Goal: Task Accomplishment & Management: Manage account settings

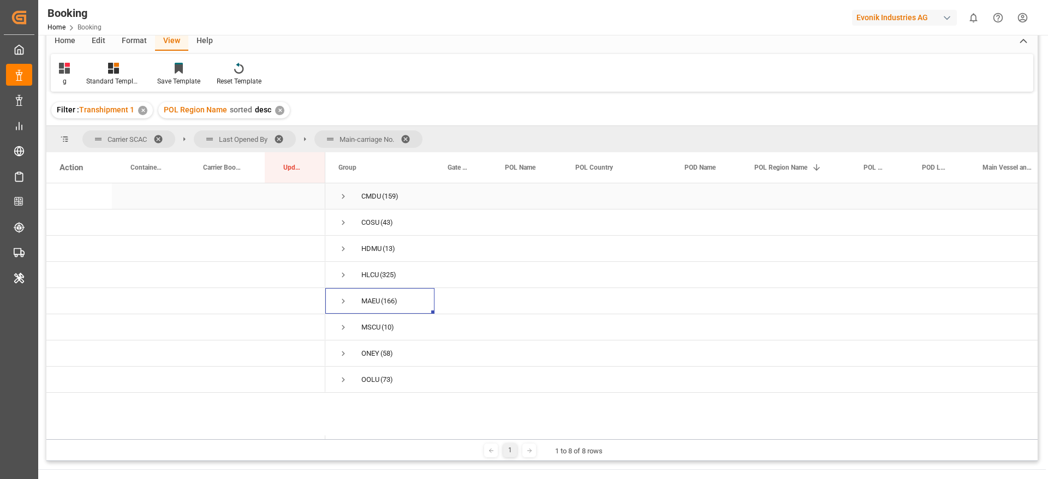
scroll to position [82, 0]
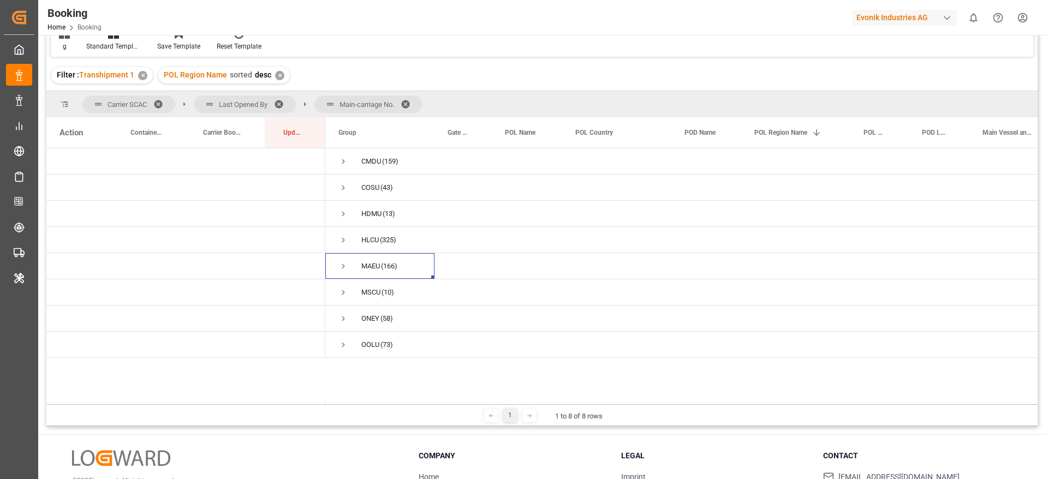
click at [408, 103] on span at bounding box center [409, 104] width 17 height 10
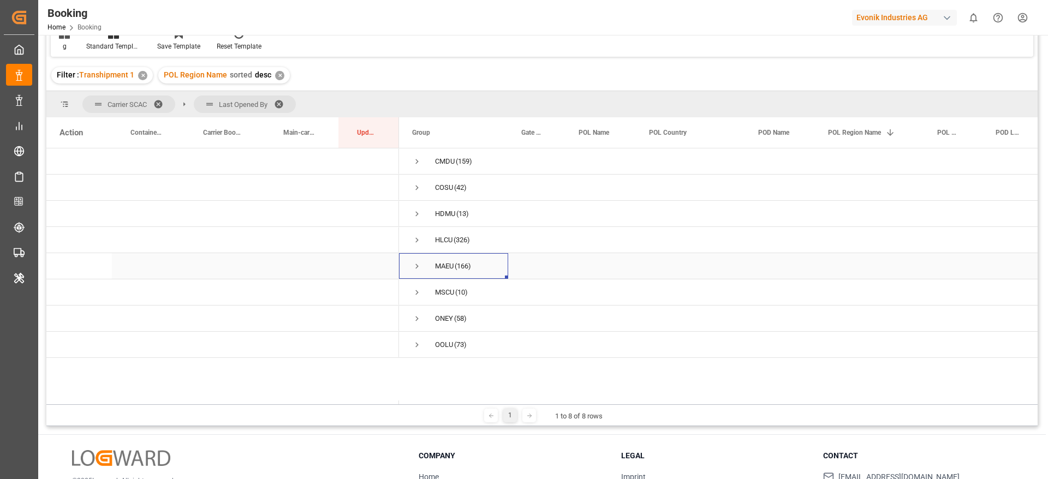
click at [417, 264] on span "Press SPACE to select this row." at bounding box center [417, 266] width 10 height 10
click at [440, 319] on span "Press SPACE to select this row." at bounding box center [440, 319] width 10 height 10
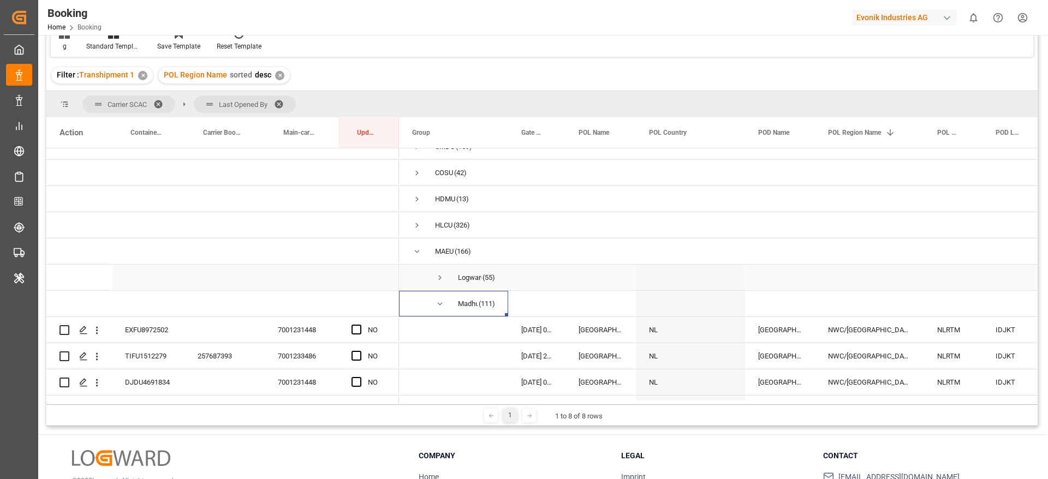
scroll to position [0, 0]
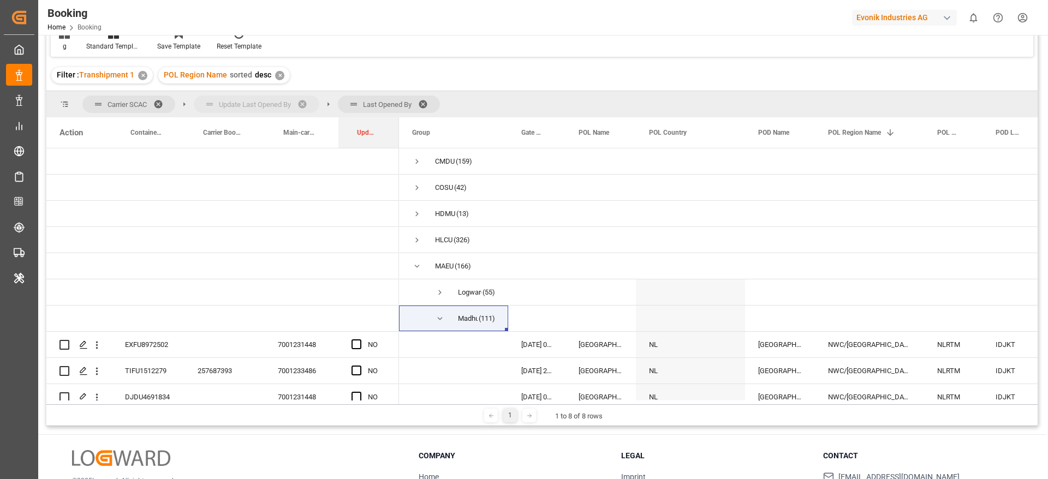
drag, startPoint x: 359, startPoint y: 116, endPoint x: 236, endPoint y: 99, distance: 123.5
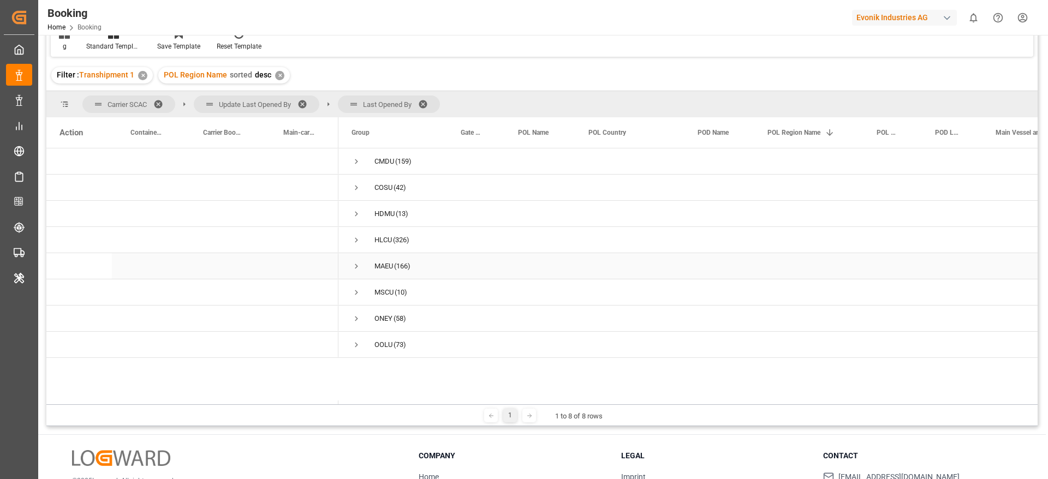
click at [356, 263] on span "Press SPACE to select this row." at bounding box center [357, 266] width 10 height 10
click at [307, 99] on span at bounding box center [306, 104] width 17 height 10
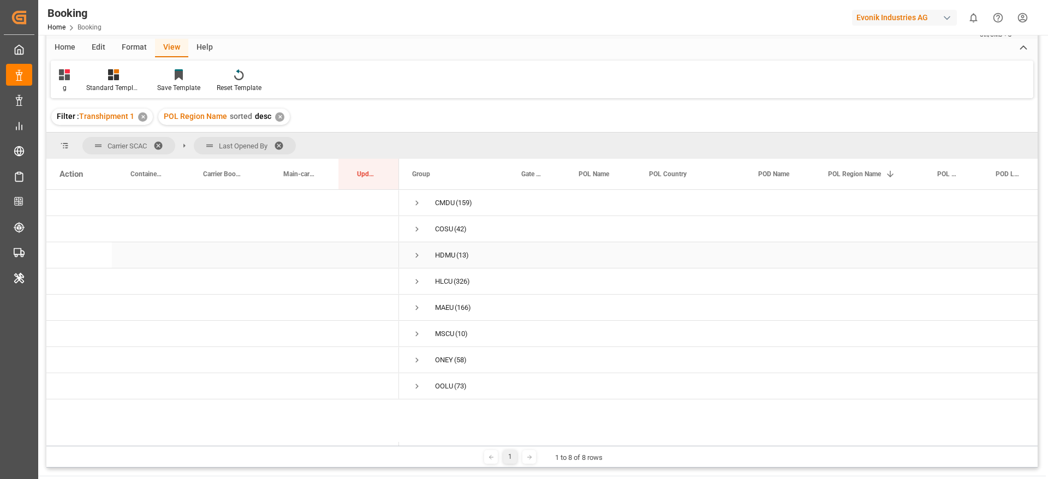
scroll to position [45, 0]
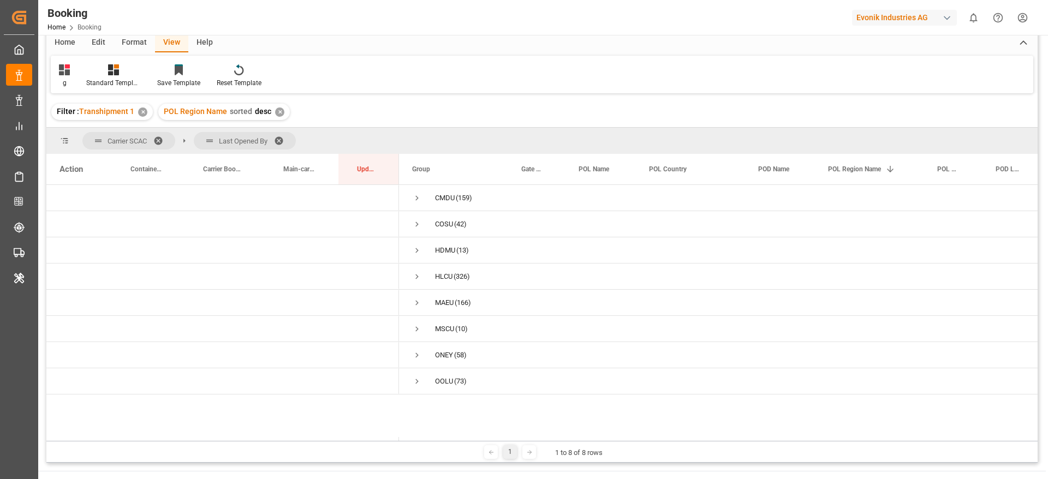
click at [281, 138] on span at bounding box center [282, 141] width 17 height 10
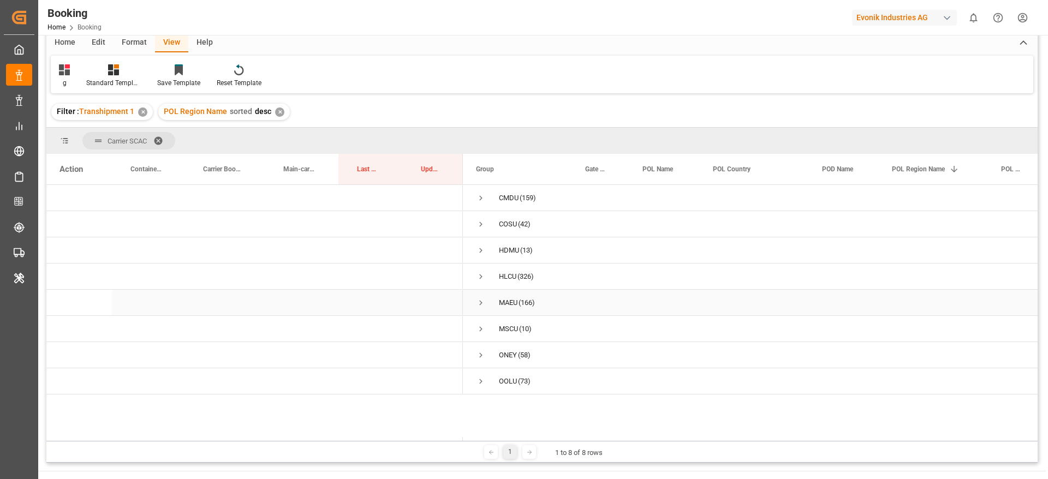
click at [483, 302] on span "Press SPACE to select this row." at bounding box center [481, 303] width 10 height 10
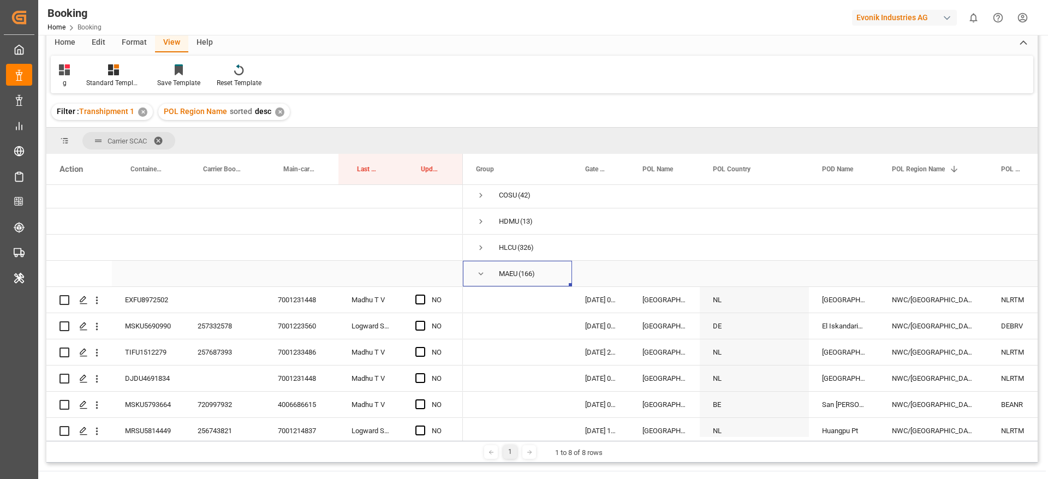
scroll to position [0, 0]
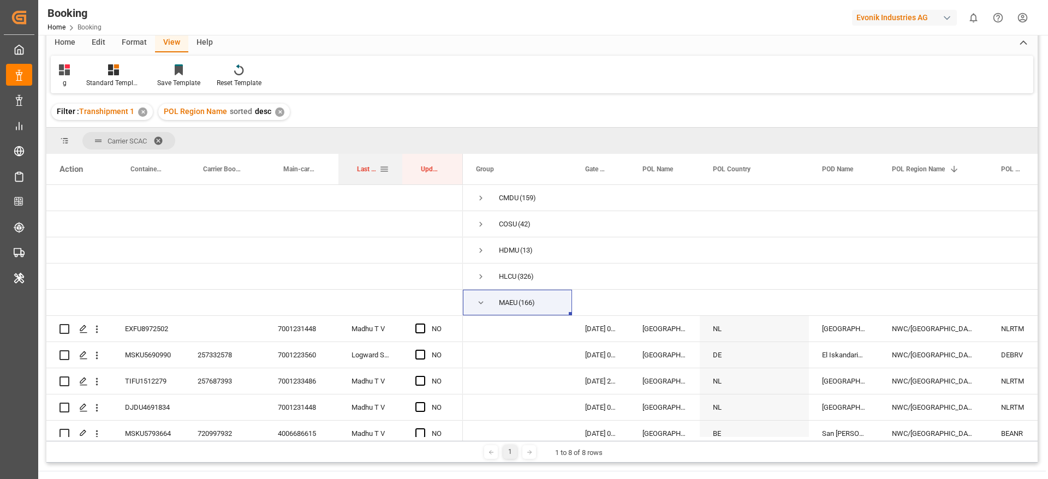
drag, startPoint x: 360, startPoint y: 165, endPoint x: 368, endPoint y: 162, distance: 8.3
click at [368, 162] on div "Last Opened By" at bounding box center [368, 169] width 22 height 31
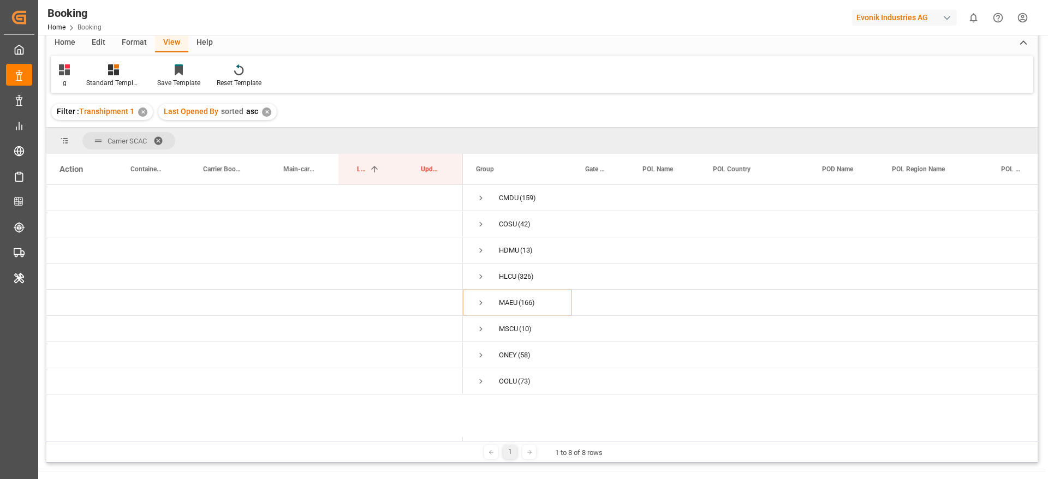
click at [266, 111] on div "✕" at bounding box center [266, 112] width 9 height 9
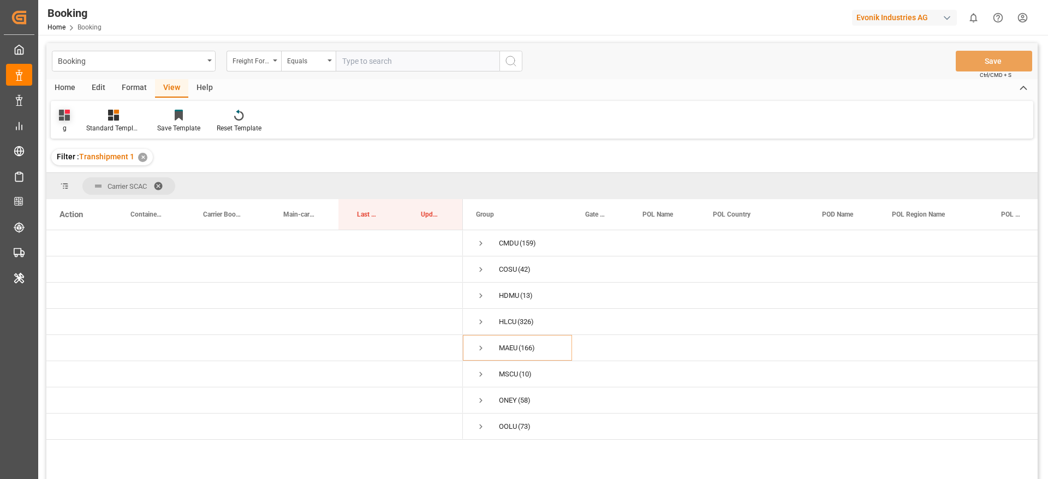
click at [69, 115] on icon at bounding box center [64, 115] width 11 height 11
click at [83, 223] on div "ev" at bounding box center [111, 221] width 96 height 11
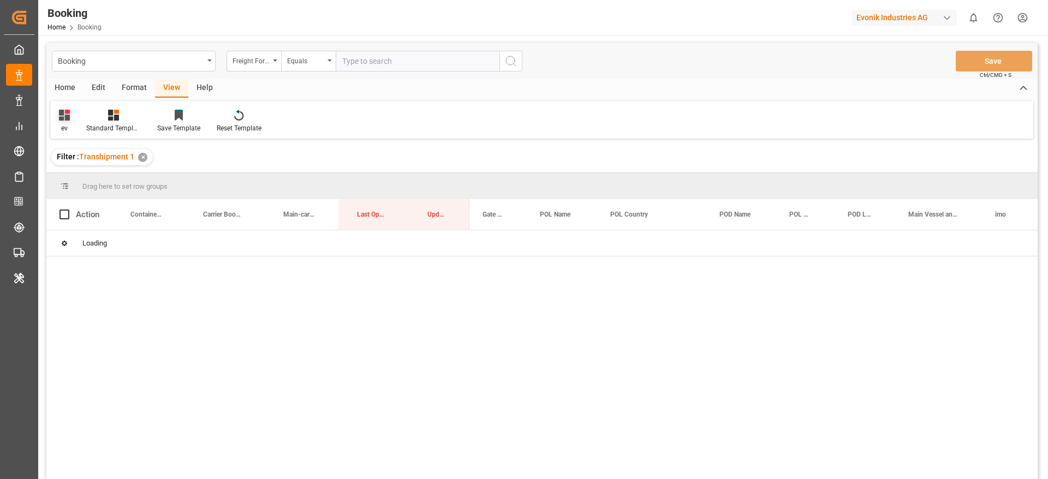
click at [66, 127] on div "ev" at bounding box center [64, 128] width 11 height 10
click at [86, 175] on div "evonik" at bounding box center [111, 176] width 96 height 11
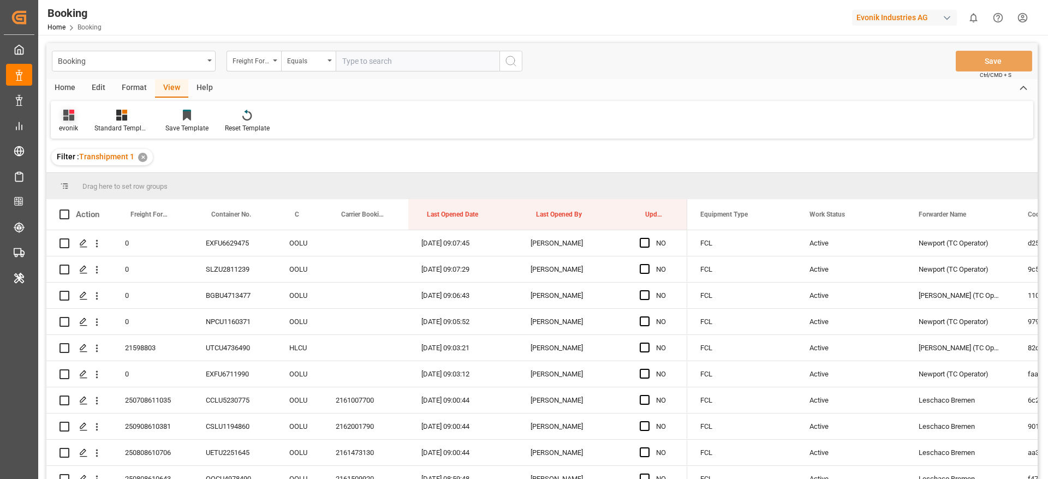
click at [64, 113] on icon at bounding box center [68, 115] width 11 height 11
click at [89, 244] on div "g" at bounding box center [112, 243] width 96 height 11
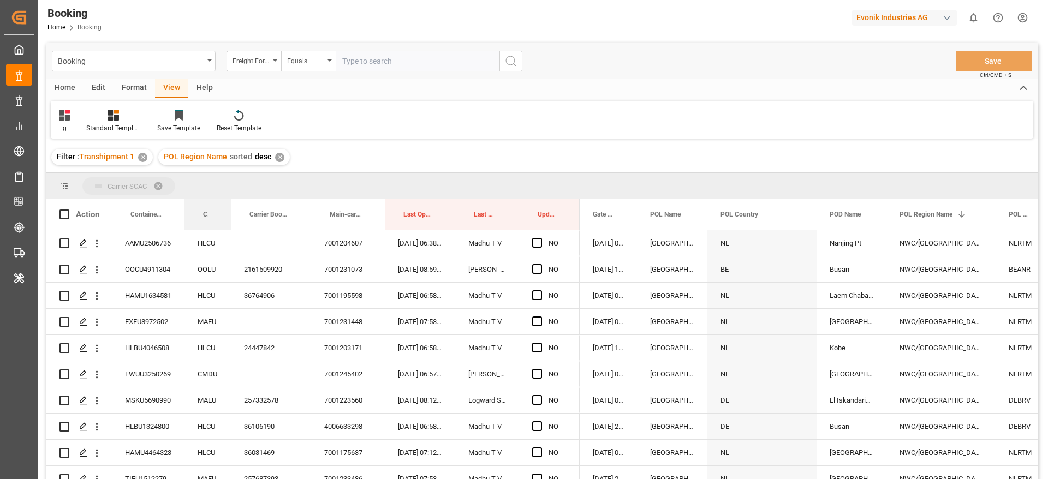
drag, startPoint x: 209, startPoint y: 214, endPoint x: 211, endPoint y: 189, distance: 24.7
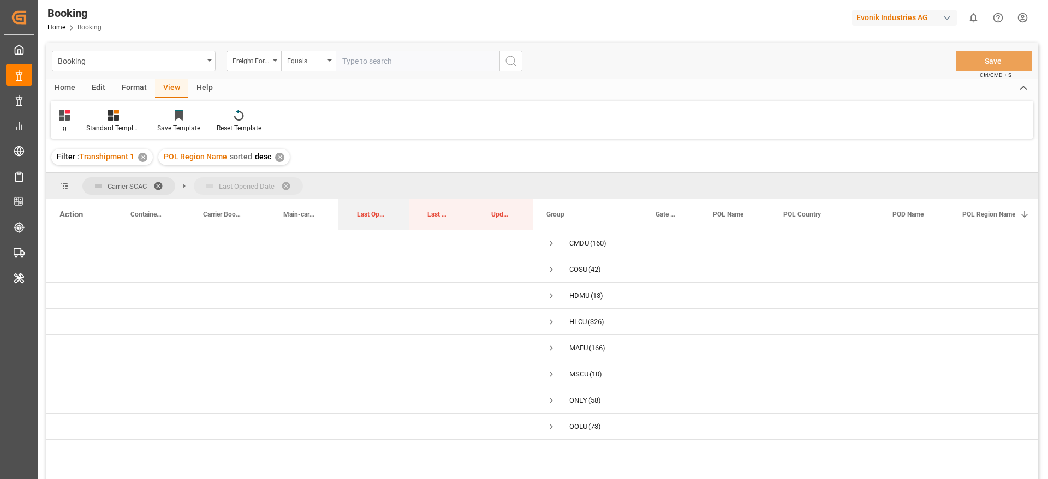
drag, startPoint x: 372, startPoint y: 214, endPoint x: 374, endPoint y: 194, distance: 20.4
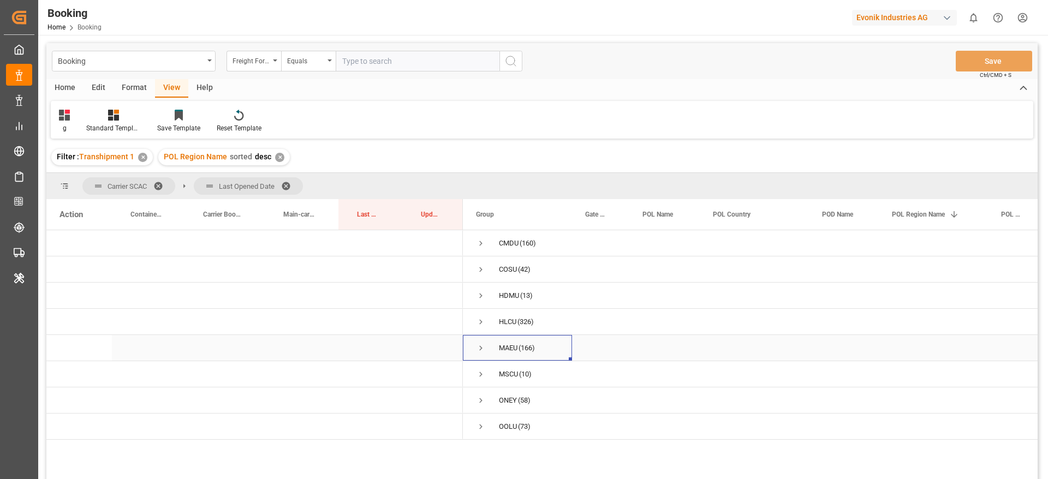
click at [479, 346] on span "Press SPACE to select this row." at bounding box center [481, 348] width 10 height 10
click at [504, 342] on span "Press SPACE to select this row." at bounding box center [504, 345] width 10 height 10
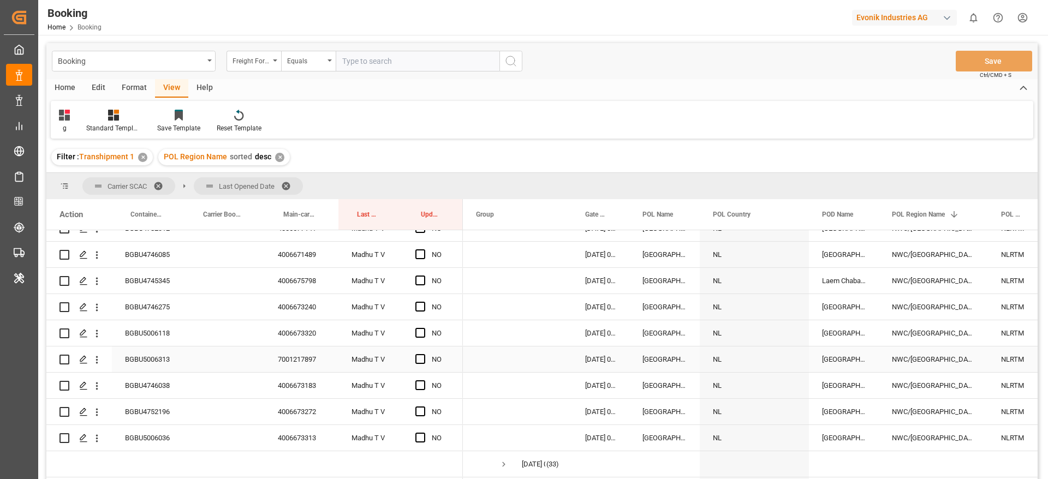
scroll to position [433, 0]
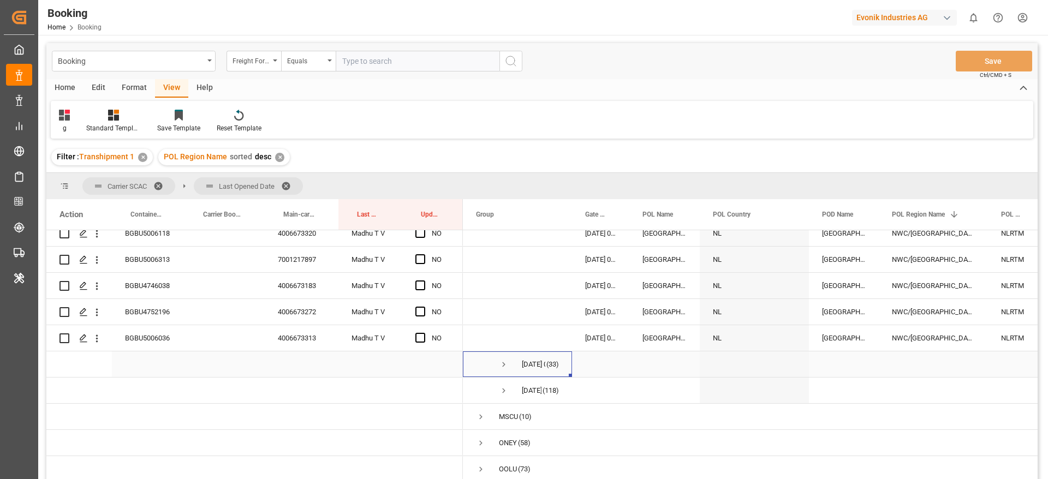
click at [502, 360] on span "Press SPACE to select this row." at bounding box center [504, 365] width 10 height 10
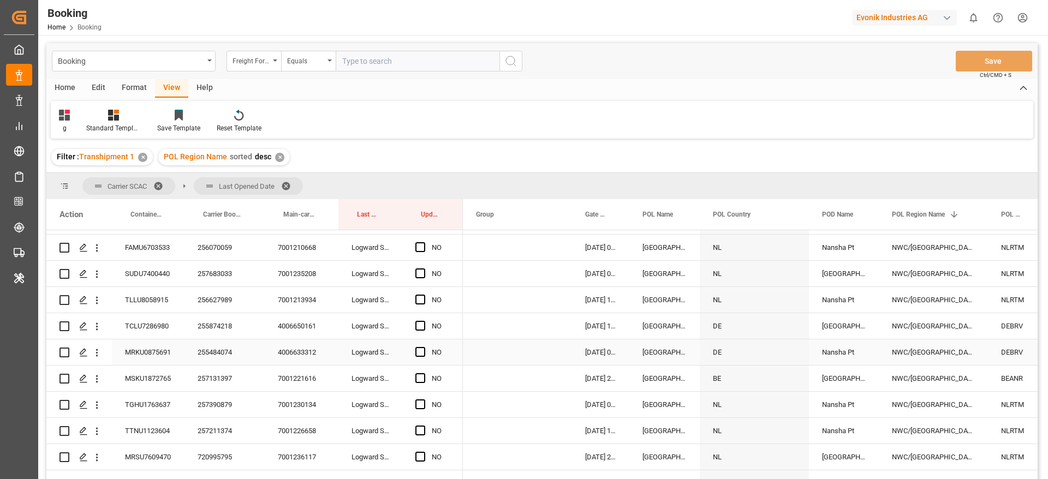
scroll to position [1298, 0]
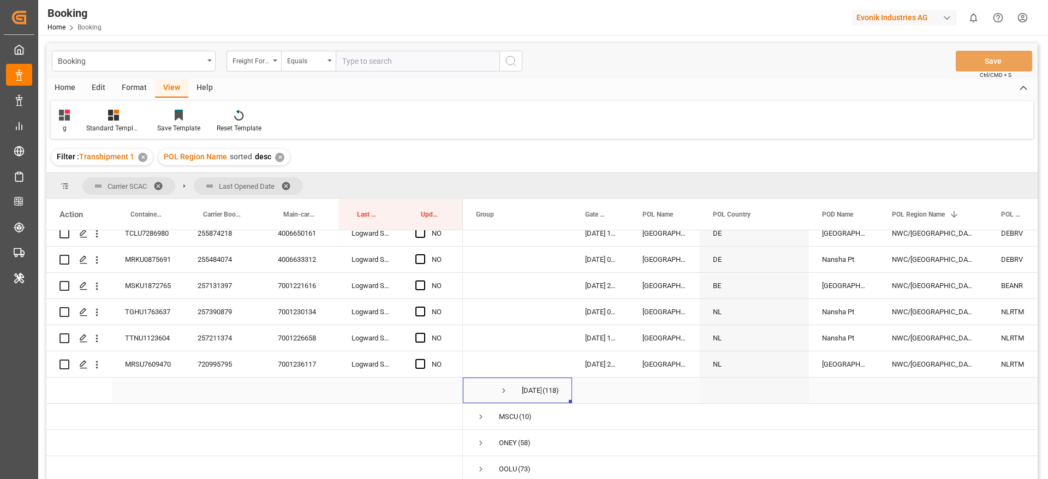
click at [503, 388] on span "Press SPACE to select this row." at bounding box center [504, 391] width 10 height 10
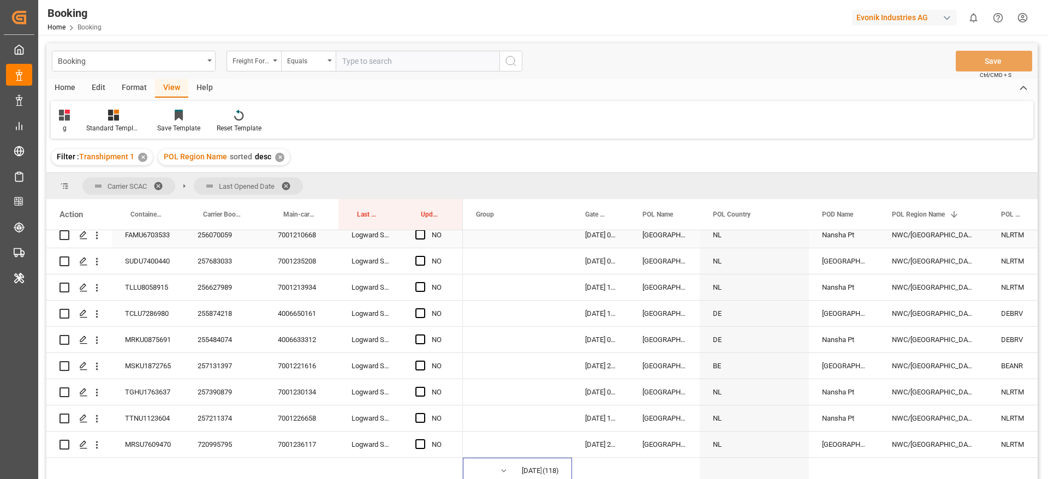
scroll to position [1186, 0]
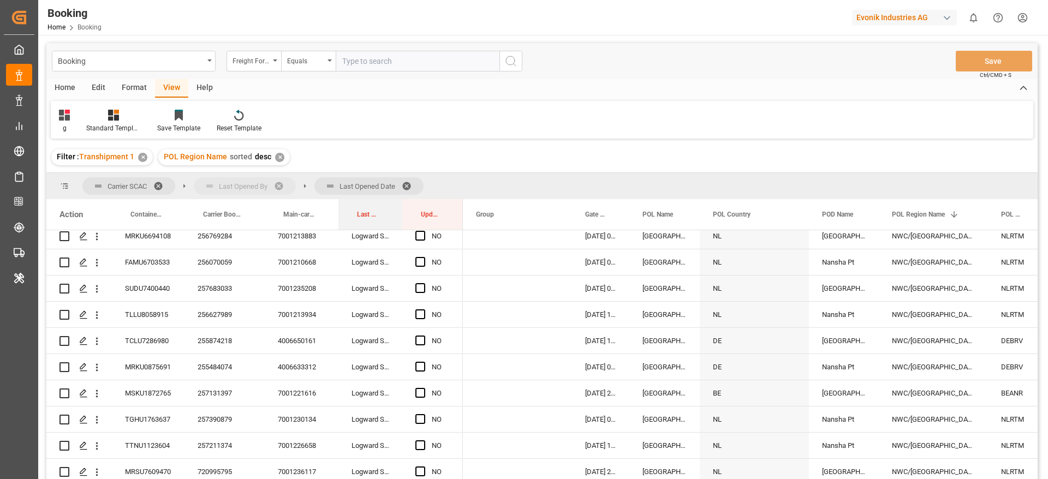
drag, startPoint x: 360, startPoint y: 208, endPoint x: 255, endPoint y: 179, distance: 109.3
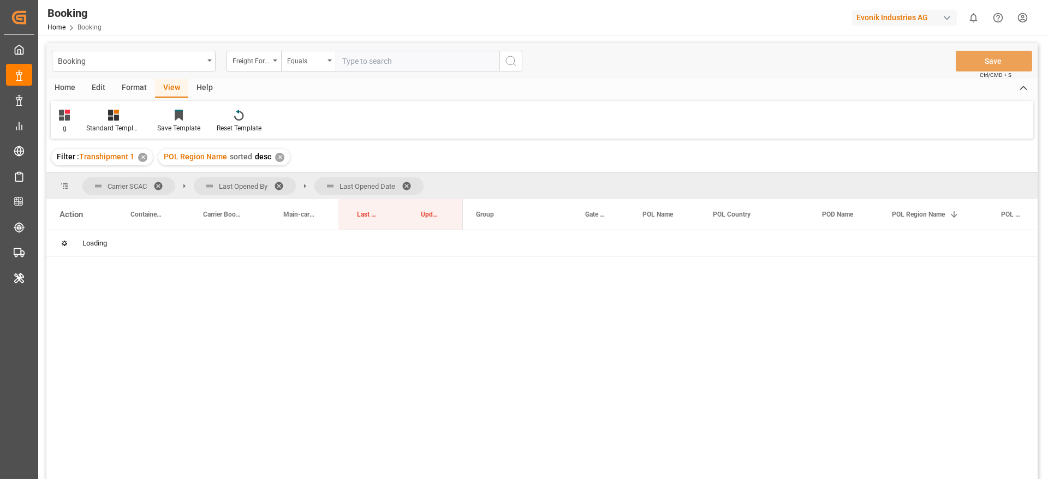
scroll to position [0, 0]
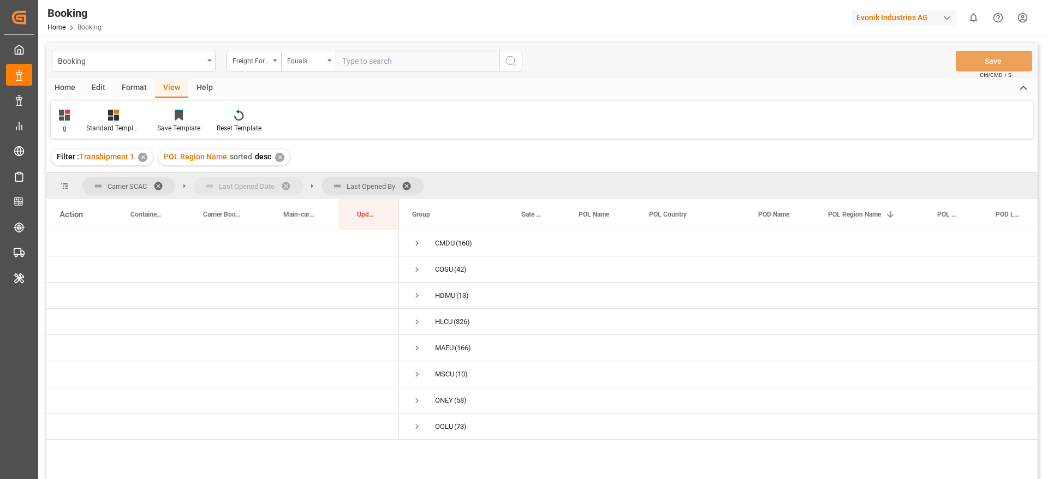
drag, startPoint x: 335, startPoint y: 188, endPoint x: 273, endPoint y: 188, distance: 61.1
click at [414, 348] on span "Press SPACE to select this row." at bounding box center [417, 348] width 10 height 10
click at [434, 372] on span "29-08-2025 00:00:00 (15)" at bounding box center [453, 374] width 83 height 25
click at [442, 372] on span "Press SPACE to select this row." at bounding box center [440, 375] width 10 height 10
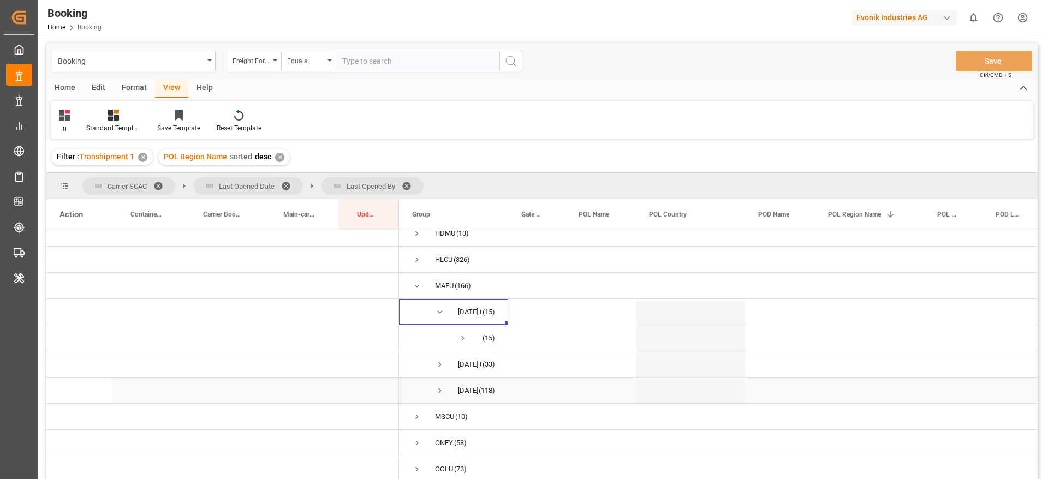
click at [439, 386] on span "Press SPACE to select this row." at bounding box center [440, 391] width 10 height 10
click at [465, 362] on span "Press SPACE to select this row." at bounding box center [463, 365] width 10 height 10
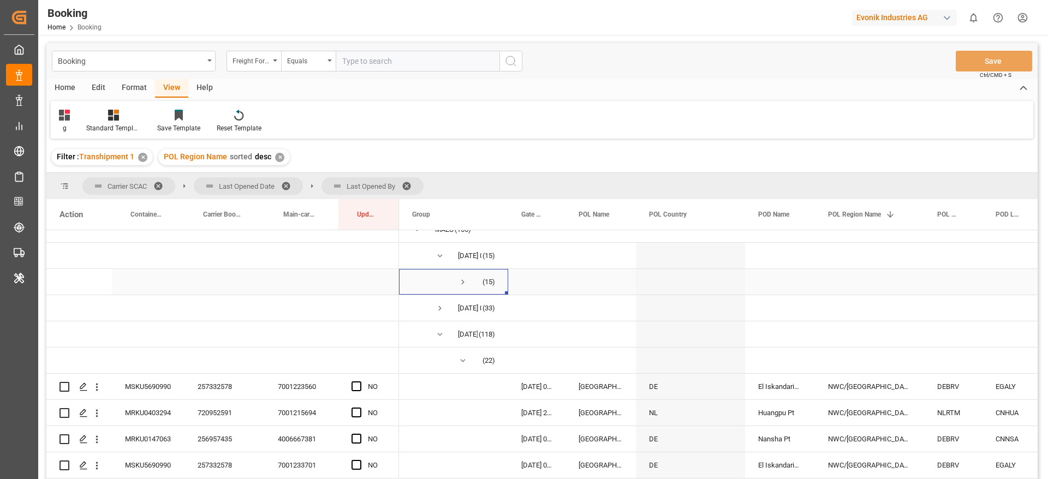
click at [466, 275] on span "Press SPACE to select this row." at bounding box center [463, 282] width 10 height 25
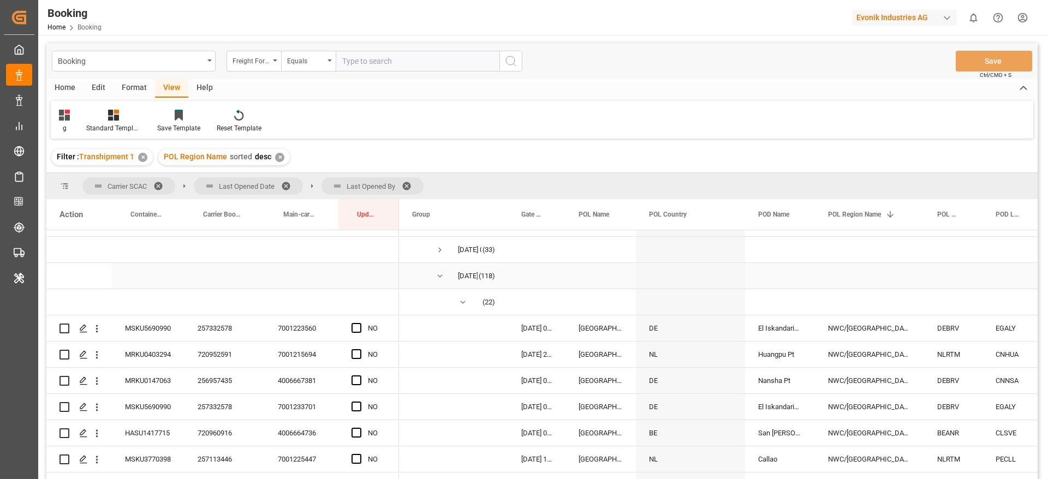
scroll to position [570, 0]
click at [440, 246] on span "Press SPACE to select this row." at bounding box center [440, 250] width 10 height 10
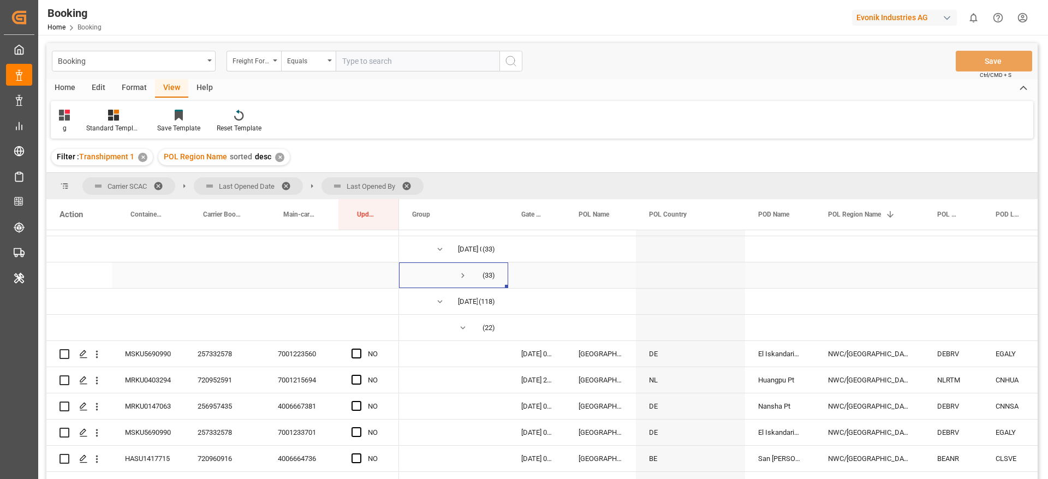
click at [462, 275] on span "Press SPACE to select this row." at bounding box center [463, 276] width 10 height 10
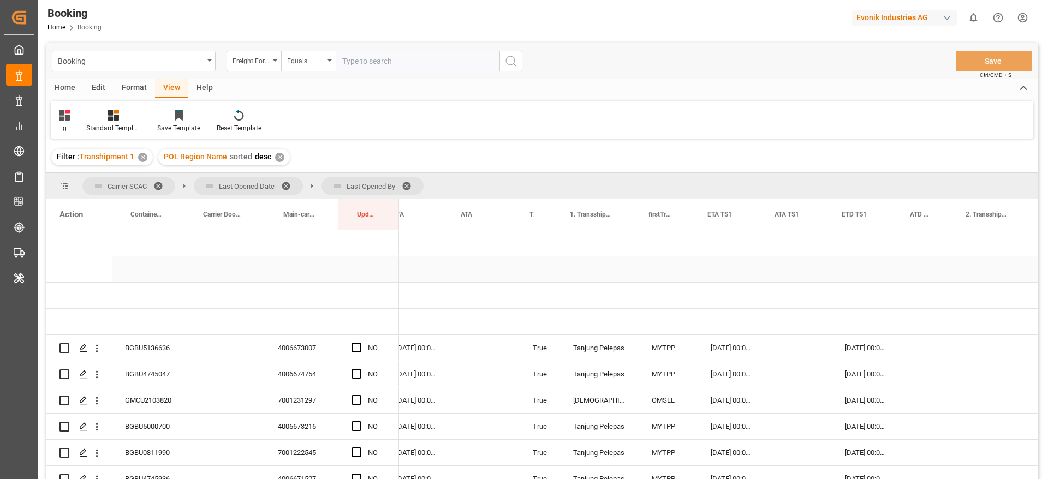
scroll to position [0, 0]
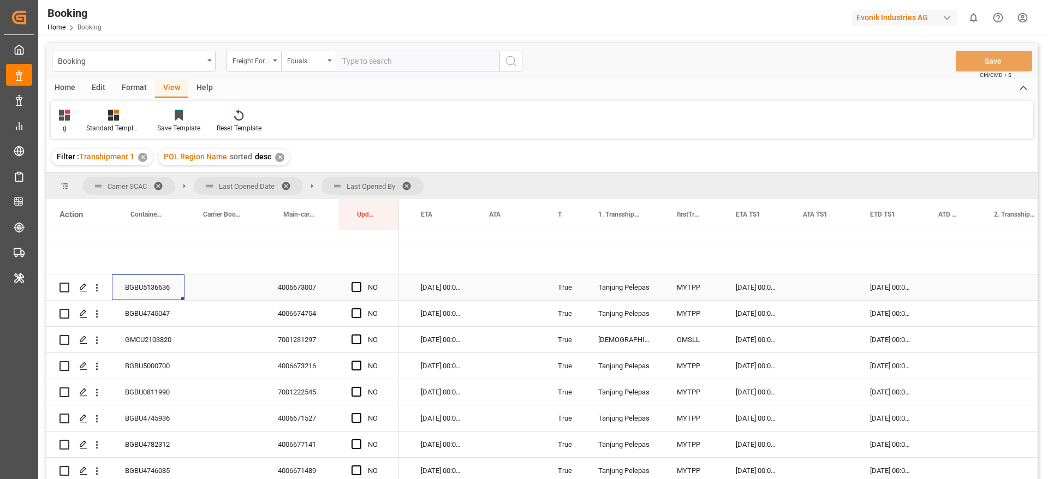
click at [168, 281] on div "BGBU5136636" at bounding box center [148, 288] width 73 height 26
click at [800, 288] on div "Press SPACE to select this row." at bounding box center [823, 288] width 67 height 26
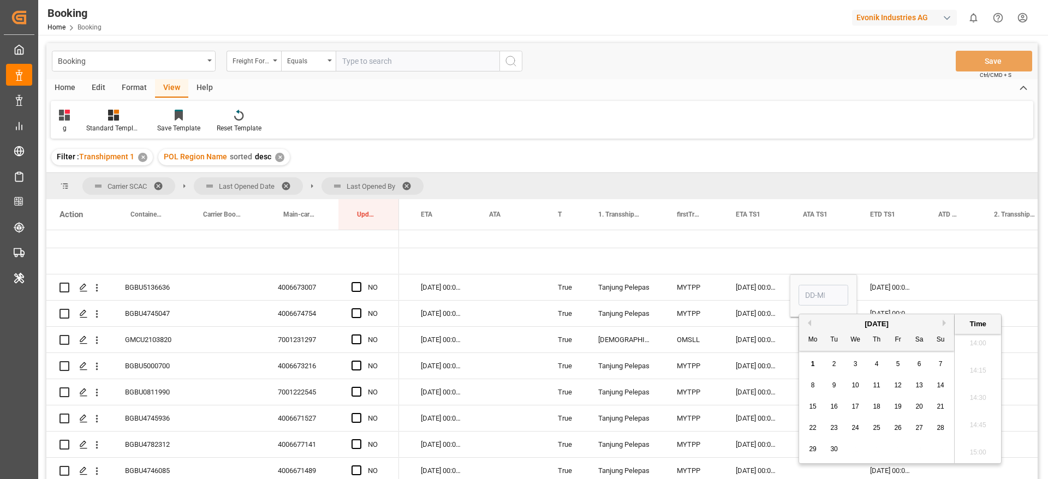
click at [810, 323] on button "Previous Month" at bounding box center [808, 323] width 7 height 7
click at [899, 445] on span "29" at bounding box center [897, 449] width 7 height 8
type input "29-08-2025 00:00"
click at [939, 288] on div "Press SPACE to select this row." at bounding box center [953, 288] width 56 height 26
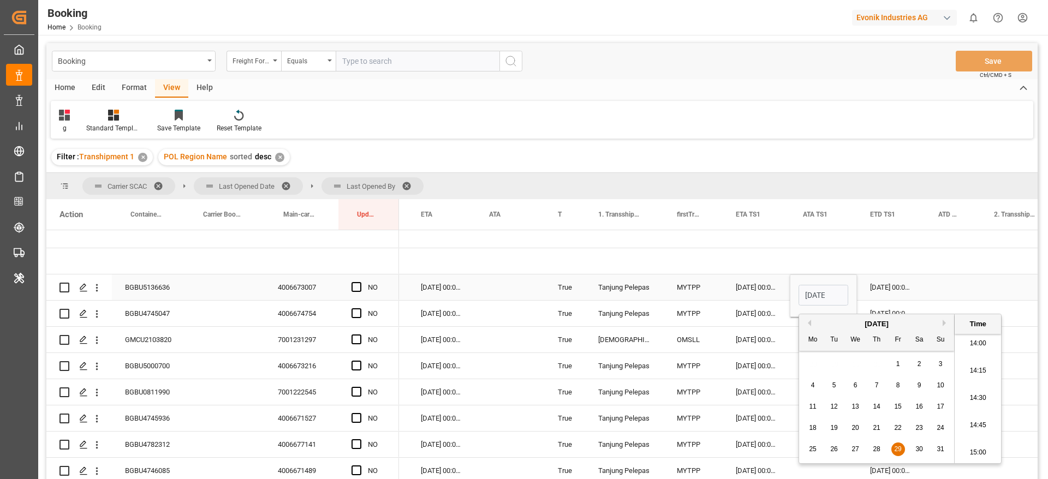
click at [939, 288] on div "Press SPACE to select this row." at bounding box center [953, 288] width 56 height 26
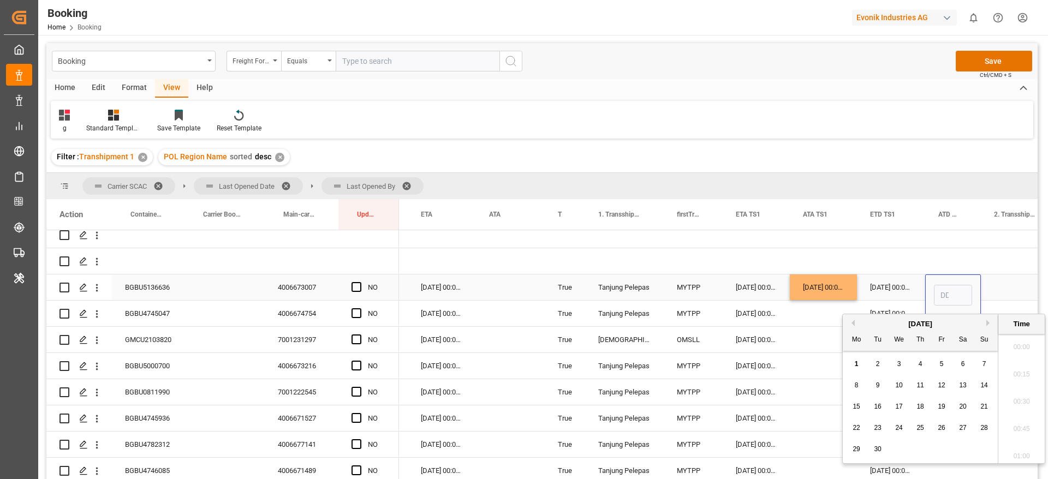
click at [939, 288] on input "Press SPACE to select this row." at bounding box center [953, 295] width 38 height 21
click at [852, 325] on button "Previous Month" at bounding box center [851, 323] width 7 height 7
click at [984, 448] on span "31" at bounding box center [983, 449] width 7 height 8
type input "31-08-2025 00:00"
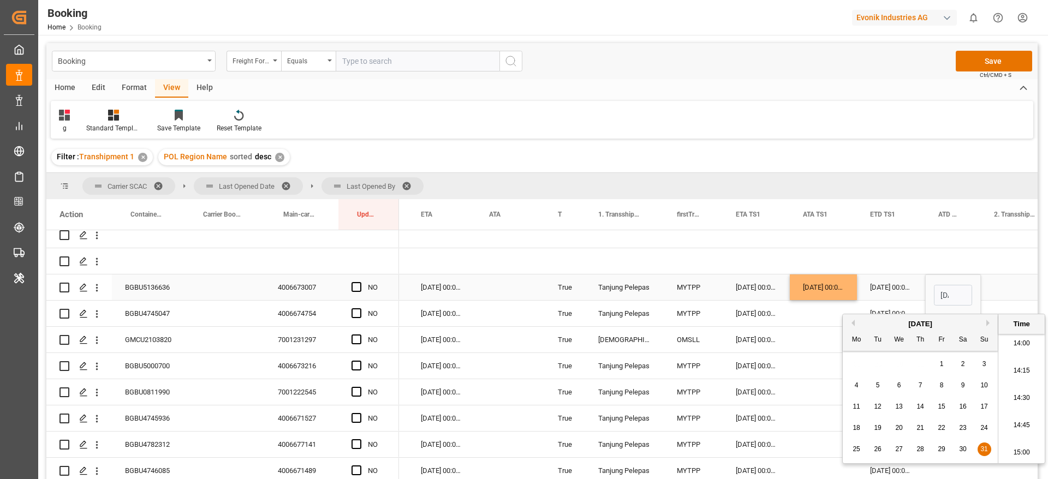
click at [362, 284] on div "Press SPACE to select this row." at bounding box center [360, 287] width 16 height 25
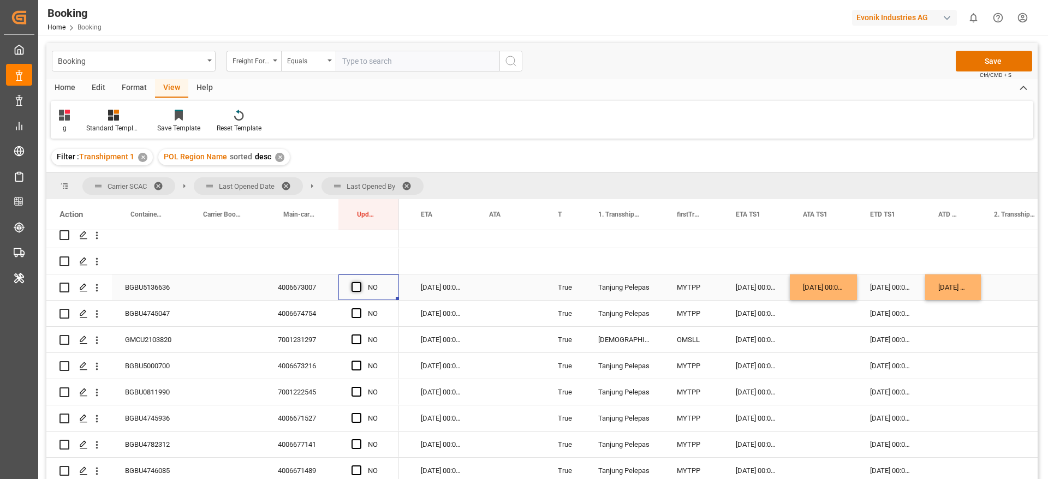
click at [358, 284] on span "Press SPACE to select this row." at bounding box center [357, 287] width 10 height 10
click at [360, 282] on input "Press SPACE to select this row." at bounding box center [360, 282] width 0 height 0
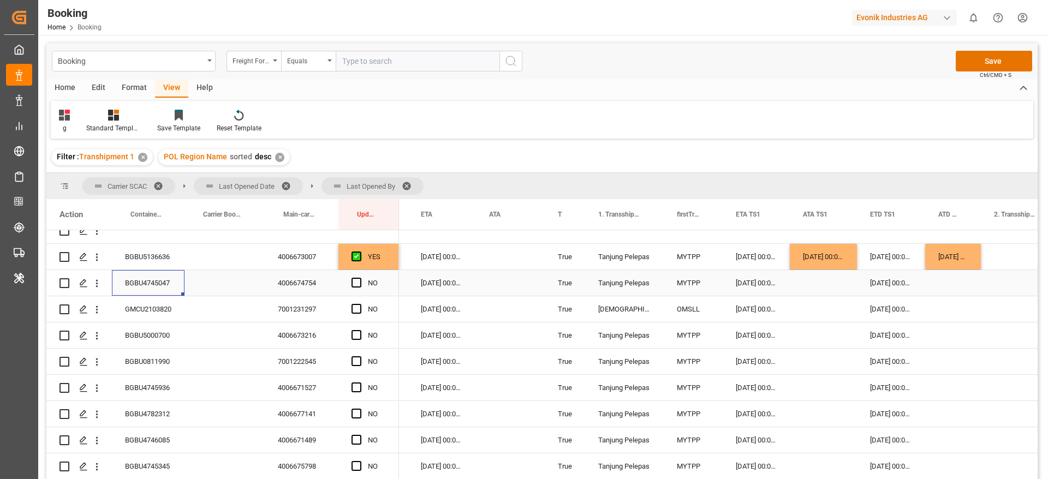
click at [175, 276] on div "BGBU4745047" at bounding box center [148, 283] width 73 height 26
click at [837, 260] on div "29-08-2025 00:00:00" at bounding box center [823, 257] width 67 height 26
drag, startPoint x: 854, startPoint y: 268, endPoint x: 856, endPoint y: 275, distance: 7.1
click at [963, 261] on div "[DATE] 00:00:00" at bounding box center [953, 257] width 56 height 26
drag, startPoint x: 979, startPoint y: 267, endPoint x: 980, endPoint y: 282, distance: 14.8
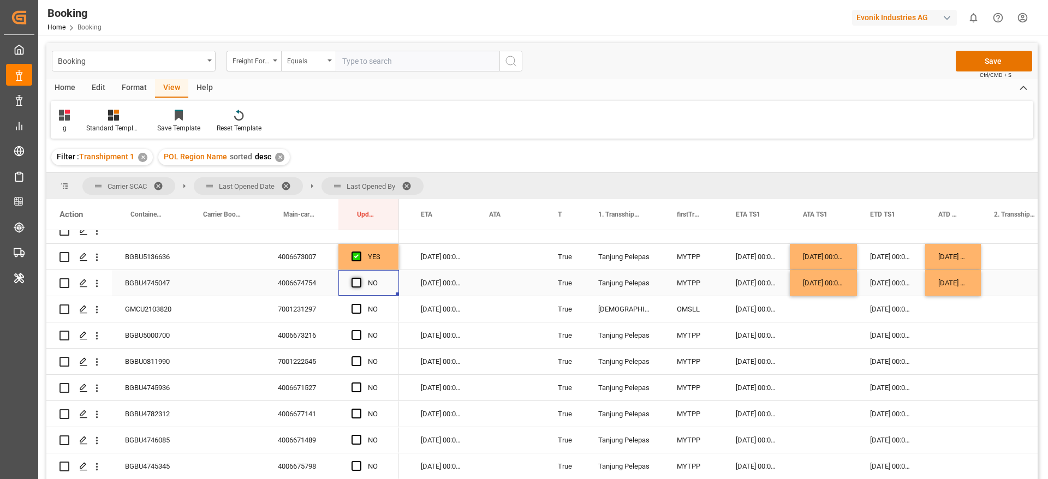
click at [356, 283] on span "Press SPACE to select this row." at bounding box center [357, 283] width 10 height 10
click at [360, 278] on input "Press SPACE to select this row." at bounding box center [360, 278] width 0 height 0
click at [162, 301] on div "GMCU2103820" at bounding box center [148, 309] width 73 height 26
click at [739, 307] on div "03-09-2025 00:00:00" at bounding box center [756, 309] width 67 height 26
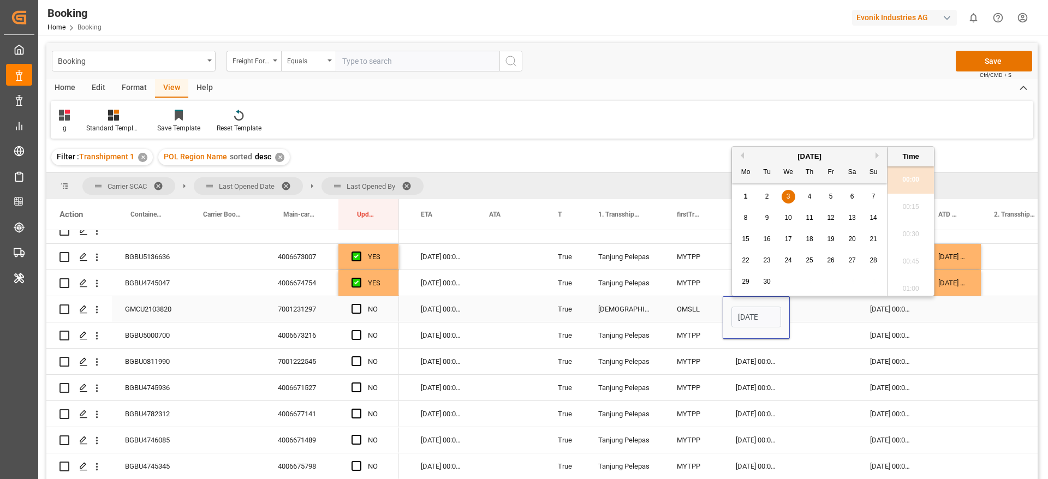
scroll to position [1532, 0]
click at [767, 194] on span "2" at bounding box center [767, 197] width 4 height 8
type input "02-09-2025 00:00"
click at [358, 310] on span "Press SPACE to select this row." at bounding box center [357, 309] width 10 height 10
click at [360, 304] on input "Press SPACE to select this row." at bounding box center [360, 304] width 0 height 0
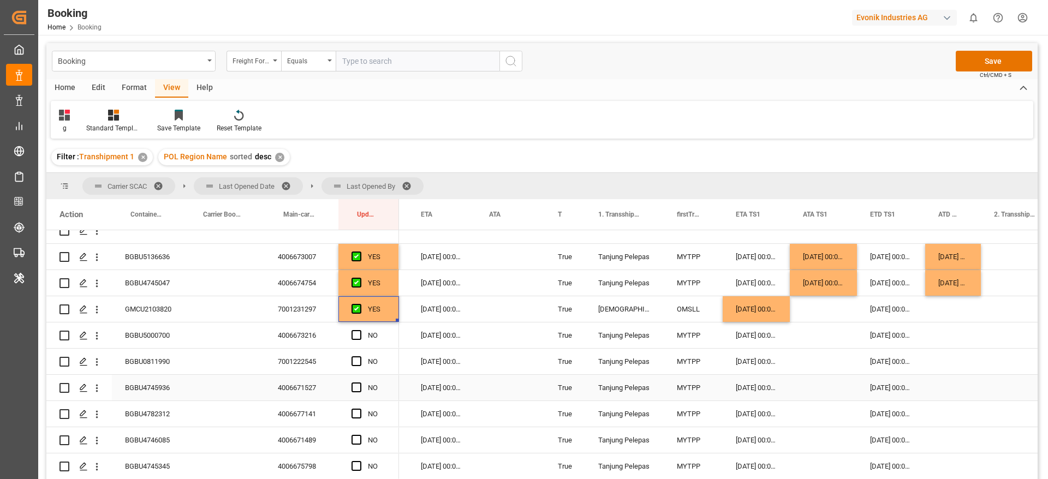
scroll to position [245, 0]
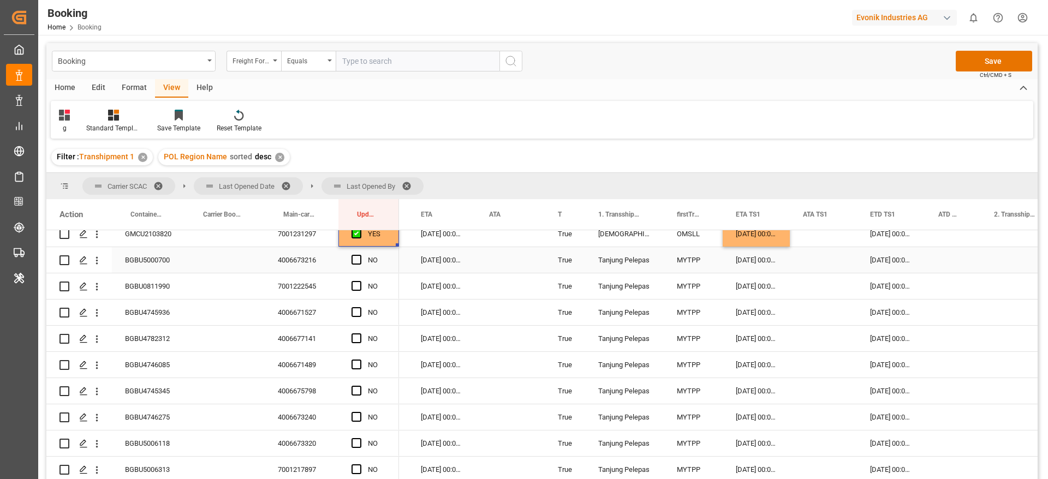
click at [182, 249] on div "BGBU5000700" at bounding box center [148, 260] width 73 height 26
click at [809, 255] on div "Press SPACE to select this row." at bounding box center [823, 260] width 67 height 26
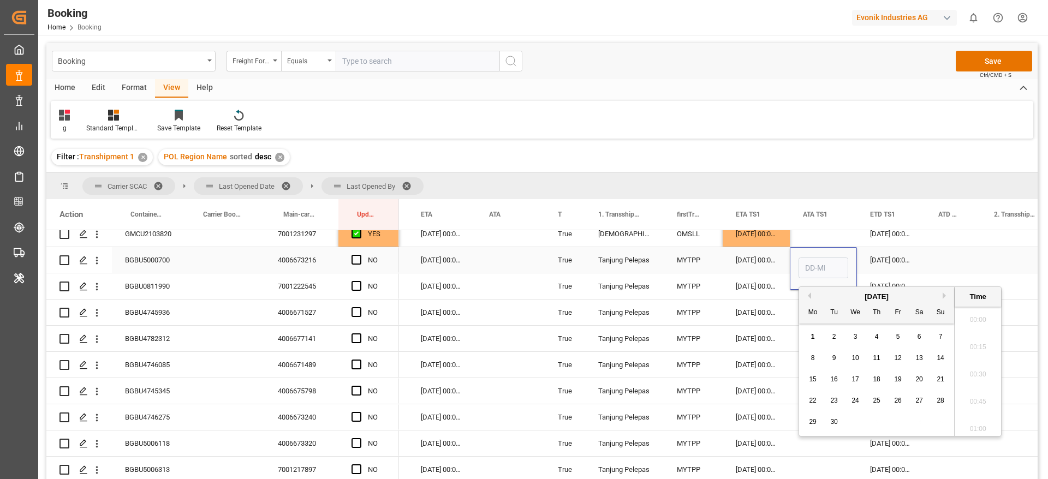
scroll to position [1532, 0]
click at [810, 293] on button "Previous Month" at bounding box center [808, 296] width 7 height 7
click at [900, 424] on span "29" at bounding box center [897, 422] width 7 height 8
type input "29-08-2025 00:00"
click at [972, 257] on div "Press SPACE to select this row." at bounding box center [953, 260] width 56 height 26
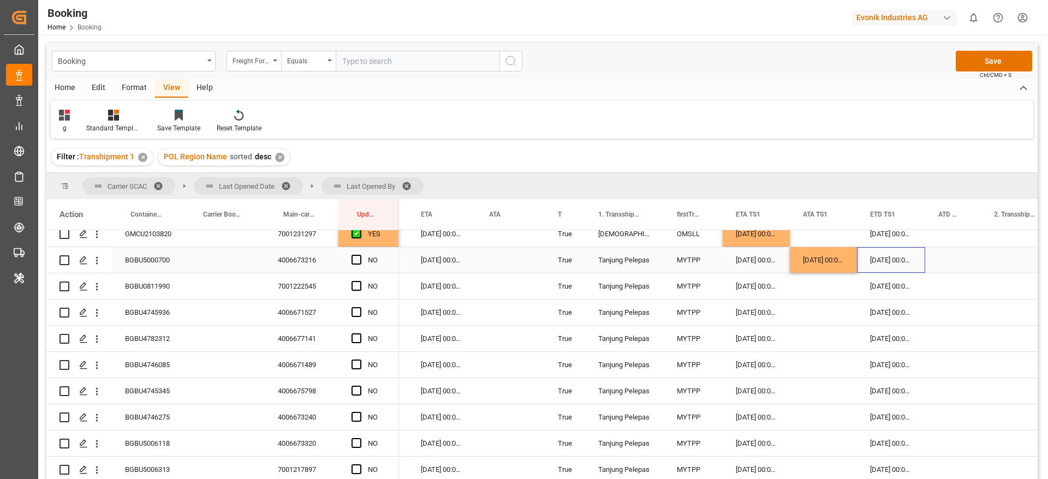
click at [893, 255] on div "06-09-2025 00:00:00" at bounding box center [891, 260] width 68 height 26
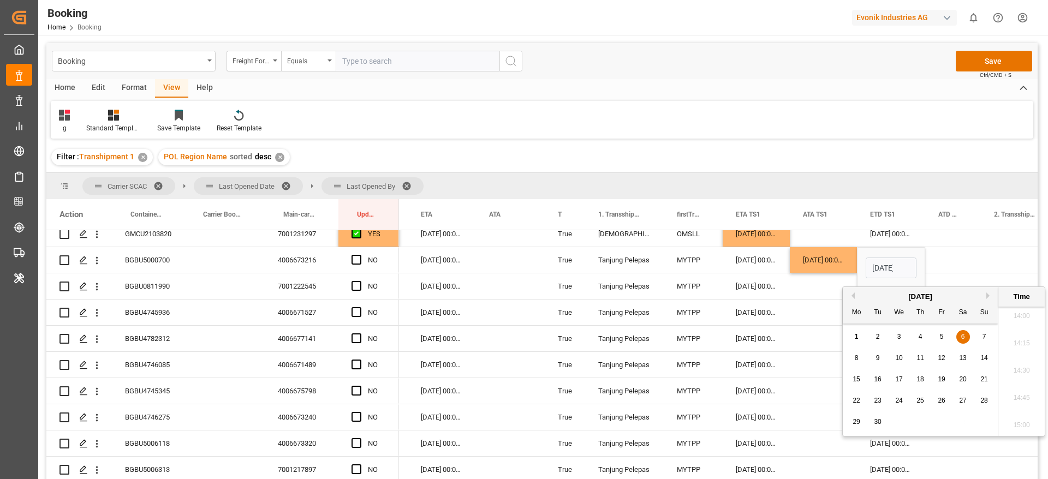
click at [980, 334] on div "7" at bounding box center [985, 337] width 14 height 13
type input "07-09-2025 00:00"
click at [955, 258] on div "Press SPACE to select this row." at bounding box center [953, 260] width 56 height 26
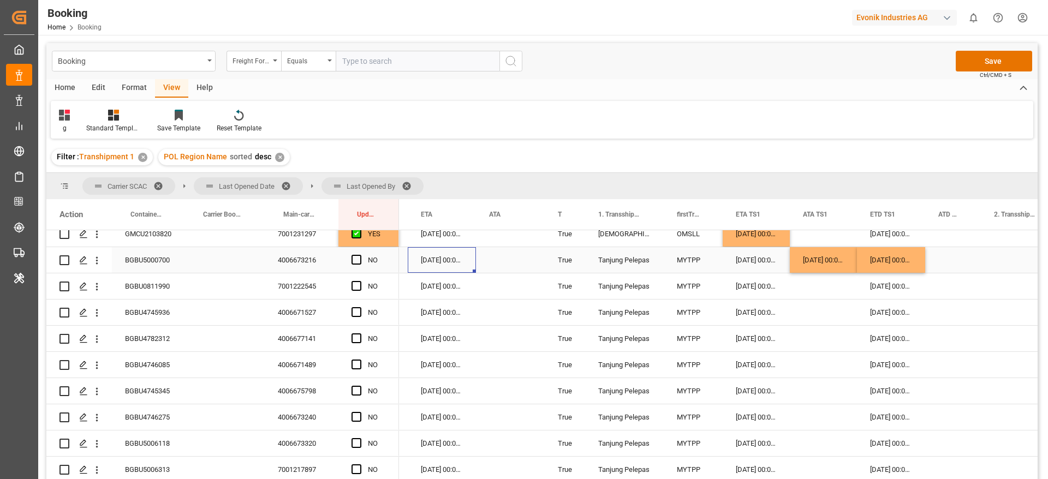
click at [420, 254] on div "07-09-2025 00:00:00" at bounding box center [442, 260] width 68 height 26
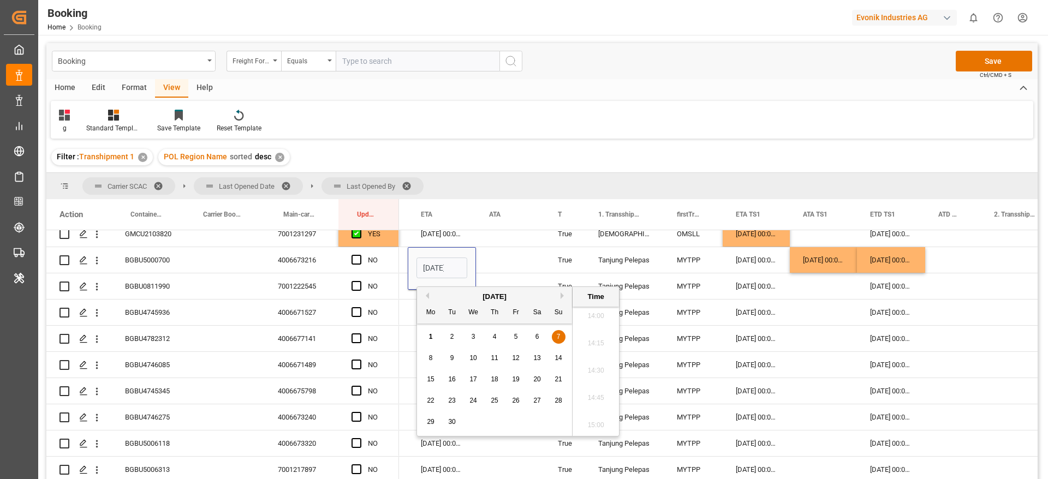
click at [431, 358] on span "8" at bounding box center [431, 358] width 4 height 8
type input "08-09-2025 00:00"
click at [357, 258] on span "Press SPACE to select this row." at bounding box center [357, 260] width 10 height 10
click at [360, 255] on input "Press SPACE to select this row." at bounding box center [360, 255] width 0 height 0
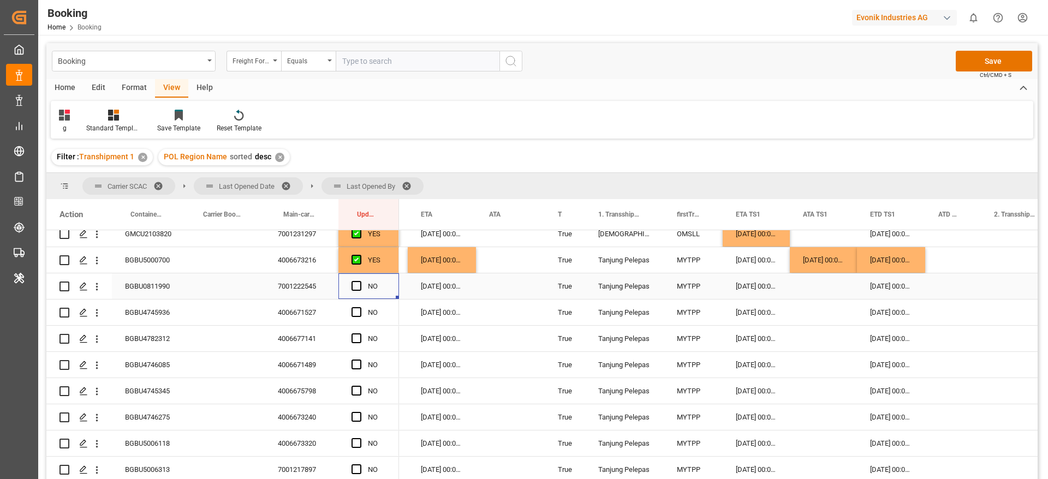
click at [352, 292] on div "Press SPACE to select this row." at bounding box center [360, 286] width 16 height 25
click at [358, 282] on span "Press SPACE to select this row." at bounding box center [357, 286] width 10 height 10
click at [360, 281] on input "Press SPACE to select this row." at bounding box center [360, 281] width 0 height 0
click at [149, 312] on div "BGBU4745936" at bounding box center [148, 313] width 73 height 26
click at [823, 306] on div "Press SPACE to select this row." at bounding box center [823, 313] width 67 height 26
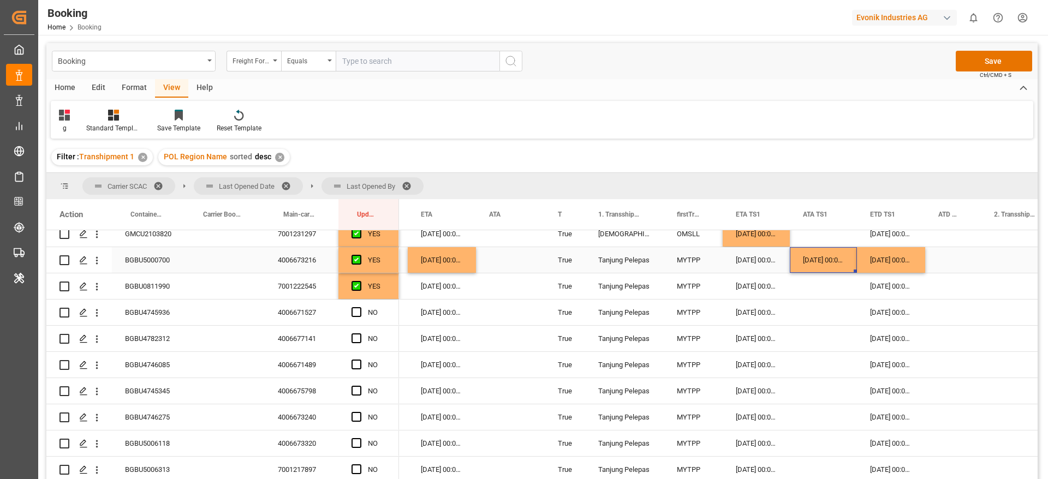
click at [819, 267] on div "29-08-2025 00:00:00" at bounding box center [823, 260] width 67 height 26
click at [818, 308] on div "Press SPACE to select this row." at bounding box center [823, 313] width 67 height 26
click at [881, 265] on div "07-09-2025 00:00:00" at bounding box center [891, 260] width 68 height 26
click at [889, 304] on div "06-09-2025 00:00:00" at bounding box center [891, 313] width 68 height 26
click at [446, 261] on div "08-09-2025 00:00:00" at bounding box center [442, 260] width 68 height 26
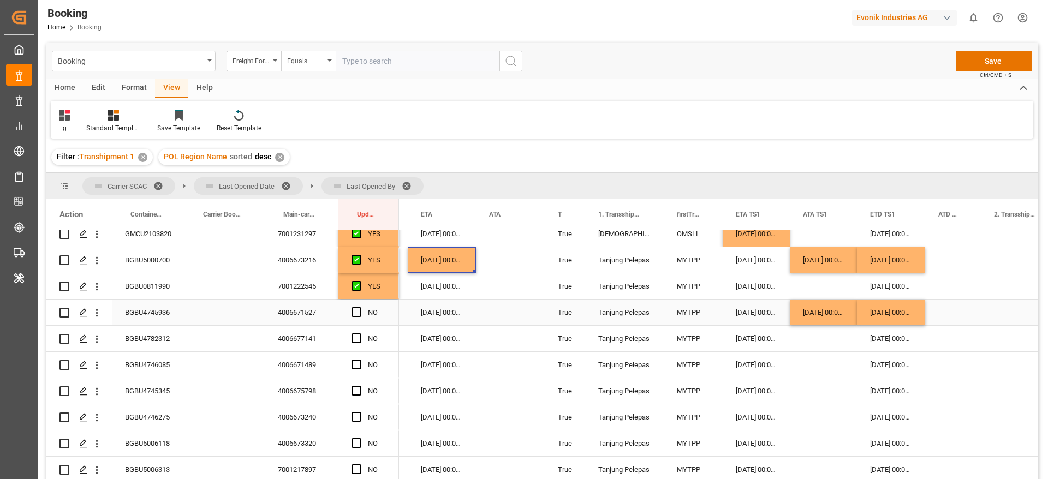
click at [449, 322] on div "07-09-2025 00:00:00" at bounding box center [442, 313] width 68 height 26
click at [360, 313] on span "Press SPACE to select this row." at bounding box center [357, 312] width 10 height 10
click at [360, 307] on input "Press SPACE to select this row." at bounding box center [360, 307] width 0 height 0
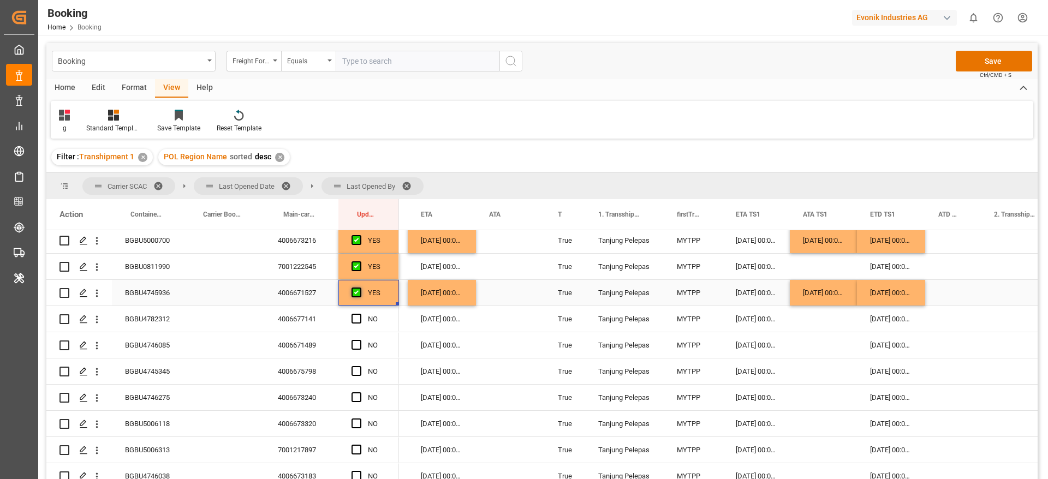
scroll to position [265, 0]
click at [354, 322] on span "Press SPACE to select this row." at bounding box center [357, 318] width 10 height 10
click at [360, 313] on input "Press SPACE to select this row." at bounding box center [360, 313] width 0 height 0
click at [160, 343] on div "BGBU4746085" at bounding box center [148, 345] width 73 height 26
click at [795, 347] on div "Press SPACE to select this row." at bounding box center [823, 345] width 67 height 26
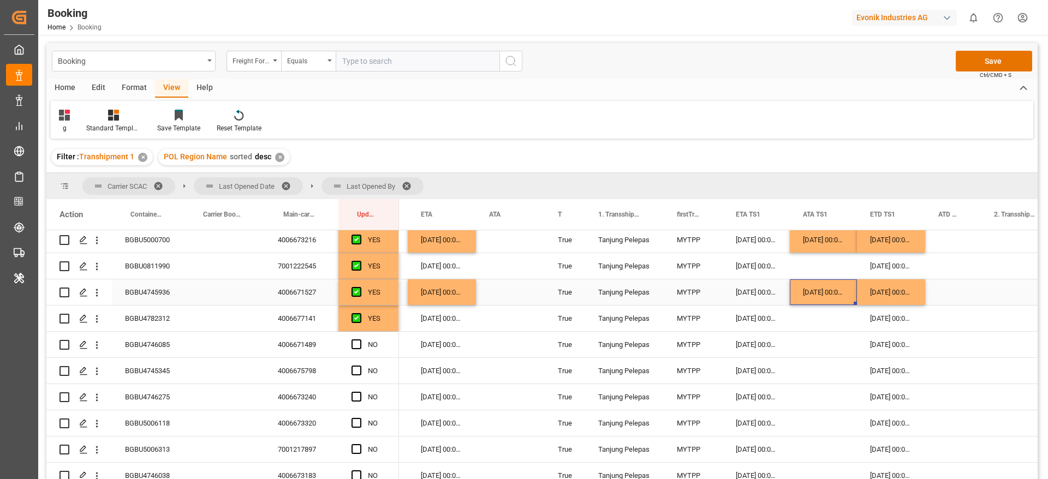
click at [834, 296] on div "29-08-2025 00:00:00" at bounding box center [823, 292] width 67 height 26
click at [812, 358] on div "Press SPACE to select this row." at bounding box center [823, 371] width 67 height 26
click at [812, 343] on div "Press SPACE to select this row." at bounding box center [823, 345] width 67 height 26
click at [811, 372] on div "Press SPACE to select this row." at bounding box center [823, 371] width 67 height 26
click at [815, 395] on div "Press SPACE to select this row." at bounding box center [823, 397] width 67 height 26
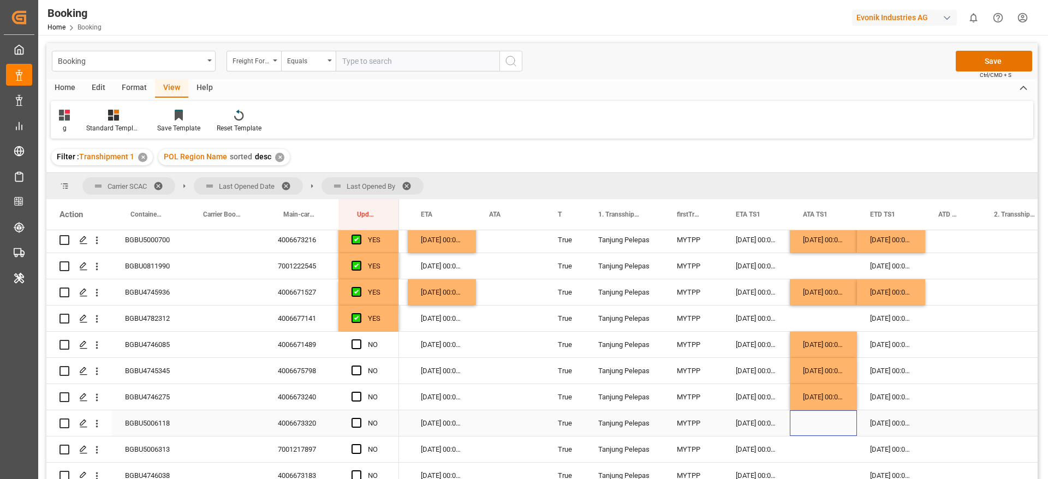
click at [819, 423] on div "Press SPACE to select this row." at bounding box center [823, 424] width 67 height 26
click at [154, 361] on div "BGBU4745345" at bounding box center [148, 371] width 73 height 26
click at [941, 358] on div "Press SPACE to select this row." at bounding box center [953, 371] width 56 height 26
click at [944, 369] on div "Press SPACE to select this row." at bounding box center [953, 371] width 56 height 26
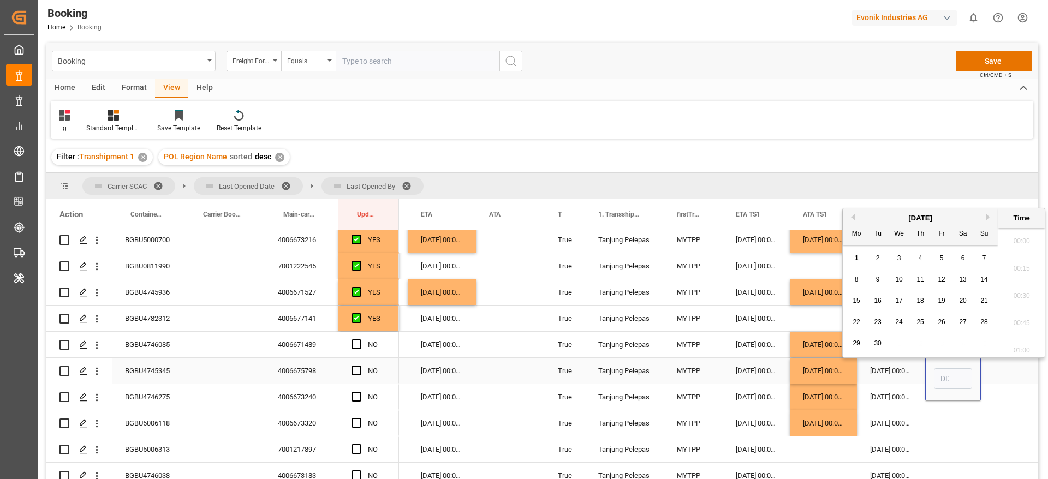
scroll to position [1532, 0]
click at [855, 214] on div "September 2025" at bounding box center [920, 218] width 155 height 11
click at [853, 218] on button "Previous Month" at bounding box center [851, 217] width 7 height 7
click at [985, 337] on div "31" at bounding box center [985, 343] width 14 height 13
type input "31-08-2025 00:00"
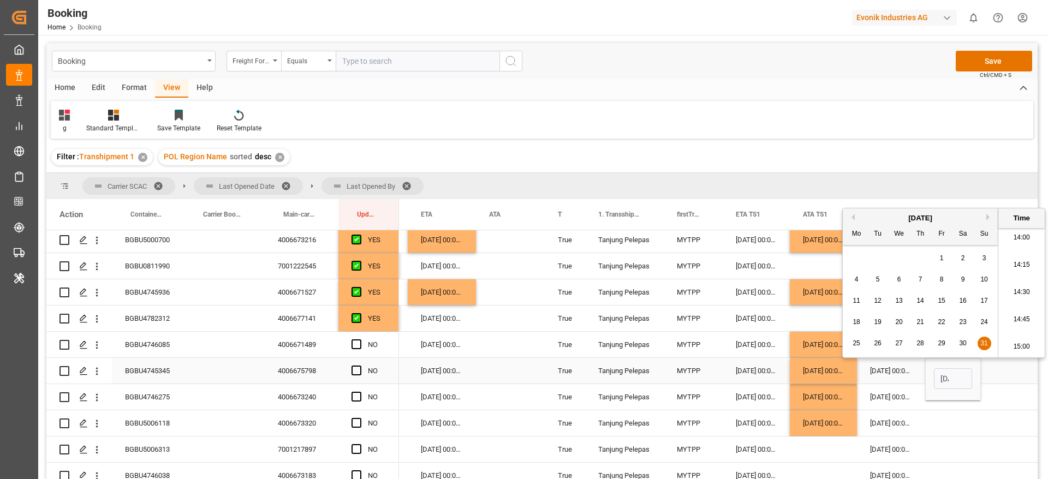
click at [999, 367] on div "Press SPACE to select this row." at bounding box center [1021, 371] width 81 height 26
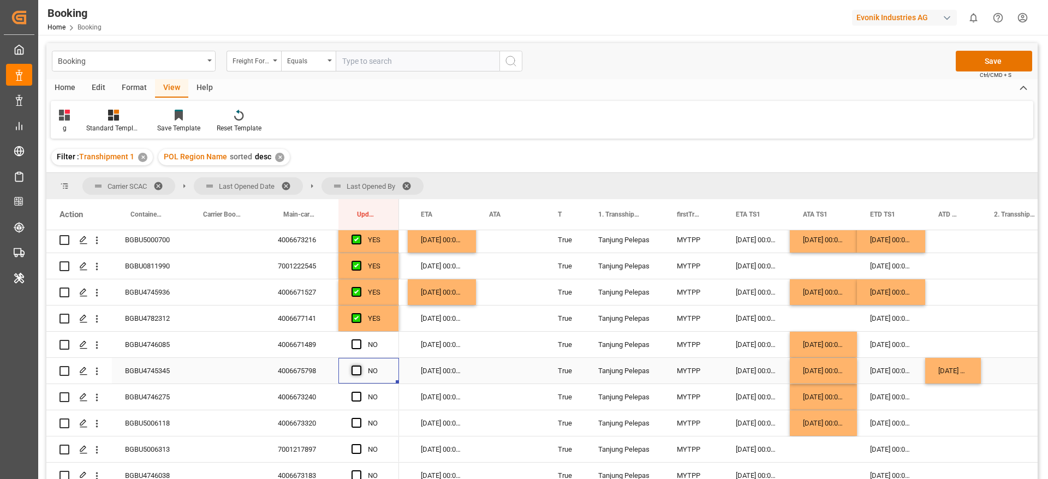
click at [358, 368] on span "Press SPACE to select this row." at bounding box center [357, 371] width 10 height 10
click at [360, 366] on input "Press SPACE to select this row." at bounding box center [360, 366] width 0 height 0
click at [358, 342] on span "Press SPACE to select this row." at bounding box center [357, 345] width 10 height 10
click at [360, 340] on input "Press SPACE to select this row." at bounding box center [360, 340] width 0 height 0
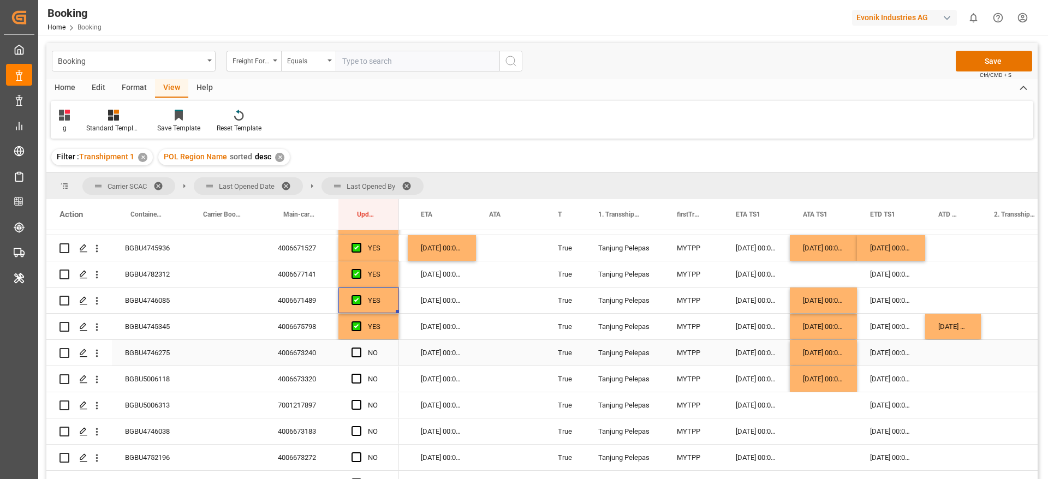
scroll to position [312, 0]
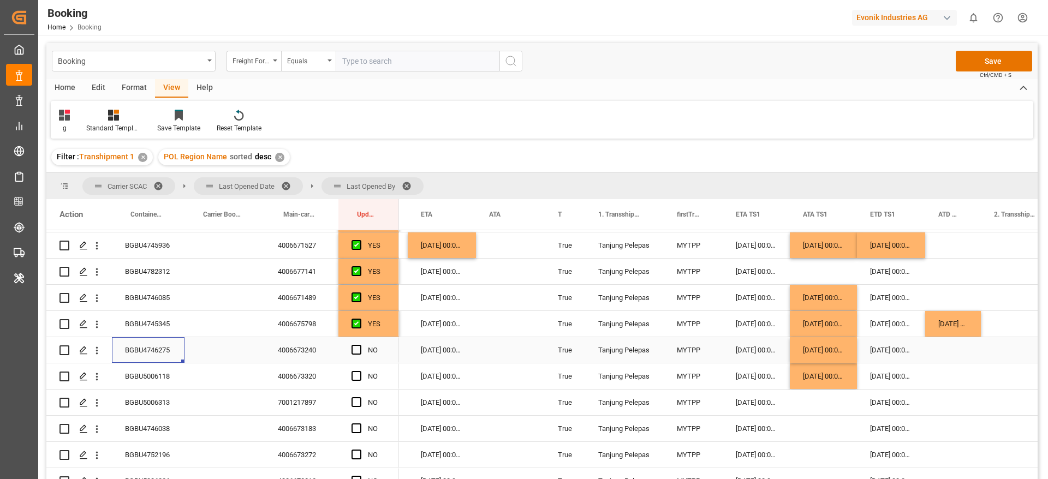
click at [153, 344] on div "BGBU4746275" at bounding box center [148, 350] width 73 height 26
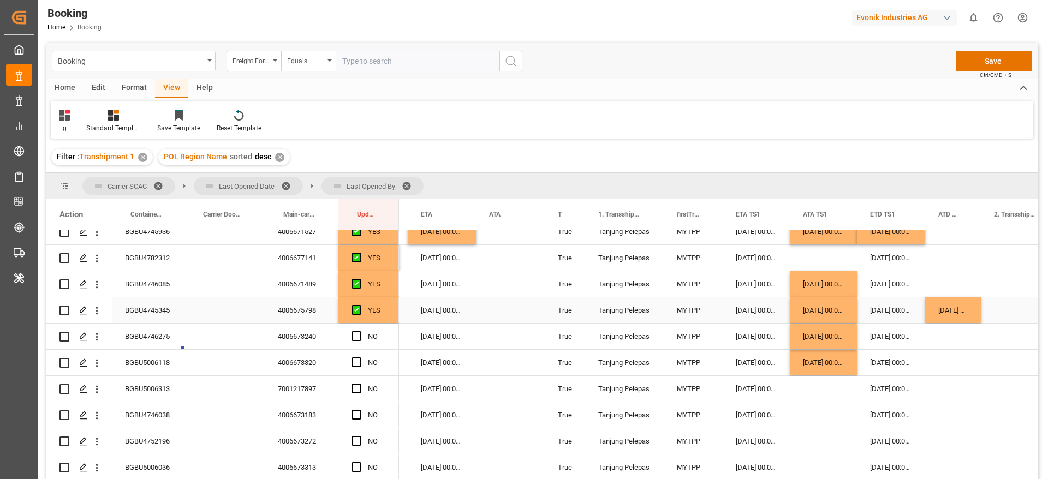
scroll to position [327, 0]
click at [883, 334] on div "[DATE] 00:00:00" at bounding box center [891, 336] width 68 height 26
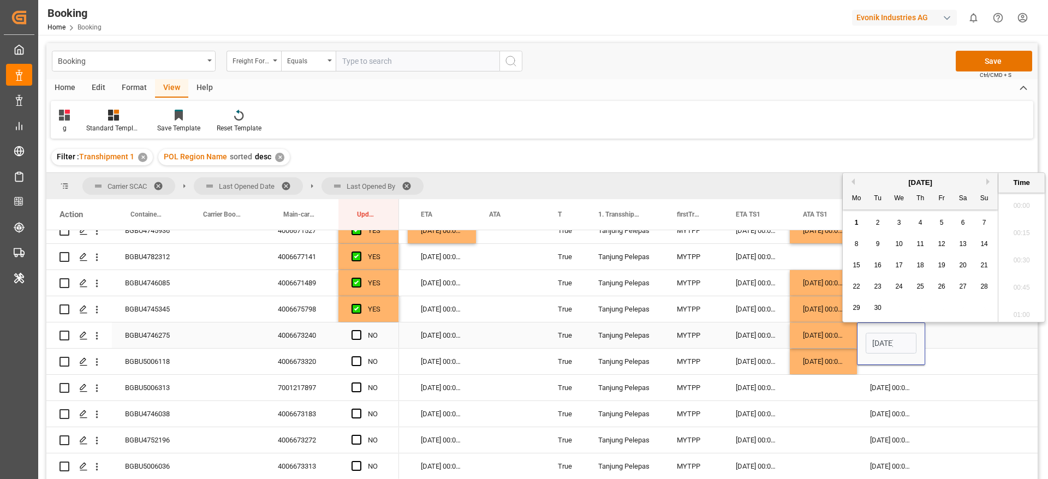
scroll to position [1532, 0]
click at [983, 219] on span "7" at bounding box center [985, 223] width 4 height 8
type input "07-09-2025 00:00"
click at [442, 336] on div "07-09-2025 00:00:00" at bounding box center [442, 336] width 68 height 26
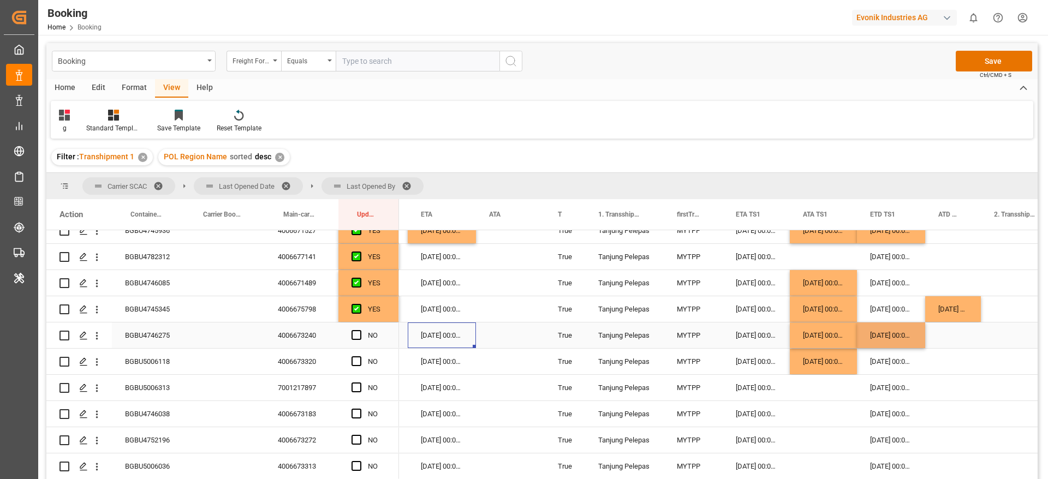
click at [442, 336] on div "07-09-2025 00:00:00" at bounding box center [442, 336] width 68 height 26
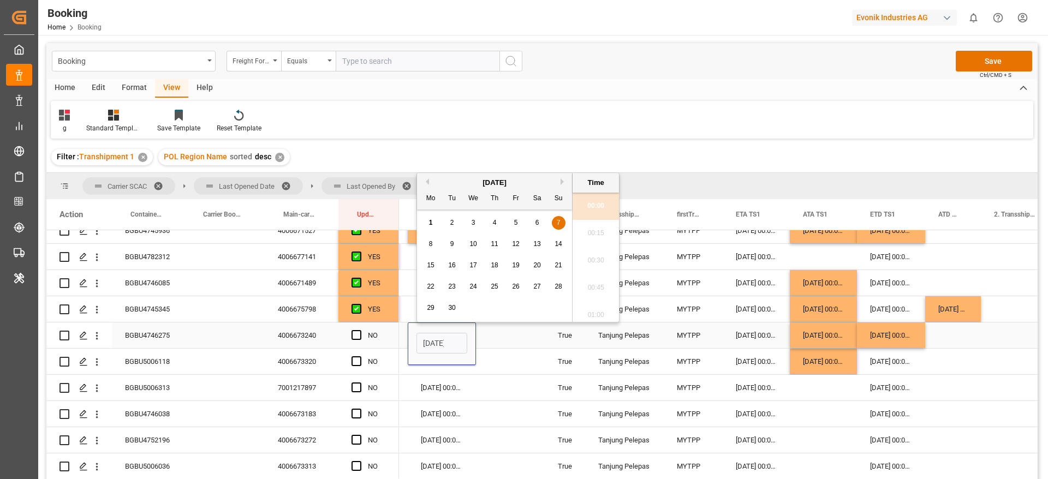
scroll to position [0, 38]
click at [434, 243] on div "8" at bounding box center [431, 244] width 14 height 13
type input "08-09-2025 00:00"
click at [358, 338] on span "Press SPACE to select this row." at bounding box center [357, 335] width 10 height 10
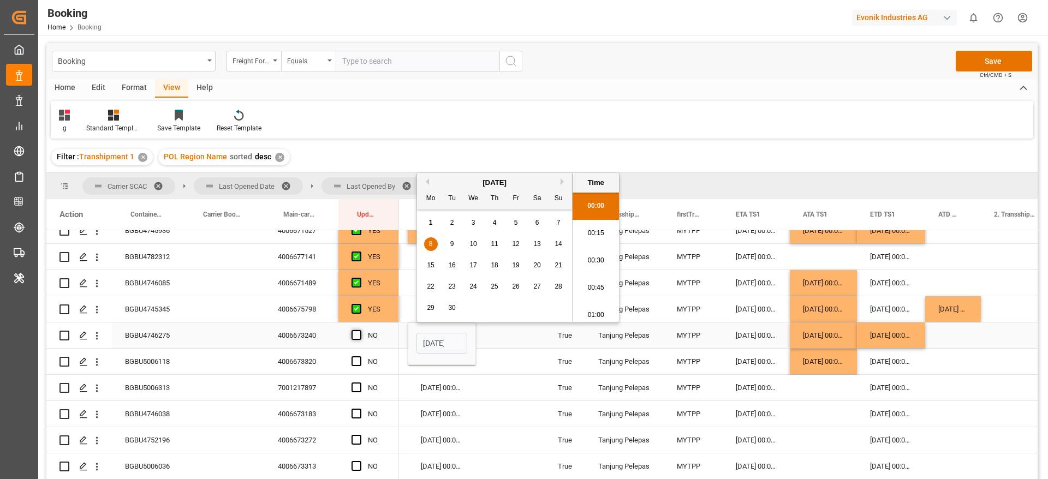
click at [360, 330] on input "Press SPACE to select this row." at bounding box center [360, 330] width 0 height 0
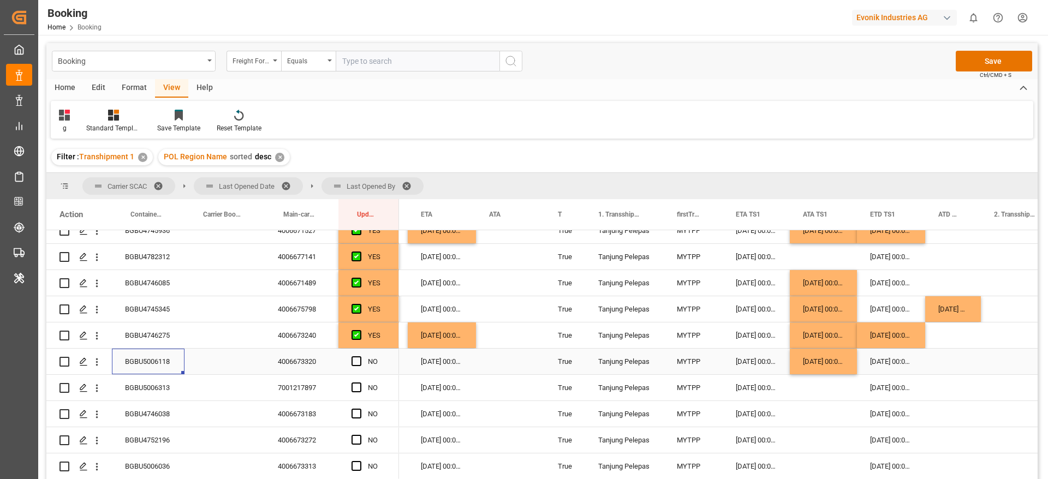
click at [154, 362] on div "BGBU5006118" at bounding box center [148, 362] width 73 height 26
click at [901, 346] on div "07-09-2025 00:00:00" at bounding box center [891, 336] width 68 height 26
drag, startPoint x: 924, startPoint y: 346, endPoint x: 924, endPoint y: 358, distance: 12.0
click at [454, 343] on div "08-09-2025 00:00:00" at bounding box center [442, 336] width 68 height 26
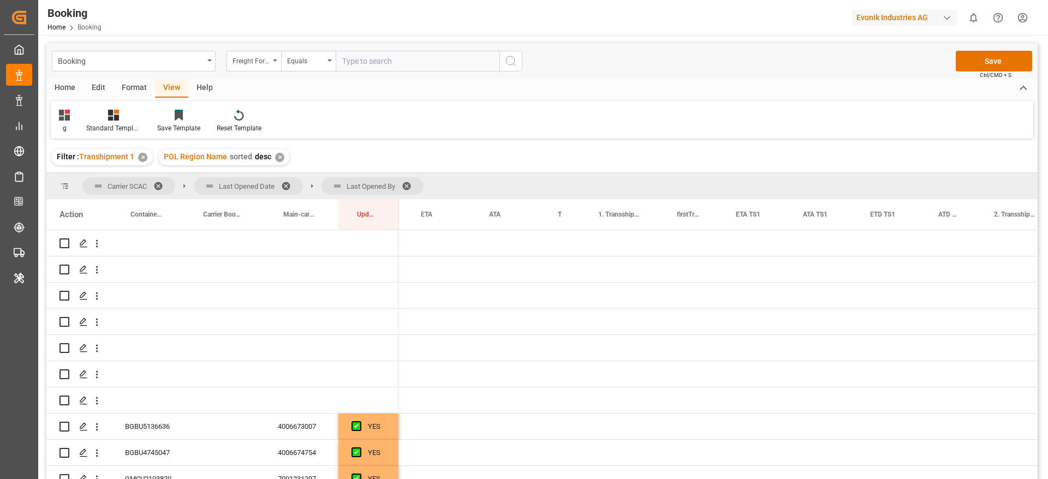
scroll to position [0, 912]
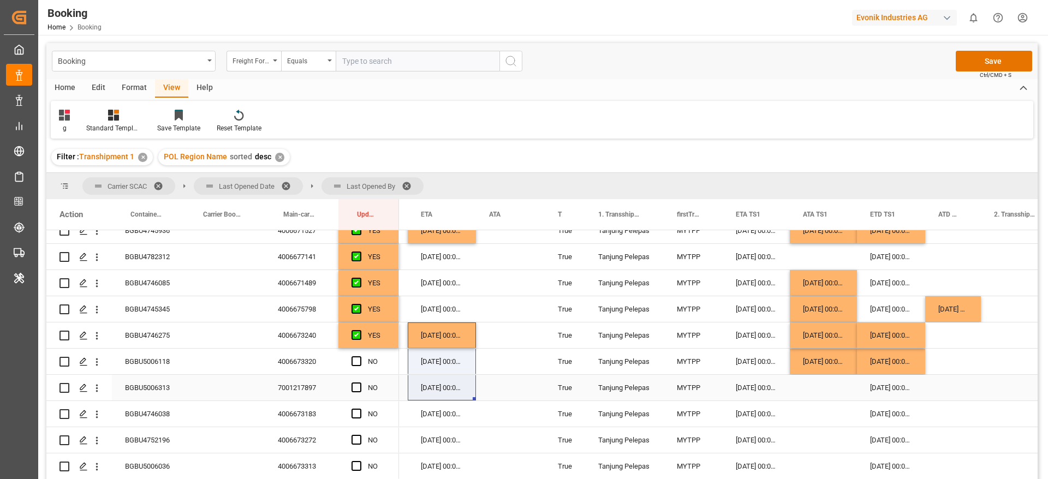
drag, startPoint x: 475, startPoint y: 346, endPoint x: 469, endPoint y: 374, distance: 28.9
click at [459, 341] on div "08-09-2025 00:00:00" at bounding box center [442, 336] width 68 height 26
click at [512, 334] on div "Press SPACE to select this row." at bounding box center [510, 336] width 69 height 26
click at [449, 337] on div "08-09-2025 00:00:00" at bounding box center [442, 336] width 68 height 26
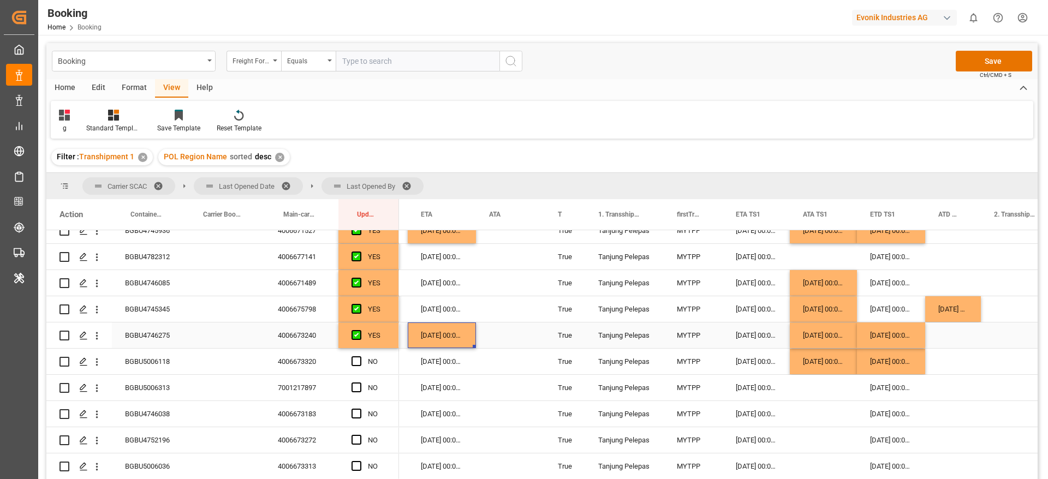
drag, startPoint x: 473, startPoint y: 347, endPoint x: 474, endPoint y: 353, distance: 6.0
click at [359, 359] on span "Press SPACE to select this row." at bounding box center [357, 361] width 10 height 10
click at [360, 356] on input "Press SPACE to select this row." at bounding box center [360, 356] width 0 height 0
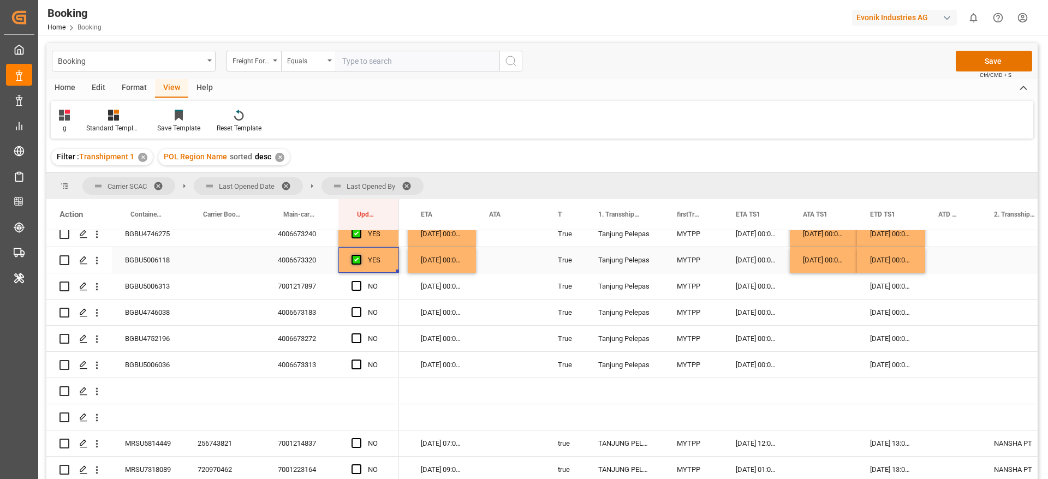
scroll to position [430, 0]
click at [356, 284] on span "Press SPACE to select this row." at bounding box center [357, 284] width 10 height 10
click at [360, 279] on input "Press SPACE to select this row." at bounding box center [360, 279] width 0 height 0
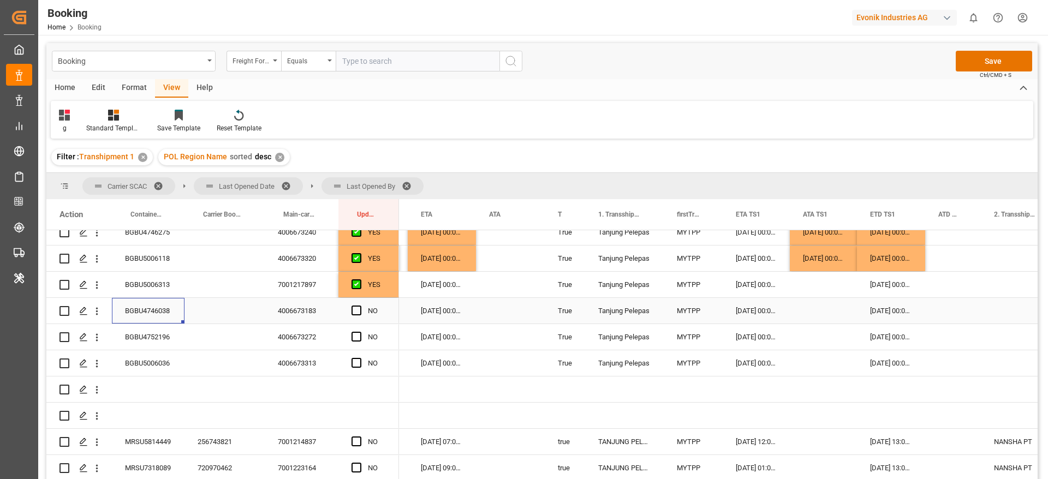
click at [169, 305] on div "BGBU4746038" at bounding box center [148, 311] width 73 height 26
click at [820, 314] on div "Press SPACE to select this row." at bounding box center [823, 311] width 67 height 26
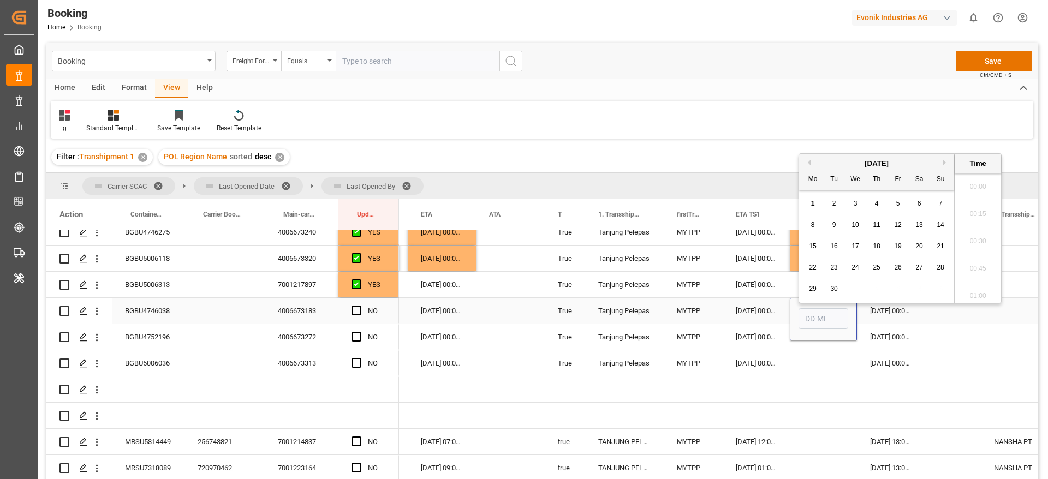
scroll to position [1560, 0]
click at [812, 159] on div "September 2025" at bounding box center [876, 158] width 155 height 11
click at [810, 156] on button "Previous Month" at bounding box center [808, 157] width 7 height 7
click at [901, 282] on span "29" at bounding box center [897, 283] width 7 height 8
type input "29-08-2025 00:00"
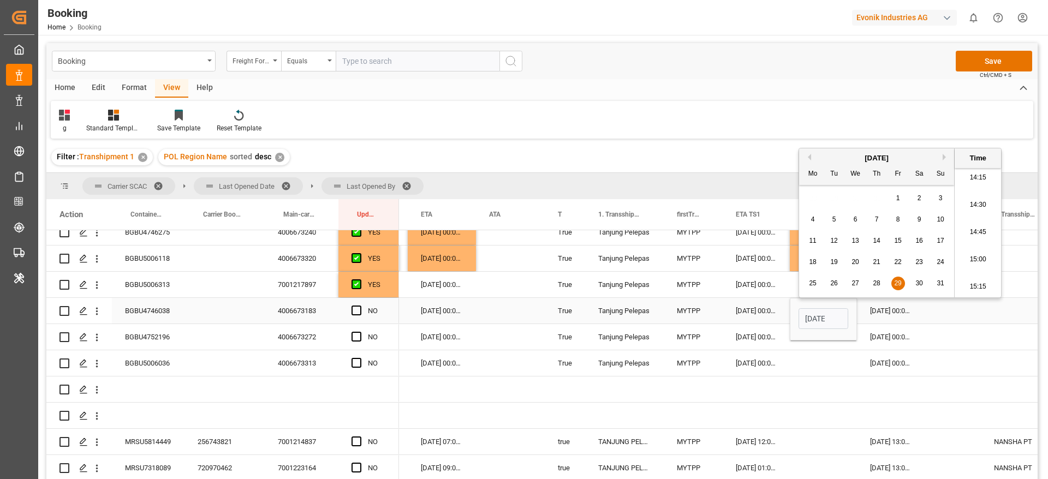
click at [942, 308] on div "Press SPACE to select this row." at bounding box center [953, 311] width 56 height 26
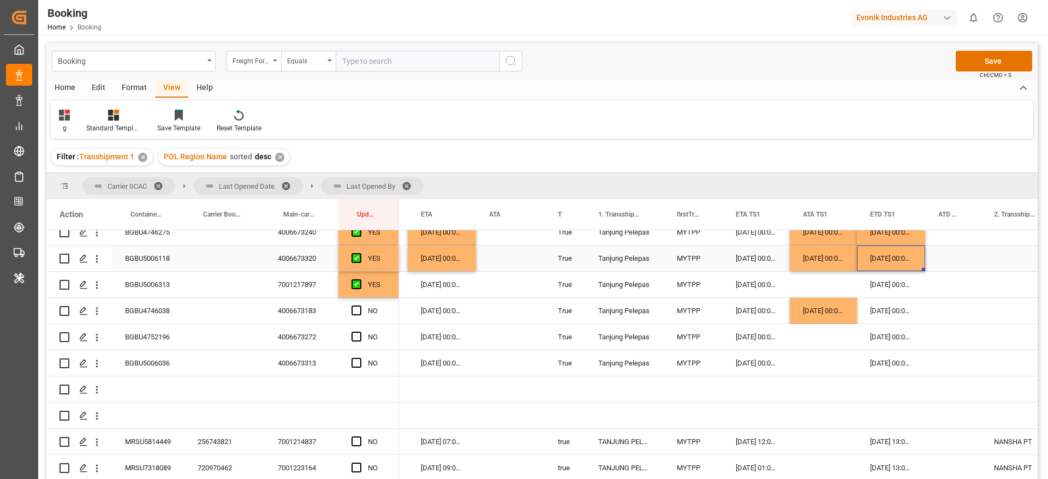
click at [891, 261] on div "07-09-2025 00:00:00" at bounding box center [891, 259] width 68 height 26
click at [893, 306] on div "06-09-2025 00:00:00" at bounding box center [891, 311] width 68 height 26
click at [451, 252] on div "08-09-2025 00:00:00" at bounding box center [442, 259] width 68 height 26
click at [435, 316] on div "07-09-2025 00:00:00" at bounding box center [442, 311] width 68 height 26
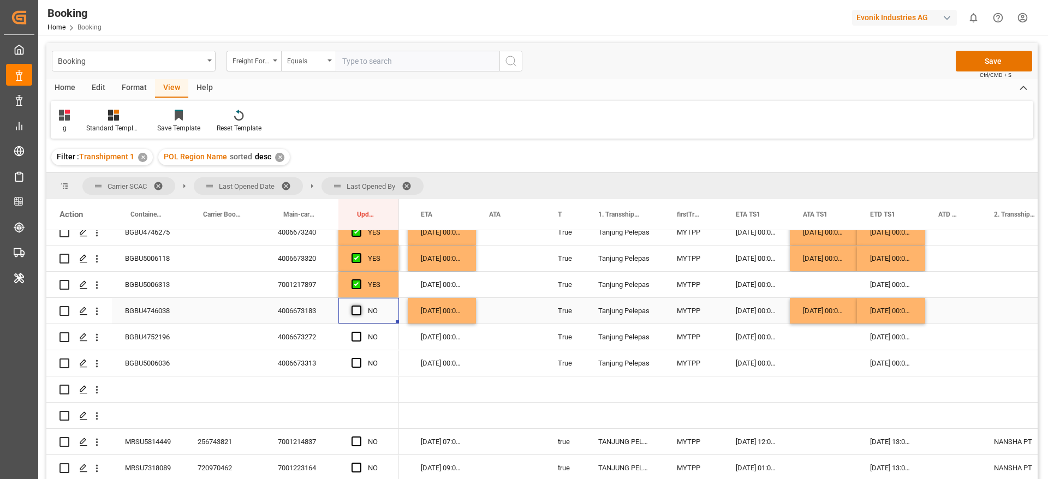
click at [356, 306] on span "Press SPACE to select this row." at bounding box center [357, 311] width 10 height 10
click at [360, 306] on input "Press SPACE to select this row." at bounding box center [360, 306] width 0 height 0
click at [160, 337] on div "BGBU4752196" at bounding box center [148, 337] width 73 height 26
click at [826, 320] on div "29-08-2025 00:00:00" at bounding box center [823, 311] width 67 height 26
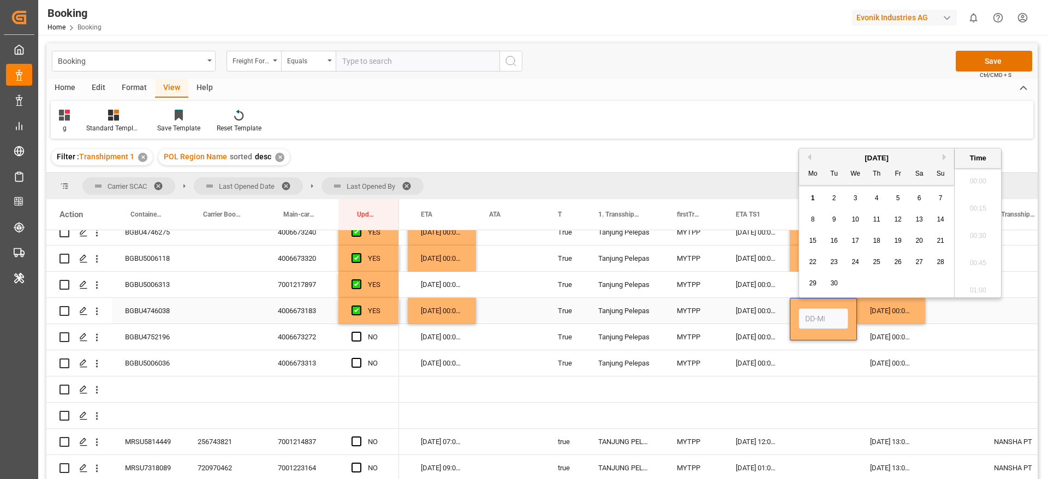
type input "29-08-2025 00:00"
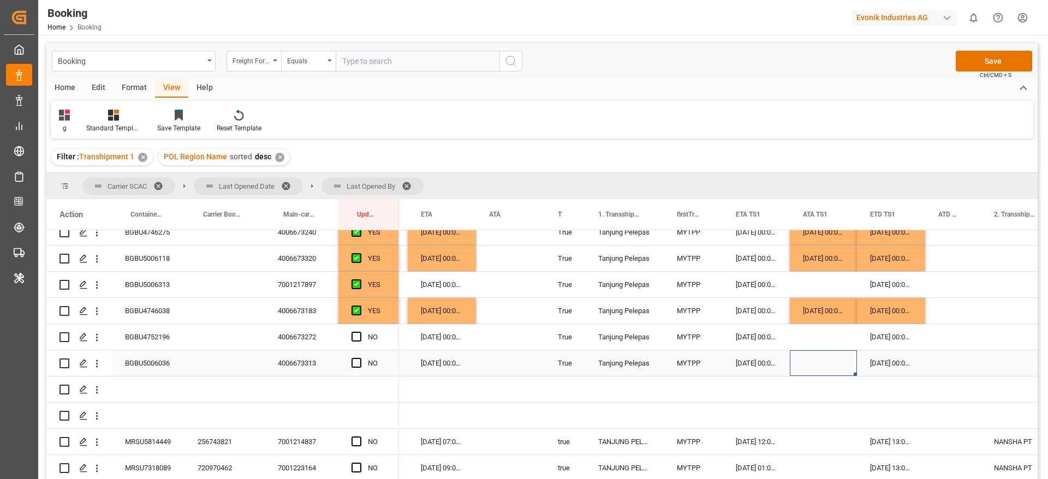
click at [836, 360] on div "Press SPACE to select this row." at bounding box center [823, 363] width 67 height 26
click at [852, 311] on div "29-08-2025 00:00:00" at bounding box center [823, 311] width 67 height 26
drag, startPoint x: 855, startPoint y: 322, endPoint x: 856, endPoint y: 338, distance: 17.0
click at [923, 311] on div "07-09-2025 00:00:00" at bounding box center [891, 311] width 68 height 26
drag, startPoint x: 923, startPoint y: 322, endPoint x: 924, endPoint y: 339, distance: 17.5
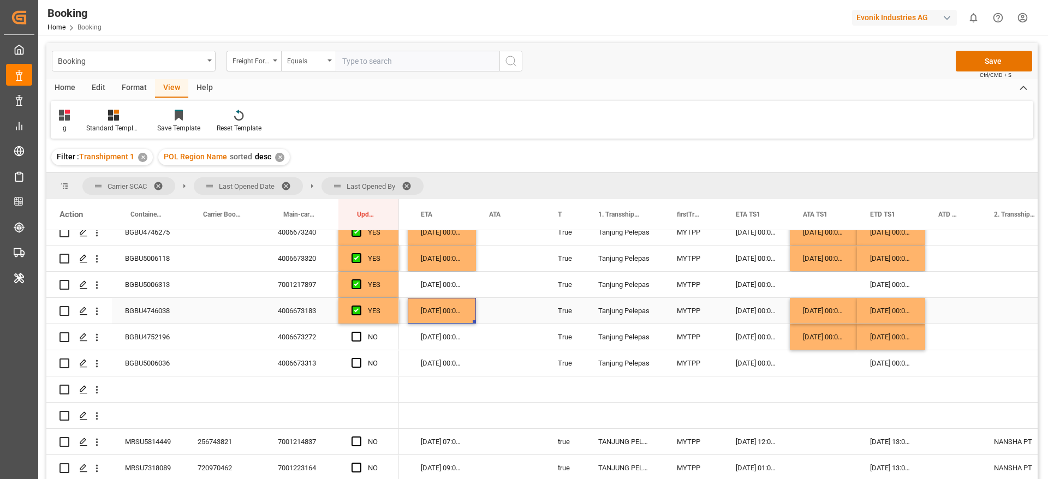
click at [460, 320] on div "08-09-2025 00:00:00" at bounding box center [442, 311] width 68 height 26
drag, startPoint x: 475, startPoint y: 320, endPoint x: 475, endPoint y: 341, distance: 20.2
click at [472, 317] on div "08-09-2025 00:00:00" at bounding box center [442, 311] width 68 height 26
drag, startPoint x: 474, startPoint y: 322, endPoint x: 474, endPoint y: 337, distance: 14.7
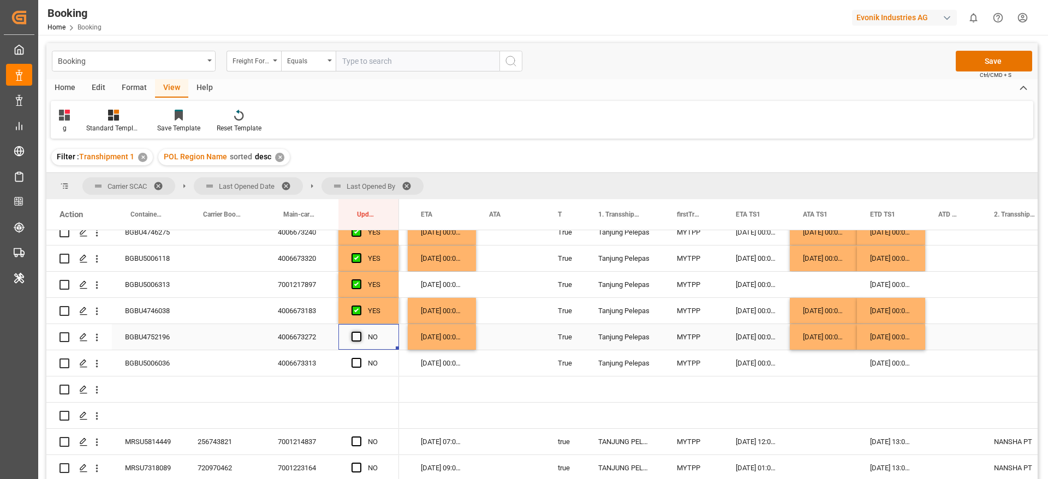
click at [356, 336] on span "Press SPACE to select this row." at bounding box center [357, 337] width 10 height 10
click at [360, 332] on input "Press SPACE to select this row." at bounding box center [360, 332] width 0 height 0
click at [358, 362] on span "Press SPACE to select this row." at bounding box center [357, 363] width 10 height 10
click at [360, 358] on input "Press SPACE to select this row." at bounding box center [360, 358] width 0 height 0
click at [146, 368] on div "BGBU5006036" at bounding box center [148, 363] width 73 height 26
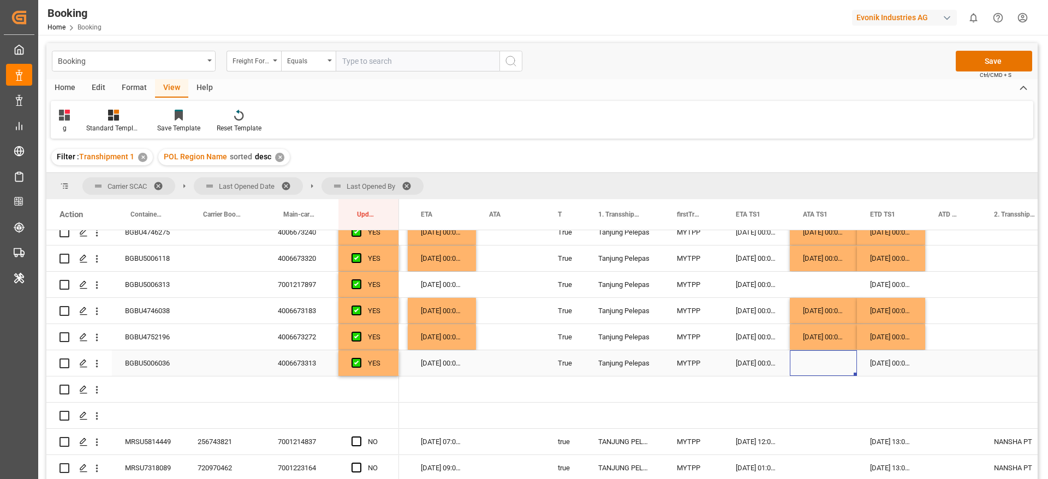
click at [844, 350] on div "Press SPACE to select this row." at bounding box center [823, 363] width 67 height 26
click at [849, 340] on div "29-08-2025 00:00:00" at bounding box center [823, 337] width 67 height 26
drag, startPoint x: 856, startPoint y: 347, endPoint x: 856, endPoint y: 361, distance: 13.6
click at [913, 333] on div "07-09-2025 00:00:00" at bounding box center [891, 337] width 68 height 26
drag, startPoint x: 924, startPoint y: 346, endPoint x: 924, endPoint y: 377, distance: 30.6
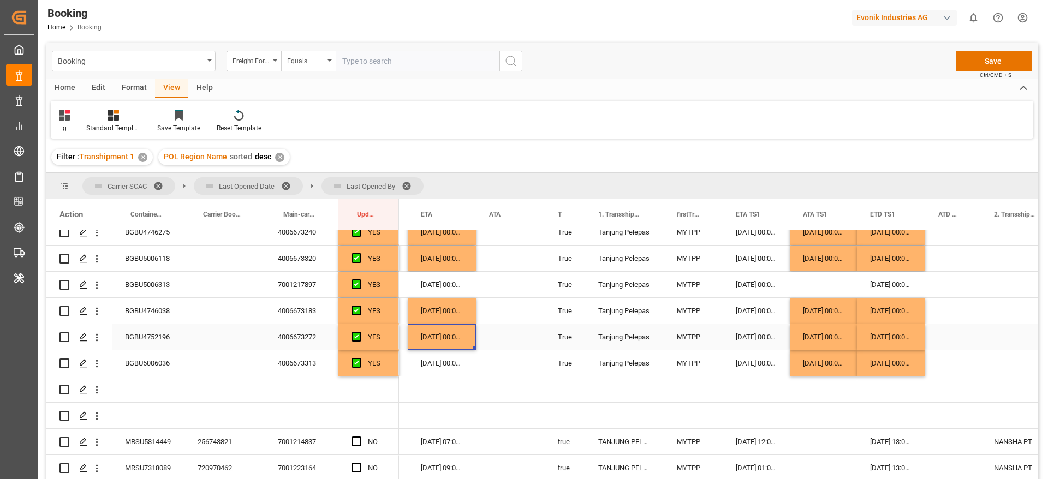
click at [462, 346] on div "08-09-2025 00:00:00" at bounding box center [442, 337] width 68 height 26
drag, startPoint x: 473, startPoint y: 347, endPoint x: 472, endPoint y: 356, distance: 8.8
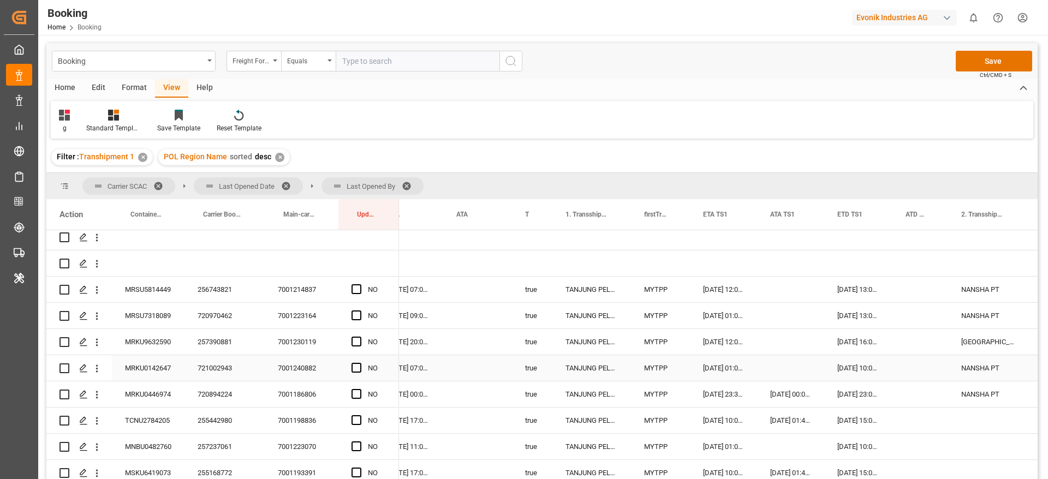
scroll to position [0, 944]
drag, startPoint x: 355, startPoint y: 286, endPoint x: 358, endPoint y: 314, distance: 27.9
drag, startPoint x: 358, startPoint y: 314, endPoint x: 358, endPoint y: 289, distance: 24.6
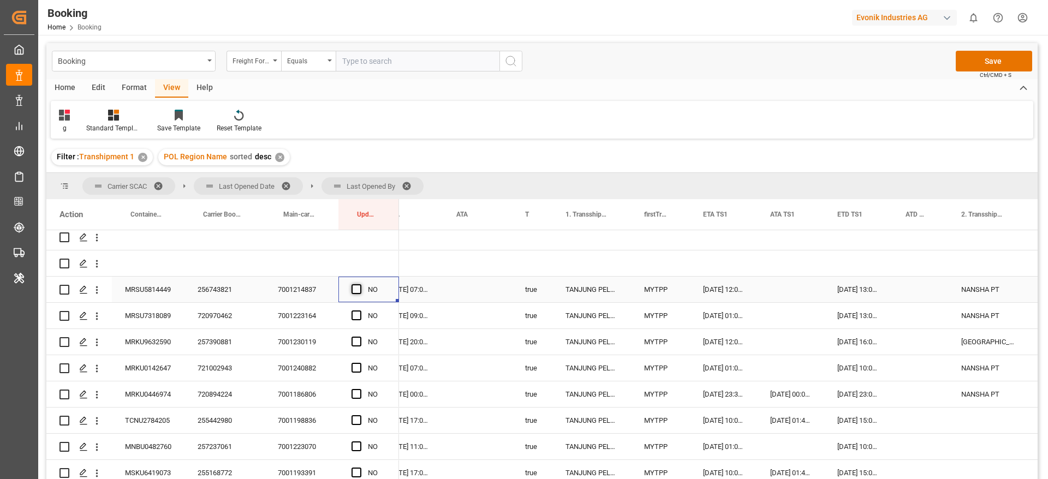
click at [358, 289] on span "Press SPACE to select this row." at bounding box center [357, 289] width 10 height 10
click at [360, 284] on input "Press SPACE to select this row." at bounding box center [360, 284] width 0 height 0
click at [356, 312] on span "Press SPACE to select this row." at bounding box center [357, 316] width 10 height 10
click at [360, 311] on input "Press SPACE to select this row." at bounding box center [360, 311] width 0 height 0
click at [360, 340] on span "Press SPACE to select this row." at bounding box center [357, 342] width 10 height 10
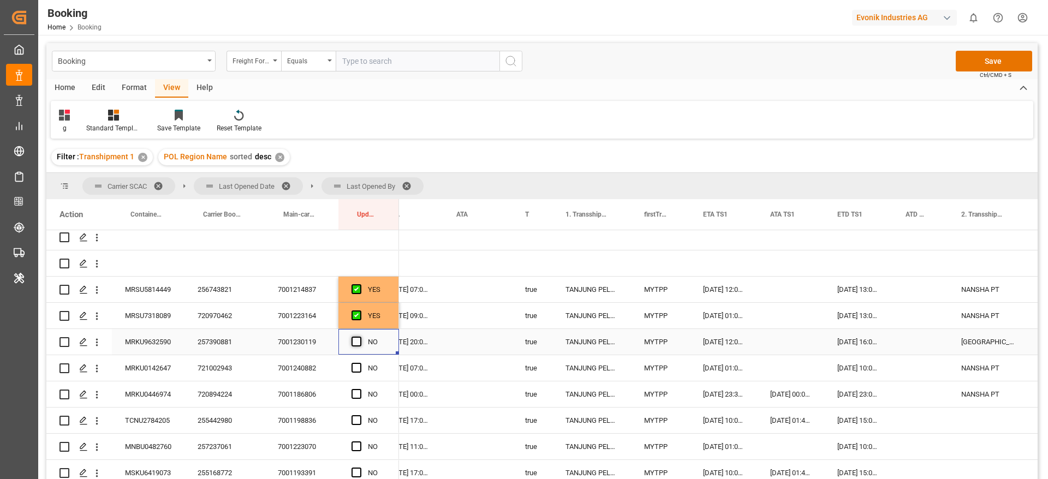
click at [360, 337] on input "Press SPACE to select this row." at bounding box center [360, 337] width 0 height 0
click at [359, 367] on span "Press SPACE to select this row." at bounding box center [357, 368] width 10 height 10
click at [360, 363] on input "Press SPACE to select this row." at bounding box center [360, 363] width 0 height 0
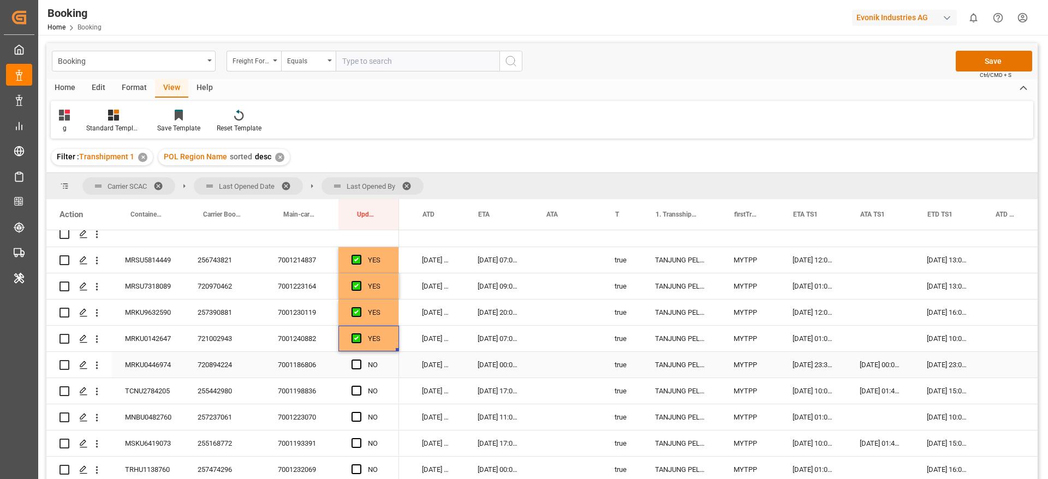
scroll to position [0, 854]
click at [356, 360] on span "Press SPACE to select this row." at bounding box center [357, 365] width 10 height 10
click at [360, 360] on input "Press SPACE to select this row." at bounding box center [360, 360] width 0 height 0
click at [360, 391] on span "Press SPACE to select this row." at bounding box center [357, 391] width 10 height 10
click at [360, 386] on input "Press SPACE to select this row." at bounding box center [360, 386] width 0 height 0
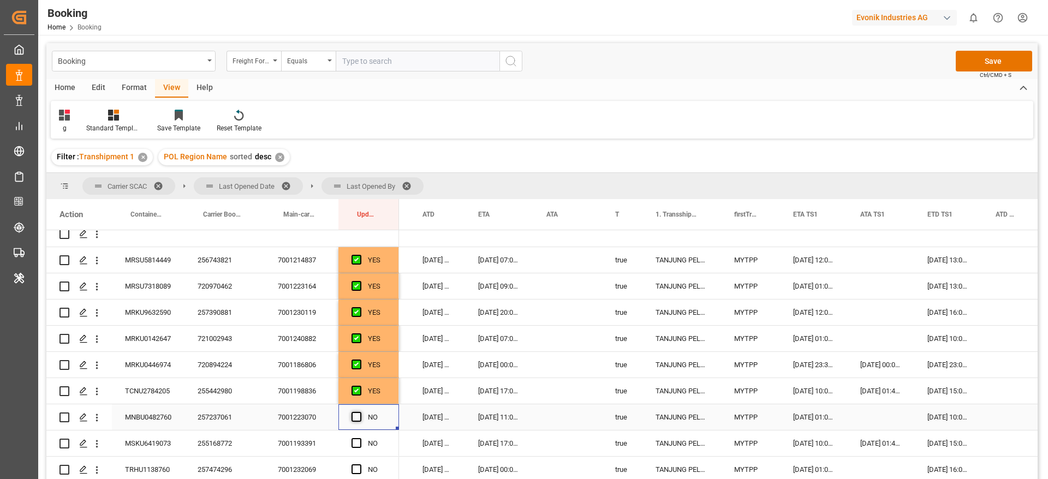
click at [359, 414] on span "Press SPACE to select this row." at bounding box center [357, 417] width 10 height 10
click at [360, 412] on input "Press SPACE to select this row." at bounding box center [360, 412] width 0 height 0
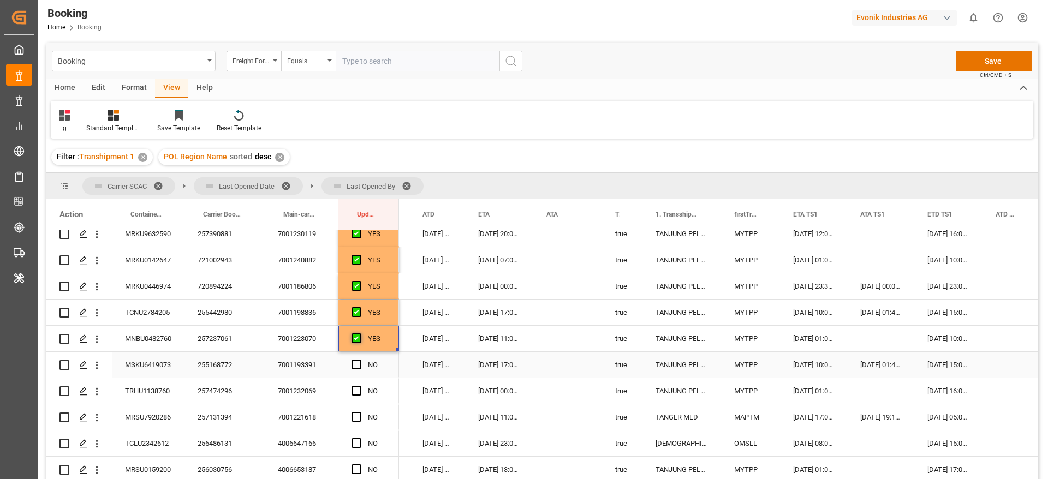
scroll to position [697, 0]
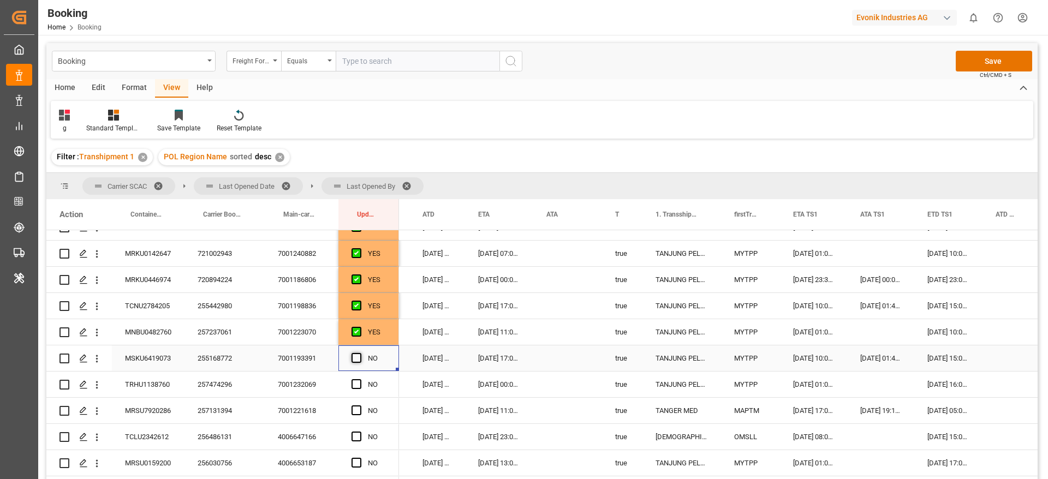
click at [354, 359] on span "Press SPACE to select this row." at bounding box center [357, 358] width 10 height 10
click at [360, 353] on input "Press SPACE to select this row." at bounding box center [360, 353] width 0 height 0
click at [354, 384] on span "Press SPACE to select this row." at bounding box center [357, 384] width 10 height 10
click at [360, 379] on input "Press SPACE to select this row." at bounding box center [360, 379] width 0 height 0
click at [359, 411] on span "Press SPACE to select this row." at bounding box center [357, 411] width 10 height 10
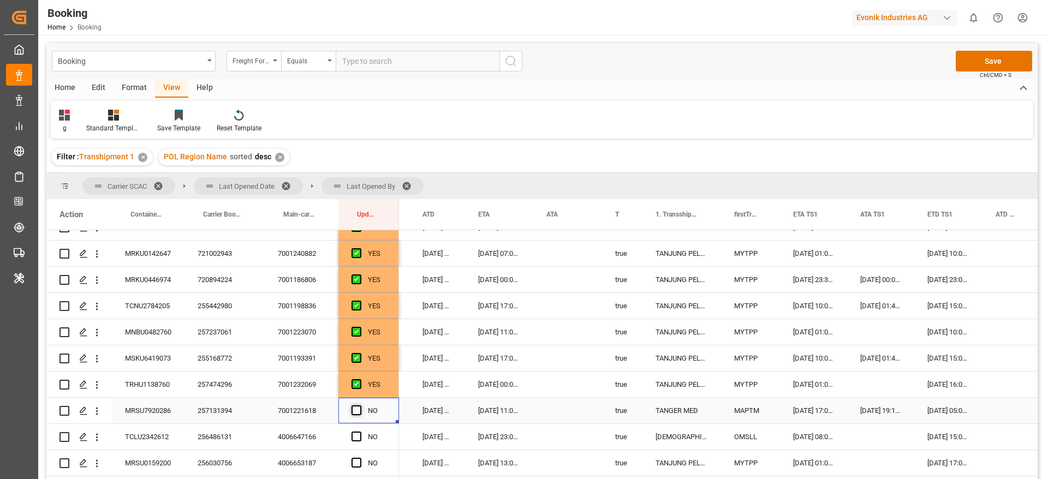
click at [360, 406] on input "Press SPACE to select this row." at bounding box center [360, 406] width 0 height 0
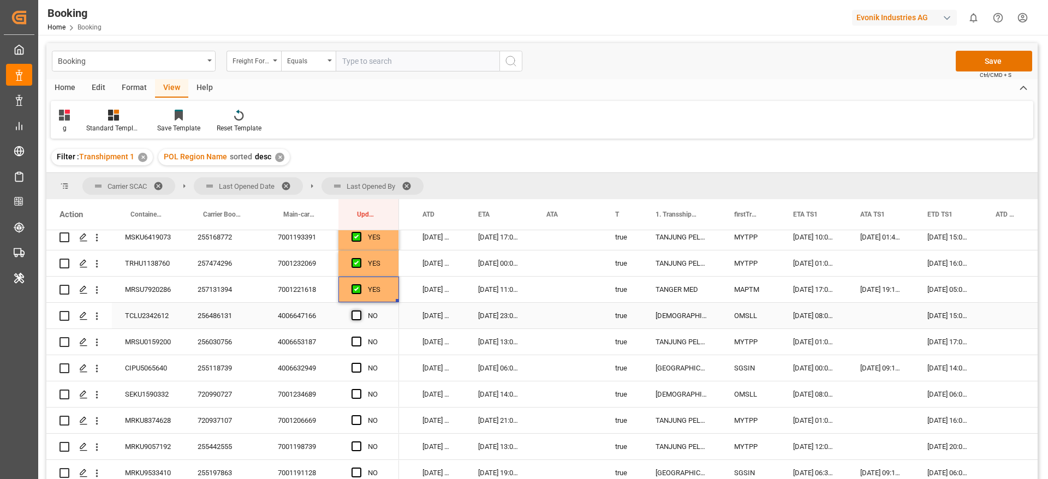
click at [355, 316] on span "Press SPACE to select this row." at bounding box center [357, 316] width 10 height 10
click at [360, 311] on input "Press SPACE to select this row." at bounding box center [360, 311] width 0 height 0
click at [358, 343] on span "Press SPACE to select this row." at bounding box center [357, 342] width 10 height 10
click at [360, 337] on input "Press SPACE to select this row." at bounding box center [360, 337] width 0 height 0
click at [358, 368] on span "Press SPACE to select this row." at bounding box center [357, 368] width 10 height 10
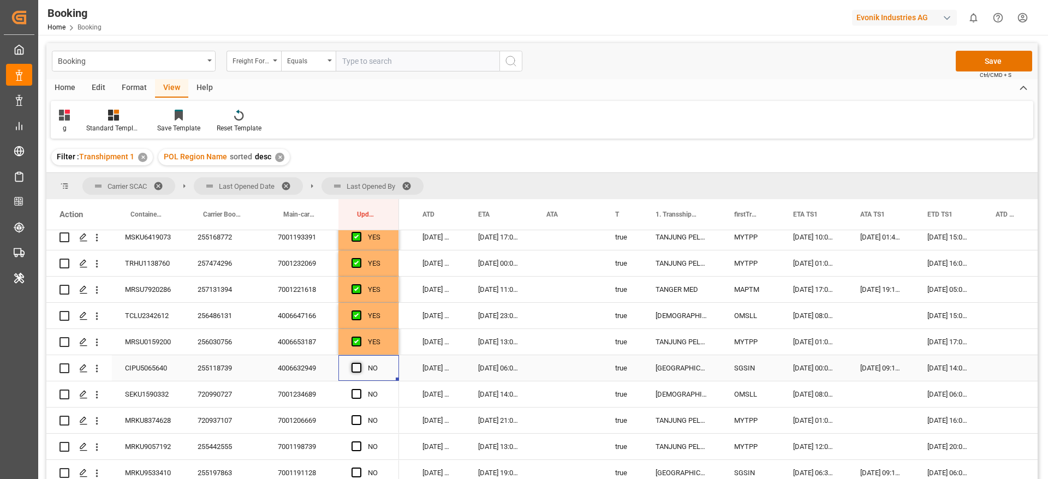
click at [360, 363] on input "Press SPACE to select this row." at bounding box center [360, 363] width 0 height 0
click at [357, 394] on span "Press SPACE to select this row." at bounding box center [357, 394] width 10 height 10
click at [360, 389] on input "Press SPACE to select this row." at bounding box center [360, 389] width 0 height 0
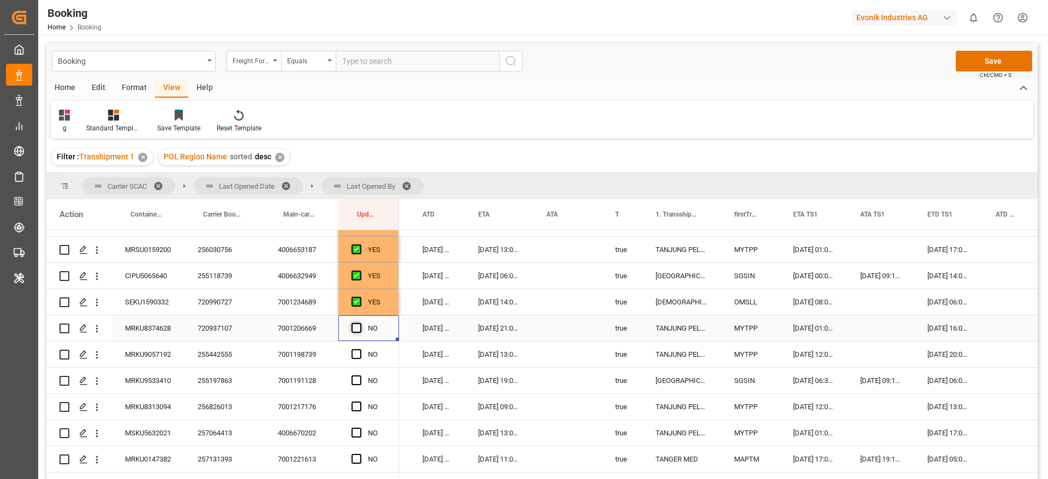
click at [354, 331] on span "Press SPACE to select this row." at bounding box center [357, 328] width 10 height 10
click at [360, 323] on input "Press SPACE to select this row." at bounding box center [360, 323] width 0 height 0
click at [359, 353] on span "Press SPACE to select this row." at bounding box center [357, 354] width 10 height 10
click at [360, 349] on input "Press SPACE to select this row." at bounding box center [360, 349] width 0 height 0
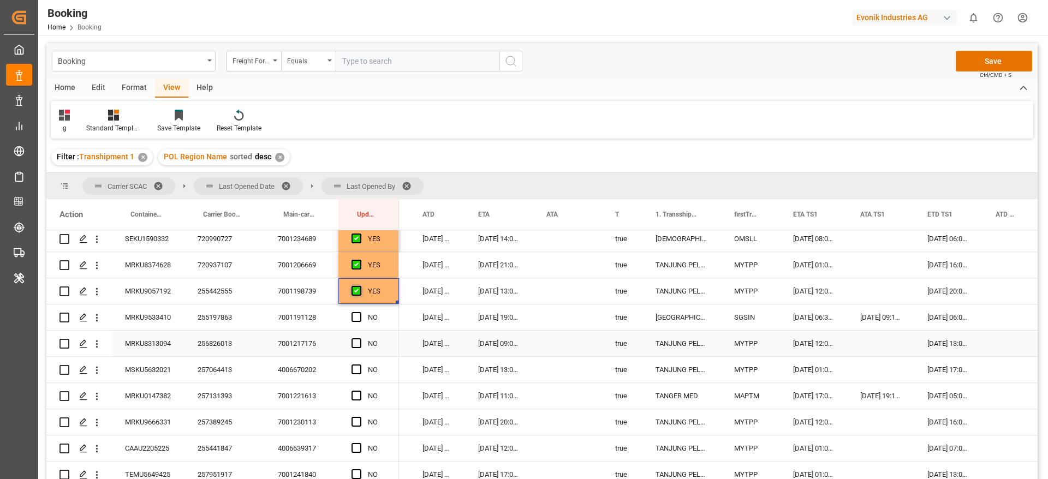
scroll to position [974, 0]
click at [357, 318] on span "Press SPACE to select this row." at bounding box center [357, 317] width 10 height 10
click at [360, 312] on input "Press SPACE to select this row." at bounding box center [360, 312] width 0 height 0
click at [356, 343] on span "Press SPACE to select this row." at bounding box center [357, 343] width 10 height 10
click at [360, 338] on input "Press SPACE to select this row." at bounding box center [360, 338] width 0 height 0
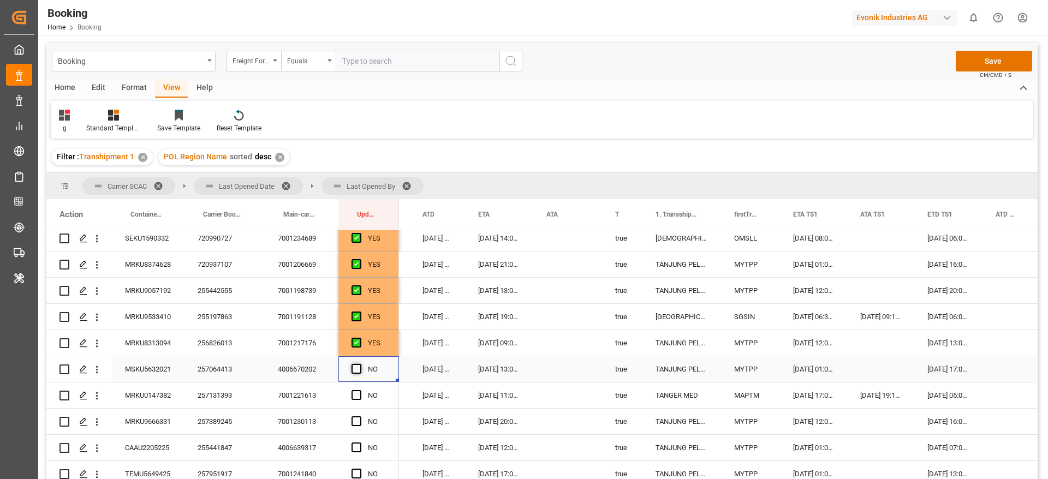
click at [356, 371] on span "Press SPACE to select this row." at bounding box center [357, 369] width 10 height 10
click at [360, 364] on input "Press SPACE to select this row." at bounding box center [360, 364] width 0 height 0
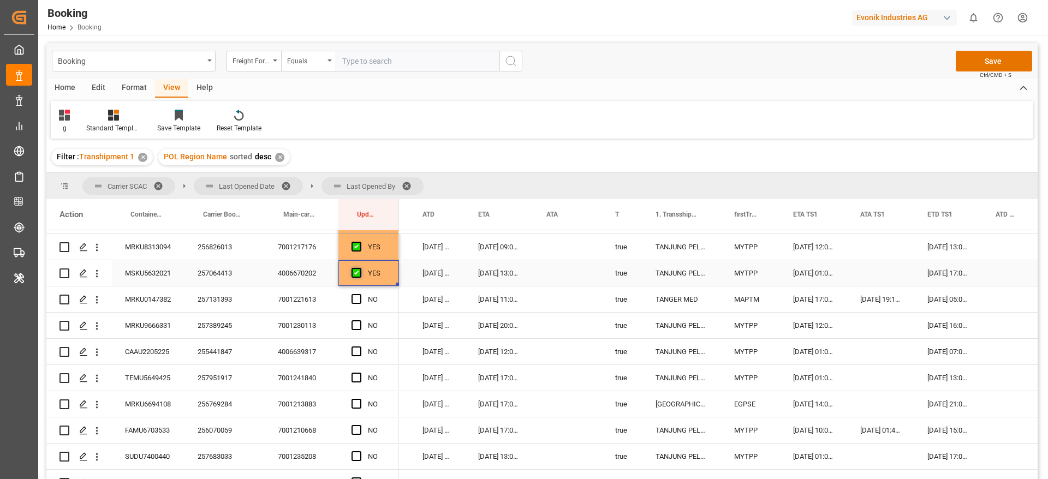
scroll to position [1071, 0]
click at [359, 298] on span "Press SPACE to select this row." at bounding box center [357, 299] width 10 height 10
click at [360, 294] on input "Press SPACE to select this row." at bounding box center [360, 294] width 0 height 0
click at [356, 324] on span "Press SPACE to select this row." at bounding box center [357, 325] width 10 height 10
click at [360, 320] on input "Press SPACE to select this row." at bounding box center [360, 320] width 0 height 0
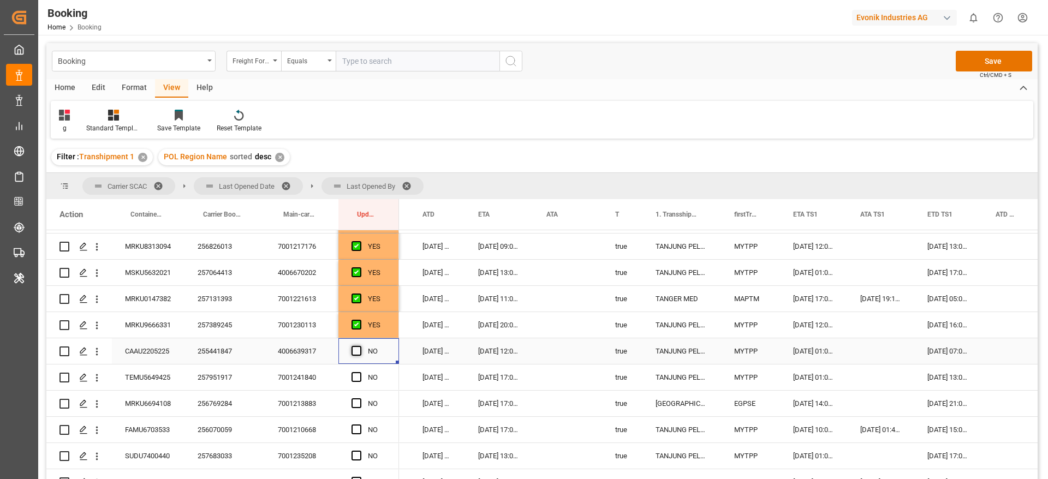
click at [359, 348] on span "Press SPACE to select this row." at bounding box center [357, 351] width 10 height 10
click at [360, 346] on input "Press SPACE to select this row." at bounding box center [360, 346] width 0 height 0
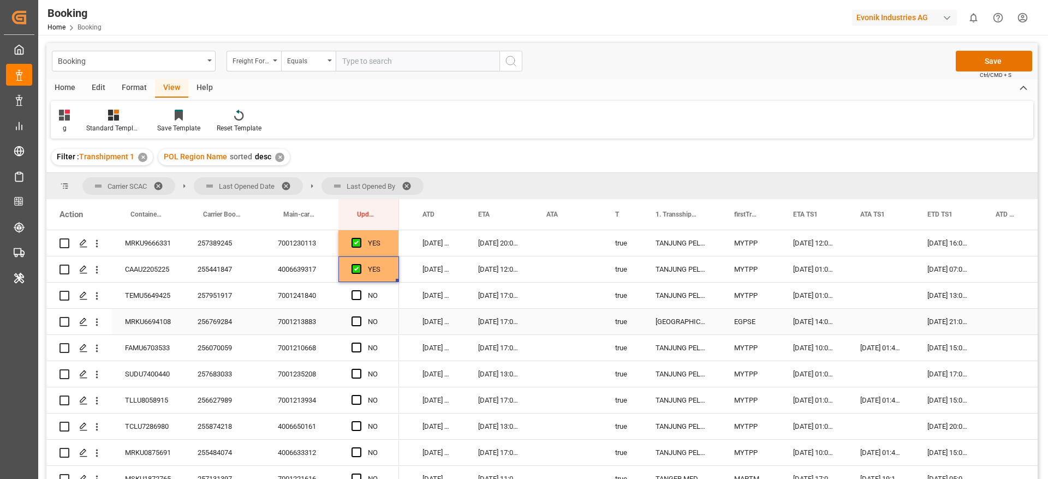
scroll to position [1153, 0]
click at [359, 296] on span "Press SPACE to select this row." at bounding box center [357, 295] width 10 height 10
click at [360, 290] on input "Press SPACE to select this row." at bounding box center [360, 290] width 0 height 0
click at [359, 320] on span "Press SPACE to select this row." at bounding box center [357, 322] width 10 height 10
click at [360, 317] on input "Press SPACE to select this row." at bounding box center [360, 317] width 0 height 0
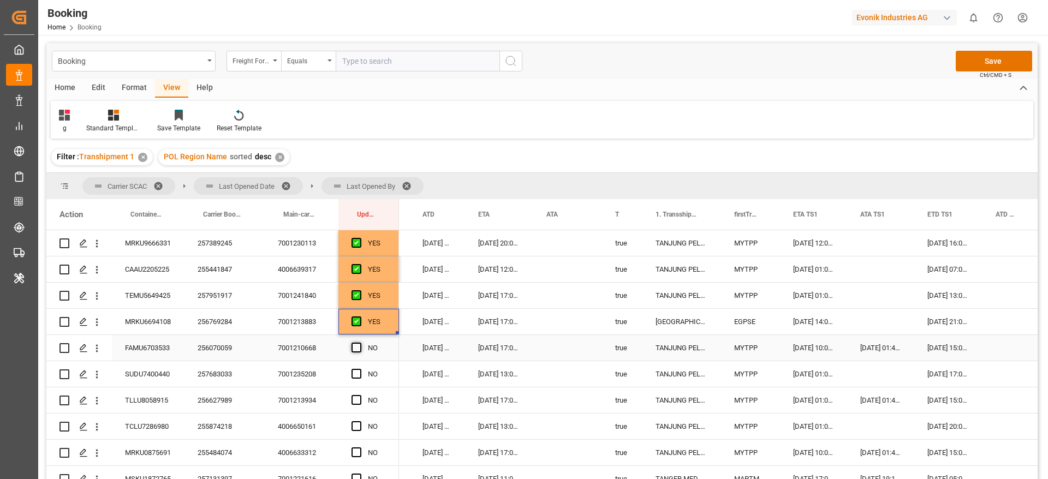
click at [356, 347] on span "Press SPACE to select this row." at bounding box center [357, 348] width 10 height 10
click at [360, 343] on input "Press SPACE to select this row." at bounding box center [360, 343] width 0 height 0
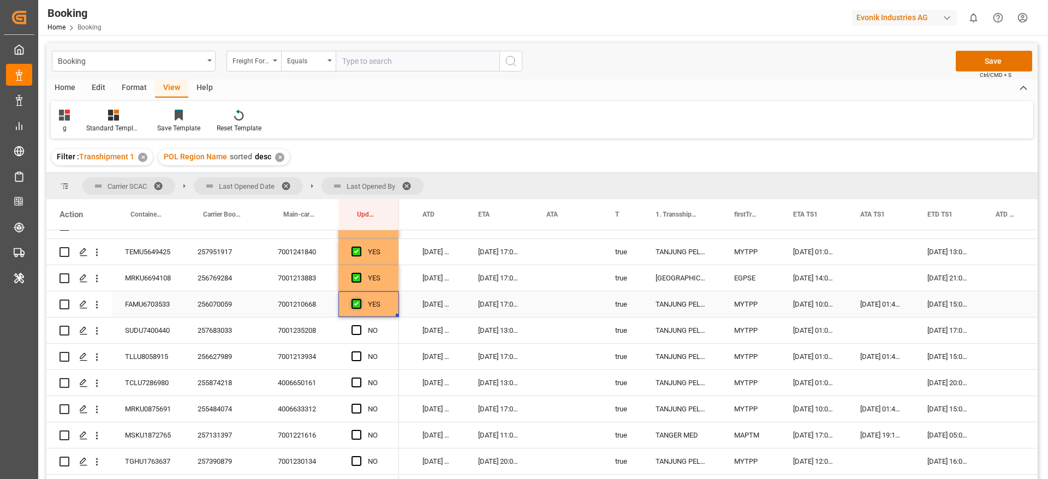
scroll to position [1197, 0]
click at [358, 329] on span "Press SPACE to select this row." at bounding box center [357, 330] width 10 height 10
click at [360, 325] on input "Press SPACE to select this row." at bounding box center [360, 325] width 0 height 0
click at [356, 357] on span "Press SPACE to select this row." at bounding box center [357, 356] width 10 height 10
click at [360, 351] on input "Press SPACE to select this row." at bounding box center [360, 351] width 0 height 0
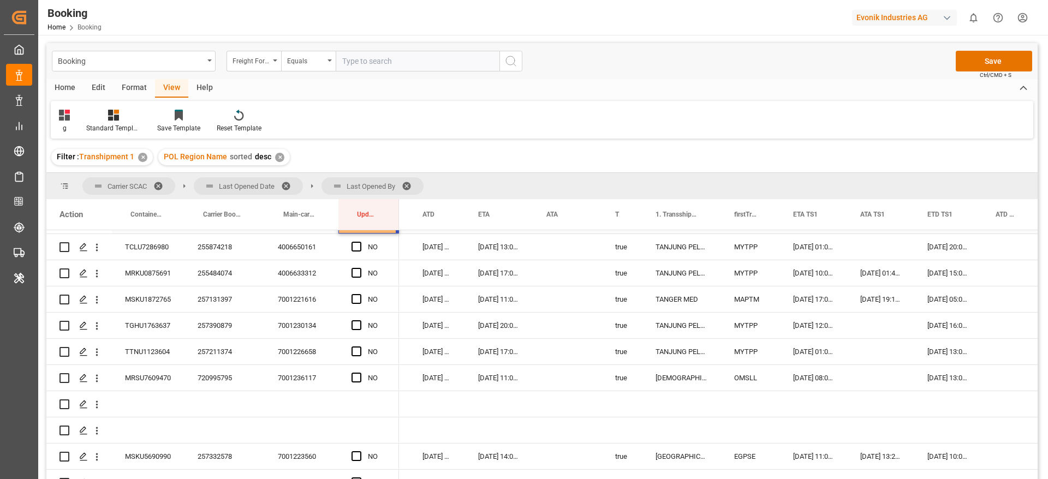
scroll to position [1331, 0]
click at [358, 250] on span "Press SPACE to select this row." at bounding box center [357, 248] width 10 height 10
click at [360, 243] on input "Press SPACE to select this row." at bounding box center [360, 243] width 0 height 0
click at [356, 277] on span "Press SPACE to select this row." at bounding box center [357, 274] width 10 height 10
click at [360, 269] on input "Press SPACE to select this row." at bounding box center [360, 269] width 0 height 0
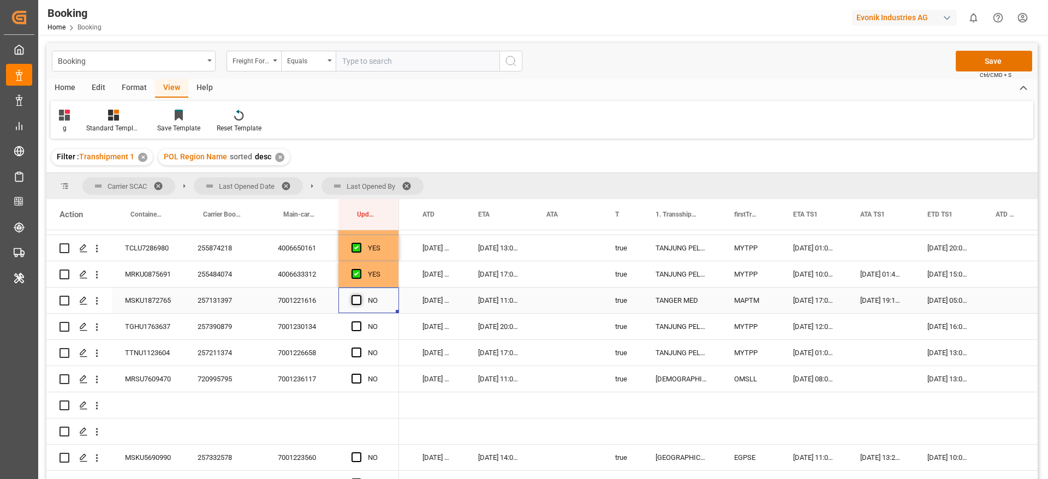
click at [356, 298] on span "Press SPACE to select this row." at bounding box center [357, 300] width 10 height 10
click at [360, 295] on input "Press SPACE to select this row." at bounding box center [360, 295] width 0 height 0
click at [356, 326] on span "Press SPACE to select this row." at bounding box center [357, 327] width 10 height 10
click at [360, 322] on input "Press SPACE to select this row." at bounding box center [360, 322] width 0 height 0
drag, startPoint x: 356, startPoint y: 346, endPoint x: 357, endPoint y: 356, distance: 10.4
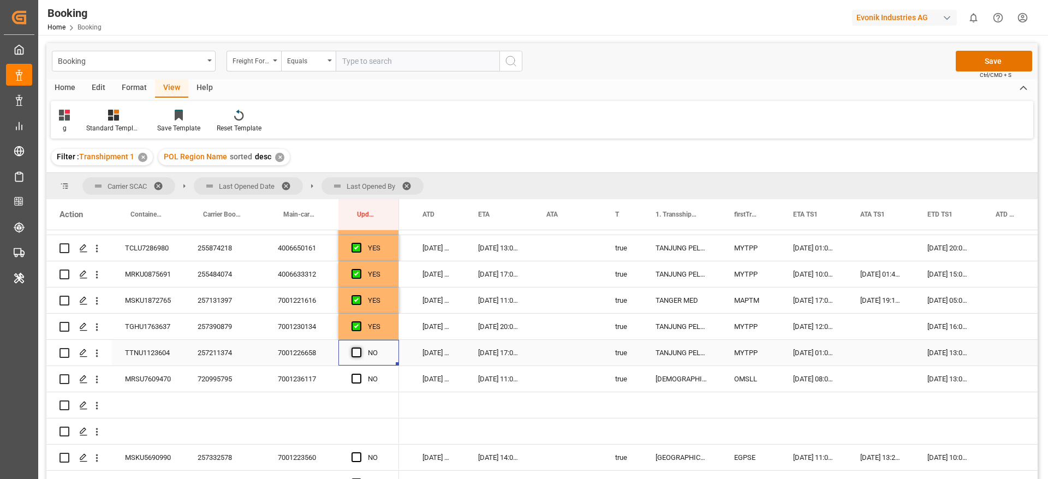
click at [357, 356] on div "Press SPACE to select this row." at bounding box center [360, 353] width 16 height 25
click at [357, 356] on span "Press SPACE to select this row." at bounding box center [357, 353] width 10 height 10
click at [360, 348] on input "Press SPACE to select this row." at bounding box center [360, 348] width 0 height 0
click at [359, 379] on span "Press SPACE to select this row." at bounding box center [357, 379] width 10 height 10
click at [360, 374] on input "Press SPACE to select this row." at bounding box center [360, 374] width 0 height 0
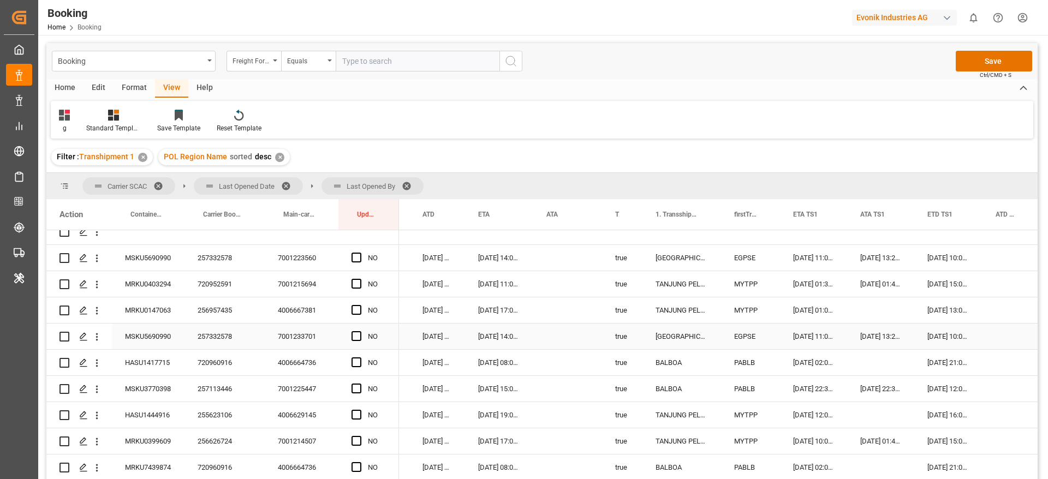
scroll to position [1532, 0]
click at [358, 254] on span "Press SPACE to select this row." at bounding box center [357, 257] width 10 height 10
click at [360, 252] on input "Press SPACE to select this row." at bounding box center [360, 252] width 0 height 0
click at [356, 283] on span "Press SPACE to select this row." at bounding box center [357, 283] width 10 height 10
click at [360, 278] on input "Press SPACE to select this row." at bounding box center [360, 278] width 0 height 0
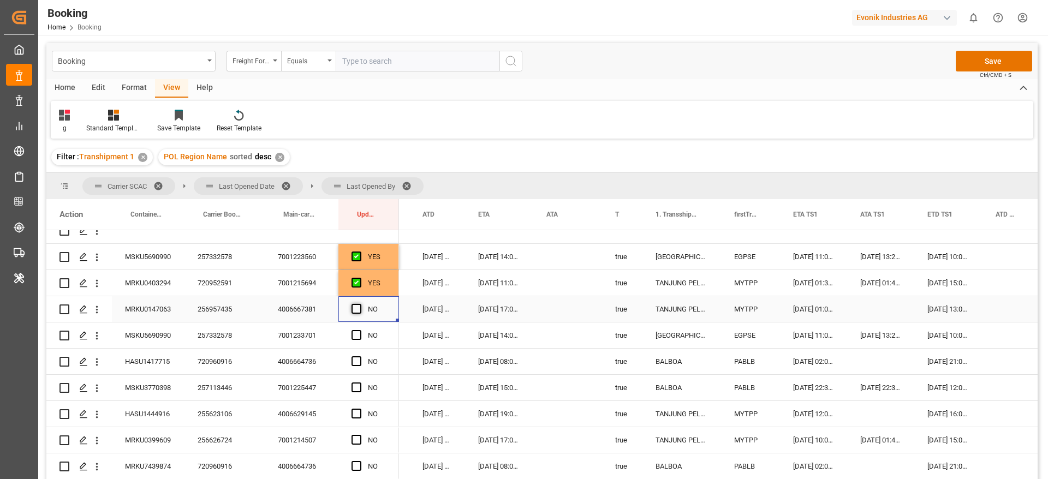
click at [358, 310] on span "Press SPACE to select this row." at bounding box center [357, 309] width 10 height 10
click at [360, 304] on input "Press SPACE to select this row." at bounding box center [360, 304] width 0 height 0
click at [357, 336] on span "Press SPACE to select this row." at bounding box center [357, 335] width 10 height 10
click at [360, 330] on input "Press SPACE to select this row." at bounding box center [360, 330] width 0 height 0
click at [357, 358] on span "Press SPACE to select this row." at bounding box center [357, 361] width 10 height 10
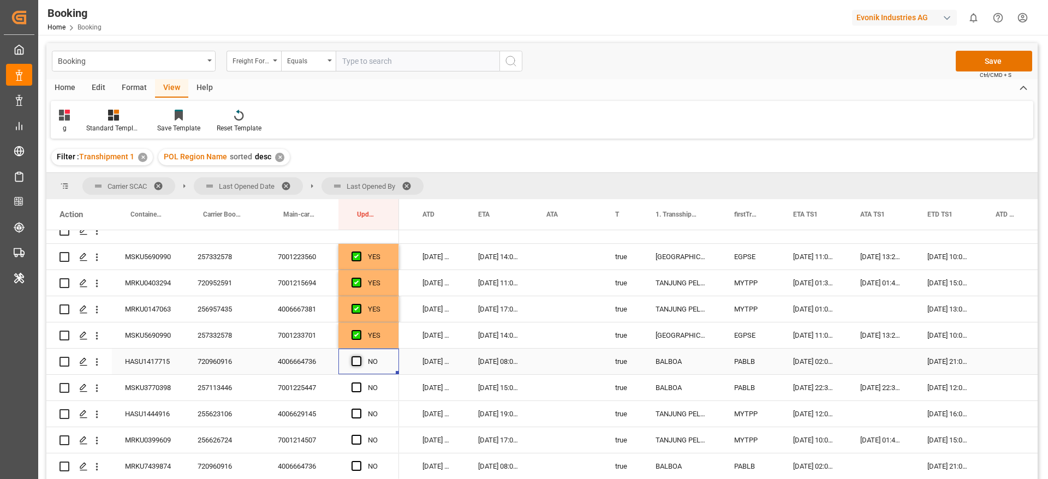
click at [360, 356] on input "Press SPACE to select this row." at bounding box center [360, 356] width 0 height 0
click at [358, 390] on span "Press SPACE to select this row." at bounding box center [357, 388] width 10 height 10
click at [360, 383] on input "Press SPACE to select this row." at bounding box center [360, 383] width 0 height 0
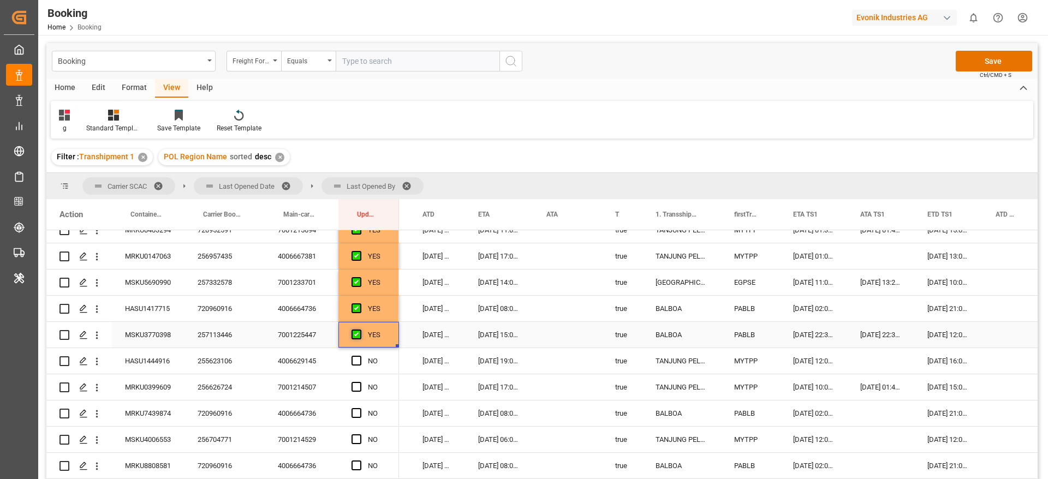
scroll to position [1586, 0]
click at [358, 361] on span "Press SPACE to select this row." at bounding box center [357, 360] width 10 height 10
click at [360, 355] on input "Press SPACE to select this row." at bounding box center [360, 355] width 0 height 0
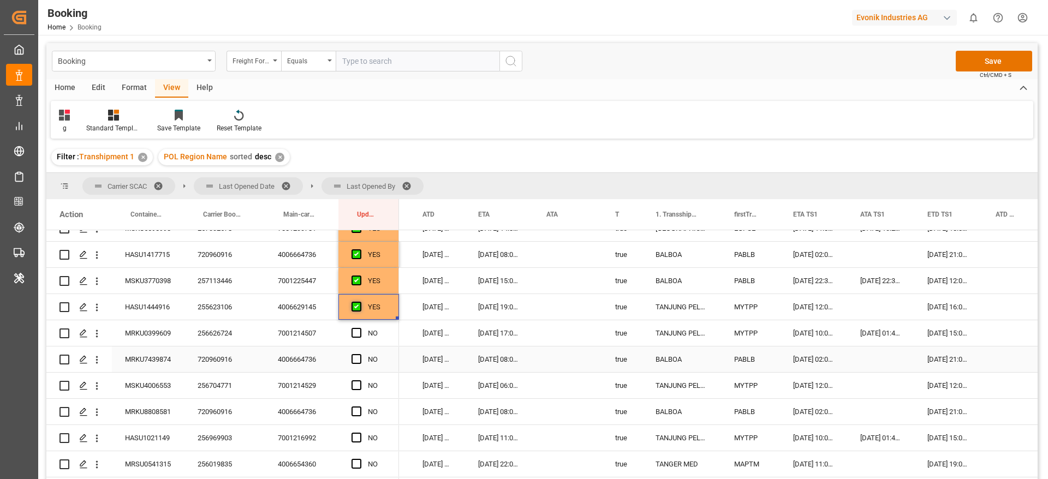
scroll to position [1640, 0]
click at [361, 331] on div "Press SPACE to select this row." at bounding box center [360, 332] width 16 height 25
click at [354, 330] on span "Press SPACE to select this row." at bounding box center [357, 332] width 10 height 10
click at [360, 327] on input "Press SPACE to select this row." at bounding box center [360, 327] width 0 height 0
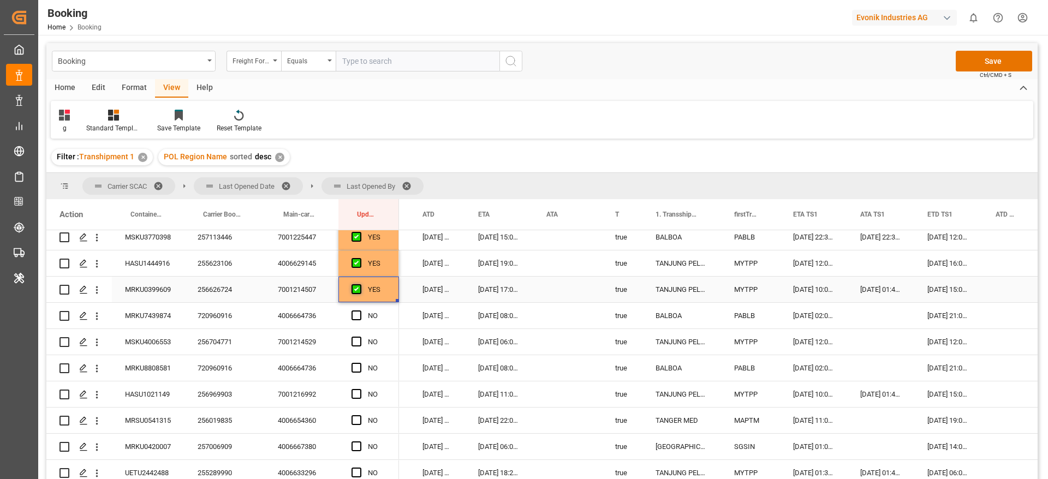
scroll to position [1684, 0]
click at [359, 314] on span "Press SPACE to select this row." at bounding box center [357, 315] width 10 height 10
click at [360, 310] on input "Press SPACE to select this row." at bounding box center [360, 310] width 0 height 0
click at [357, 340] on span "Press SPACE to select this row." at bounding box center [357, 341] width 10 height 10
click at [360, 336] on input "Press SPACE to select this row." at bounding box center [360, 336] width 0 height 0
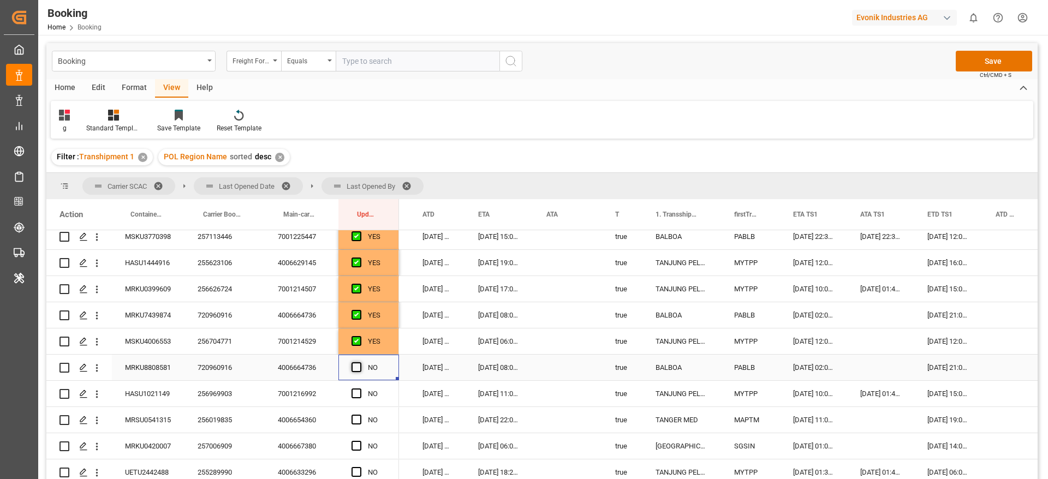
click at [359, 367] on span "Press SPACE to select this row." at bounding box center [357, 367] width 10 height 10
click at [360, 362] on input "Press SPACE to select this row." at bounding box center [360, 362] width 0 height 0
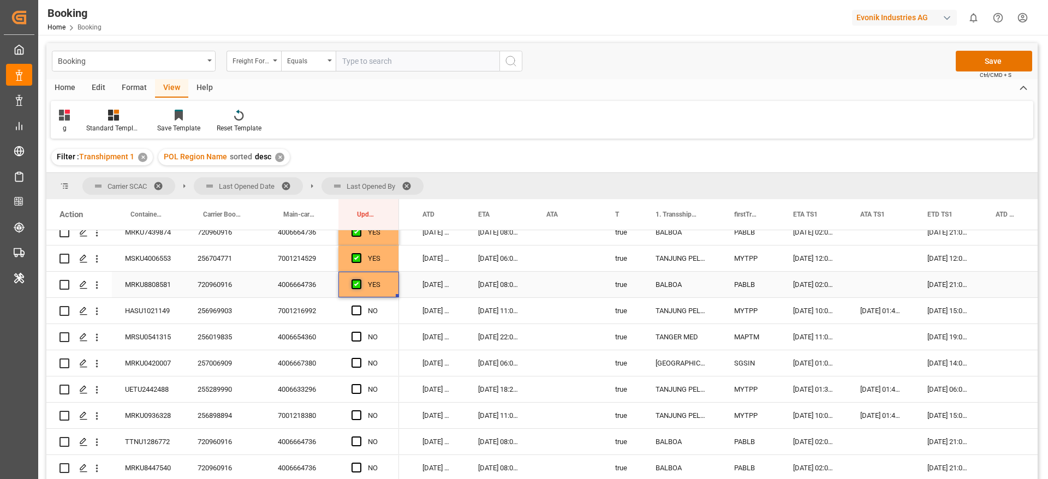
scroll to position [1769, 0]
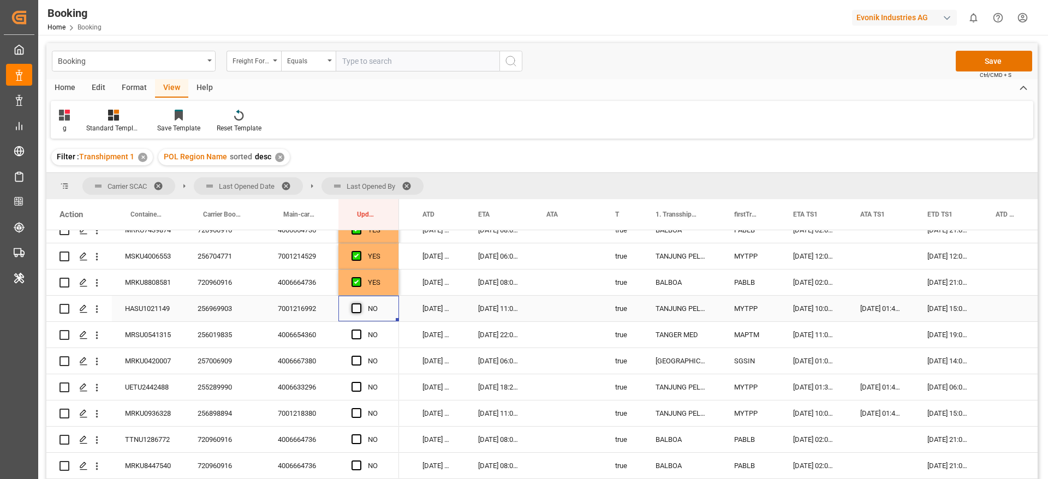
click at [357, 309] on span "Press SPACE to select this row." at bounding box center [357, 309] width 10 height 10
click at [360, 304] on input "Press SPACE to select this row." at bounding box center [360, 304] width 0 height 0
click at [357, 336] on span "Press SPACE to select this row." at bounding box center [357, 335] width 10 height 10
click at [360, 330] on input "Press SPACE to select this row." at bounding box center [360, 330] width 0 height 0
click at [358, 360] on span "Press SPACE to select this row." at bounding box center [357, 361] width 10 height 10
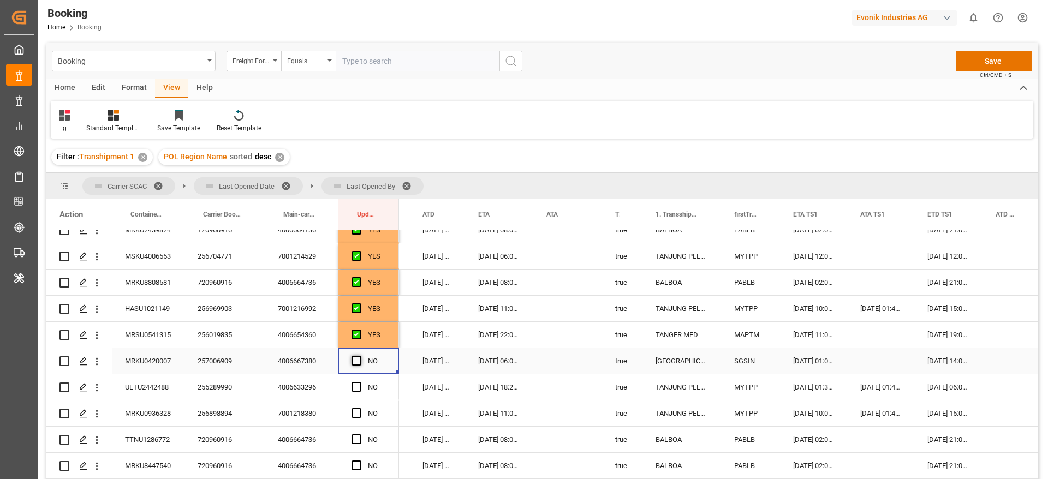
click at [360, 356] on input "Press SPACE to select this row." at bounding box center [360, 356] width 0 height 0
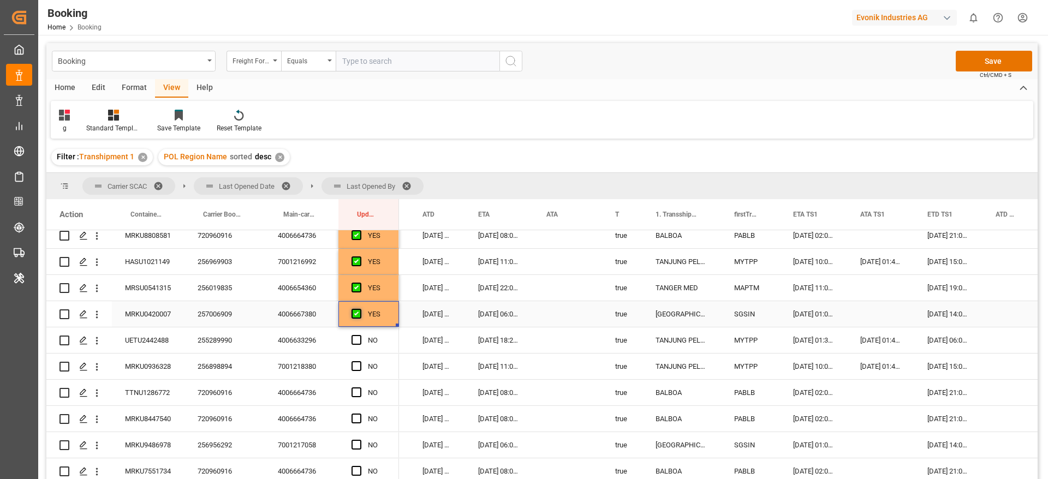
scroll to position [1816, 0]
click at [355, 338] on span "Press SPACE to select this row." at bounding box center [357, 340] width 10 height 10
click at [360, 335] on input "Press SPACE to select this row." at bounding box center [360, 335] width 0 height 0
click at [358, 366] on span "Press SPACE to select this row." at bounding box center [357, 366] width 10 height 10
click at [360, 361] on input "Press SPACE to select this row." at bounding box center [360, 361] width 0 height 0
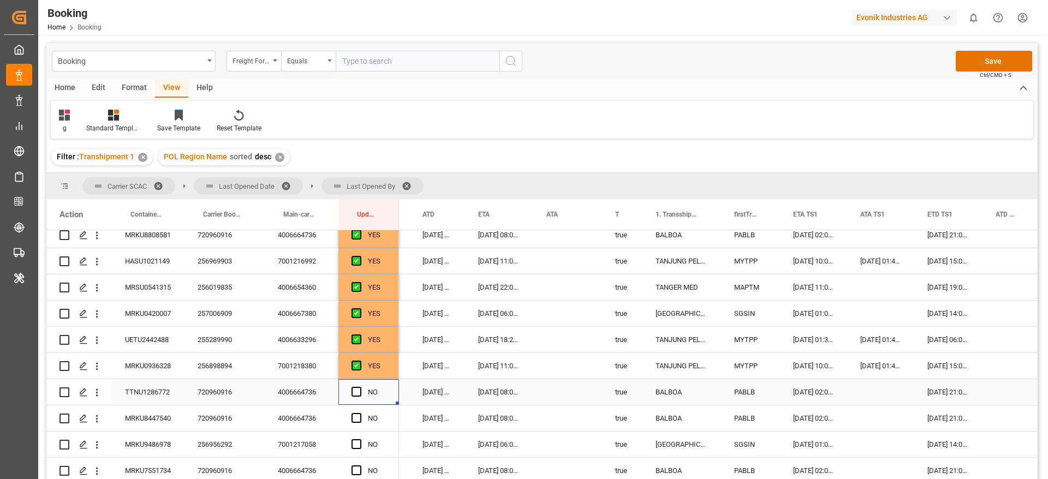
click at [356, 386] on div "Press SPACE to select this row." at bounding box center [360, 392] width 16 height 25
click at [352, 392] on span "Press SPACE to select this row." at bounding box center [357, 392] width 10 height 10
click at [360, 387] on input "Press SPACE to select this row." at bounding box center [360, 387] width 0 height 0
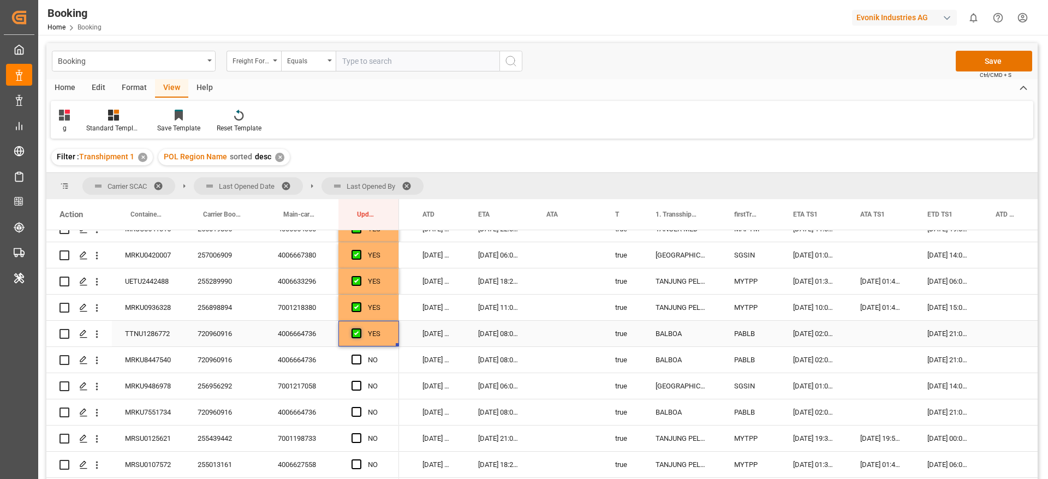
scroll to position [1875, 0]
click at [356, 356] on span "Press SPACE to select this row." at bounding box center [357, 359] width 10 height 10
click at [360, 354] on input "Press SPACE to select this row." at bounding box center [360, 354] width 0 height 0
click at [360, 383] on span "Press SPACE to select this row." at bounding box center [357, 385] width 10 height 10
click at [360, 380] on input "Press SPACE to select this row." at bounding box center [360, 380] width 0 height 0
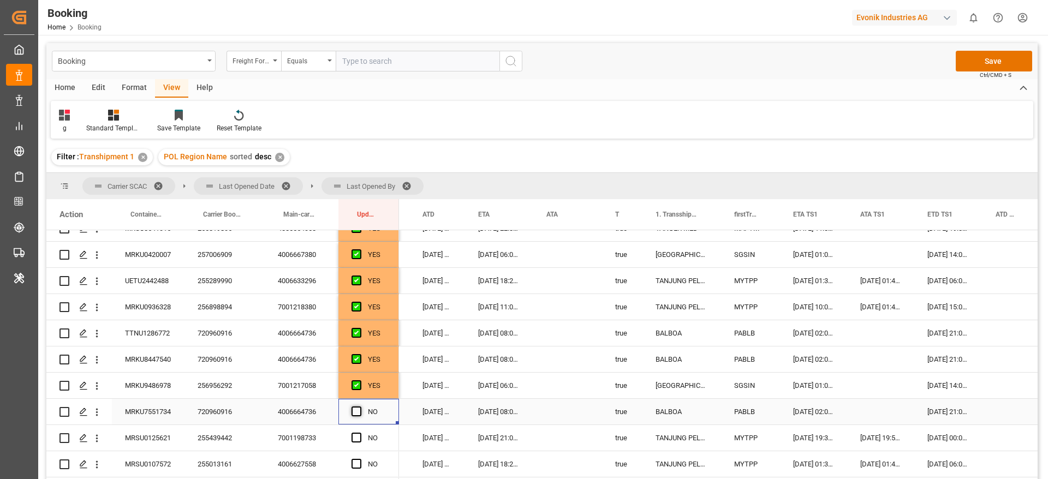
click at [355, 414] on span "Press SPACE to select this row." at bounding box center [357, 412] width 10 height 10
click at [360, 407] on input "Press SPACE to select this row." at bounding box center [360, 407] width 0 height 0
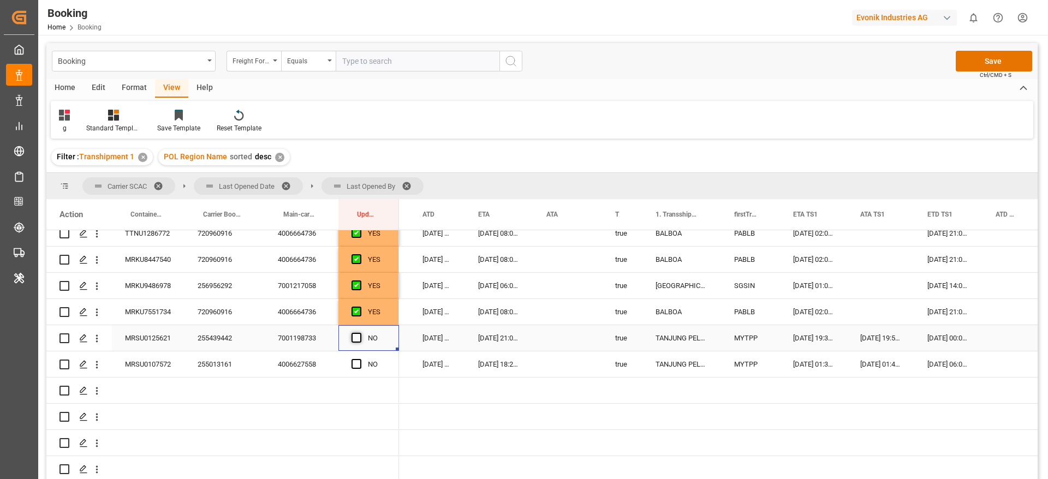
click at [355, 335] on span "Press SPACE to select this row." at bounding box center [357, 338] width 10 height 10
click at [360, 333] on input "Press SPACE to select this row." at bounding box center [360, 333] width 0 height 0
click at [359, 361] on span "Press SPACE to select this row." at bounding box center [357, 364] width 10 height 10
click at [360, 359] on input "Press SPACE to select this row." at bounding box center [360, 359] width 0 height 0
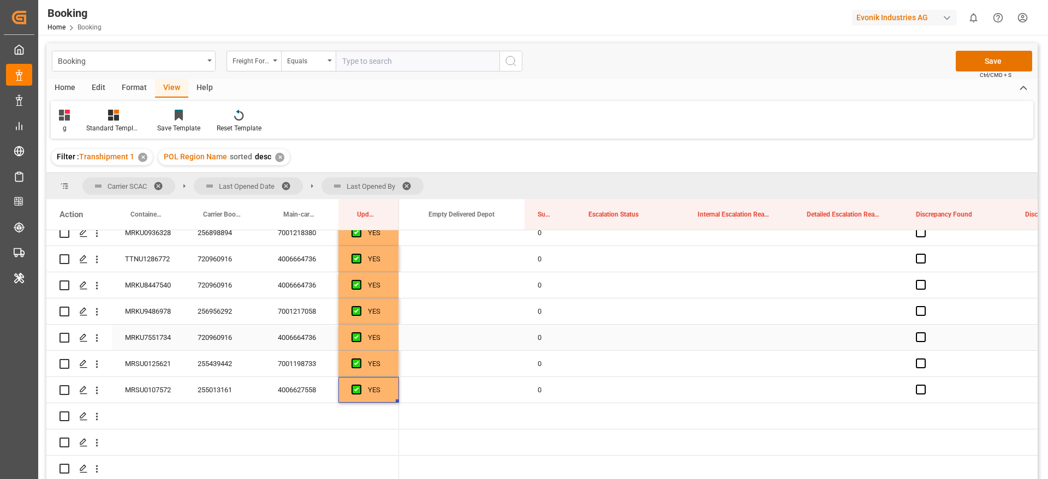
scroll to position [1950, 0]
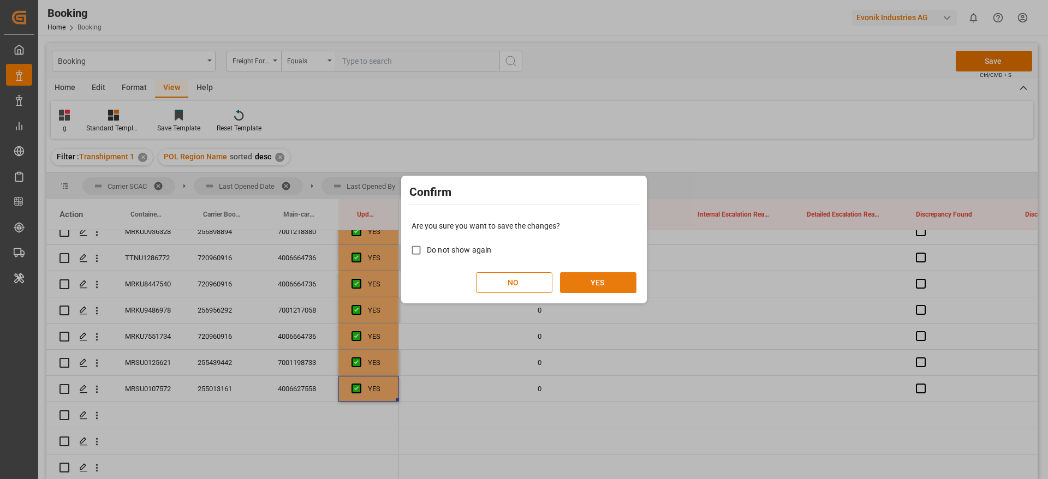
click at [606, 275] on button "YES" at bounding box center [598, 282] width 76 height 21
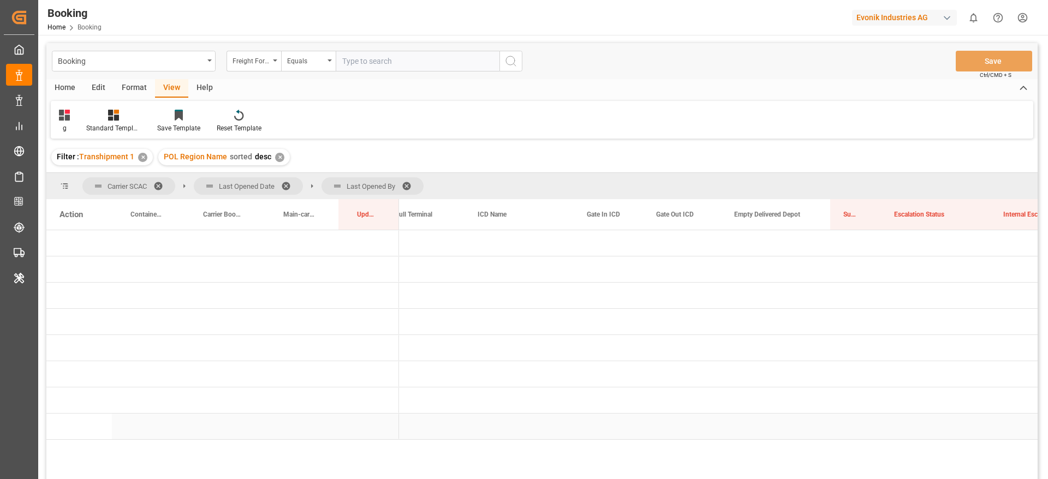
scroll to position [0, 0]
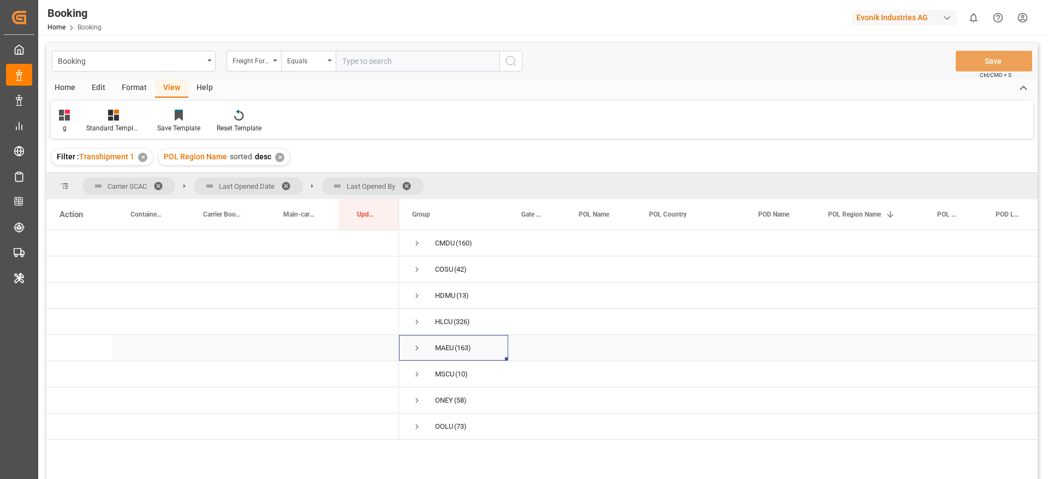
click at [417, 348] on span "Press SPACE to select this row." at bounding box center [417, 348] width 10 height 10
click at [294, 184] on span at bounding box center [289, 186] width 17 height 10
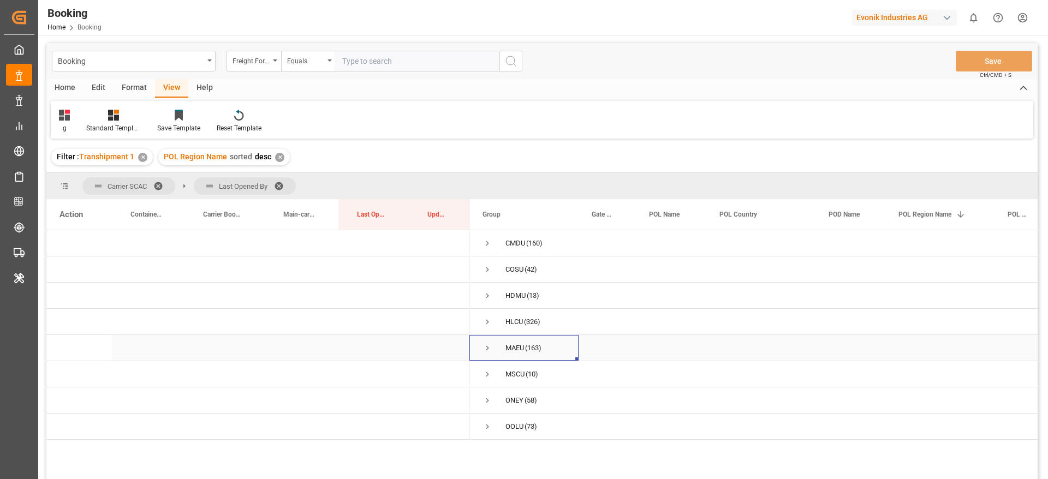
click at [487, 346] on span "Press SPACE to select this row." at bounding box center [488, 348] width 10 height 10
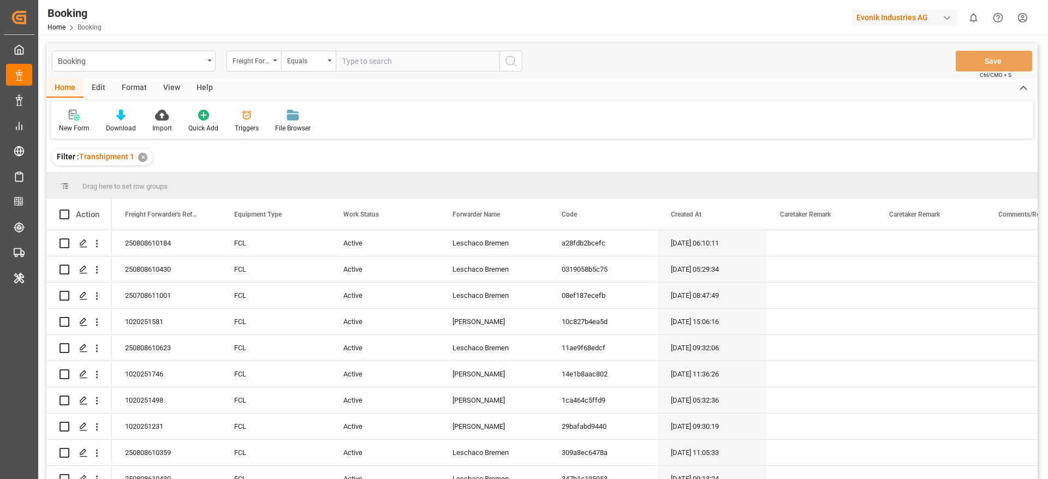
click at [167, 81] on div "View" at bounding box center [171, 88] width 33 height 19
click at [72, 118] on icon at bounding box center [69, 115] width 11 height 11
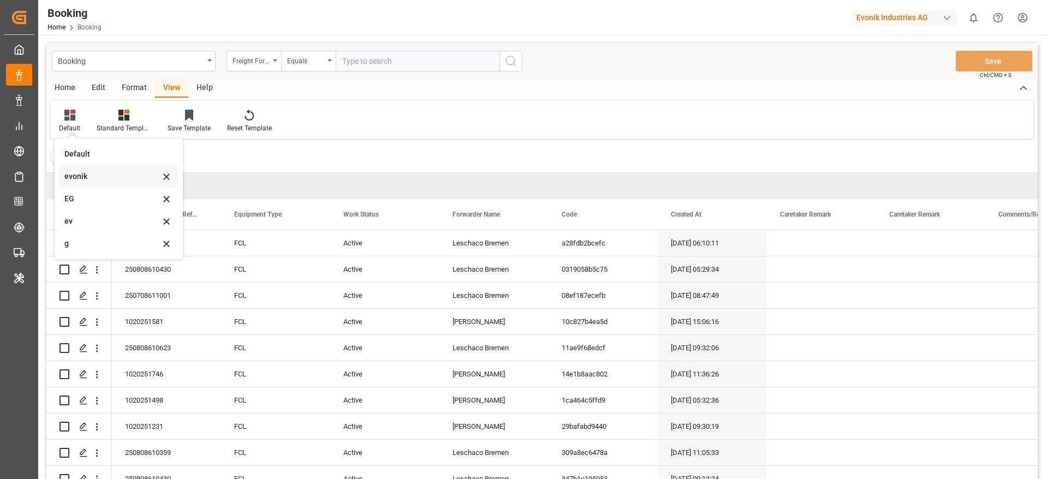
click at [91, 171] on div "evonik" at bounding box center [112, 176] width 96 height 11
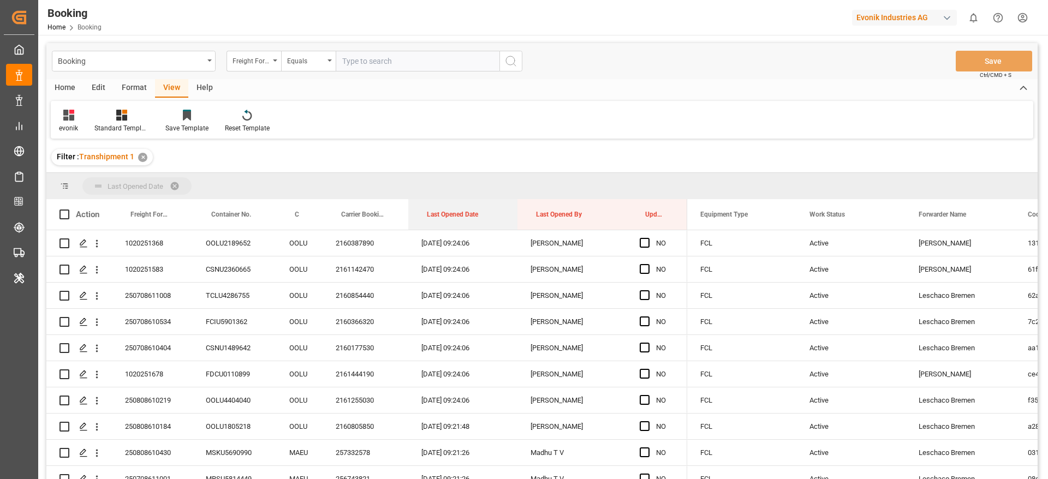
drag, startPoint x: 465, startPoint y: 216, endPoint x: 478, endPoint y: 184, distance: 34.8
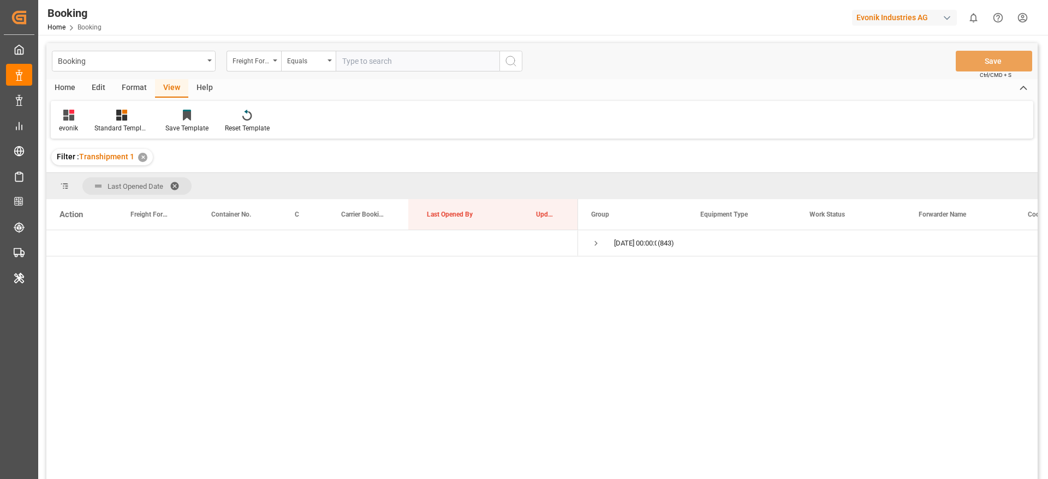
click at [138, 78] on div "Booking Freight Forwarder's Reference No. Equals Save Ctrl/CMD + S" at bounding box center [541, 61] width 991 height 36
click at [137, 91] on div "Format" at bounding box center [134, 88] width 41 height 19
click at [74, 122] on div "Filter Rows" at bounding box center [75, 121] width 49 height 24
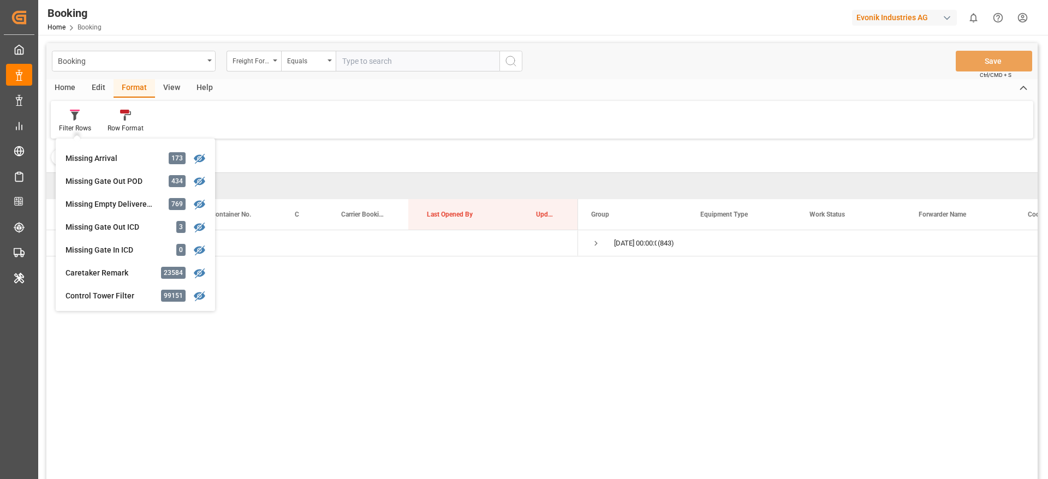
scroll to position [431, 0]
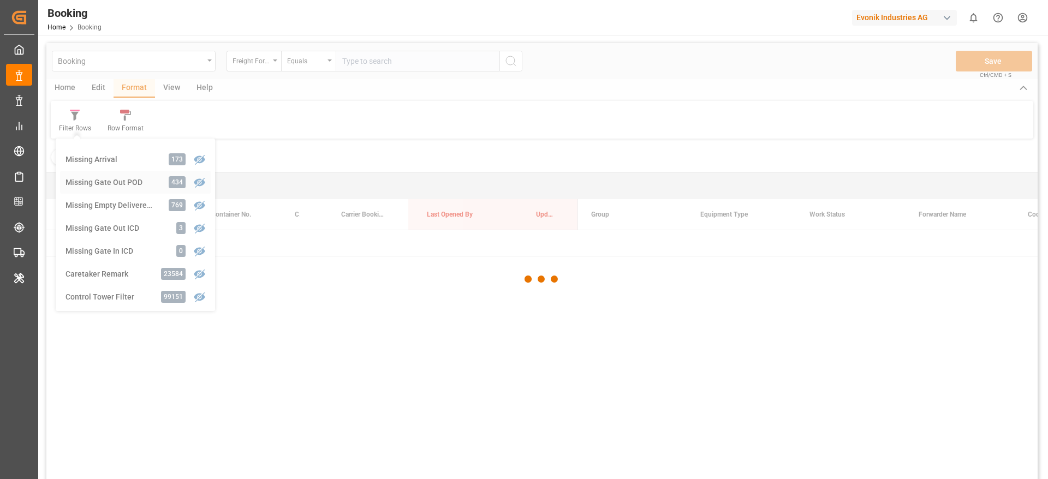
click at [124, 183] on div "Booking Freight Forwarder's Reference No. Equals Save Ctrl/CMD + S Home Edit Fo…" at bounding box center [541, 275] width 991 height 465
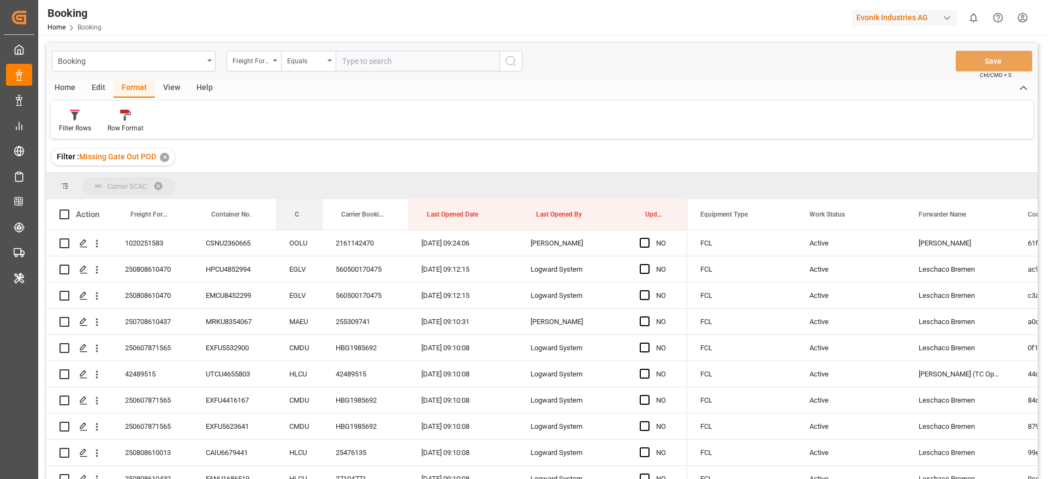
drag, startPoint x: 298, startPoint y: 207, endPoint x: 305, endPoint y: 183, distance: 24.9
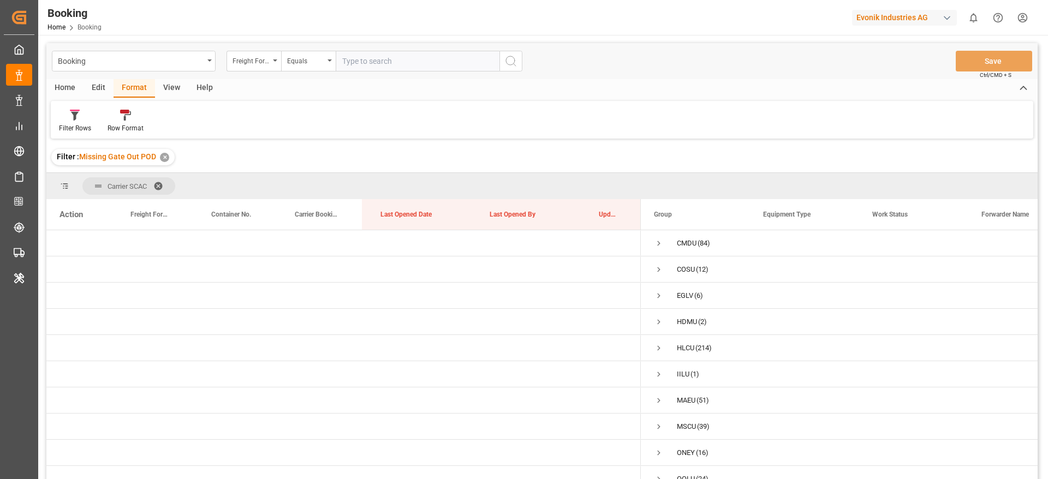
click at [170, 93] on div "View" at bounding box center [171, 88] width 33 height 19
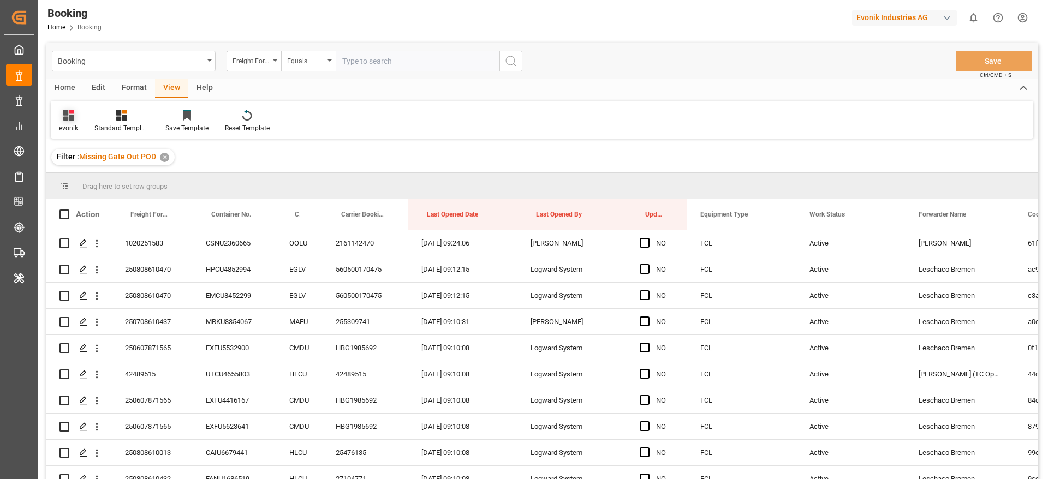
click at [63, 117] on icon at bounding box center [68, 115] width 11 height 11
click at [118, 236] on div "g" at bounding box center [119, 244] width 120 height 22
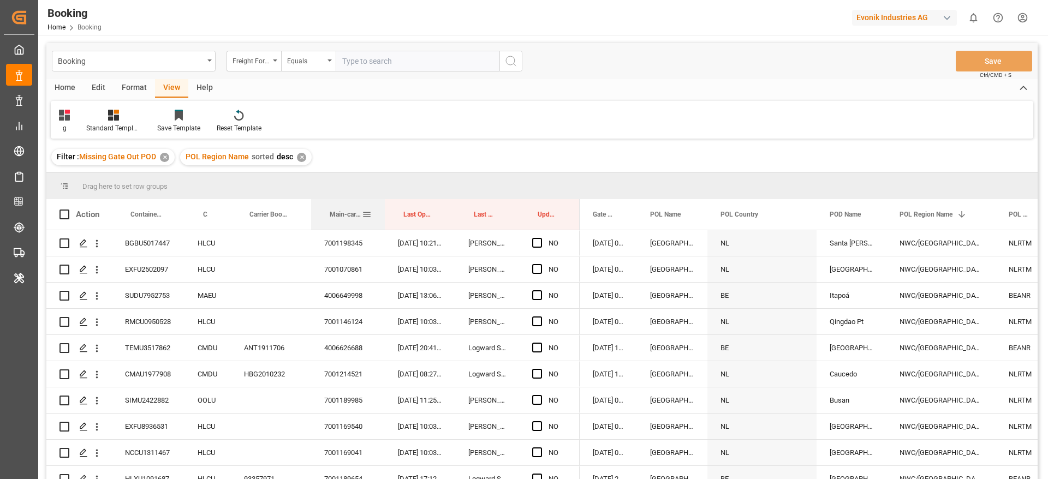
click at [354, 217] on span "Main-carriage No." at bounding box center [346, 215] width 32 height 8
click at [299, 151] on div "Main-carriage No. sorted asc ✕" at bounding box center [243, 157] width 127 height 16
click at [299, 159] on div "✕" at bounding box center [296, 157] width 9 height 9
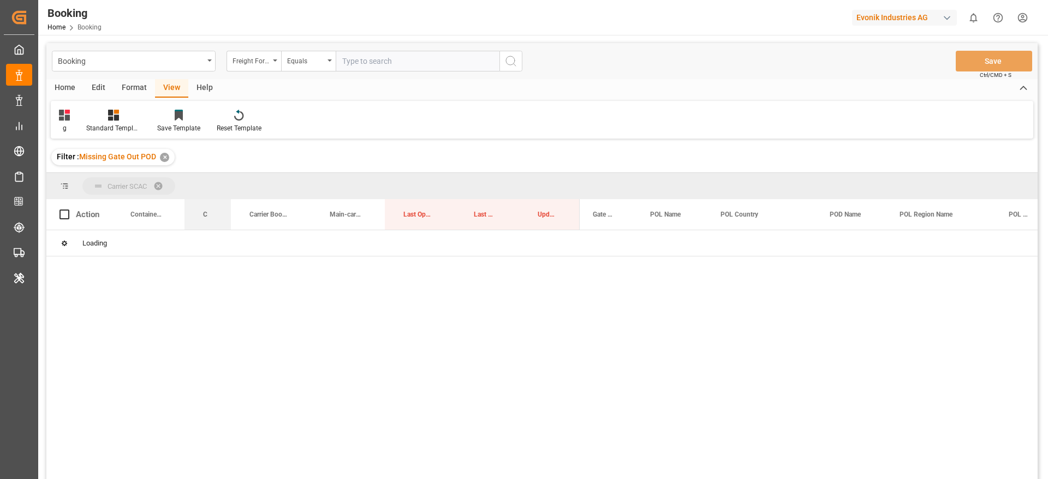
drag, startPoint x: 210, startPoint y: 210, endPoint x: 217, endPoint y: 177, distance: 34.0
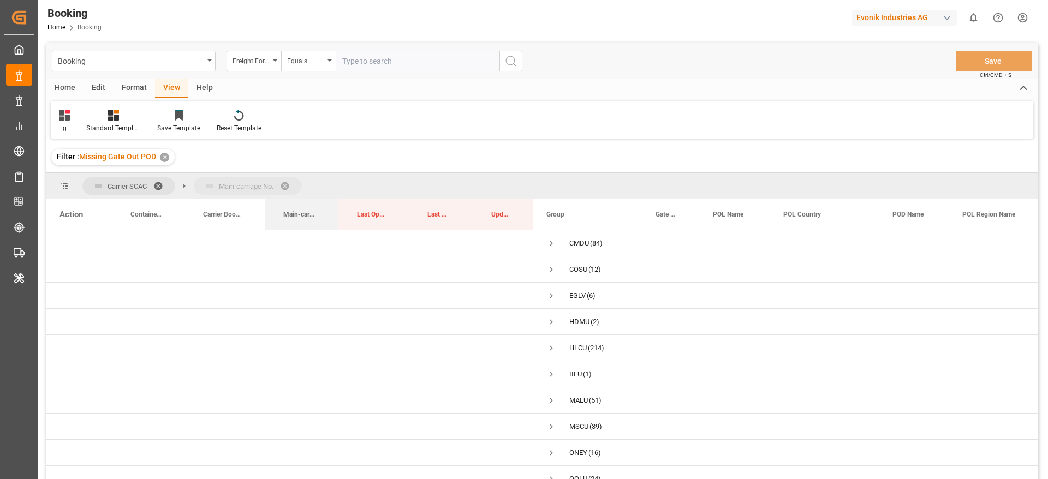
drag, startPoint x: 304, startPoint y: 215, endPoint x: 310, endPoint y: 192, distance: 23.8
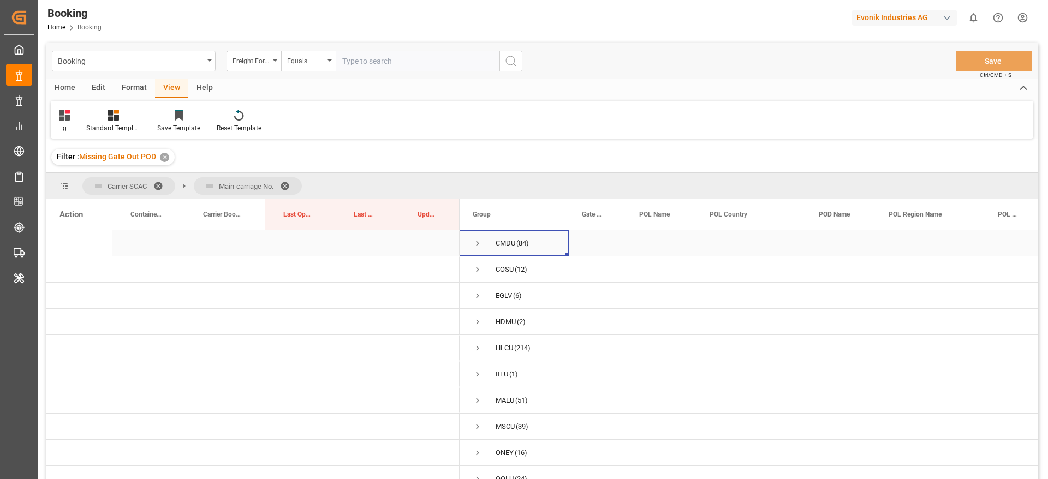
click at [481, 241] on span "Press SPACE to select this row." at bounding box center [478, 244] width 10 height 10
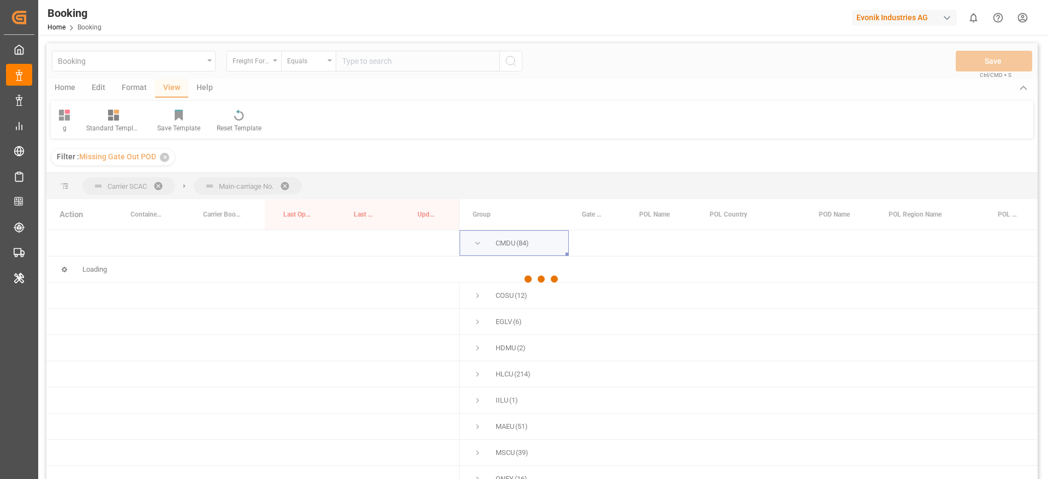
click at [481, 241] on div at bounding box center [541, 279] width 991 height 473
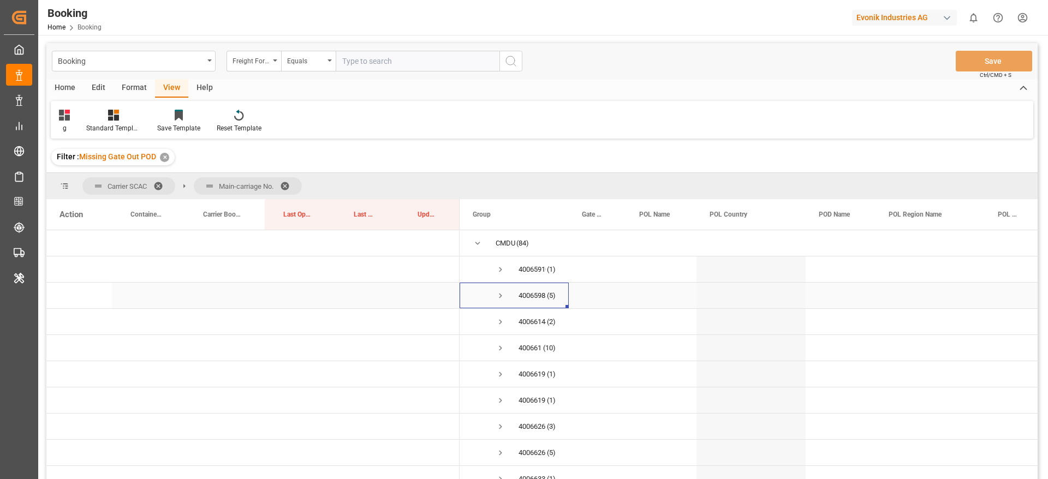
click at [499, 291] on span "Press SPACE to select this row." at bounding box center [501, 296] width 10 height 10
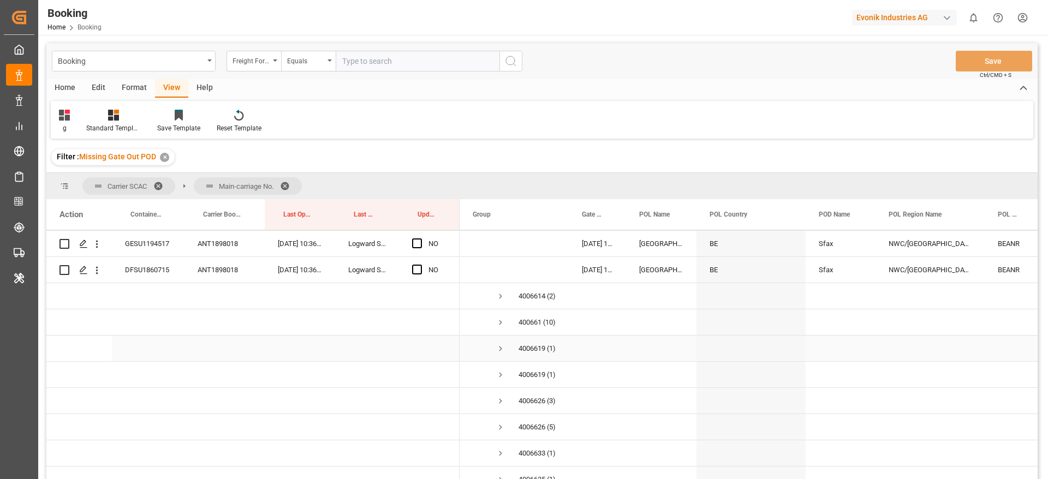
scroll to position [157, 0]
click at [499, 320] on span "Press SPACE to select this row." at bounding box center [501, 322] width 10 height 10
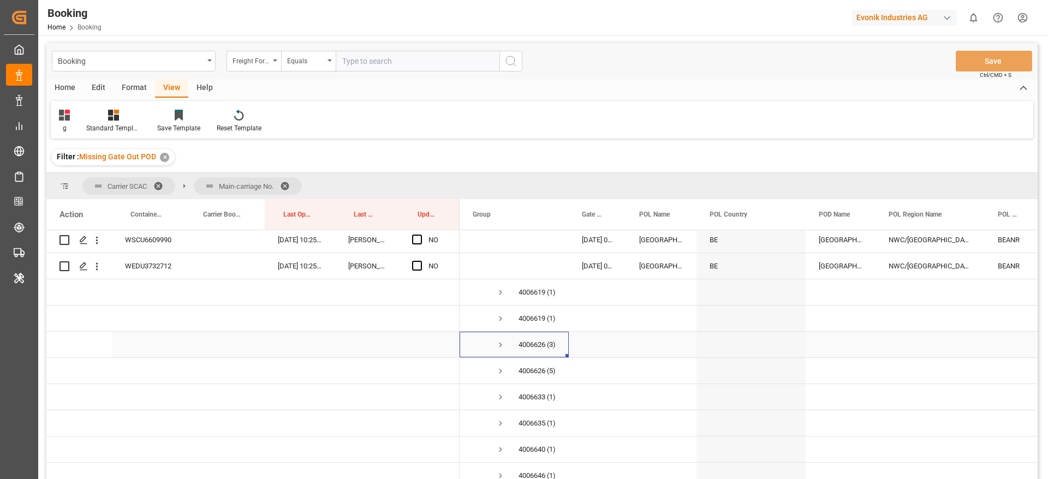
click at [501, 346] on span "Press SPACE to select this row." at bounding box center [501, 345] width 10 height 10
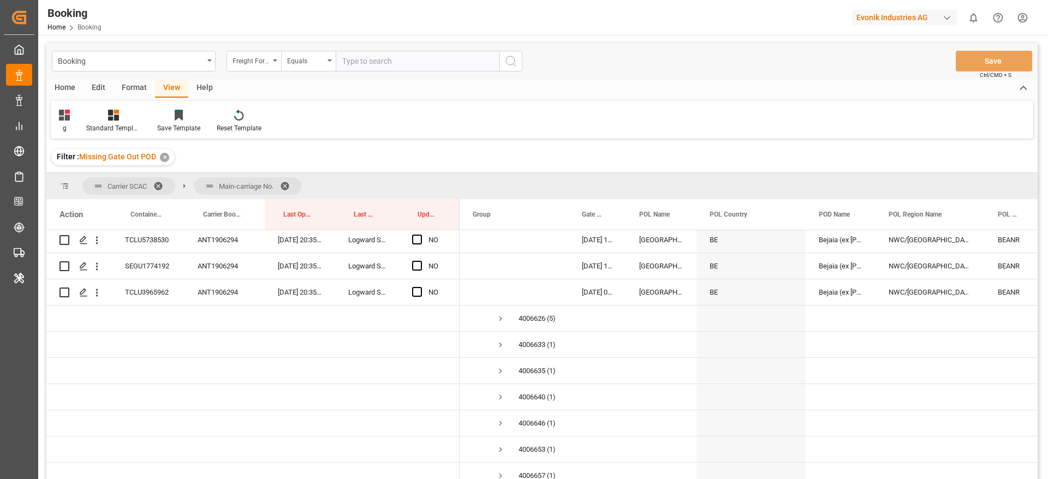
scroll to position [607, 0]
click at [502, 319] on span "Press SPACE to select this row." at bounding box center [501, 318] width 10 height 10
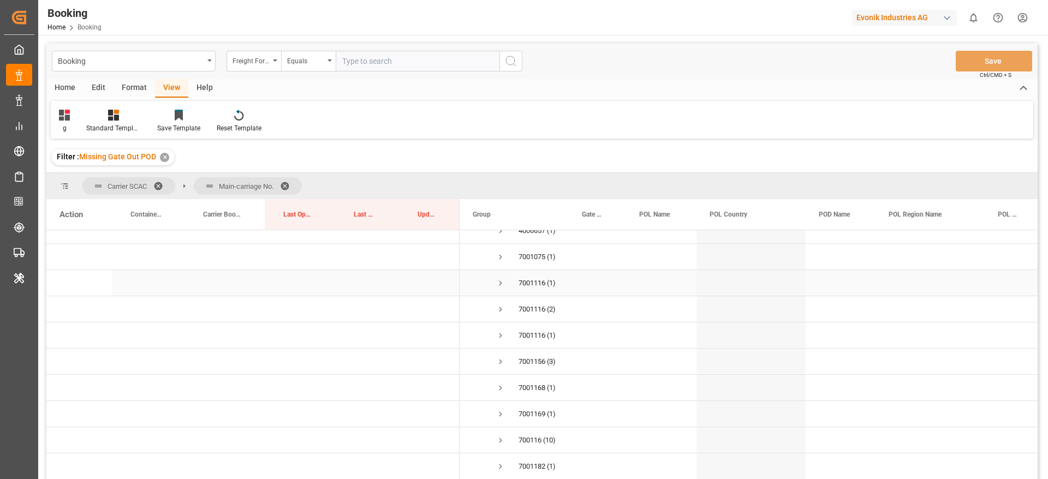
scroll to position [1015, 0]
click at [502, 299] on span "Press SPACE to select this row." at bounding box center [501, 303] width 10 height 10
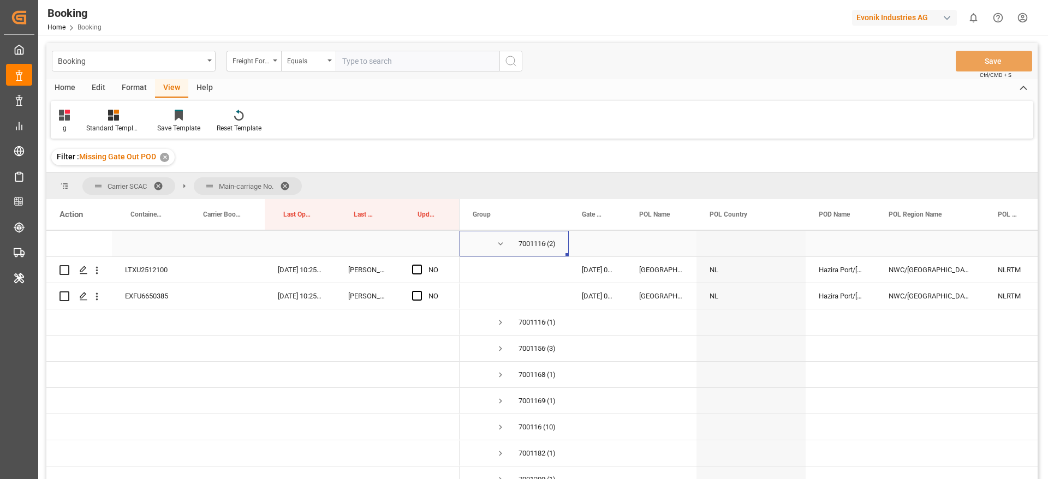
scroll to position [1074, 0]
click at [501, 348] on span "Press SPACE to select this row." at bounding box center [501, 348] width 10 height 10
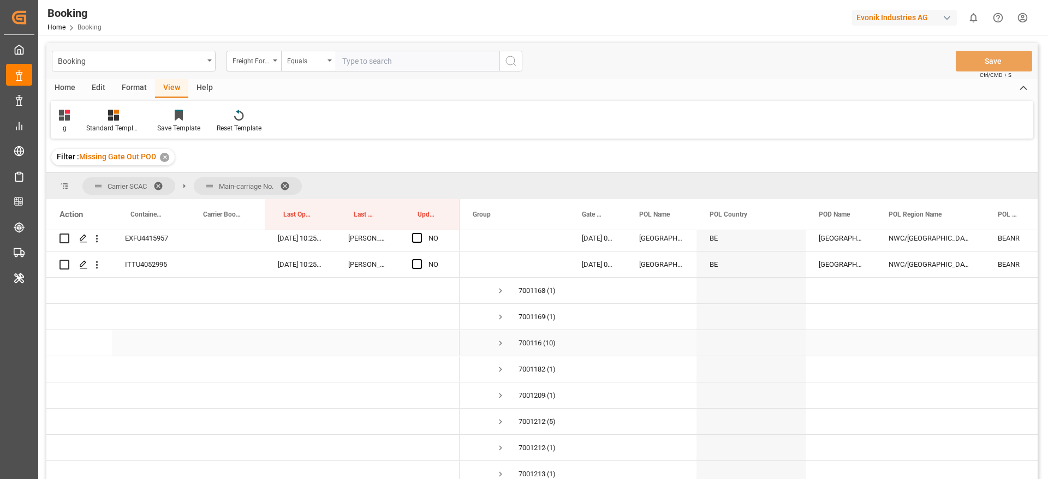
scroll to position [1238, 0]
click at [501, 338] on span "Press SPACE to select this row." at bounding box center [501, 342] width 10 height 10
click at [501, 338] on span "Press SPACE to select this row." at bounding box center [501, 340] width 10 height 10
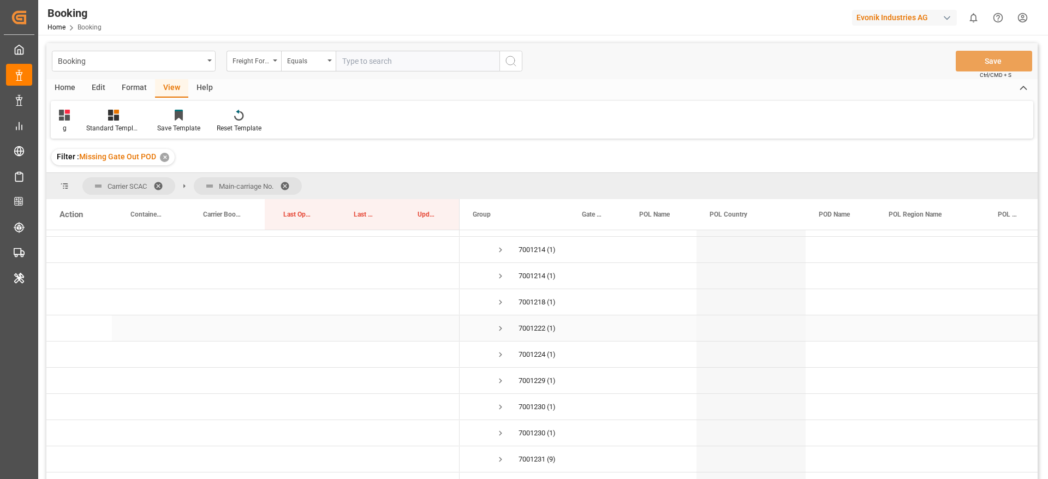
scroll to position [1989, 0]
click at [501, 374] on span "Press SPACE to select this row." at bounding box center [501, 377] width 10 height 10
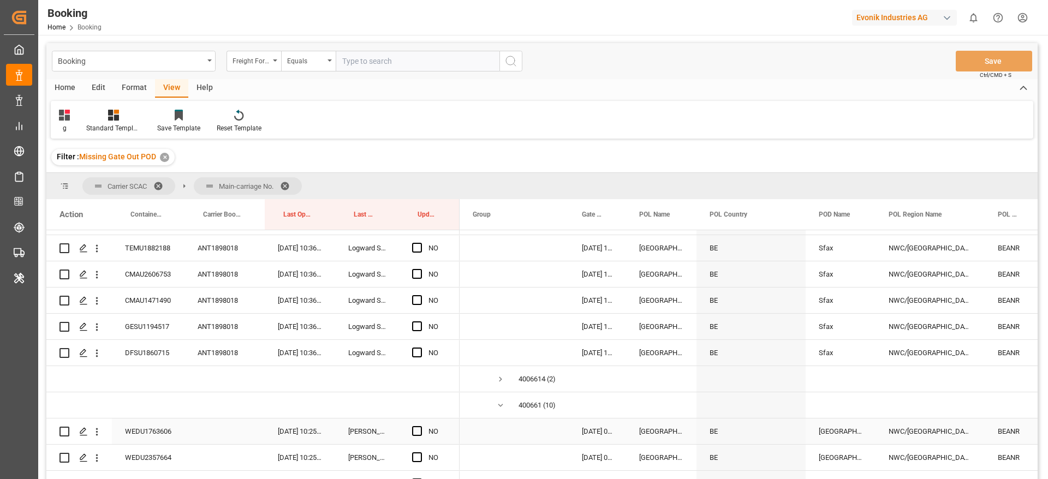
scroll to position [70, 0]
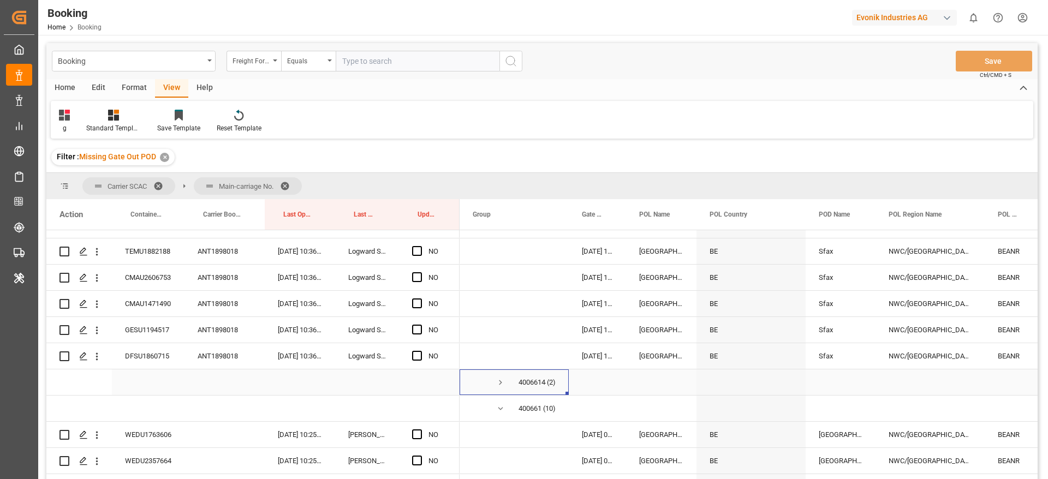
click at [500, 380] on span "Press SPACE to select this row." at bounding box center [501, 383] width 10 height 10
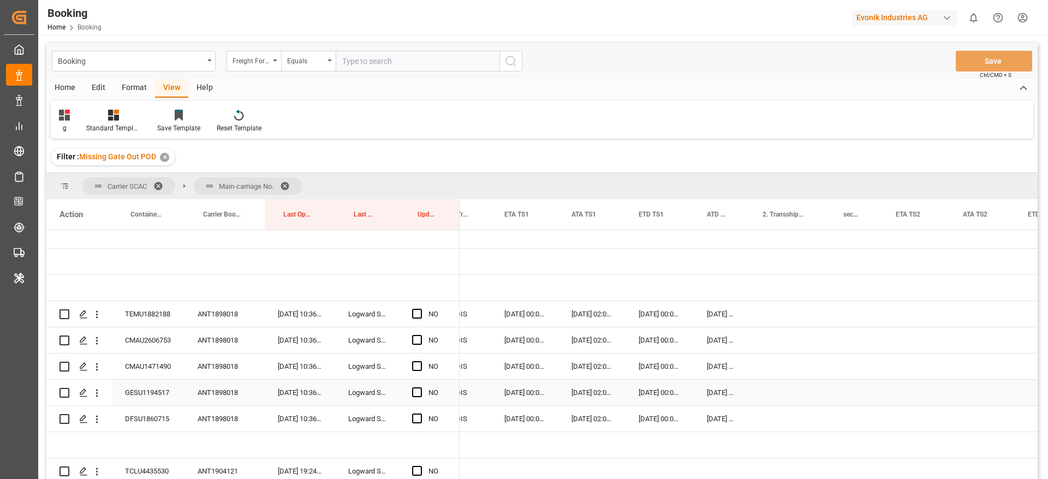
scroll to position [0, 0]
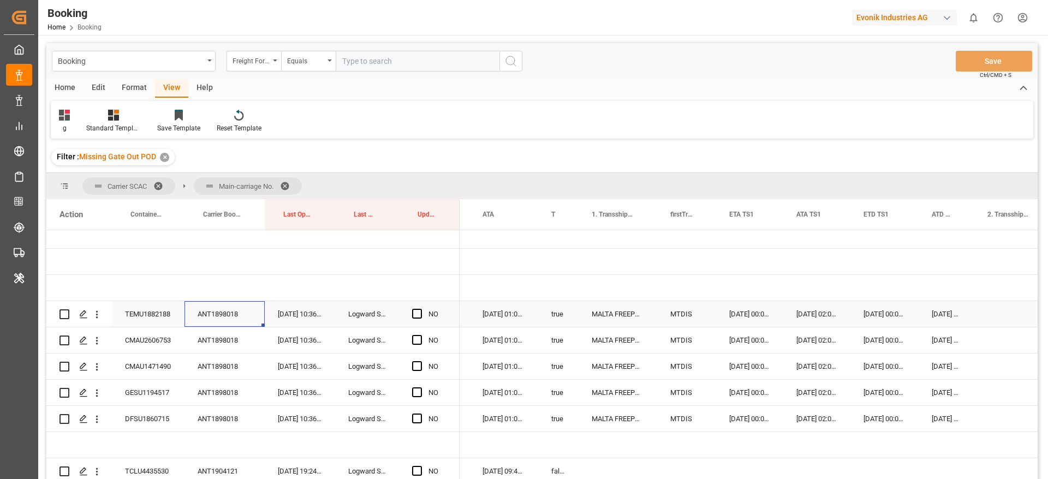
click at [205, 316] on div "ANT1898018" at bounding box center [225, 314] width 80 height 26
click at [413, 312] on span "Press SPACE to select this row." at bounding box center [417, 314] width 10 height 10
click at [420, 309] on input "Press SPACE to select this row." at bounding box center [420, 309] width 0 height 0
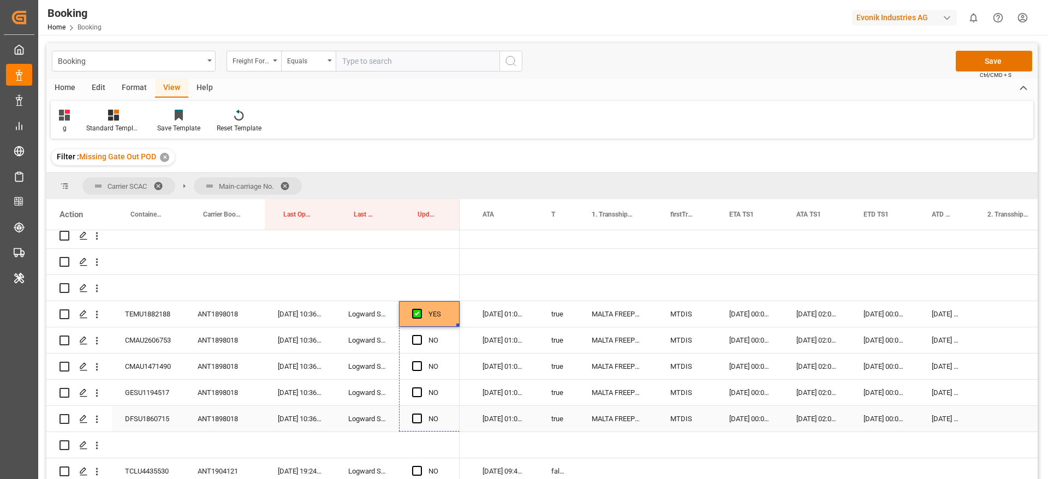
drag, startPoint x: 456, startPoint y: 325, endPoint x: 460, endPoint y: 416, distance: 90.7
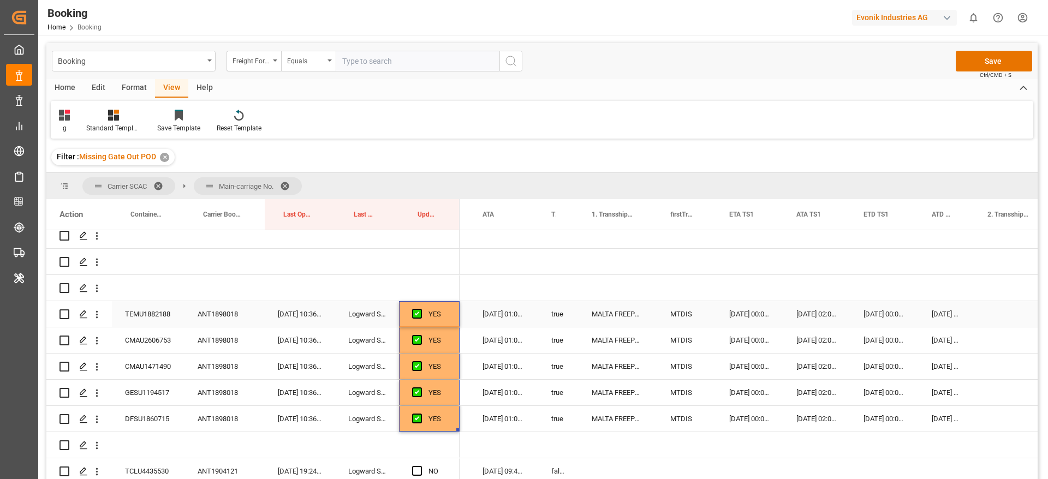
click at [159, 320] on div "TEMU1882188" at bounding box center [148, 314] width 73 height 26
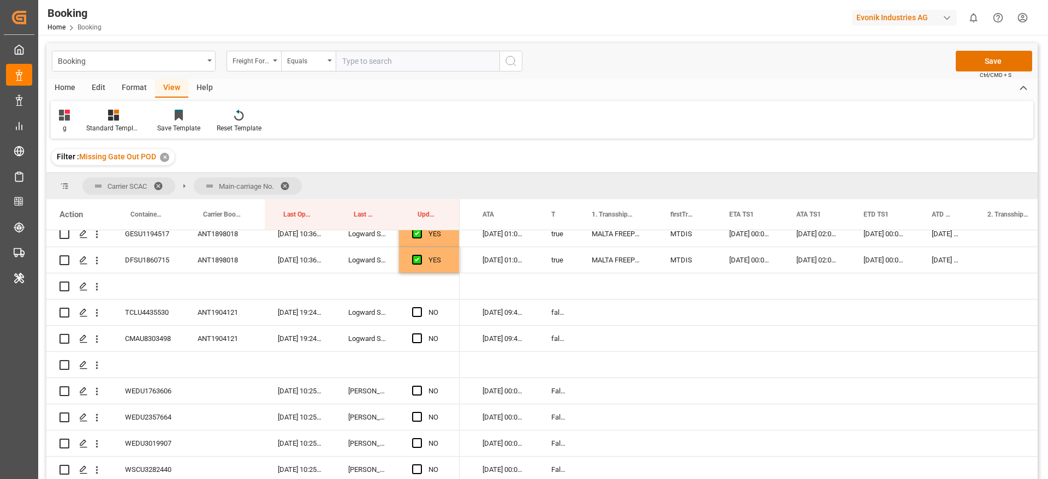
scroll to position [168, 0]
click at [235, 304] on div "ANT1904121" at bounding box center [225, 311] width 80 height 26
click at [414, 306] on span "Press SPACE to select this row." at bounding box center [417, 311] width 10 height 10
click at [420, 306] on input "Press SPACE to select this row." at bounding box center [420, 306] width 0 height 0
click at [419, 332] on span "Press SPACE to select this row." at bounding box center [417, 337] width 10 height 10
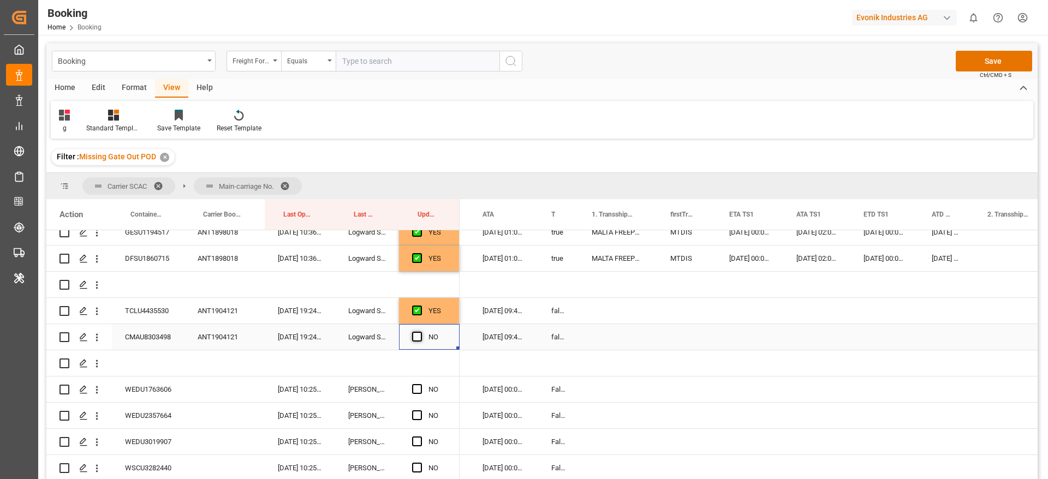
click at [420, 332] on input "Press SPACE to select this row." at bounding box center [420, 332] width 0 height 0
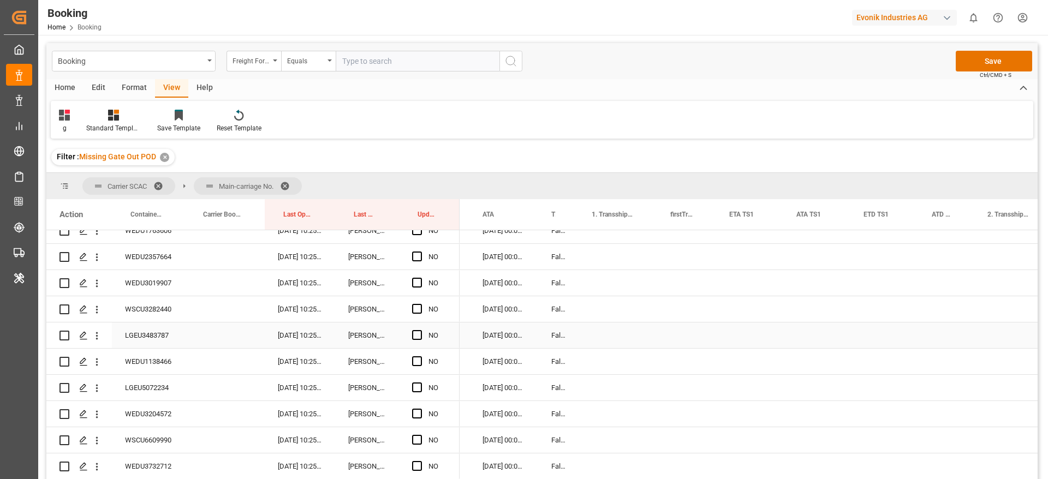
scroll to position [280, 0]
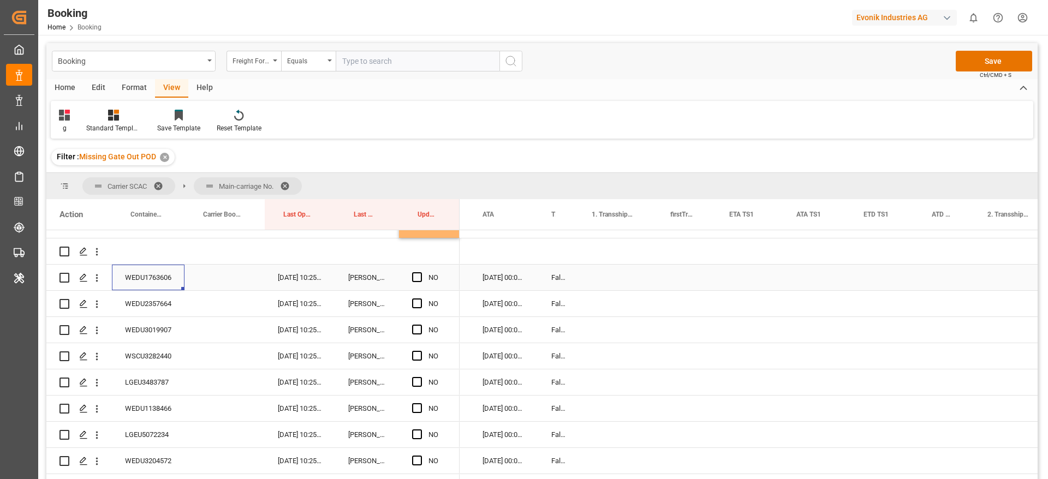
click at [156, 281] on div "WEDU1763606" at bounding box center [148, 278] width 73 height 26
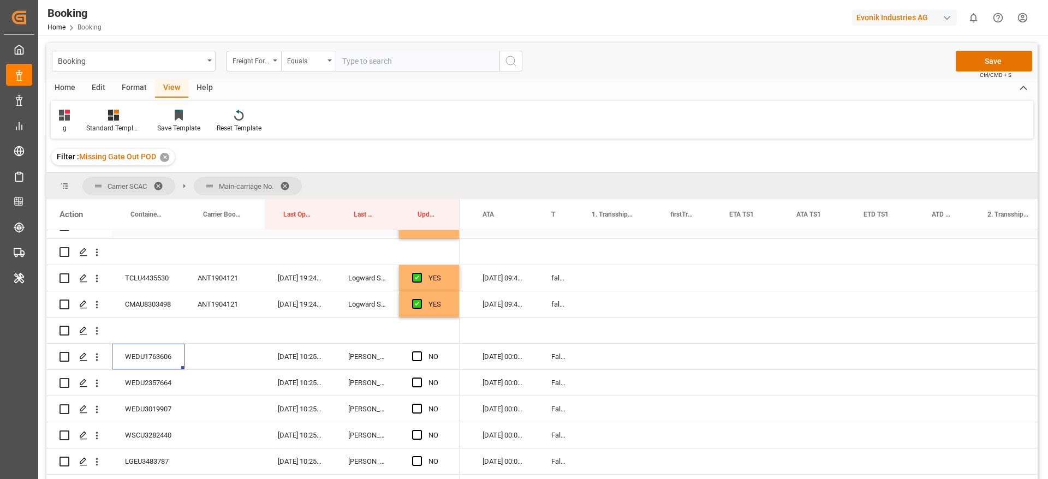
scroll to position [201, 0]
click at [418, 354] on span "Press SPACE to select this row." at bounding box center [417, 357] width 10 height 10
click at [420, 352] on input "Press SPACE to select this row." at bounding box center [420, 352] width 0 height 0
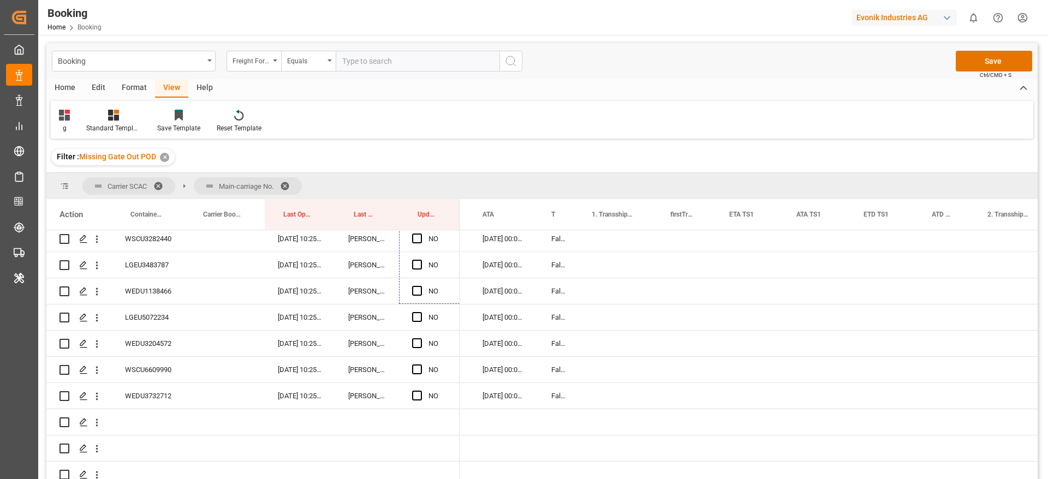
scroll to position [419, 0]
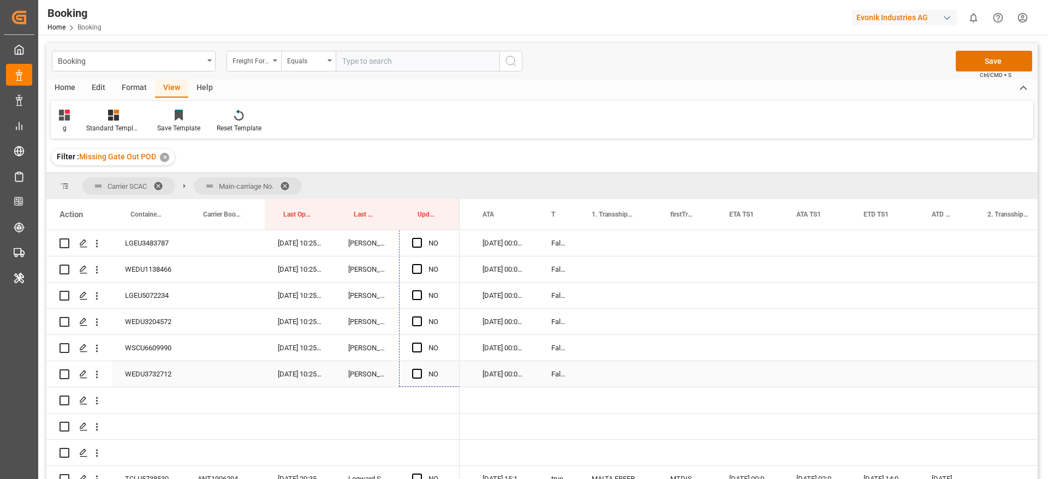
drag, startPoint x: 456, startPoint y: 367, endPoint x: 430, endPoint y: 364, distance: 26.9
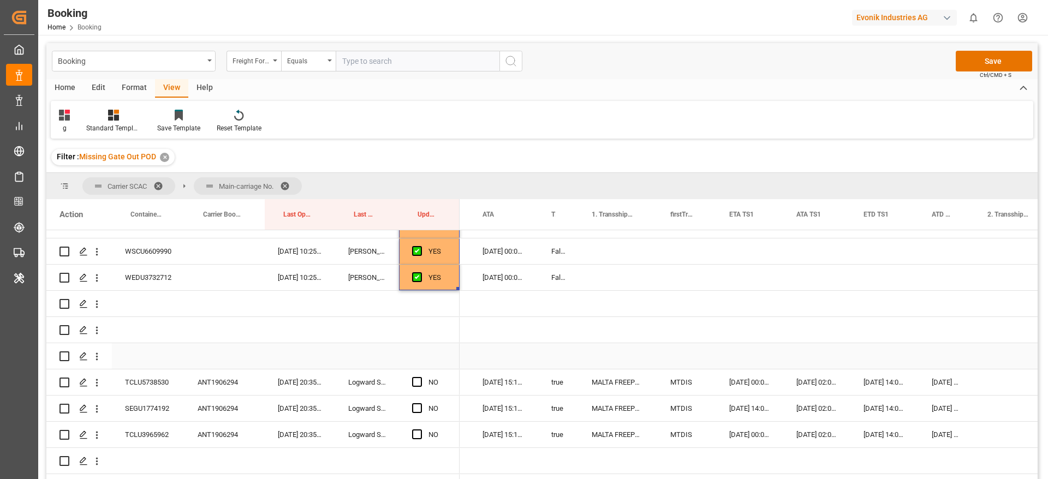
scroll to position [606, 0]
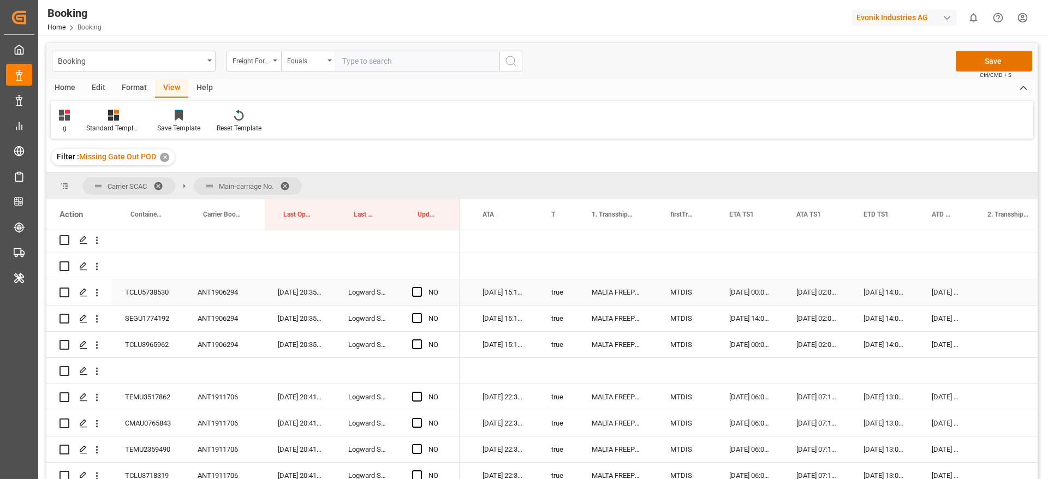
click at [225, 279] on div "ANT1906294" at bounding box center [225, 292] width 80 height 26
click at [415, 294] on span "Press SPACE to select this row." at bounding box center [417, 292] width 10 height 10
click at [420, 287] on input "Press SPACE to select this row." at bounding box center [420, 287] width 0 height 0
click at [418, 313] on span "Press SPACE to select this row." at bounding box center [417, 318] width 10 height 10
click at [420, 313] on input "Press SPACE to select this row." at bounding box center [420, 313] width 0 height 0
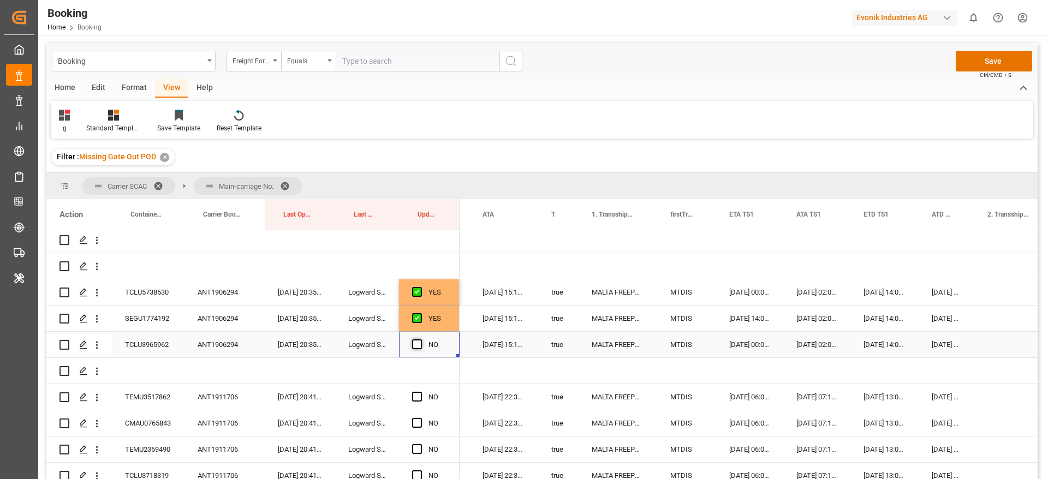
click at [418, 344] on span "Press SPACE to select this row." at bounding box center [417, 345] width 10 height 10
click at [420, 340] on input "Press SPACE to select this row." at bounding box center [420, 340] width 0 height 0
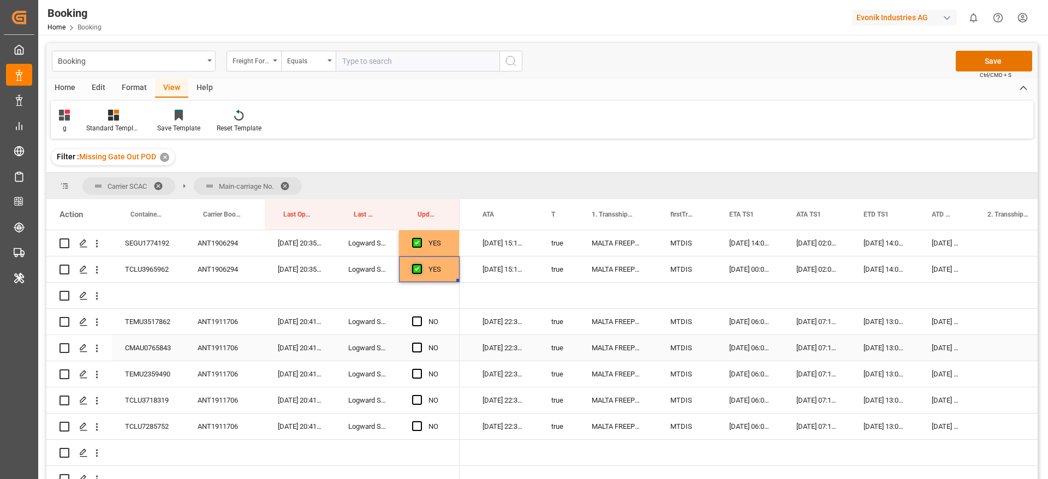
scroll to position [682, 0]
click at [219, 322] on div "ANT1911706" at bounding box center [225, 321] width 80 height 26
click at [417, 319] on span "Press SPACE to select this row." at bounding box center [417, 321] width 10 height 10
click at [420, 316] on input "Press SPACE to select this row." at bounding box center [420, 316] width 0 height 0
drag, startPoint x: 459, startPoint y: 333, endPoint x: 460, endPoint y: 425, distance: 92.3
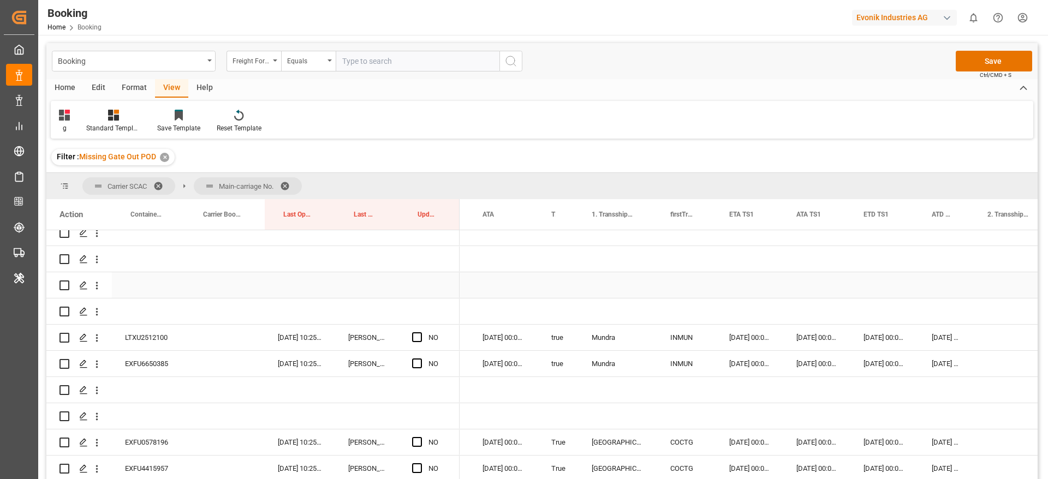
scroll to position [1060, 0]
click at [141, 335] on div "LTXU2512100" at bounding box center [148, 337] width 73 height 26
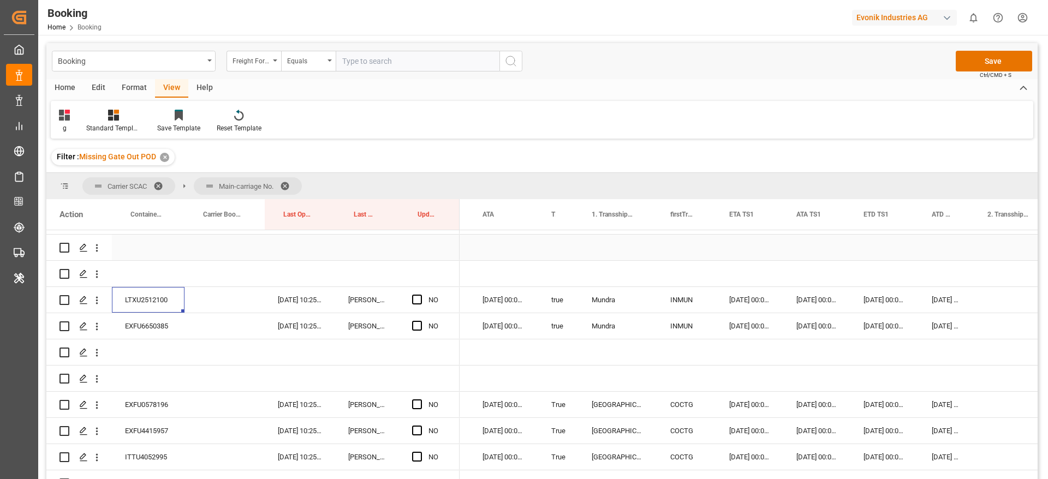
scroll to position [1101, 0]
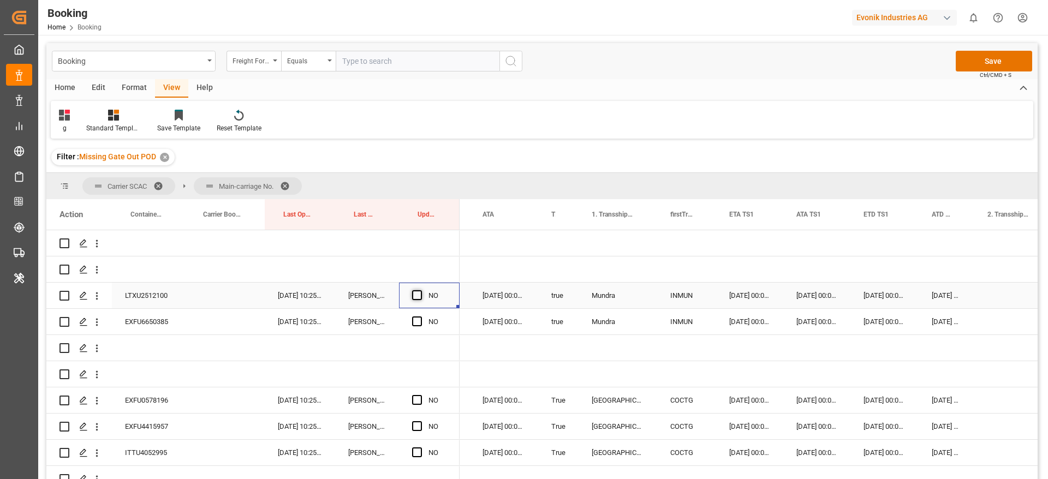
click at [416, 293] on span "Press SPACE to select this row." at bounding box center [417, 295] width 10 height 10
click at [420, 290] on input "Press SPACE to select this row." at bounding box center [420, 290] width 0 height 0
click at [419, 323] on span "Press SPACE to select this row." at bounding box center [417, 322] width 10 height 10
click at [420, 317] on input "Press SPACE to select this row." at bounding box center [420, 317] width 0 height 0
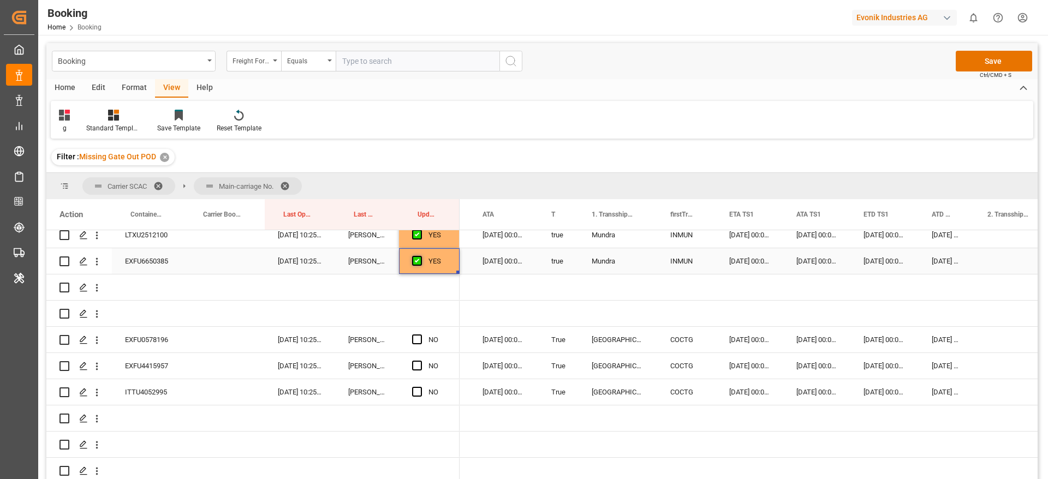
scroll to position [1163, 0]
click at [163, 331] on div "EXFU0578196" at bounding box center [148, 338] width 73 height 26
click at [421, 339] on span "Press SPACE to select this row." at bounding box center [417, 338] width 10 height 10
click at [420, 333] on input "Press SPACE to select this row." at bounding box center [420, 333] width 0 height 0
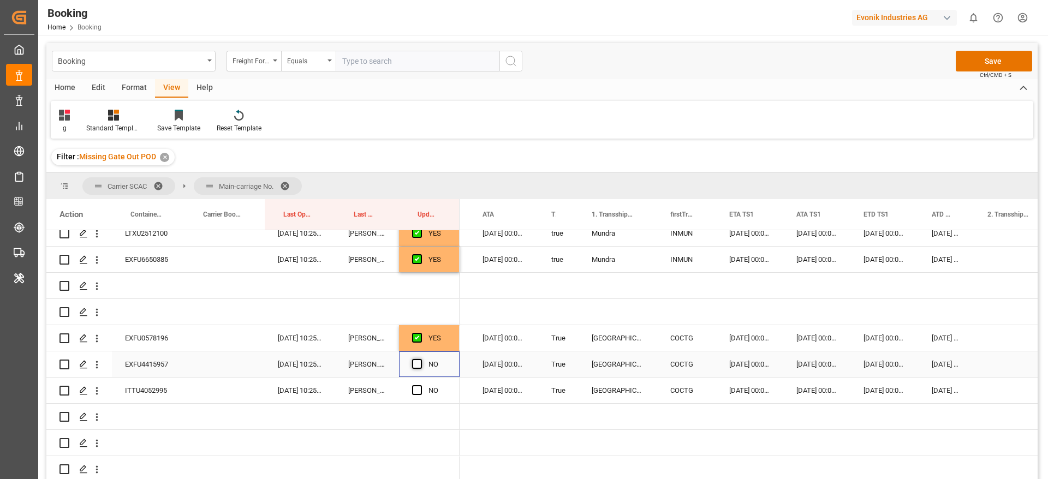
click at [415, 365] on span "Press SPACE to select this row." at bounding box center [417, 364] width 10 height 10
click at [420, 359] on input "Press SPACE to select this row." at bounding box center [420, 359] width 0 height 0
click at [420, 389] on span "Press SPACE to select this row." at bounding box center [417, 390] width 10 height 10
click at [420, 385] on input "Press SPACE to select this row." at bounding box center [420, 385] width 0 height 0
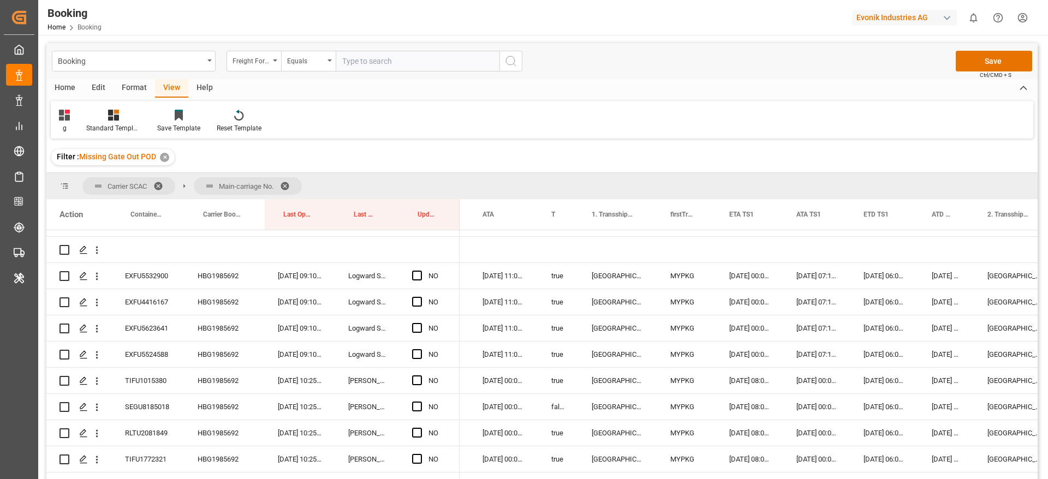
scroll to position [1376, 0]
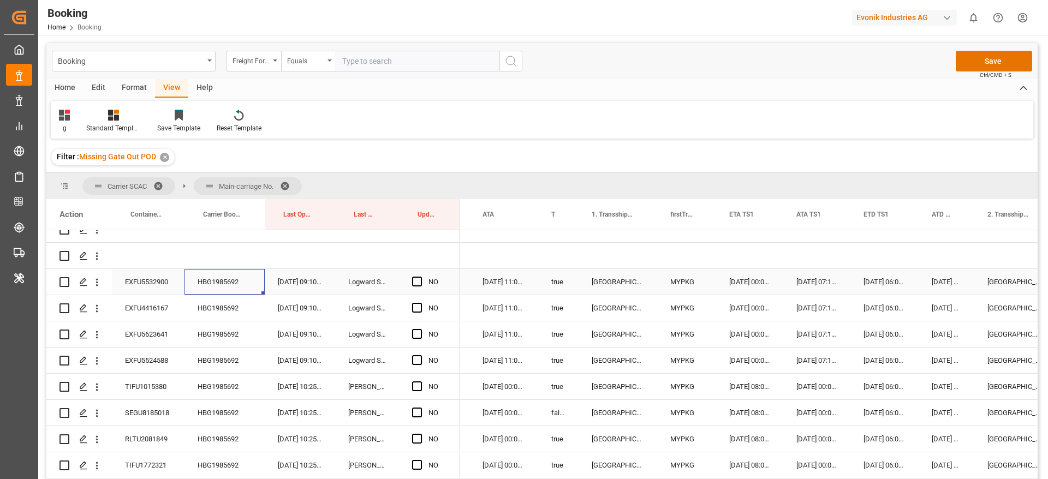
click at [235, 281] on div "HBG1985692" at bounding box center [225, 282] width 80 height 26
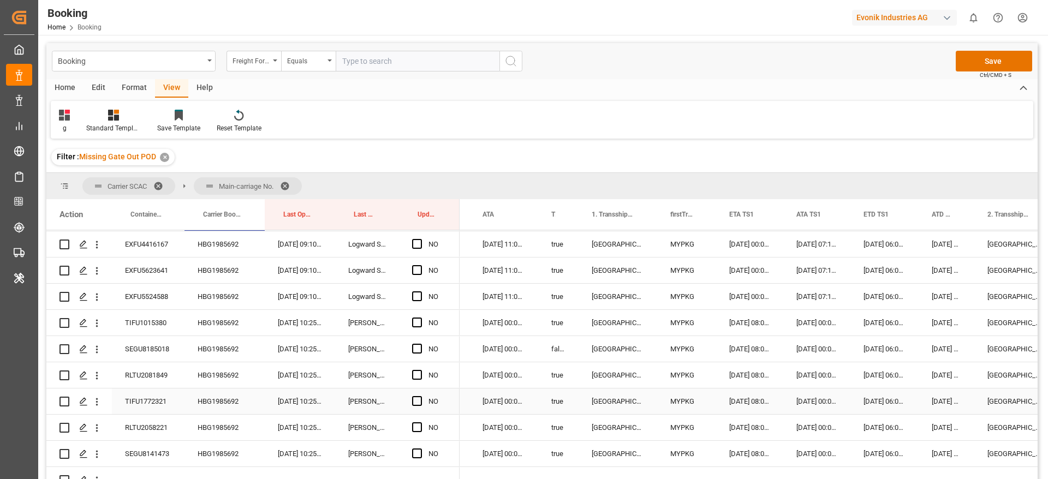
scroll to position [1396, 0]
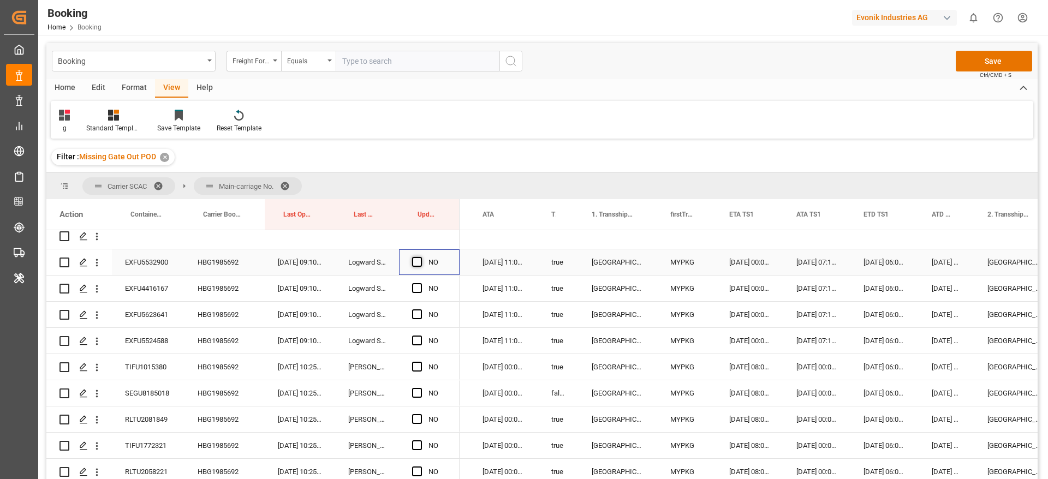
click at [417, 258] on span "Press SPACE to select this row." at bounding box center [417, 262] width 10 height 10
click at [420, 257] on input "Press SPACE to select this row." at bounding box center [420, 257] width 0 height 0
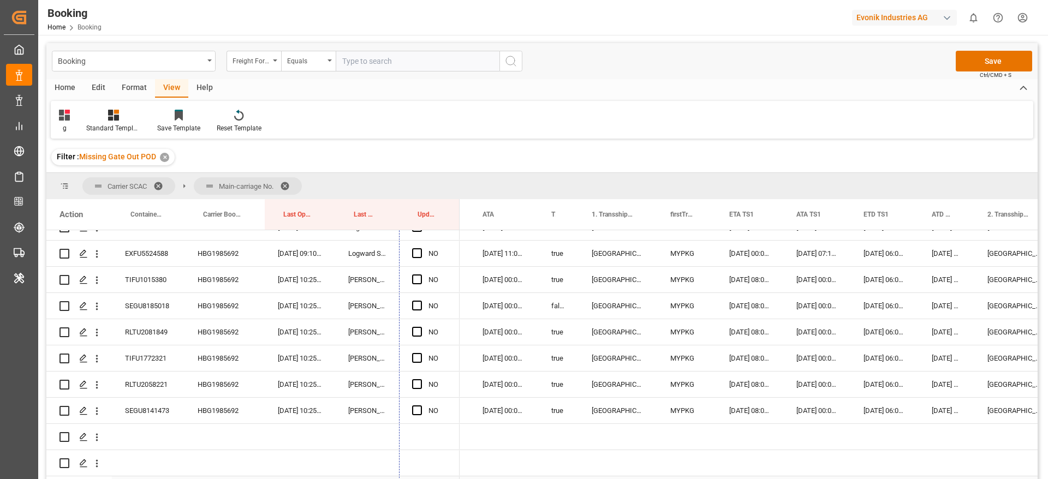
scroll to position [1549, 0]
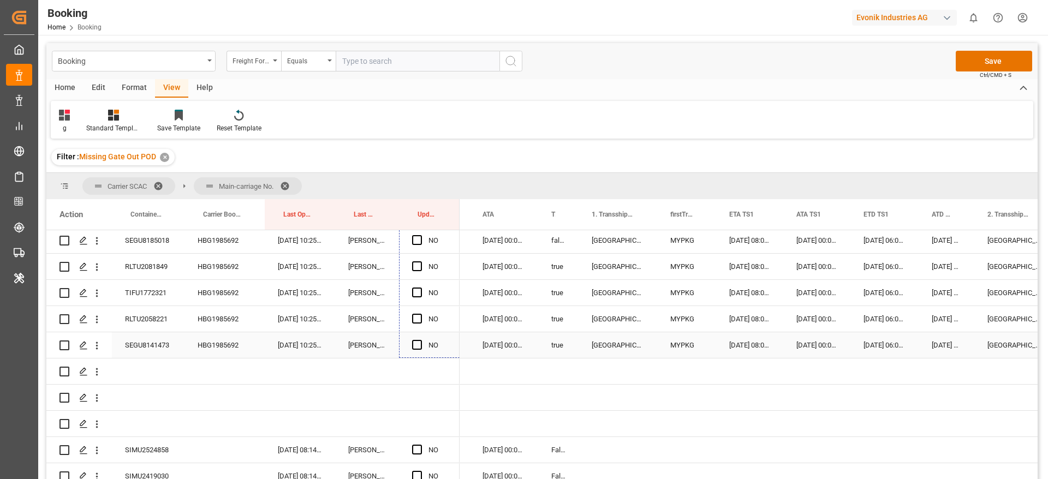
drag, startPoint x: 457, startPoint y: 272, endPoint x: 436, endPoint y: 336, distance: 67.3
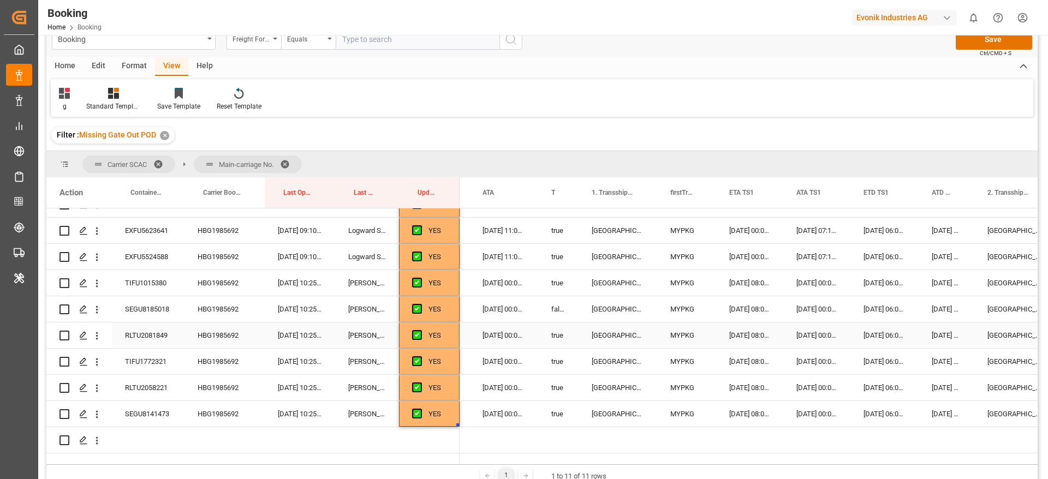
scroll to position [1454, 0]
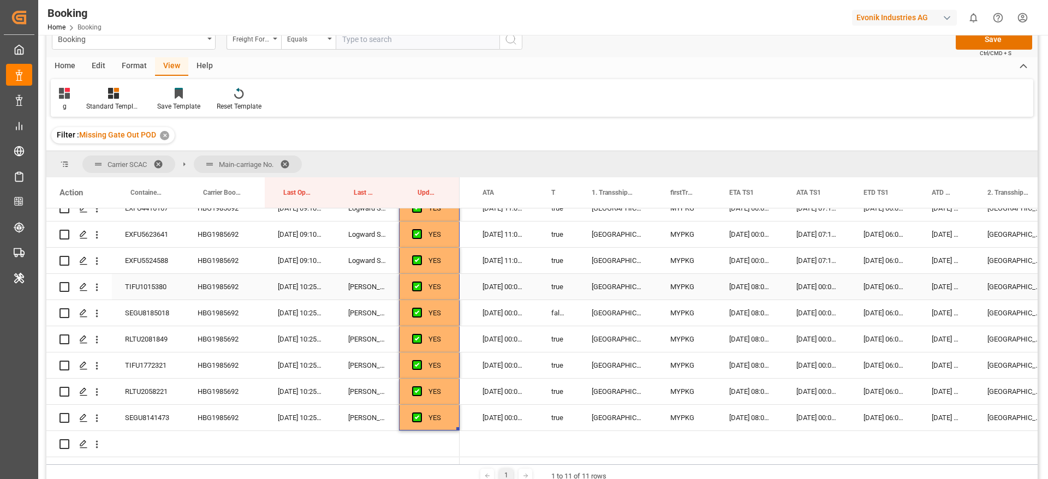
click at [566, 287] on div "true" at bounding box center [558, 287] width 40 height 26
click at [566, 341] on div "true" at bounding box center [558, 339] width 40 height 26
click at [558, 278] on div "true" at bounding box center [558, 287] width 40 height 26
drag, startPoint x: 576, startPoint y: 299, endPoint x: 576, endPoint y: 316, distance: 17.5
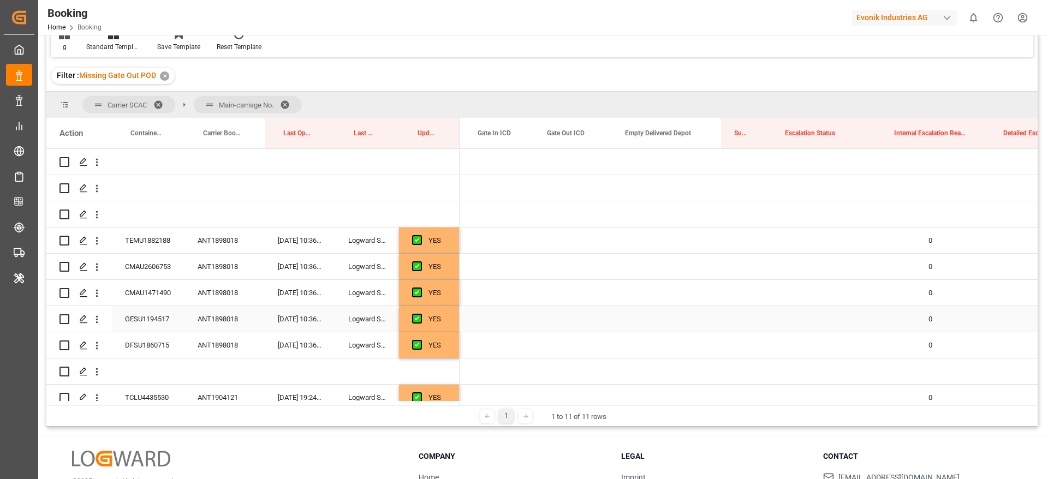
scroll to position [0, 2436]
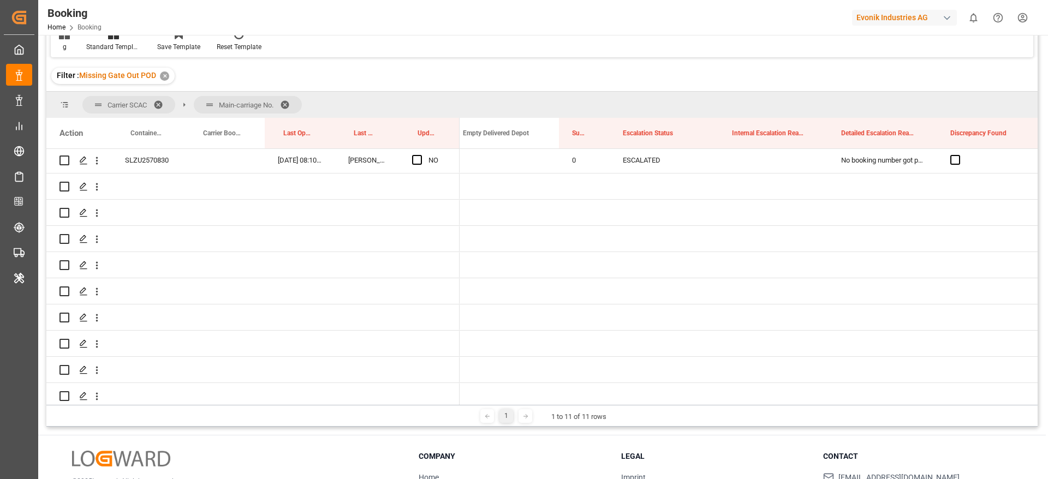
scroll to position [2222, 0]
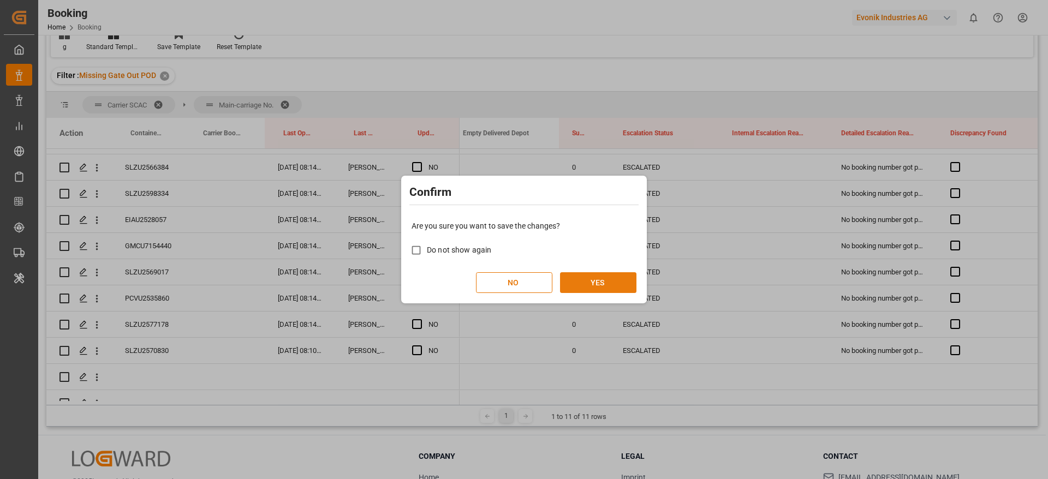
click at [608, 283] on button "YES" at bounding box center [598, 282] width 76 height 21
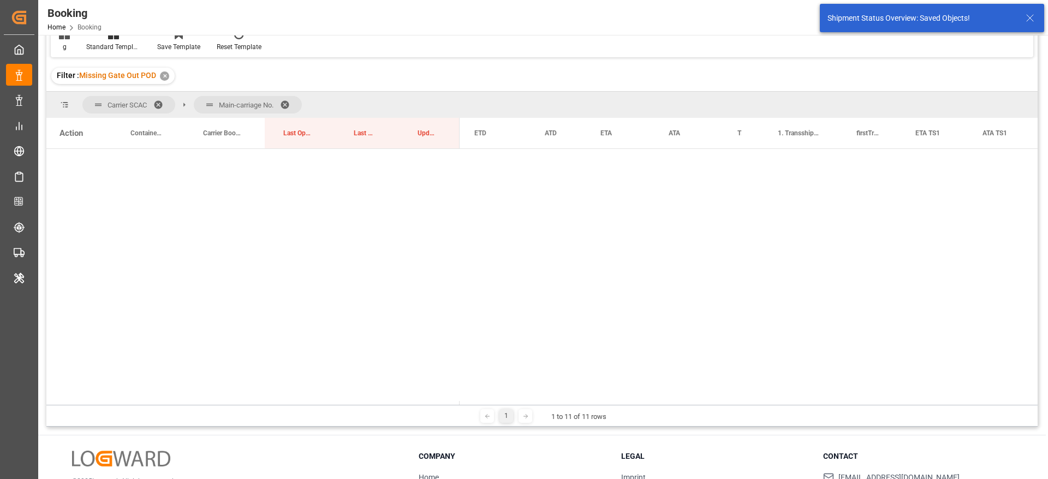
scroll to position [40, 0]
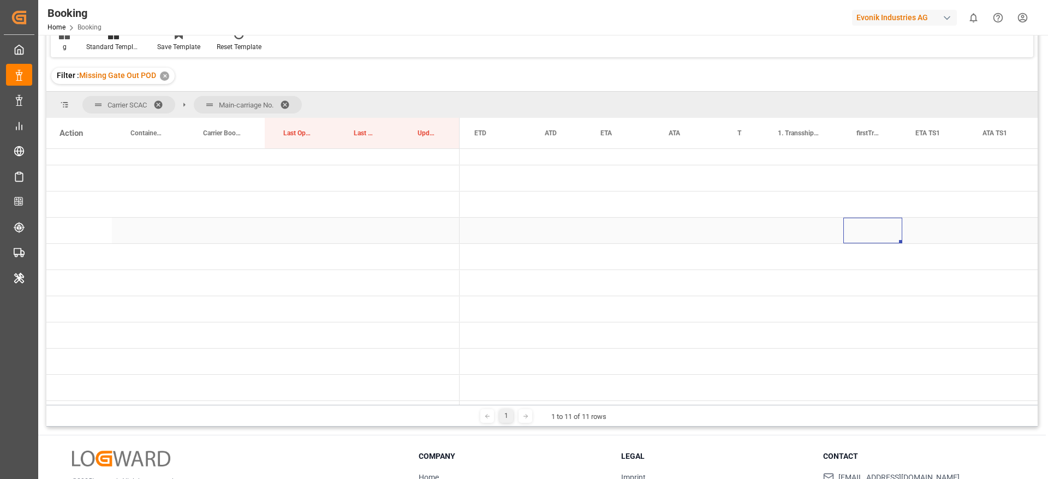
click at [863, 218] on div "Press SPACE to select this row." at bounding box center [872, 231] width 59 height 26
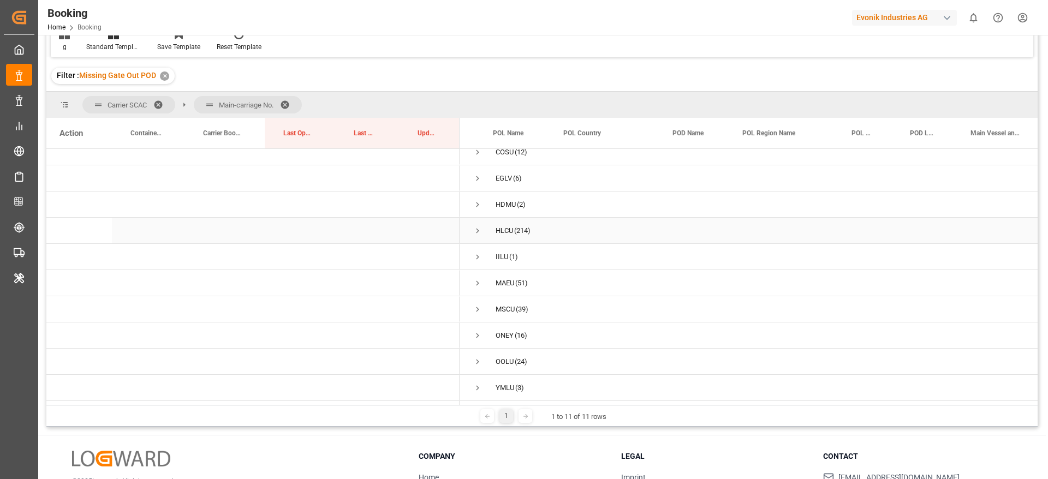
scroll to position [0, 0]
drag, startPoint x: 534, startPoint y: 161, endPoint x: 484, endPoint y: 415, distance: 258.8
click at [484, 415] on div "Carrier SCAC Main-carriage No. Drag here to set column labels Action Container …" at bounding box center [541, 259] width 991 height 335
click at [683, 259] on div "Press SPACE to select this row." at bounding box center [661, 257] width 70 height 26
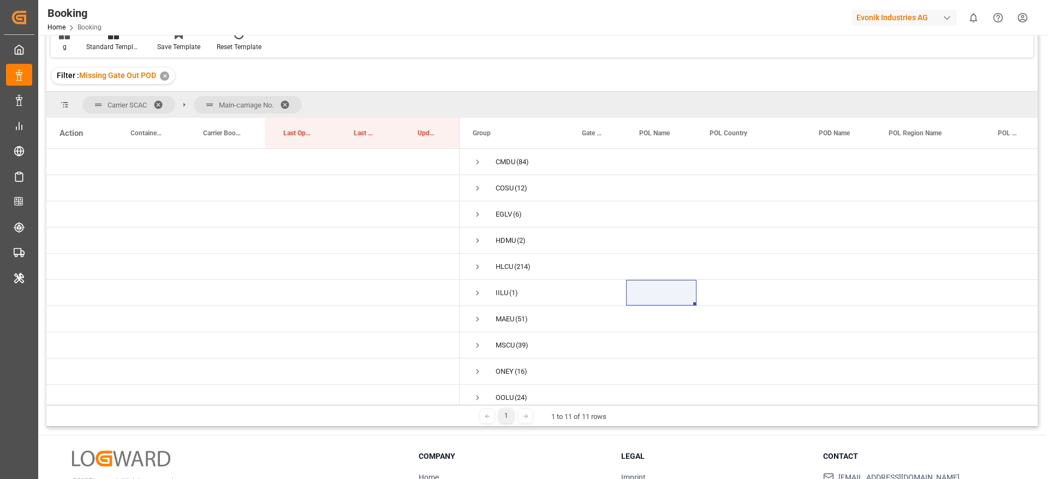
click at [288, 100] on span at bounding box center [288, 105] width 17 height 10
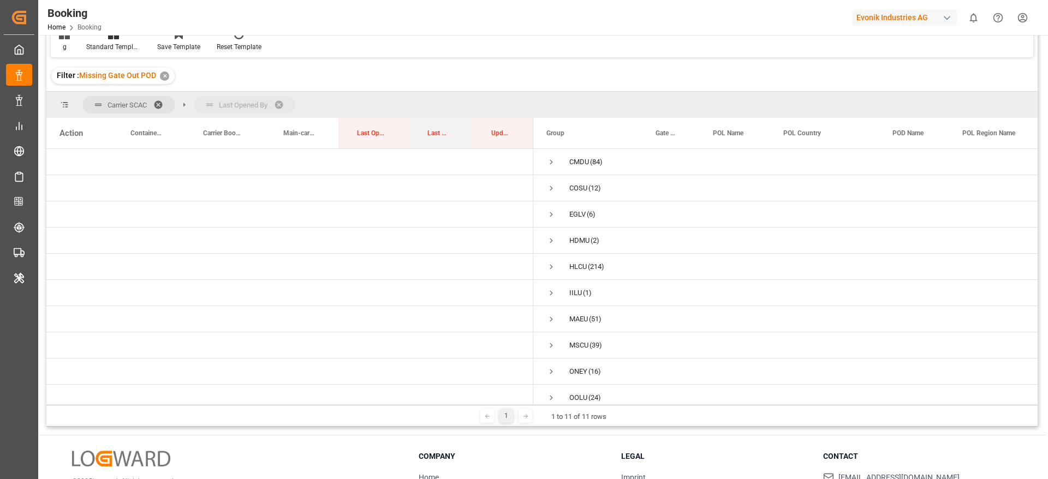
drag, startPoint x: 437, startPoint y: 135, endPoint x: 438, endPoint y: 110, distance: 24.6
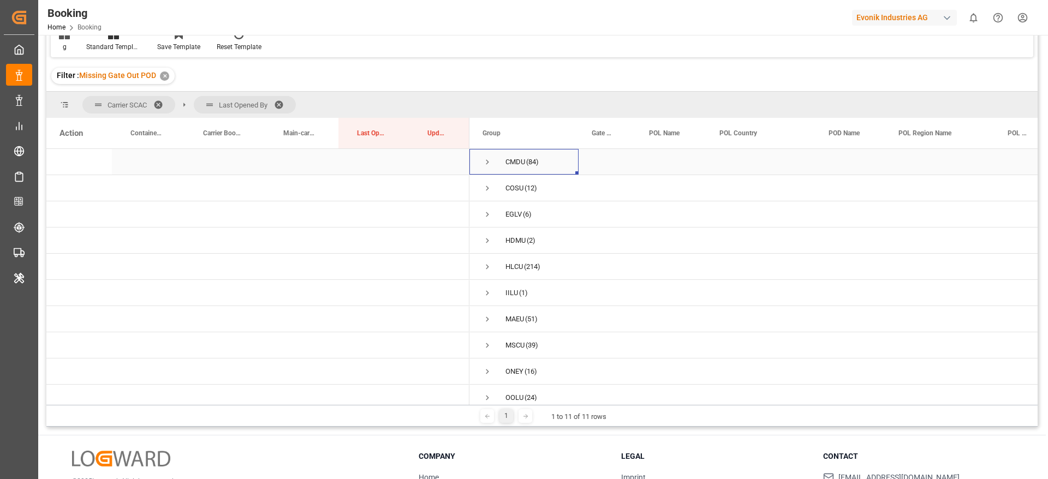
click at [486, 154] on span "Press SPACE to select this row." at bounding box center [488, 162] width 10 height 25
click at [513, 185] on span "Press SPACE to select this row." at bounding box center [510, 188] width 10 height 10
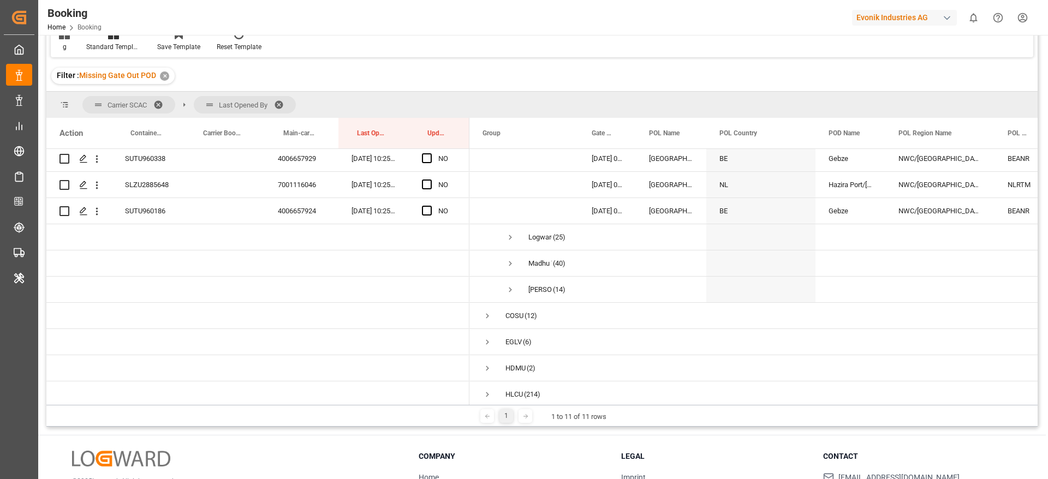
scroll to position [108, 0]
click at [511, 237] on span "Press SPACE to select this row." at bounding box center [510, 238] width 10 height 10
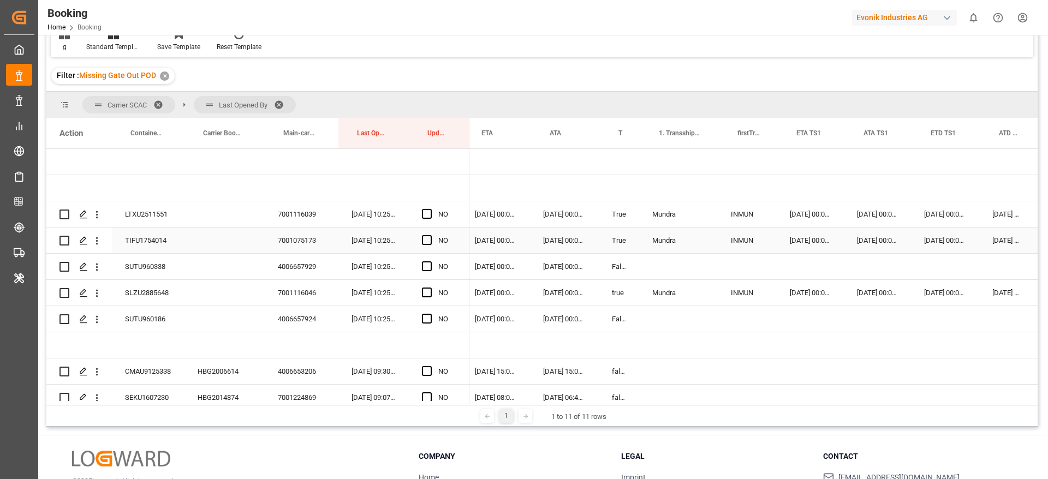
scroll to position [0, 946]
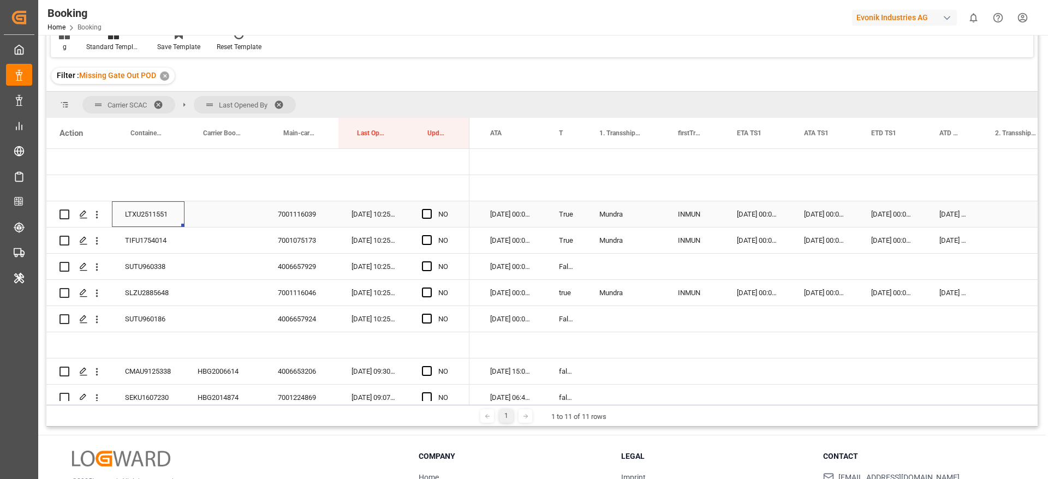
click at [158, 223] on div "LTXU2511551" at bounding box center [148, 214] width 73 height 26
click at [426, 213] on span "Press SPACE to select this row." at bounding box center [427, 214] width 10 height 10
click at [430, 209] on input "Press SPACE to select this row." at bounding box center [430, 209] width 0 height 0
click at [132, 250] on div "TIFU1754014" at bounding box center [148, 241] width 73 height 26
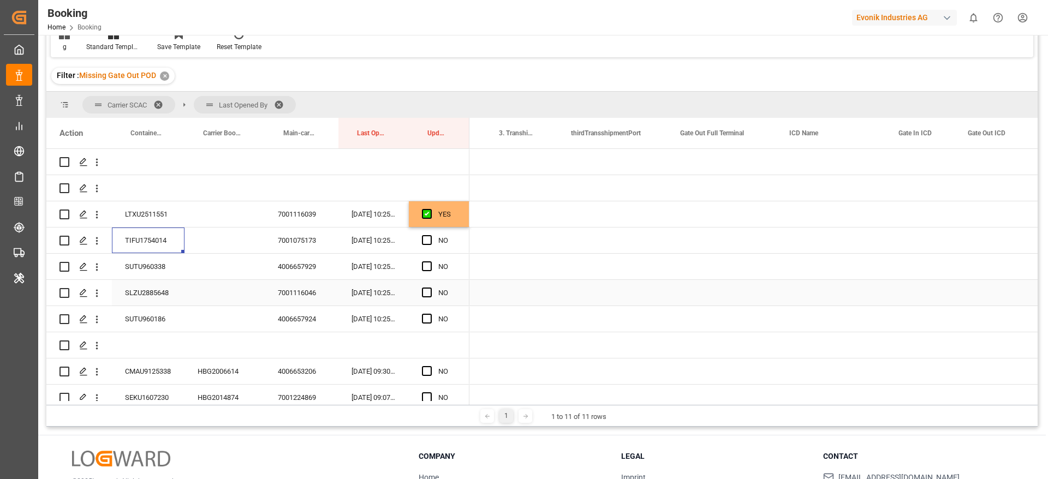
scroll to position [0, 1870]
click at [719, 240] on div "Press SPACE to select this row." at bounding box center [719, 241] width 109 height 26
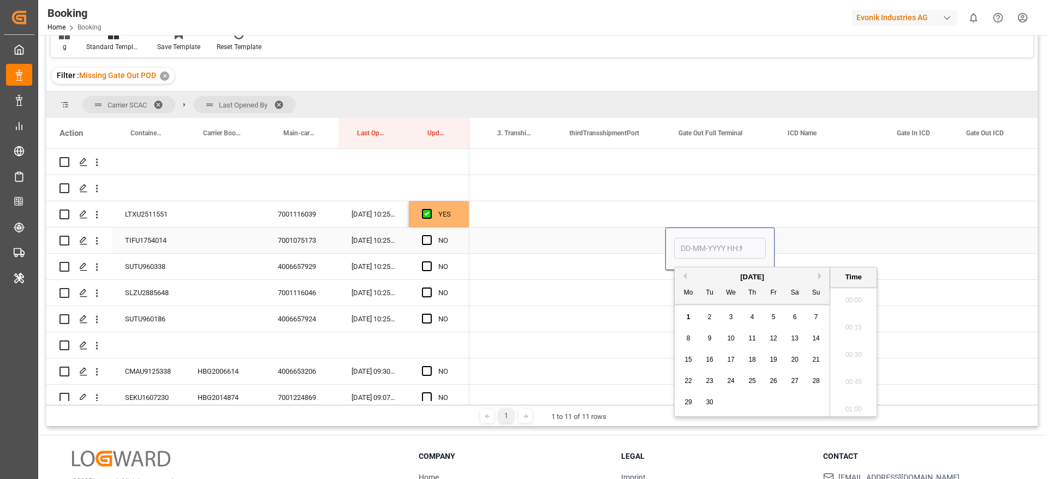
scroll to position [1587, 0]
click at [685, 274] on button "Previous Month" at bounding box center [683, 276] width 7 height 7
click at [790, 397] on div "30" at bounding box center [795, 402] width 14 height 13
type input "30-08-2025 00:00"
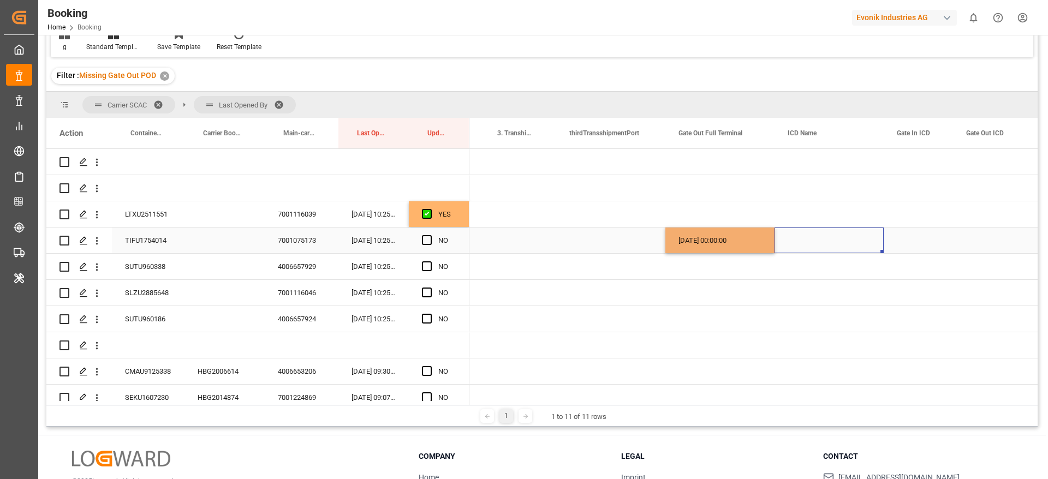
click at [802, 234] on div "Press SPACE to select this row." at bounding box center [829, 241] width 109 height 26
click at [428, 234] on div "Press SPACE to select this row." at bounding box center [430, 240] width 16 height 25
click at [428, 237] on span "Press SPACE to select this row." at bounding box center [427, 240] width 10 height 10
click at [430, 235] on input "Press SPACE to select this row." at bounding box center [430, 235] width 0 height 0
click at [160, 260] on div "SUTU960338" at bounding box center [148, 267] width 73 height 26
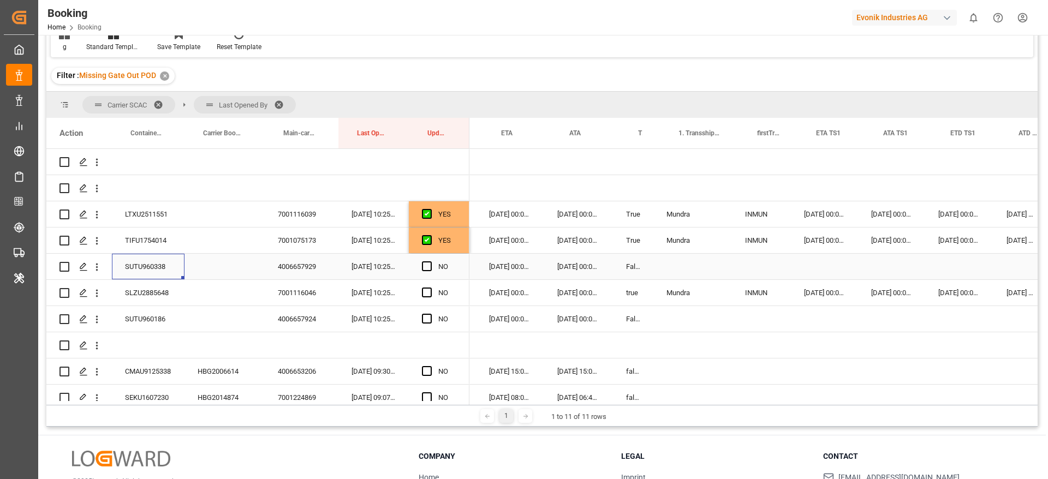
scroll to position [0, 883]
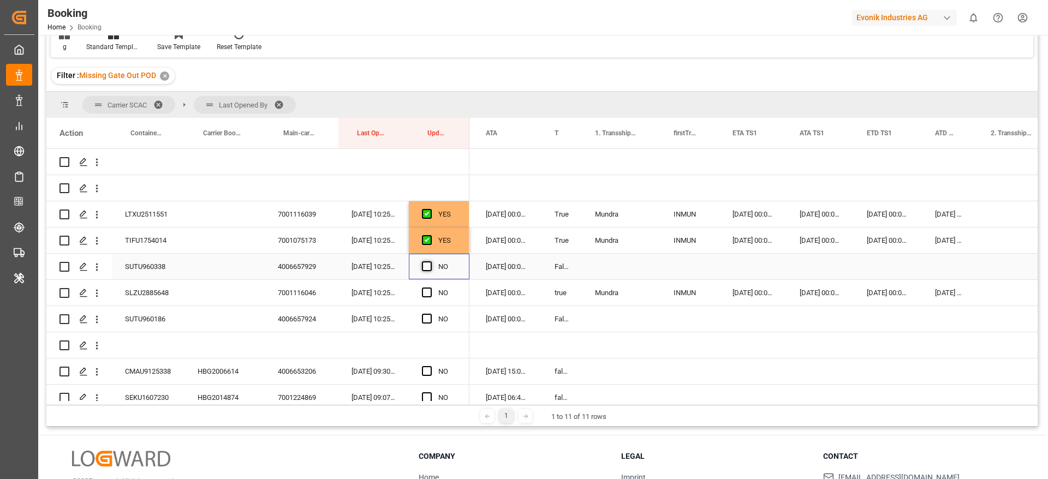
click at [431, 266] on span "Press SPACE to select this row." at bounding box center [427, 266] width 10 height 10
click at [430, 261] on input "Press SPACE to select this row." at bounding box center [430, 261] width 0 height 0
click at [145, 292] on div "SLZU2885648" at bounding box center [148, 293] width 73 height 26
click at [425, 290] on span "Press SPACE to select this row." at bounding box center [427, 293] width 10 height 10
click at [430, 288] on input "Press SPACE to select this row." at bounding box center [430, 288] width 0 height 0
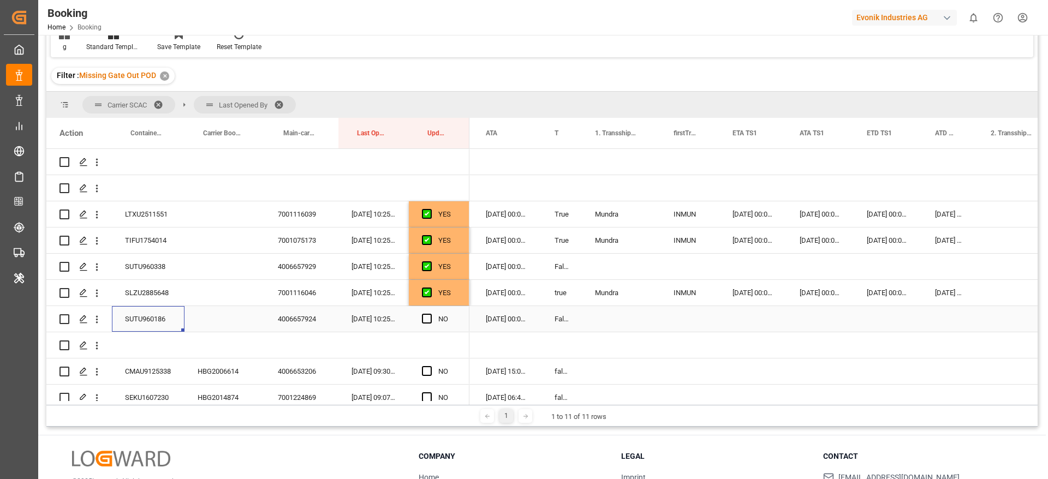
click at [150, 323] on div "SUTU960186" at bounding box center [148, 319] width 73 height 26
click at [427, 319] on span "Press SPACE to select this row." at bounding box center [427, 319] width 10 height 10
click at [430, 314] on input "Press SPACE to select this row." at bounding box center [430, 314] width 0 height 0
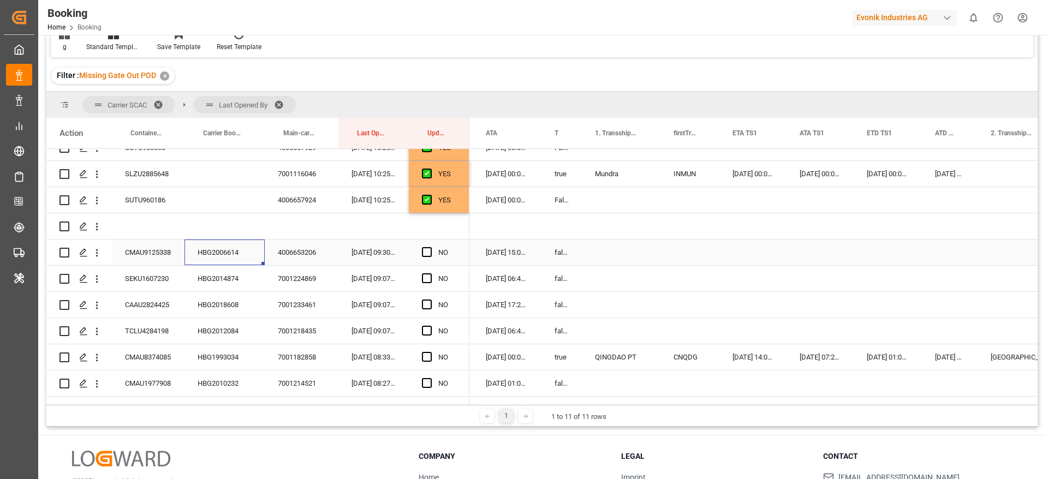
click at [212, 255] on div "HBG2006614" at bounding box center [225, 253] width 80 height 26
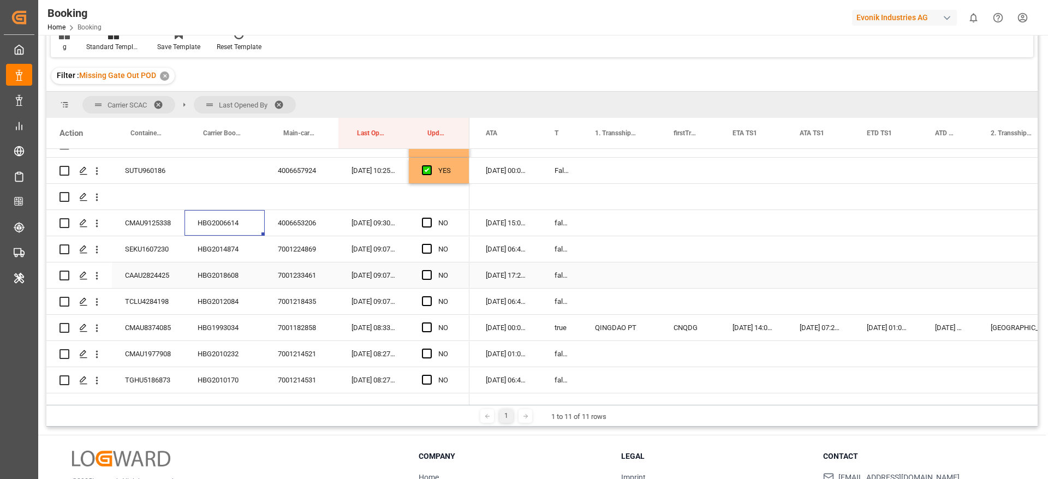
scroll to position [149, 0]
click at [427, 220] on span "Press SPACE to select this row." at bounding box center [427, 222] width 10 height 10
click at [430, 217] on input "Press SPACE to select this row." at bounding box center [430, 217] width 0 height 0
click at [210, 243] on div "HBG2014874" at bounding box center [225, 249] width 80 height 26
click at [426, 247] on span "Press SPACE to select this row." at bounding box center [427, 248] width 10 height 10
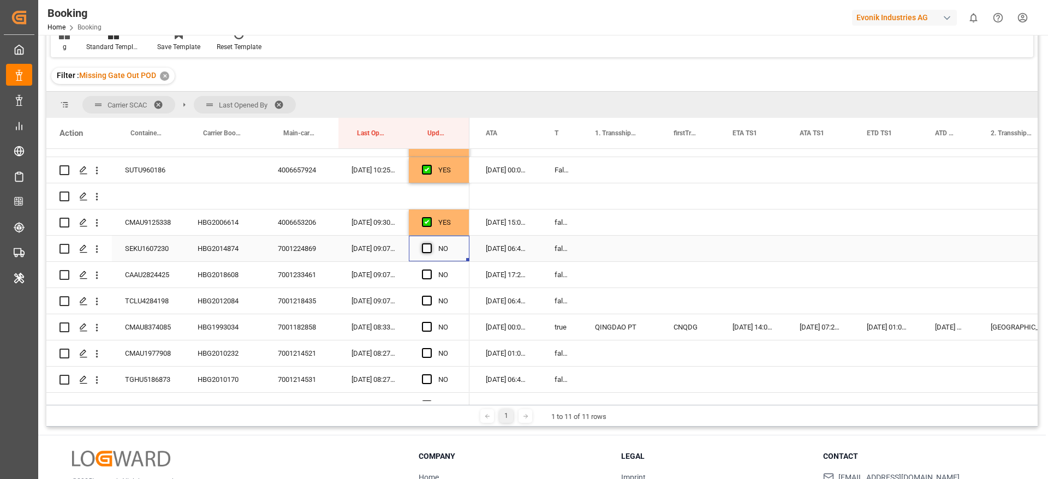
click at [430, 243] on input "Press SPACE to select this row." at bounding box center [430, 243] width 0 height 0
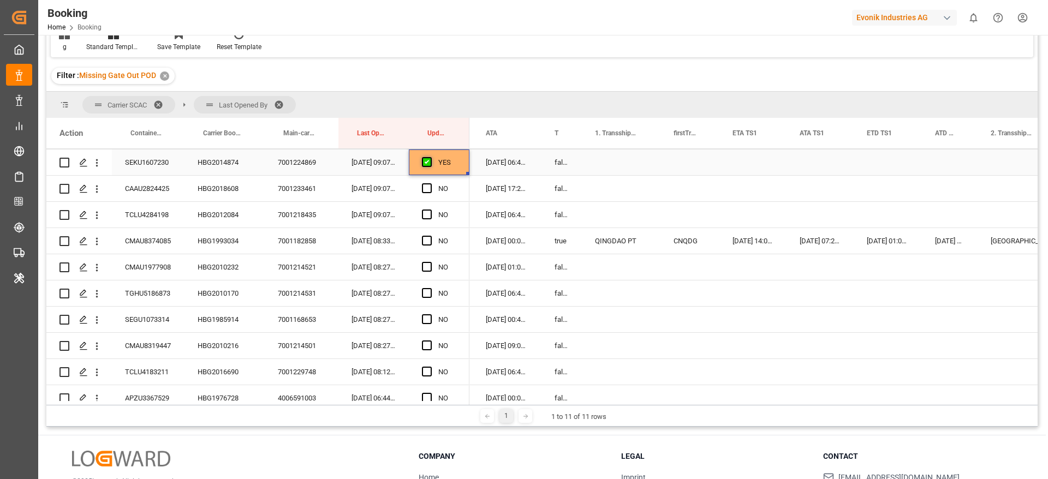
scroll to position [237, 0]
click at [207, 194] on div "HBG2018608" at bounding box center [225, 187] width 80 height 26
click at [431, 183] on span "Press SPACE to select this row." at bounding box center [427, 187] width 10 height 10
click at [430, 182] on input "Press SPACE to select this row." at bounding box center [430, 182] width 0 height 0
click at [233, 215] on div "HBG2012084" at bounding box center [225, 213] width 80 height 26
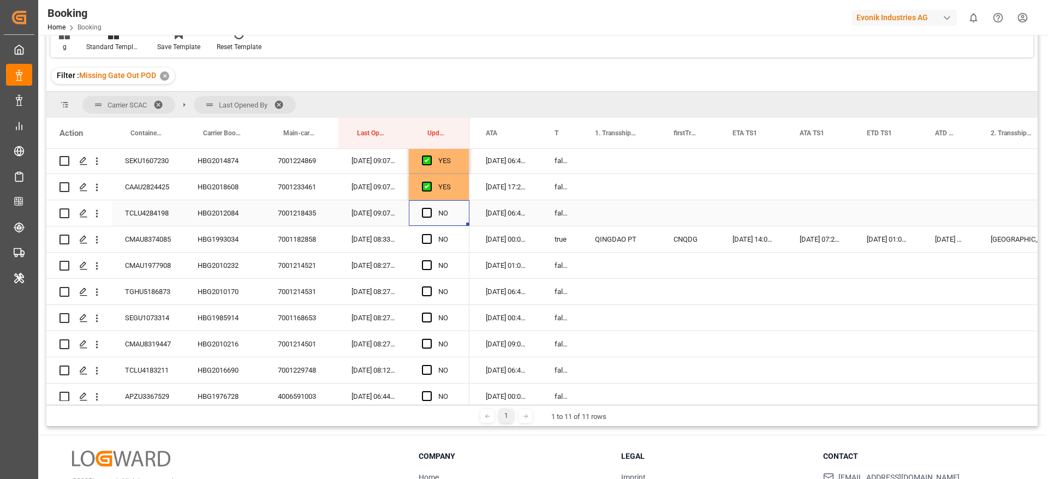
click at [421, 213] on div "NO" at bounding box center [439, 213] width 61 height 26
click at [424, 213] on span "Press SPACE to select this row." at bounding box center [427, 213] width 10 height 10
click at [430, 208] on input "Press SPACE to select this row." at bounding box center [430, 208] width 0 height 0
click at [212, 249] on div "HBG1993034" at bounding box center [225, 240] width 80 height 26
click at [424, 236] on span "Press SPACE to select this row." at bounding box center [427, 239] width 10 height 10
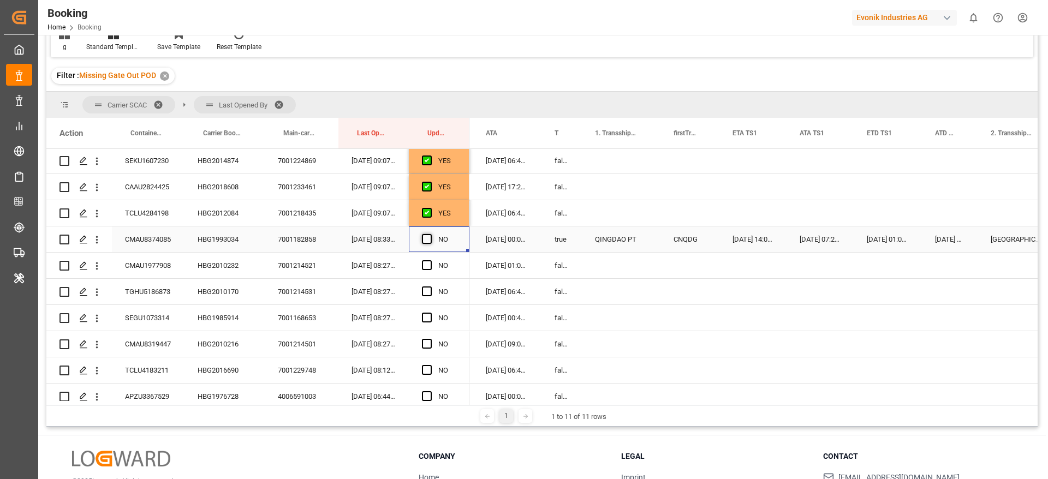
click at [430, 234] on input "Press SPACE to select this row." at bounding box center [430, 234] width 0 height 0
click at [233, 263] on div "HBG2010232" at bounding box center [225, 266] width 80 height 26
click at [427, 260] on span "Press SPACE to select this row." at bounding box center [427, 265] width 10 height 10
click at [430, 260] on input "Press SPACE to select this row." at bounding box center [430, 260] width 0 height 0
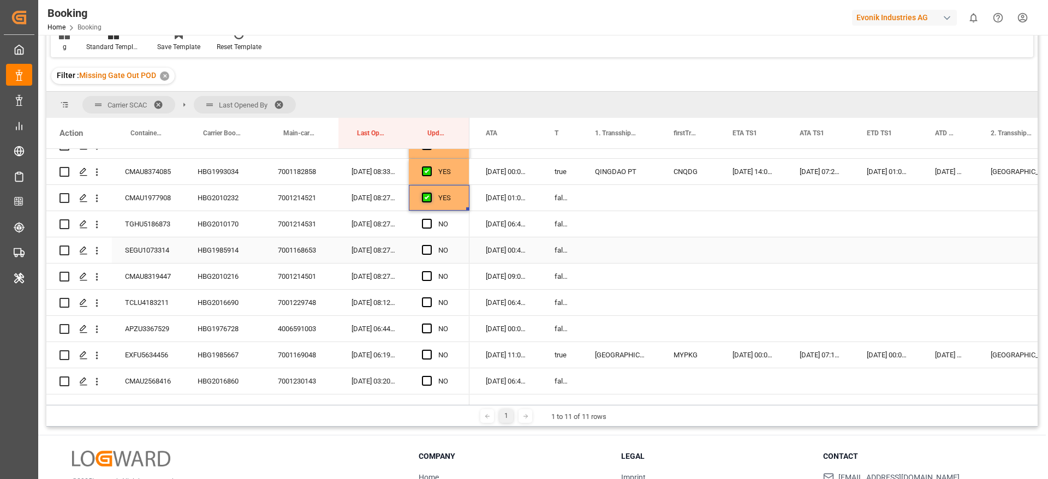
scroll to position [306, 0]
click at [239, 228] on div "HBG2010170" at bounding box center [225, 223] width 80 height 26
click at [428, 221] on span "Press SPACE to select this row." at bounding box center [427, 223] width 10 height 10
click at [430, 218] on input "Press SPACE to select this row." at bounding box center [430, 218] width 0 height 0
click at [203, 252] on div "HBG1985914" at bounding box center [225, 249] width 80 height 26
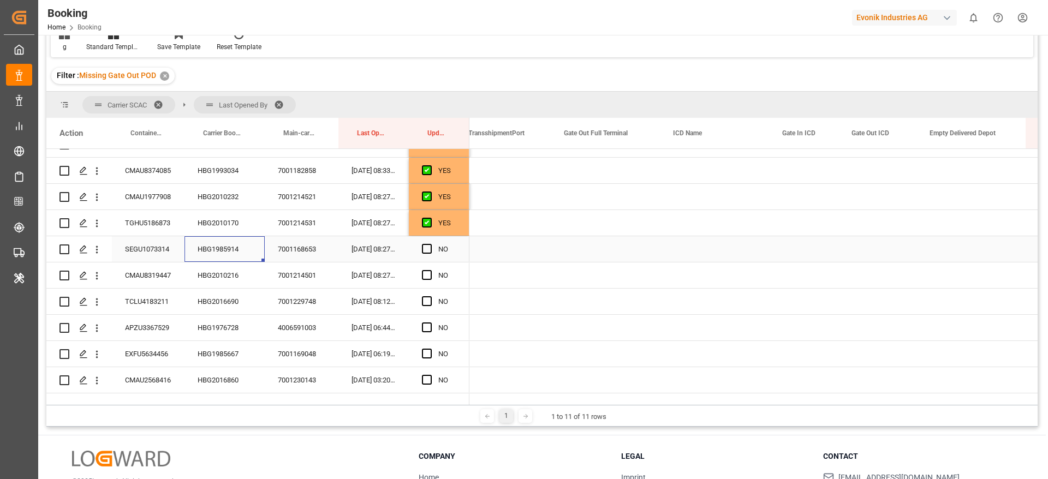
scroll to position [0, 1984]
click at [588, 250] on div "Press SPACE to select this row." at bounding box center [605, 249] width 109 height 26
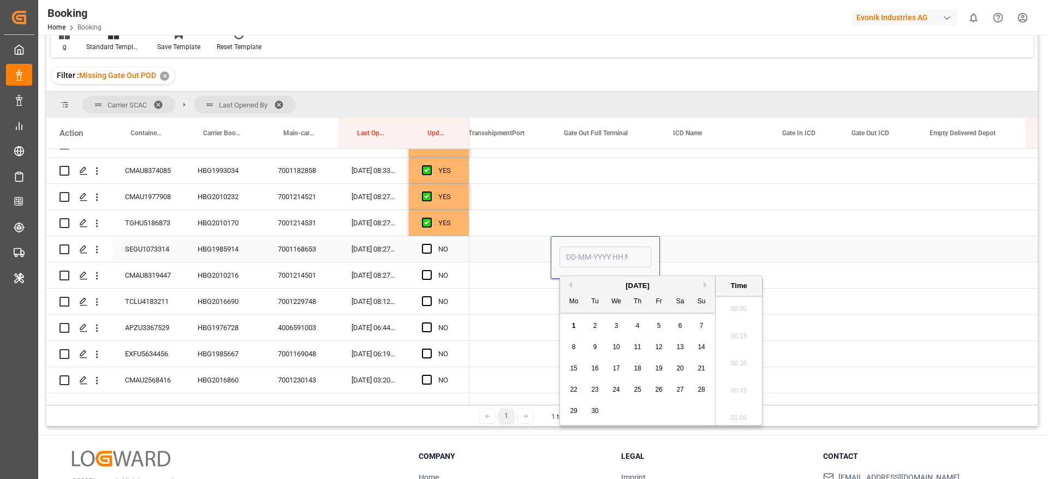
scroll to position [1587, 0]
click at [576, 326] on div "1" at bounding box center [574, 326] width 14 height 13
type input "01-09-2025 00:00"
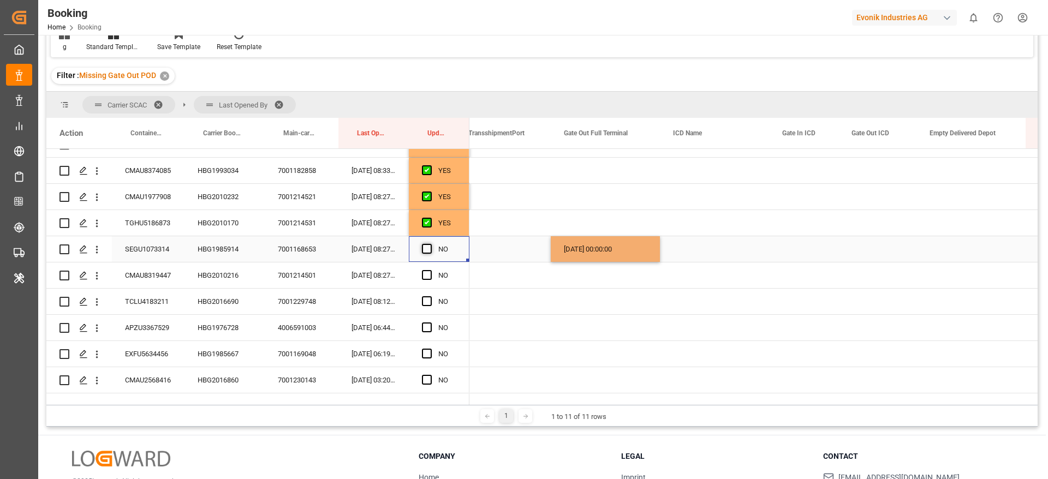
click at [427, 246] on span "Press SPACE to select this row." at bounding box center [427, 249] width 10 height 10
click at [430, 244] on input "Press SPACE to select this row." at bounding box center [430, 244] width 0 height 0
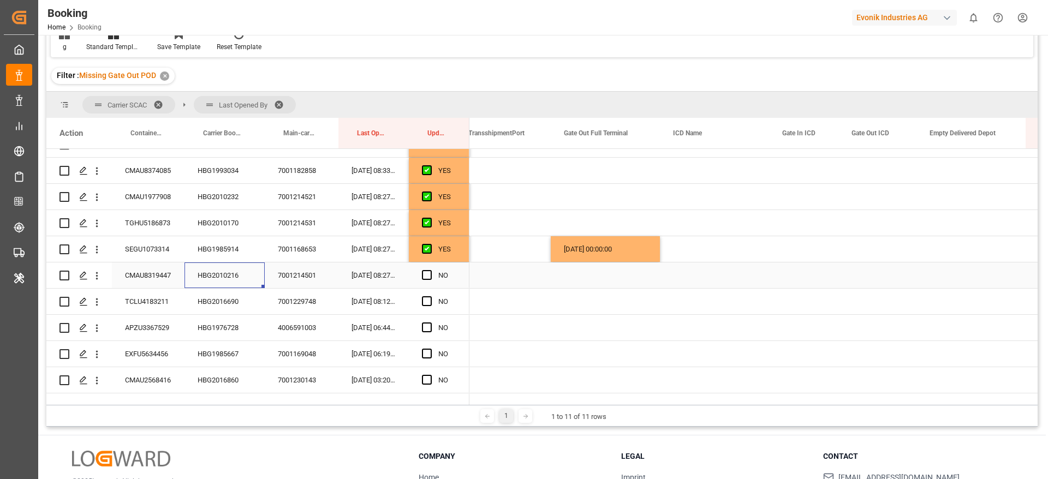
click at [225, 271] on div "HBG2010216" at bounding box center [225, 276] width 80 height 26
click at [431, 275] on span "Press SPACE to select this row." at bounding box center [427, 275] width 10 height 10
click at [430, 270] on input "Press SPACE to select this row." at bounding box center [430, 270] width 0 height 0
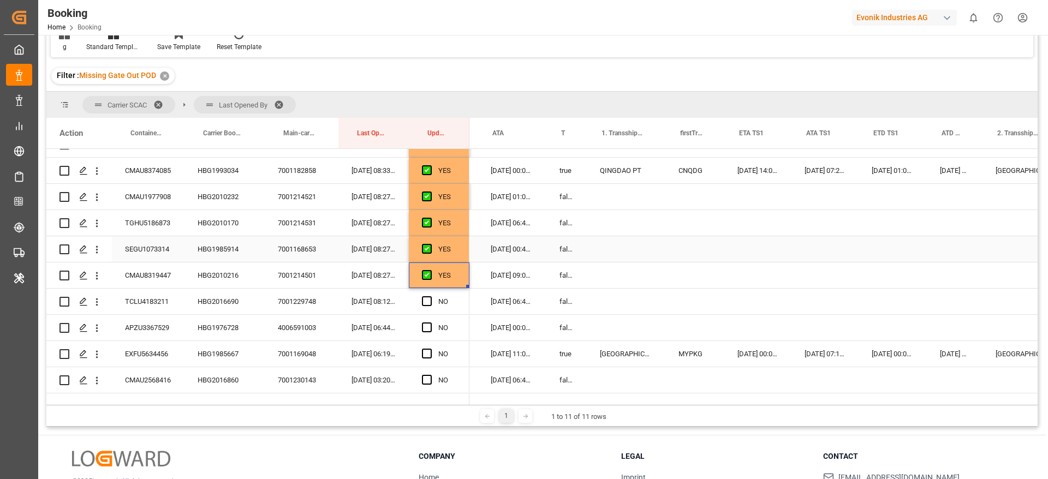
scroll to position [0, 979]
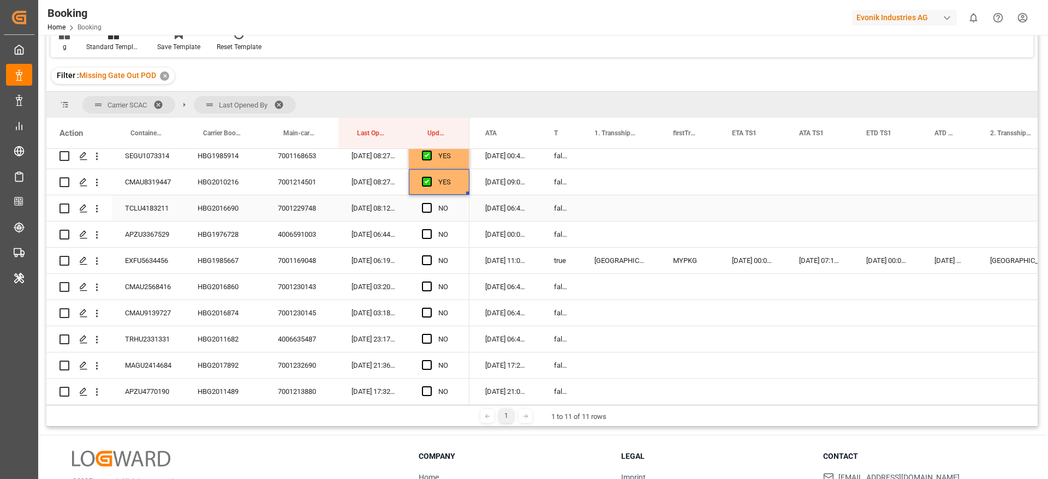
click at [233, 204] on div "HBG2016690" at bounding box center [225, 208] width 80 height 26
click at [429, 206] on span "Press SPACE to select this row." at bounding box center [427, 208] width 10 height 10
click at [430, 203] on input "Press SPACE to select this row." at bounding box center [430, 203] width 0 height 0
click at [231, 225] on div "HBG1976728" at bounding box center [225, 235] width 80 height 26
click at [429, 231] on span "Press SPACE to select this row." at bounding box center [427, 234] width 10 height 10
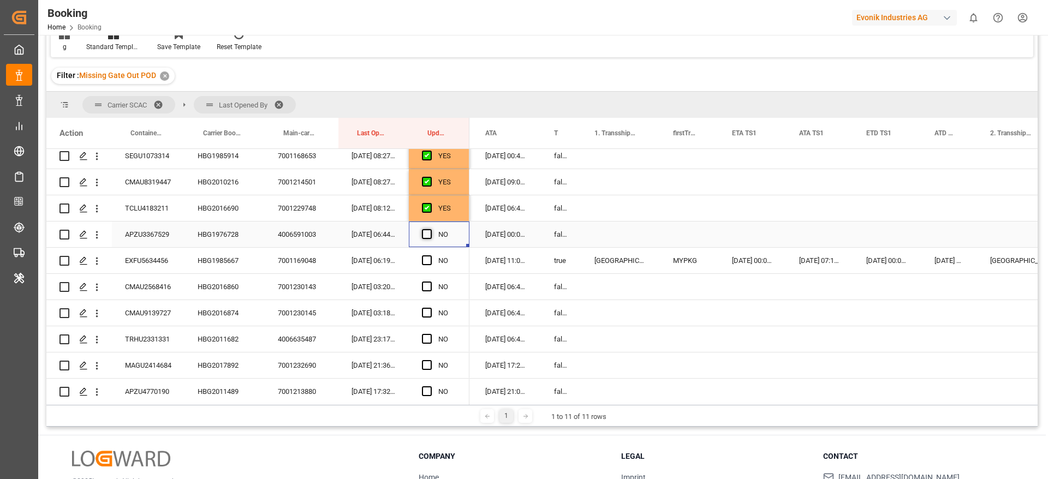
click at [430, 229] on input "Press SPACE to select this row." at bounding box center [430, 229] width 0 height 0
click at [202, 257] on div "HBG1985667" at bounding box center [225, 261] width 80 height 26
click at [241, 250] on div "HBG1985667" at bounding box center [225, 261] width 80 height 26
click at [429, 259] on span "Press SPACE to select this row." at bounding box center [427, 260] width 10 height 10
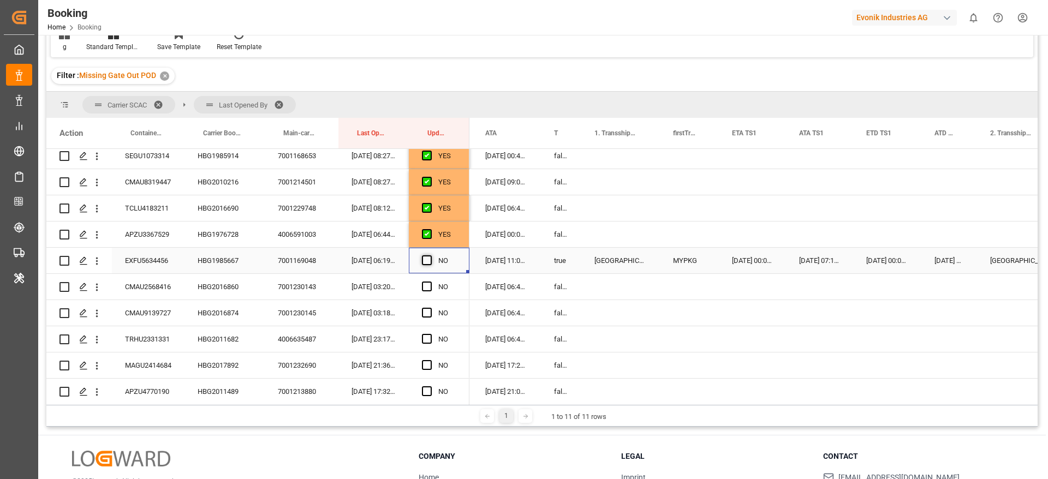
click at [430, 255] on input "Press SPACE to select this row." at bounding box center [430, 255] width 0 height 0
click at [248, 282] on div "HBG2016860" at bounding box center [225, 287] width 80 height 26
click at [425, 288] on span "Press SPACE to select this row." at bounding box center [427, 287] width 10 height 10
click at [430, 282] on input "Press SPACE to select this row." at bounding box center [430, 282] width 0 height 0
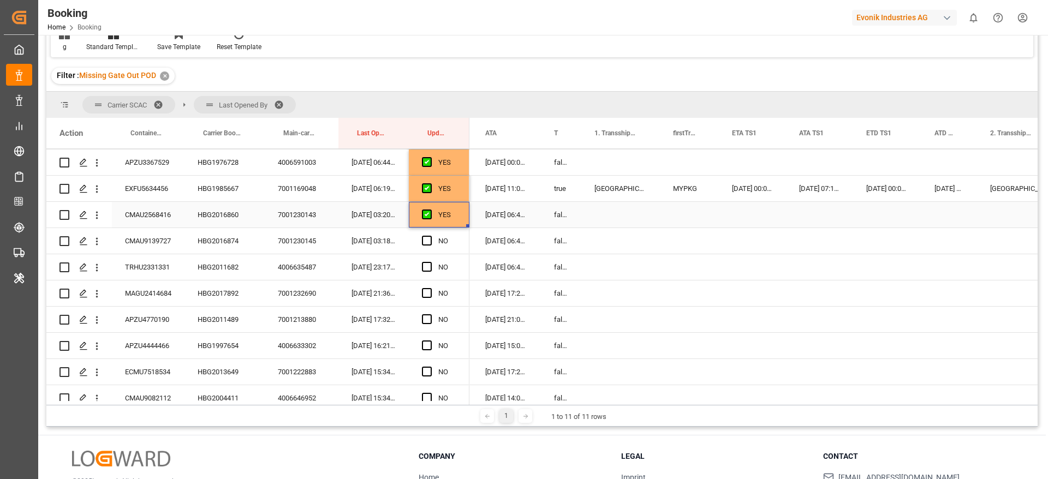
scroll to position [471, 0]
click at [211, 245] on div "HBG2016874" at bounding box center [225, 241] width 80 height 26
click at [423, 240] on span "Press SPACE to select this row." at bounding box center [427, 241] width 10 height 10
click at [430, 236] on input "Press SPACE to select this row." at bounding box center [430, 236] width 0 height 0
click at [211, 275] on div "HBG2011682" at bounding box center [225, 267] width 80 height 26
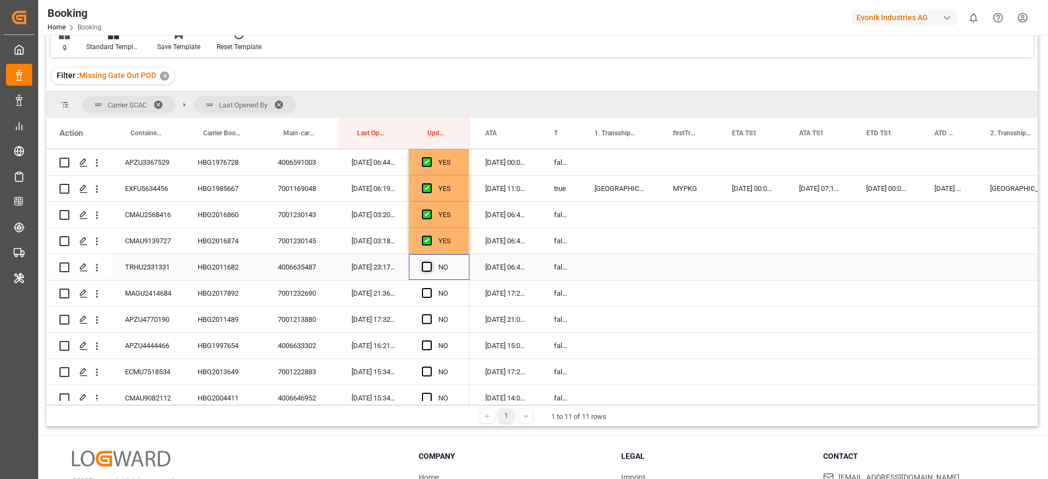
click at [429, 266] on span "Press SPACE to select this row." at bounding box center [427, 267] width 10 height 10
click at [430, 262] on input "Press SPACE to select this row." at bounding box center [430, 262] width 0 height 0
click at [194, 307] on div "HBG2011489" at bounding box center [225, 320] width 80 height 26
click at [220, 295] on div "HBG2017892" at bounding box center [225, 294] width 80 height 26
click at [429, 293] on span "Press SPACE to select this row." at bounding box center [427, 293] width 10 height 10
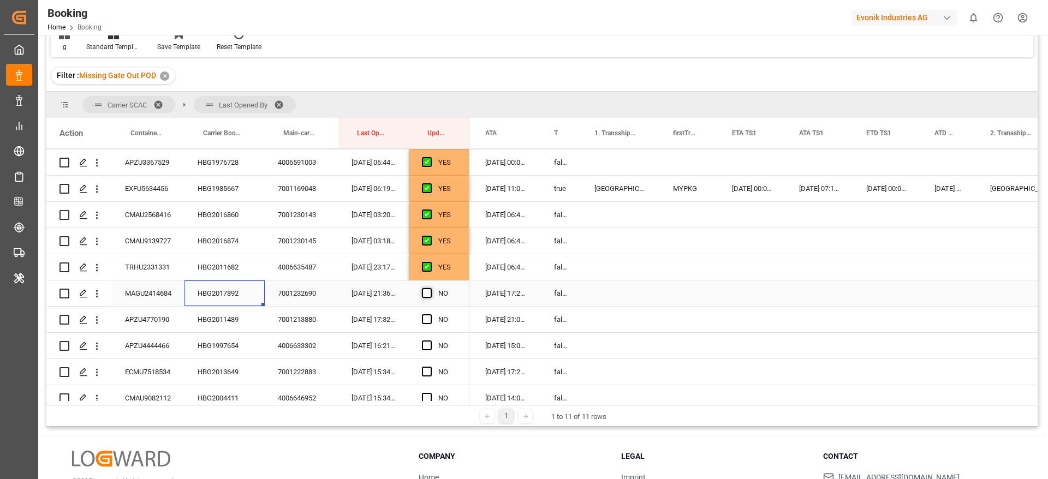
click at [430, 288] on input "Press SPACE to select this row." at bounding box center [430, 288] width 0 height 0
click at [231, 318] on div "HBG2011489" at bounding box center [225, 320] width 80 height 26
click at [424, 319] on span "Press SPACE to select this row." at bounding box center [427, 319] width 10 height 10
click at [430, 314] on input "Press SPACE to select this row." at bounding box center [430, 314] width 0 height 0
click at [233, 331] on div "HBG2011489" at bounding box center [225, 320] width 80 height 26
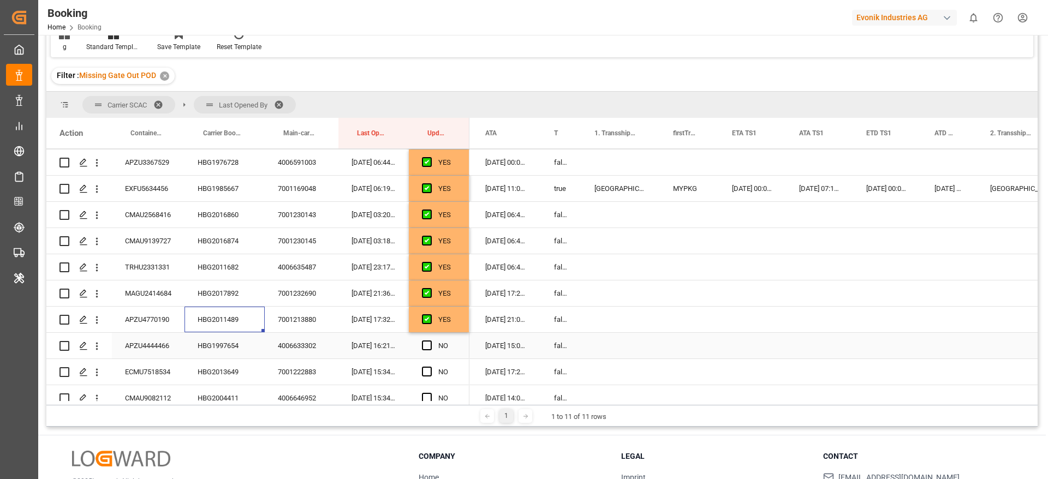
click at [229, 343] on div "HBG1997654" at bounding box center [225, 346] width 80 height 26
click at [427, 343] on span "Press SPACE to select this row." at bounding box center [427, 346] width 10 height 10
click at [430, 341] on input "Press SPACE to select this row." at bounding box center [430, 341] width 0 height 0
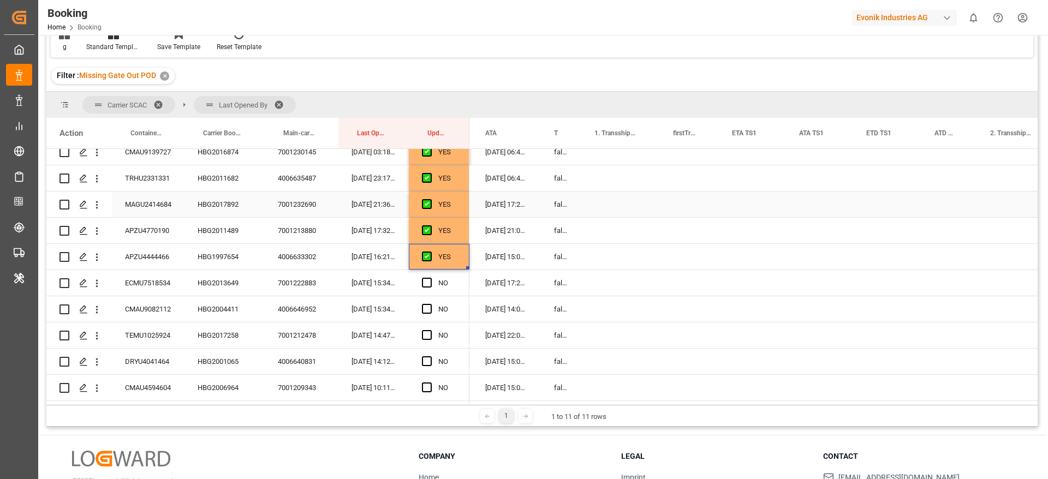
scroll to position [635, 0]
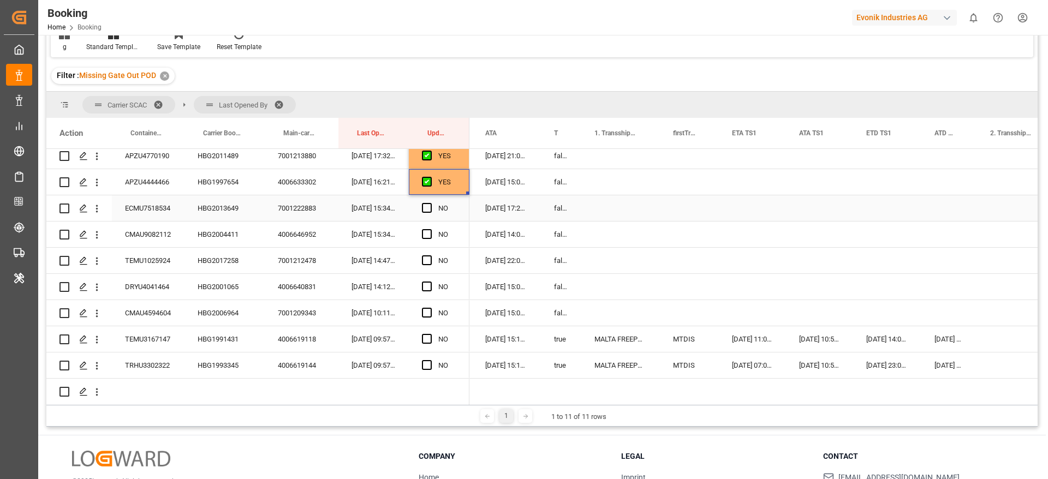
click at [225, 207] on div "HBG2013649" at bounding box center [225, 208] width 80 height 26
click at [426, 206] on span "Press SPACE to select this row." at bounding box center [427, 208] width 10 height 10
click at [430, 203] on input "Press SPACE to select this row." at bounding box center [430, 203] width 0 height 0
click at [219, 232] on div "HBG2004411" at bounding box center [225, 235] width 80 height 26
click at [425, 237] on span "Press SPACE to select this row." at bounding box center [427, 234] width 10 height 10
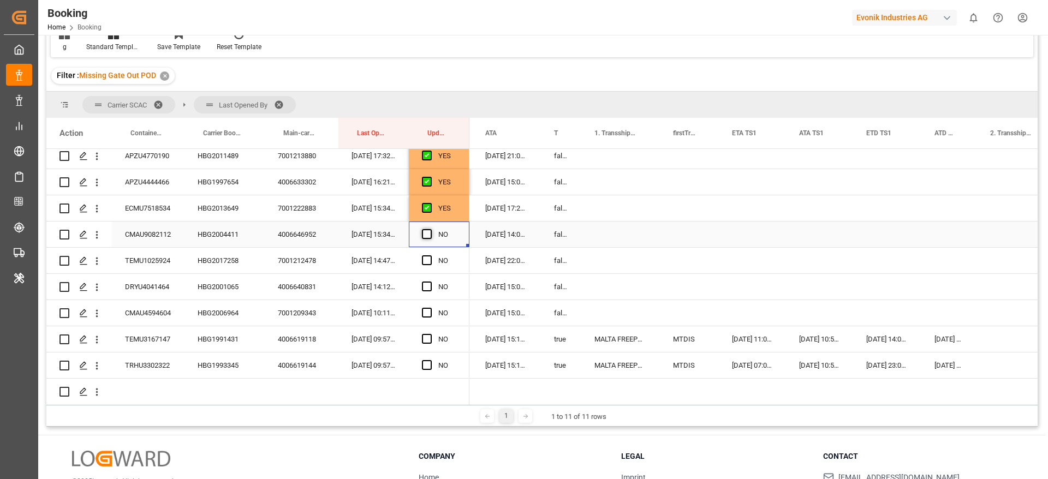
click at [430, 229] on input "Press SPACE to select this row." at bounding box center [430, 229] width 0 height 0
click at [211, 271] on div "HBG2017258" at bounding box center [225, 261] width 80 height 26
click at [425, 263] on span "Press SPACE to select this row." at bounding box center [427, 260] width 10 height 10
click at [430, 255] on input "Press SPACE to select this row." at bounding box center [430, 255] width 0 height 0
click at [244, 288] on div "HBG2001065" at bounding box center [225, 287] width 80 height 26
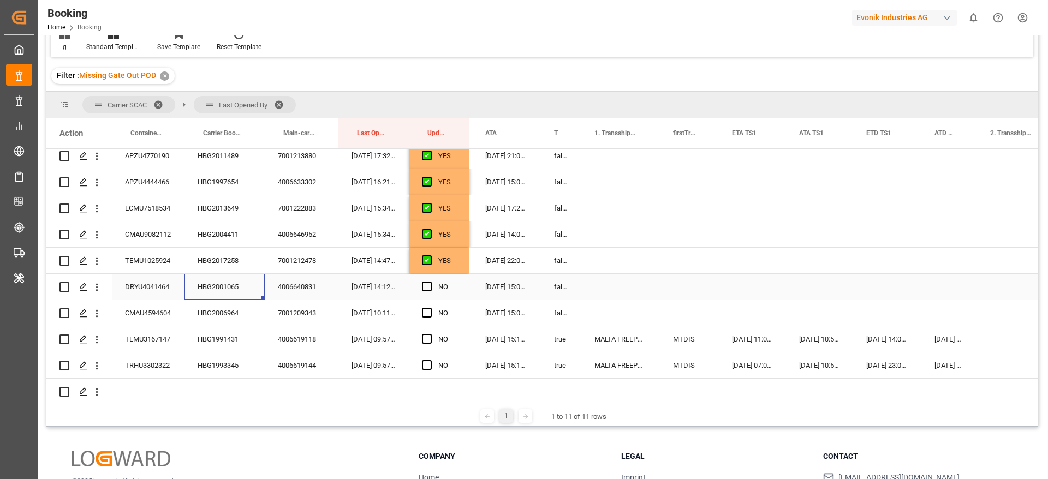
click at [425, 286] on span "Press SPACE to select this row." at bounding box center [427, 287] width 10 height 10
click at [430, 282] on input "Press SPACE to select this row." at bounding box center [430, 282] width 0 height 0
click at [229, 320] on div "HBG2006964" at bounding box center [225, 313] width 80 height 26
click at [427, 311] on span "Press SPACE to select this row." at bounding box center [427, 313] width 10 height 10
click at [430, 308] on input "Press SPACE to select this row." at bounding box center [430, 308] width 0 height 0
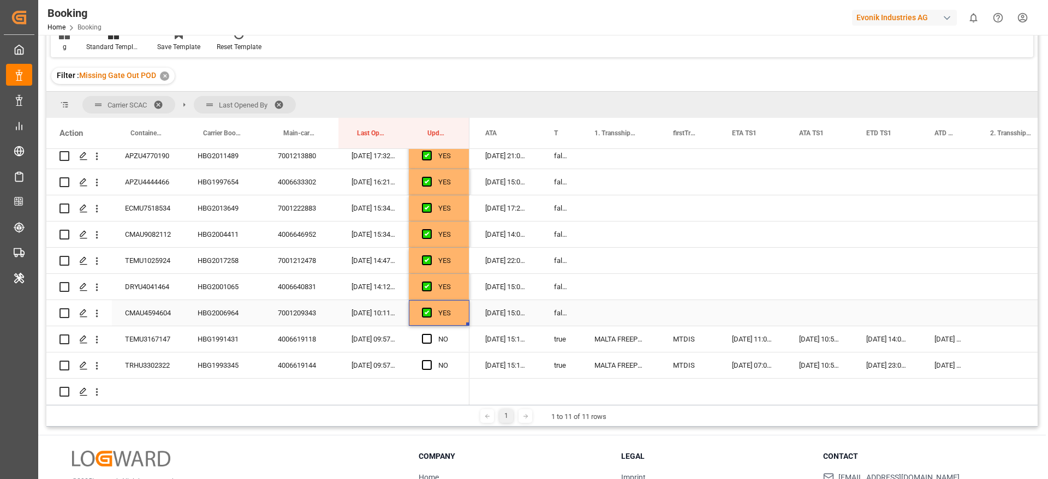
scroll to position [717, 0]
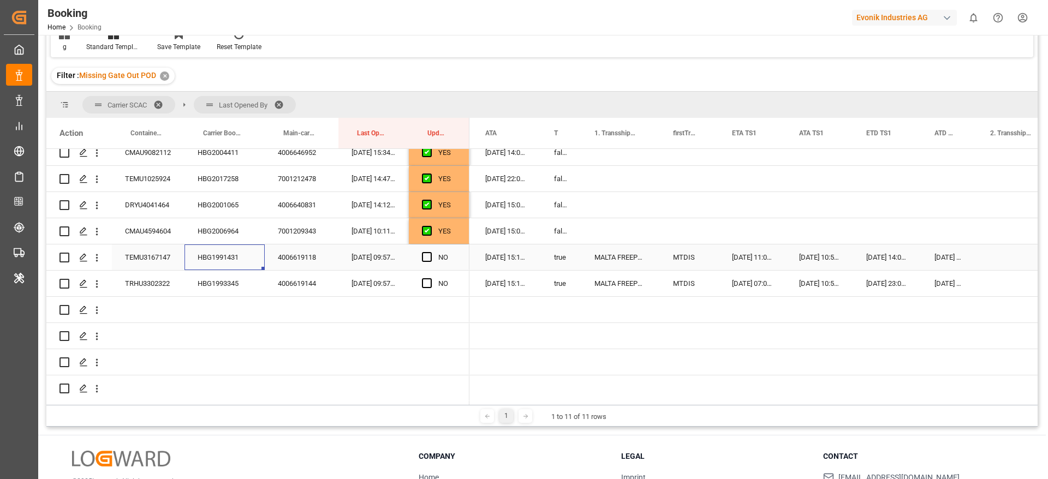
click at [206, 248] on div "HBG1991431" at bounding box center [225, 258] width 80 height 26
click at [426, 254] on span "Press SPACE to select this row." at bounding box center [427, 257] width 10 height 10
click at [430, 252] on input "Press SPACE to select this row." at bounding box center [430, 252] width 0 height 0
click at [209, 276] on div "HBG1993345" at bounding box center [225, 284] width 80 height 26
click at [216, 282] on div "HBG1993345" at bounding box center [225, 284] width 80 height 26
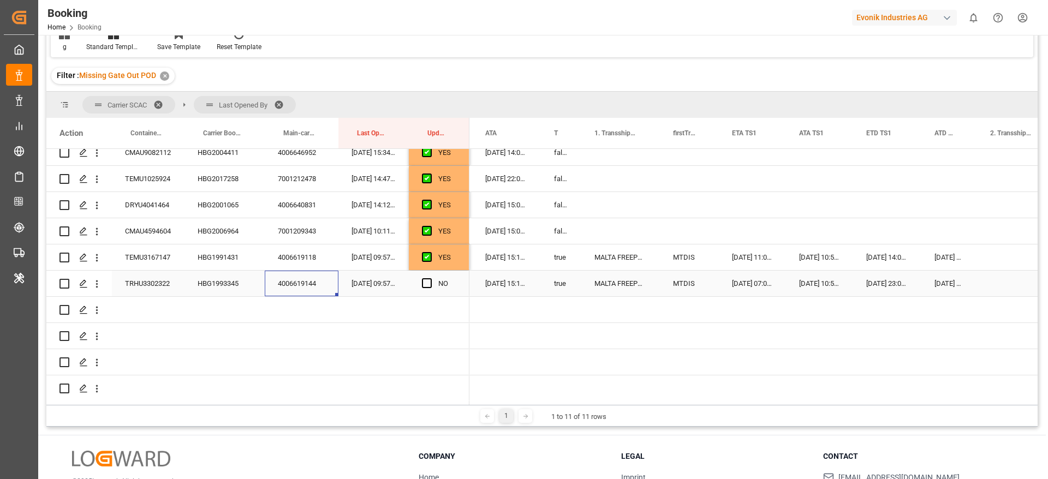
click at [293, 283] on div "4006619144" at bounding box center [302, 284] width 74 height 26
click at [219, 289] on div "HBG1993345" at bounding box center [225, 284] width 80 height 26
click at [432, 284] on div "Press SPACE to select this row." at bounding box center [430, 283] width 16 height 25
click at [426, 284] on span "Press SPACE to select this row." at bounding box center [427, 283] width 10 height 10
click at [430, 278] on input "Press SPACE to select this row." at bounding box center [430, 278] width 0 height 0
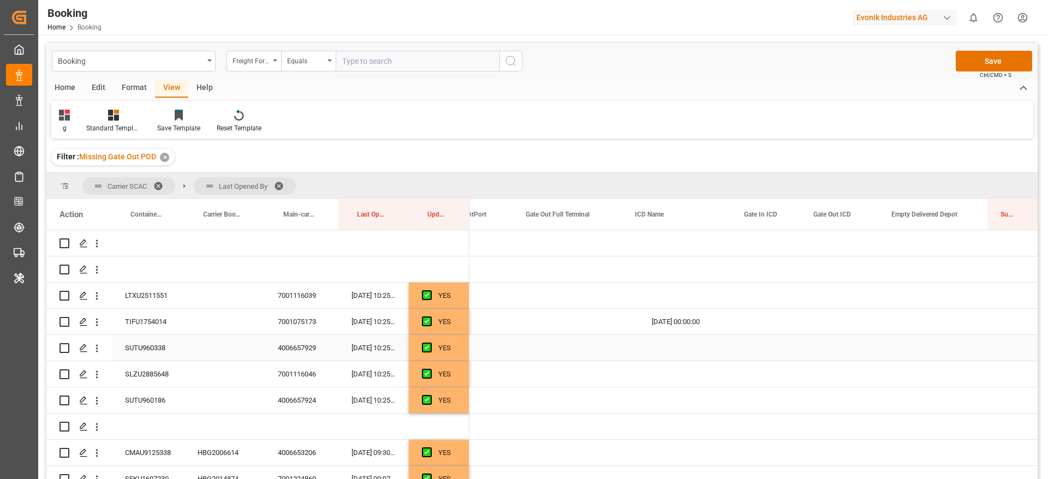
scroll to position [0, 2037]
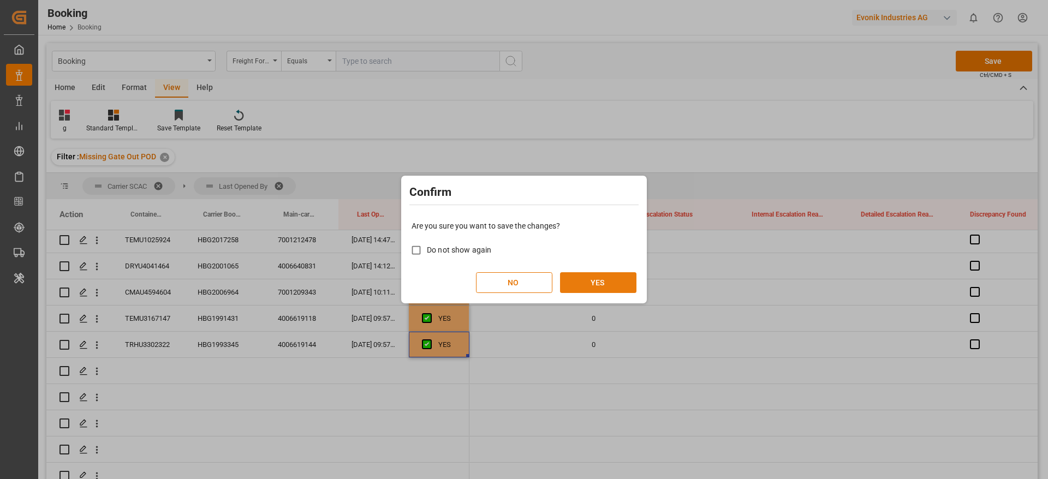
click at [611, 280] on button "YES" at bounding box center [598, 282] width 76 height 21
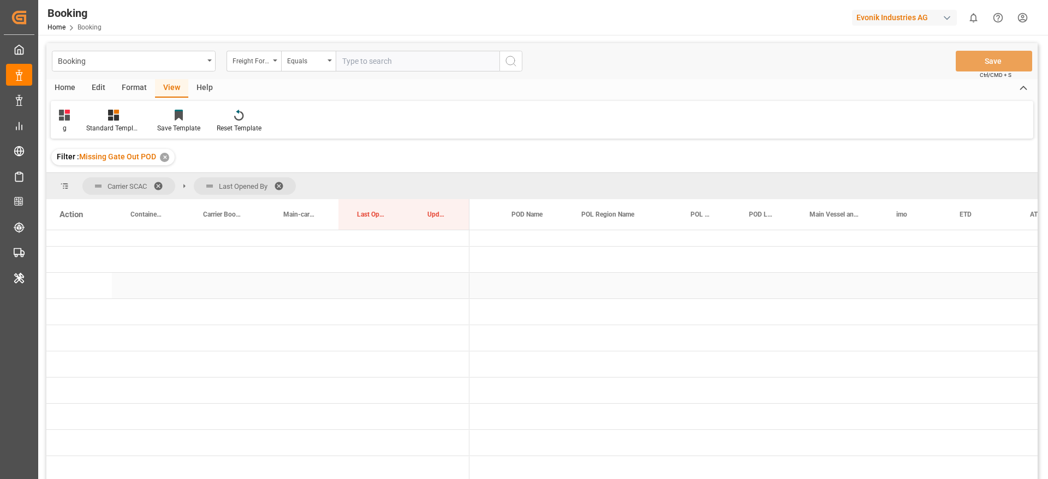
scroll to position [0, 265]
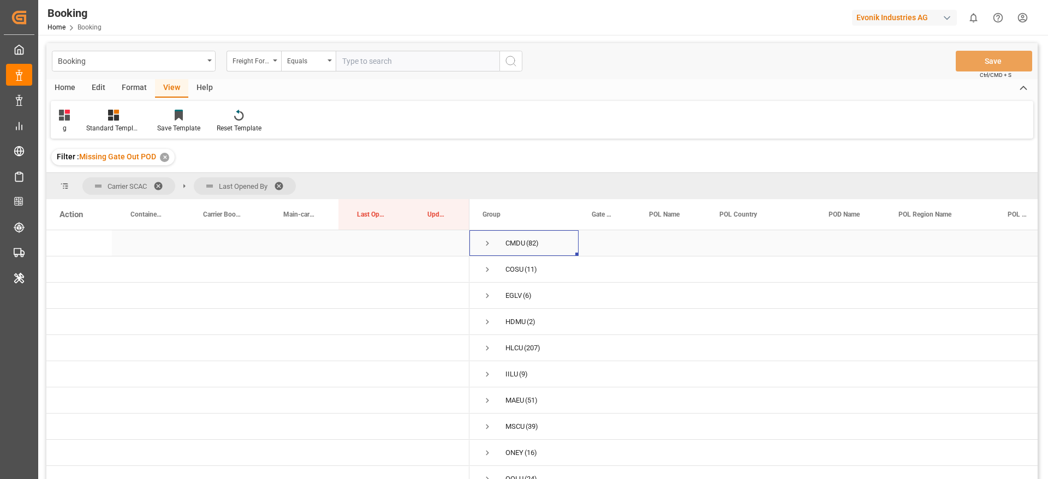
click at [484, 242] on span "Press SPACE to select this row." at bounding box center [488, 244] width 10 height 10
click at [485, 243] on span "Press SPACE to select this row." at bounding box center [488, 244] width 10 height 10
click at [486, 270] on span "Press SPACE to select this row." at bounding box center [488, 270] width 10 height 10
click at [512, 291] on span "Press SPACE to select this row." at bounding box center [510, 296] width 10 height 10
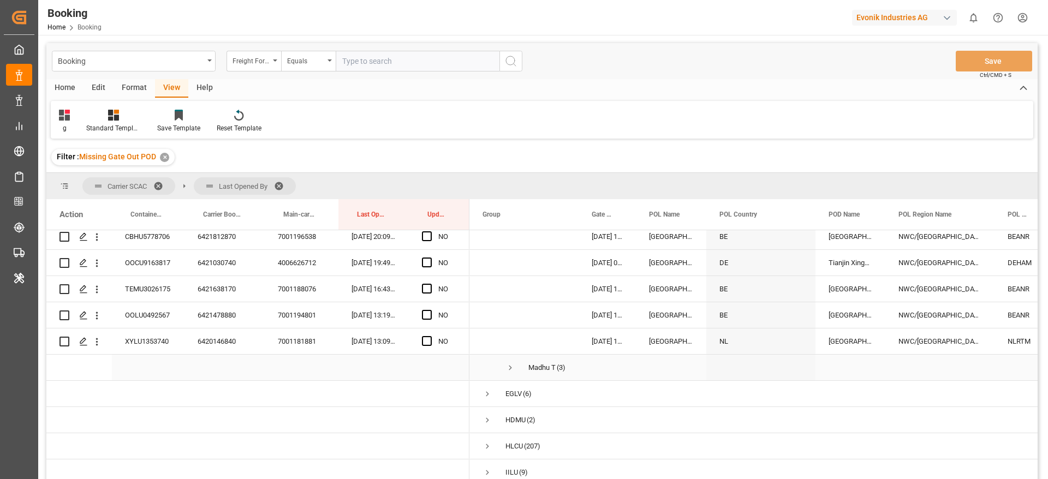
click at [510, 371] on span "Press SPACE to select this row." at bounding box center [510, 368] width 10 height 10
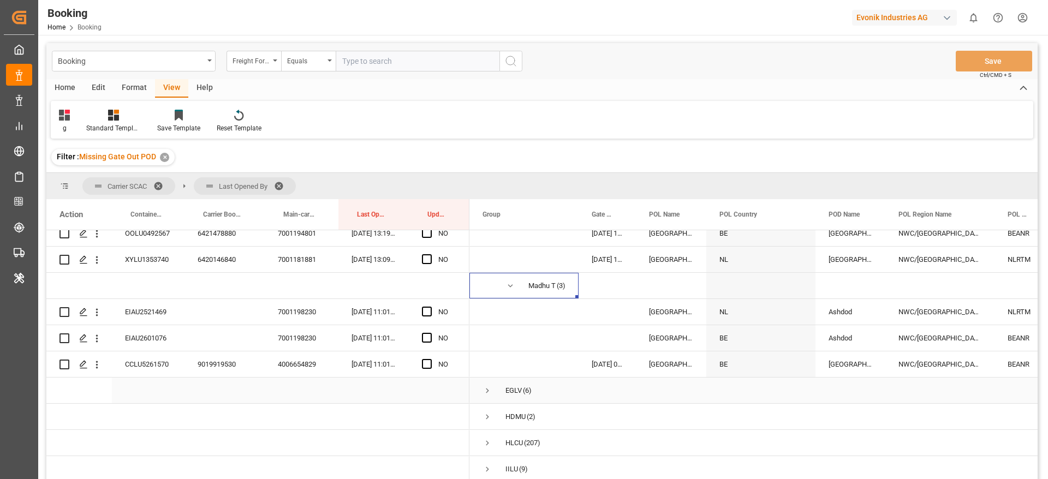
click at [489, 389] on span "Press SPACE to select this row." at bounding box center [488, 391] width 10 height 10
click at [282, 183] on span at bounding box center [282, 186] width 17 height 10
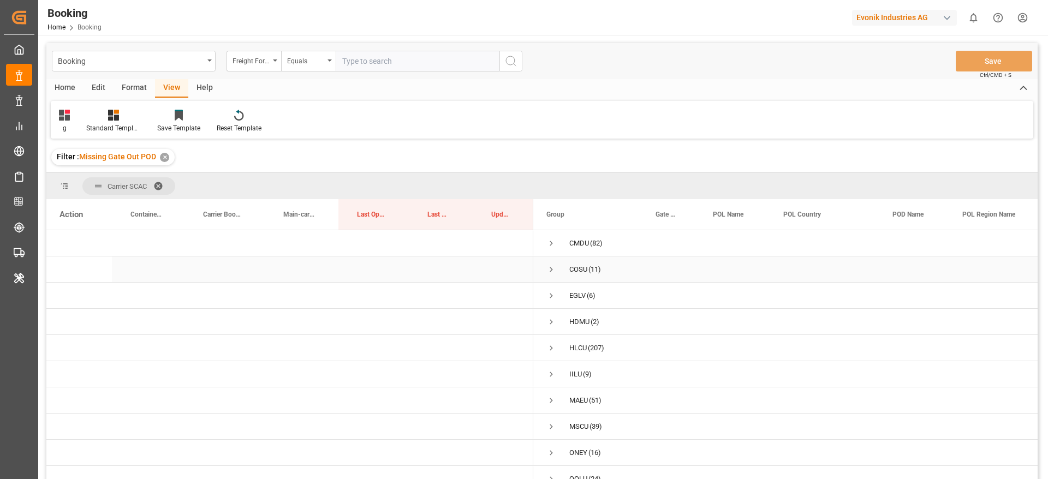
click at [554, 269] on span "Press SPACE to select this row." at bounding box center [551, 270] width 10 height 10
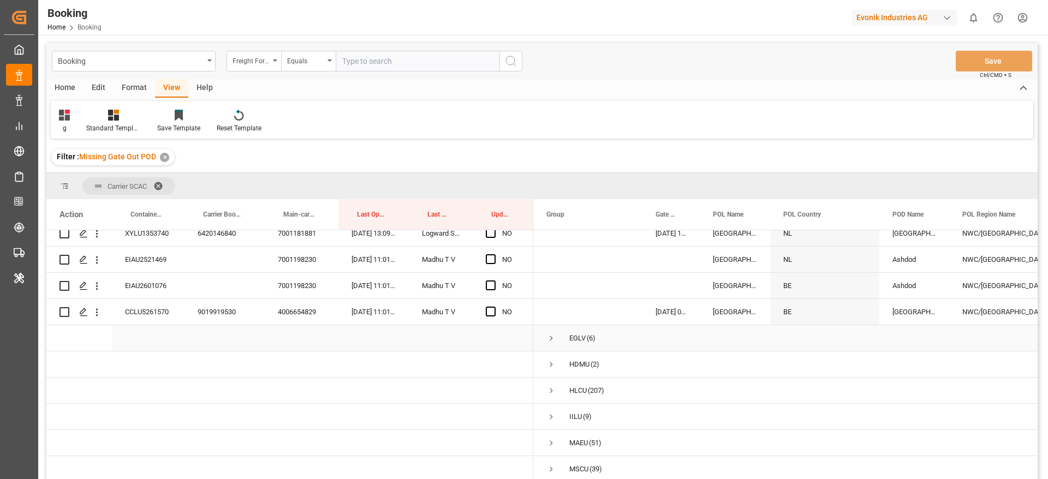
click at [554, 336] on span "Press SPACE to select this row." at bounding box center [551, 339] width 10 height 10
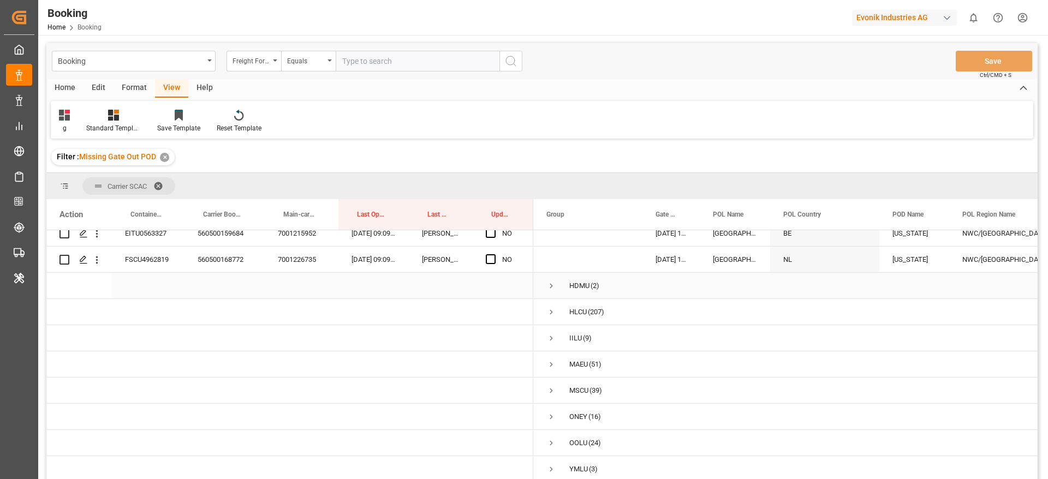
click at [552, 282] on span "Press SPACE to select this row." at bounding box center [551, 286] width 10 height 10
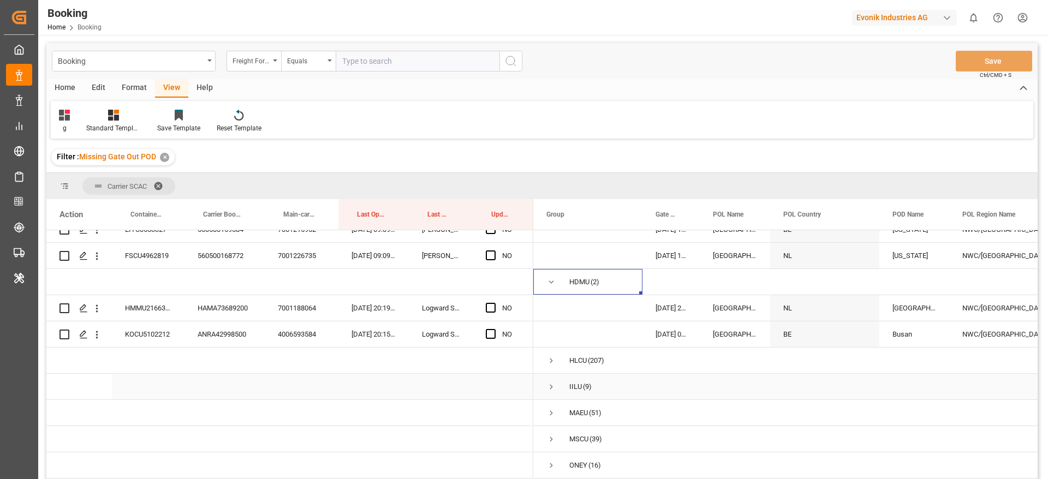
click at [554, 385] on span "Press SPACE to select this row." at bounding box center [551, 387] width 10 height 10
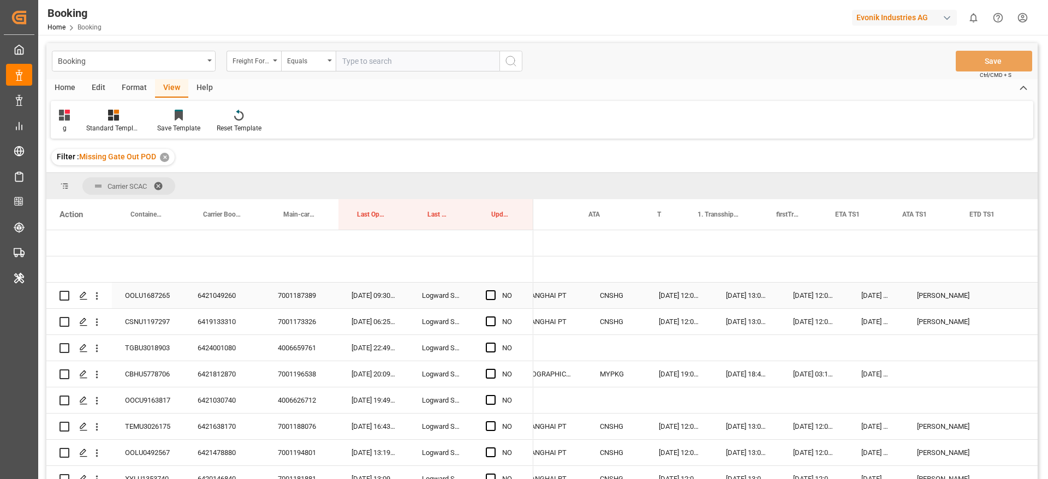
scroll to position [0, 889]
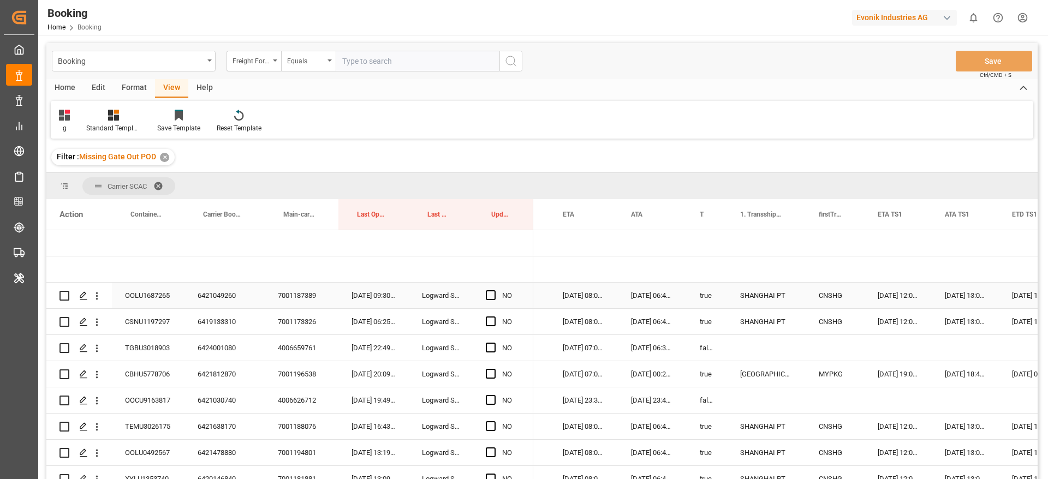
click at [207, 298] on div "6421049260" at bounding box center [225, 296] width 80 height 26
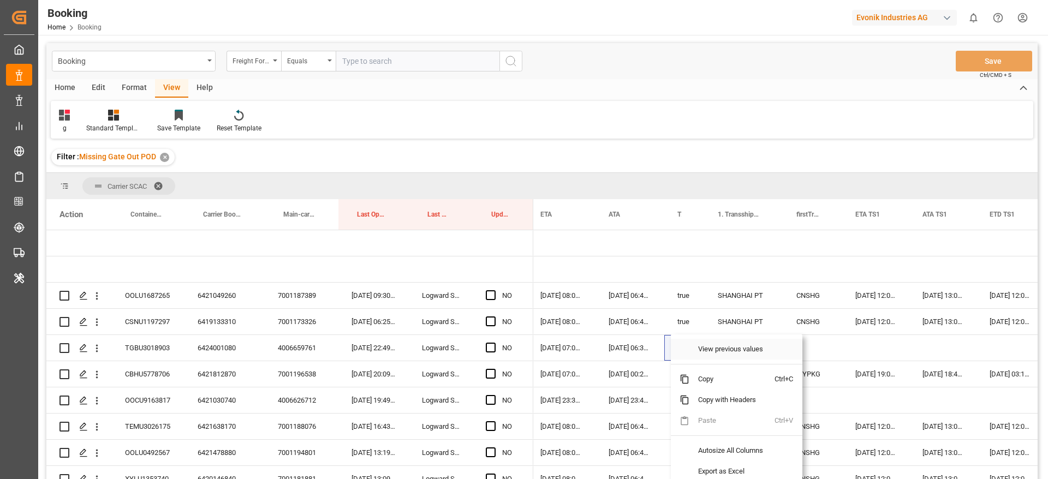
scroll to position [0, 927]
click at [645, 268] on div "Press SPACE to select this row." at bounding box center [629, 270] width 69 height 26
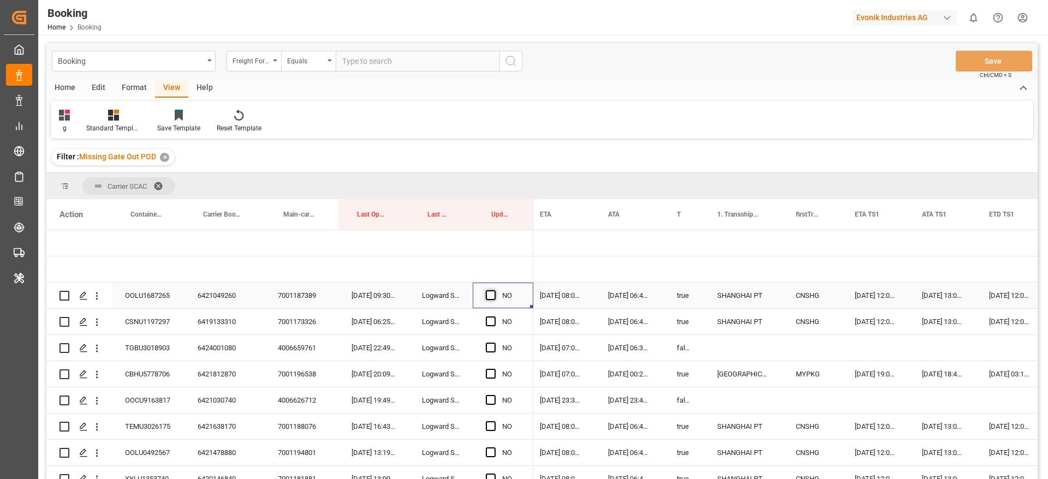
click at [488, 295] on span "Press SPACE to select this row." at bounding box center [491, 295] width 10 height 10
click at [494, 290] on input "Press SPACE to select this row." at bounding box center [494, 290] width 0 height 0
click at [227, 322] on div "6419133310" at bounding box center [225, 322] width 80 height 26
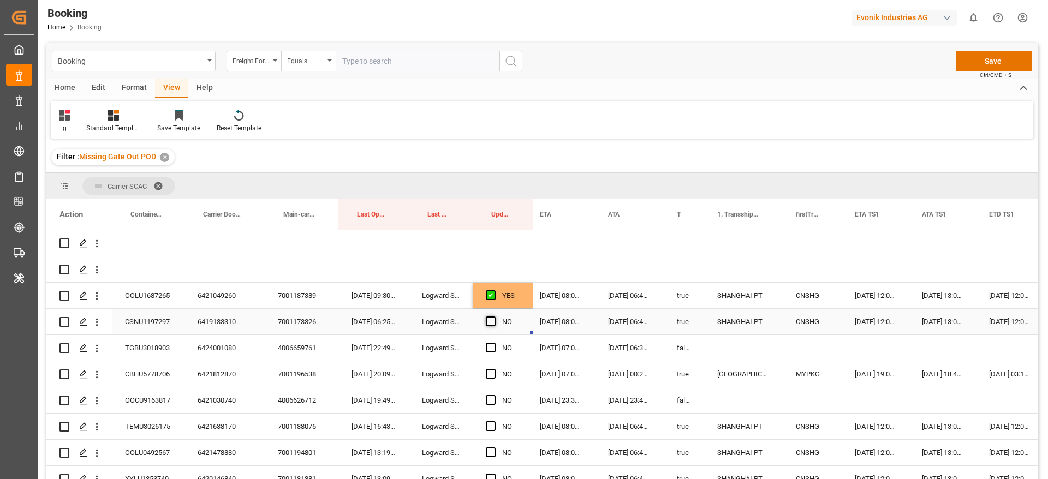
click at [489, 319] on span "Press SPACE to select this row." at bounding box center [491, 322] width 10 height 10
click at [494, 317] on input "Press SPACE to select this row." at bounding box center [494, 317] width 0 height 0
click at [211, 347] on div "6424001080" at bounding box center [225, 348] width 80 height 26
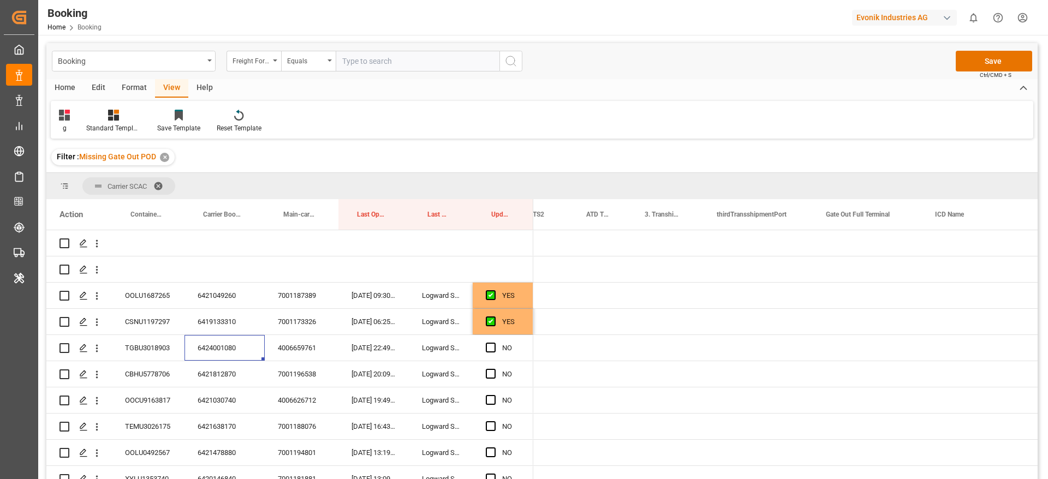
scroll to position [0, 1952]
click at [687, 349] on div "Press SPACE to select this row." at bounding box center [693, 348] width 109 height 26
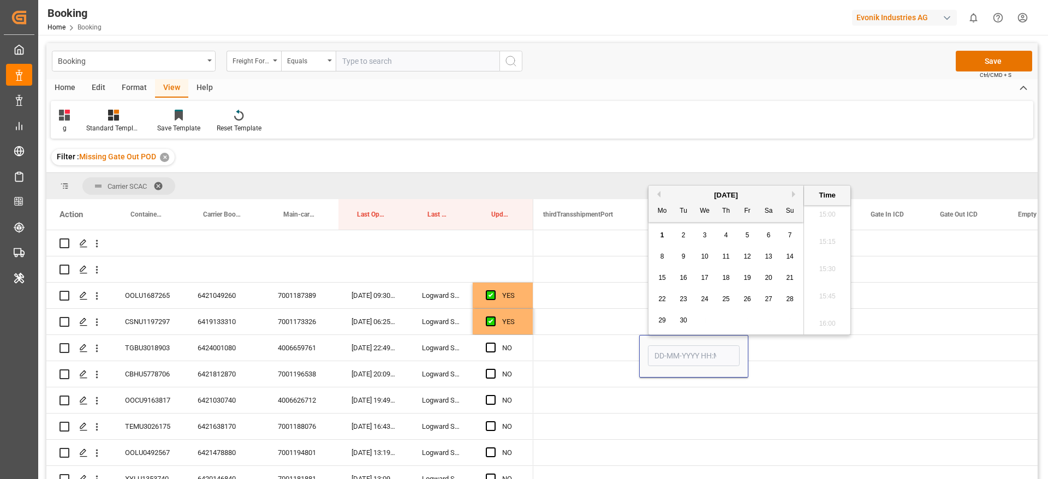
click at [663, 235] on span "1" at bounding box center [663, 235] width 4 height 8
type input "[DATE] 00:00"
click at [495, 341] on div "Press SPACE to select this row." at bounding box center [494, 348] width 16 height 25
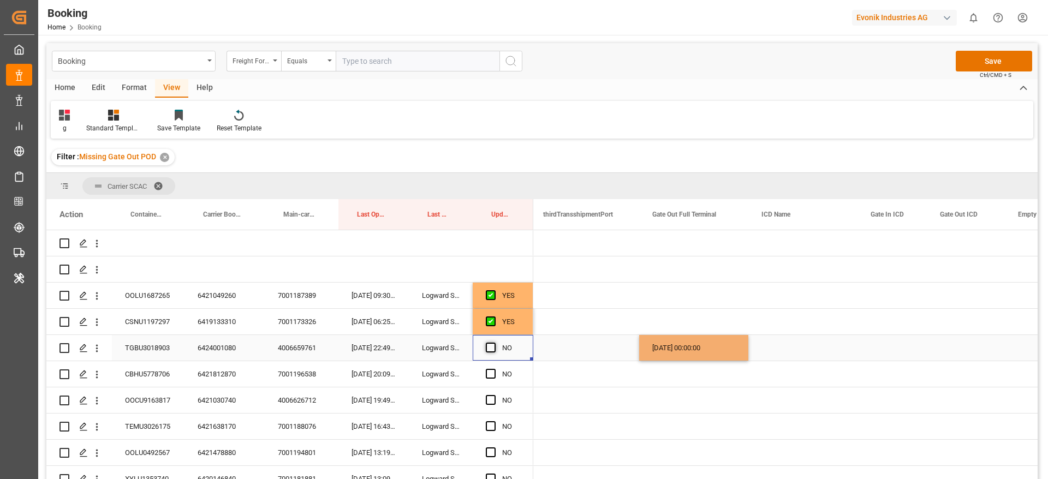
click at [492, 348] on span "Press SPACE to select this row." at bounding box center [491, 348] width 10 height 10
click at [494, 343] on input "Press SPACE to select this row." at bounding box center [494, 343] width 0 height 0
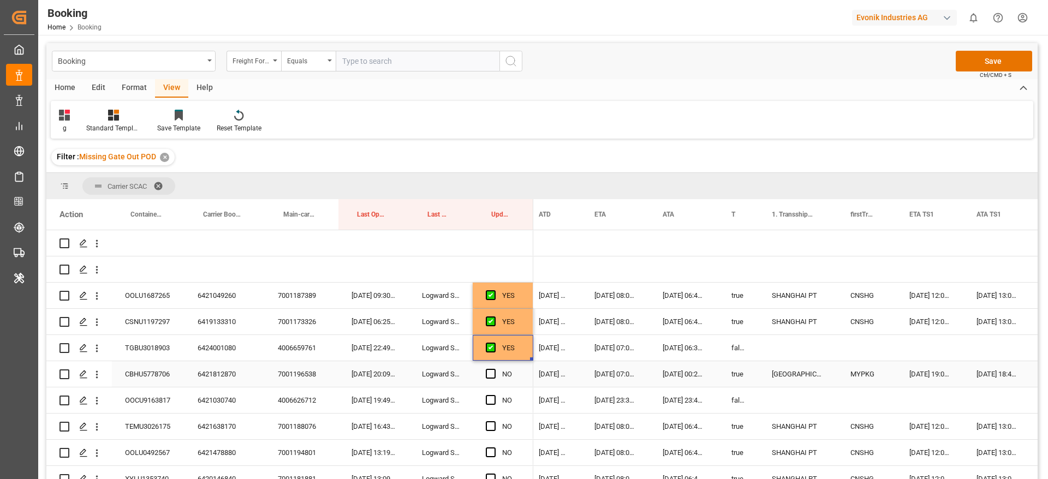
click at [228, 378] on div "6421812870" at bounding box center [225, 374] width 80 height 26
click at [489, 373] on span "Press SPACE to select this row." at bounding box center [491, 374] width 10 height 10
click at [494, 369] on input "Press SPACE to select this row." at bounding box center [494, 369] width 0 height 0
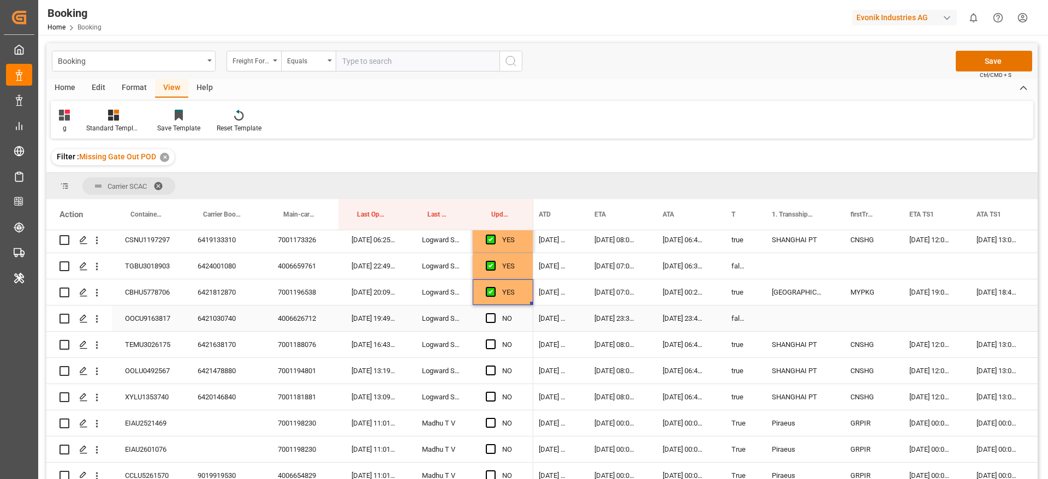
click at [219, 311] on div "6421030740" at bounding box center [225, 319] width 80 height 26
click at [491, 318] on span "Press SPACE to select this row." at bounding box center [491, 318] width 10 height 10
click at [494, 313] on input "Press SPACE to select this row." at bounding box center [494, 313] width 0 height 0
click at [293, 345] on div "7001188076" at bounding box center [302, 345] width 74 height 26
click at [214, 349] on div "6421638170" at bounding box center [225, 345] width 80 height 26
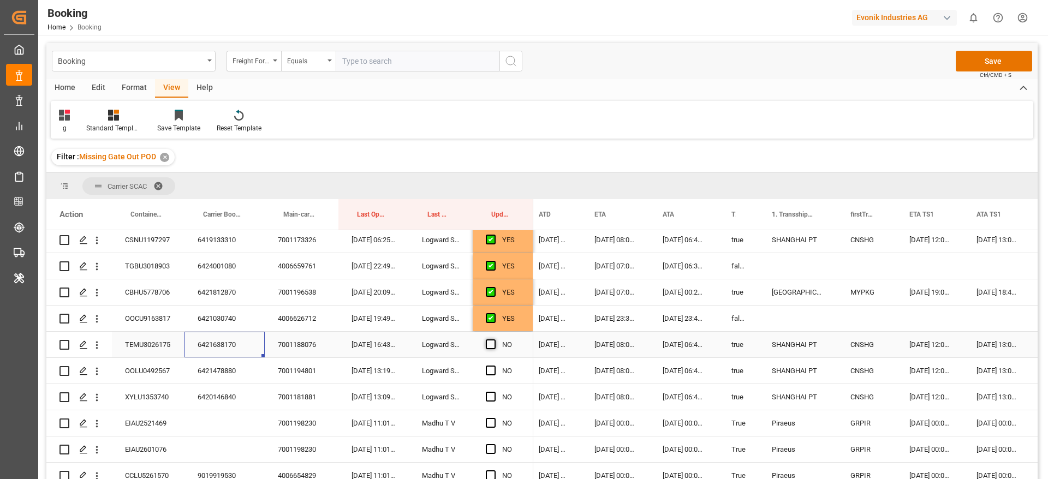
click at [492, 343] on span "Press SPACE to select this row." at bounding box center [491, 345] width 10 height 10
click at [494, 340] on input "Press SPACE to select this row." at bounding box center [494, 340] width 0 height 0
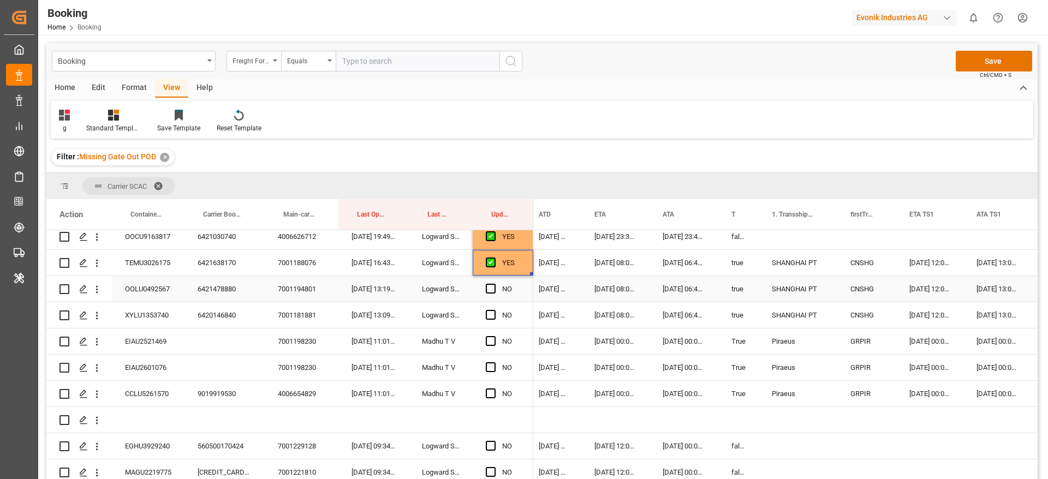
click at [199, 286] on div "6421478880" at bounding box center [225, 289] width 80 height 26
click at [490, 287] on span "Press SPACE to select this row." at bounding box center [491, 289] width 10 height 10
click at [494, 284] on input "Press SPACE to select this row." at bounding box center [494, 284] width 0 height 0
click at [199, 313] on div "6420146840" at bounding box center [225, 315] width 80 height 26
click at [491, 313] on span "Press SPACE to select this row." at bounding box center [491, 315] width 10 height 10
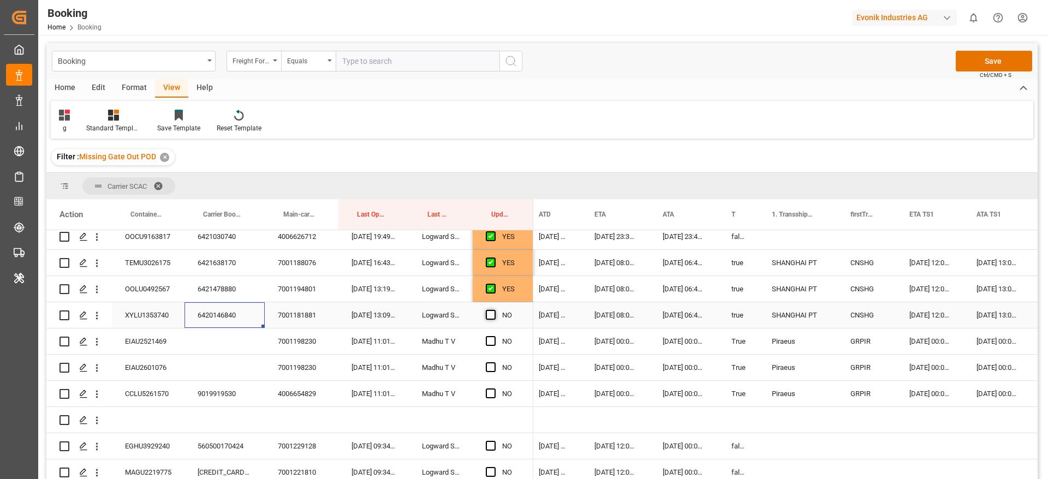
click at [494, 310] on input "Press SPACE to select this row." at bounding box center [494, 310] width 0 height 0
click at [151, 340] on div "EIAU2521469" at bounding box center [148, 342] width 73 height 26
click at [490, 342] on span "Press SPACE to select this row." at bounding box center [491, 341] width 10 height 10
click at [494, 336] on input "Press SPACE to select this row." at bounding box center [494, 336] width 0 height 0
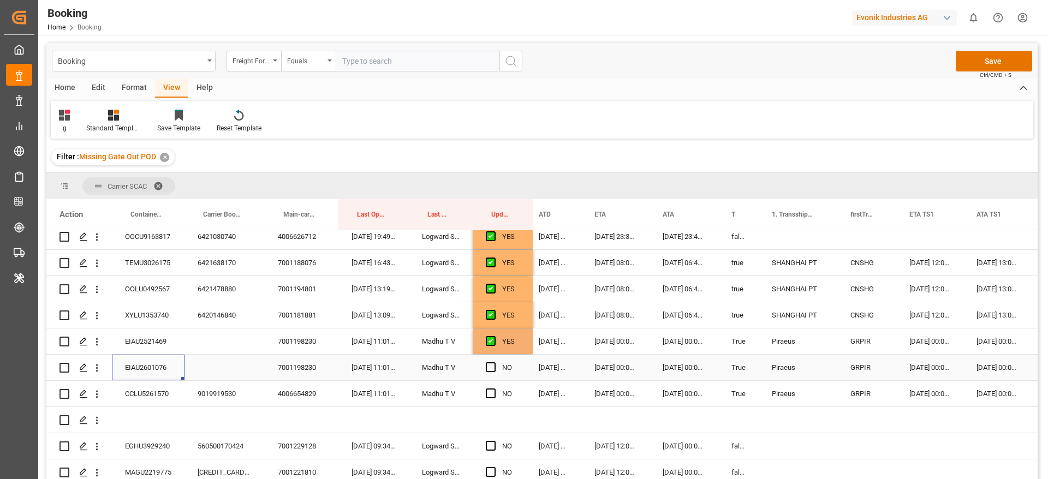
click at [165, 361] on div "EIAU2601076" at bounding box center [148, 368] width 73 height 26
click at [489, 368] on span "Press SPACE to select this row." at bounding box center [491, 367] width 10 height 10
click at [494, 362] on input "Press SPACE to select this row." at bounding box center [494, 362] width 0 height 0
click at [165, 391] on div "CCLU5261570" at bounding box center [148, 394] width 73 height 26
click at [491, 395] on span "Press SPACE to select this row." at bounding box center [491, 394] width 10 height 10
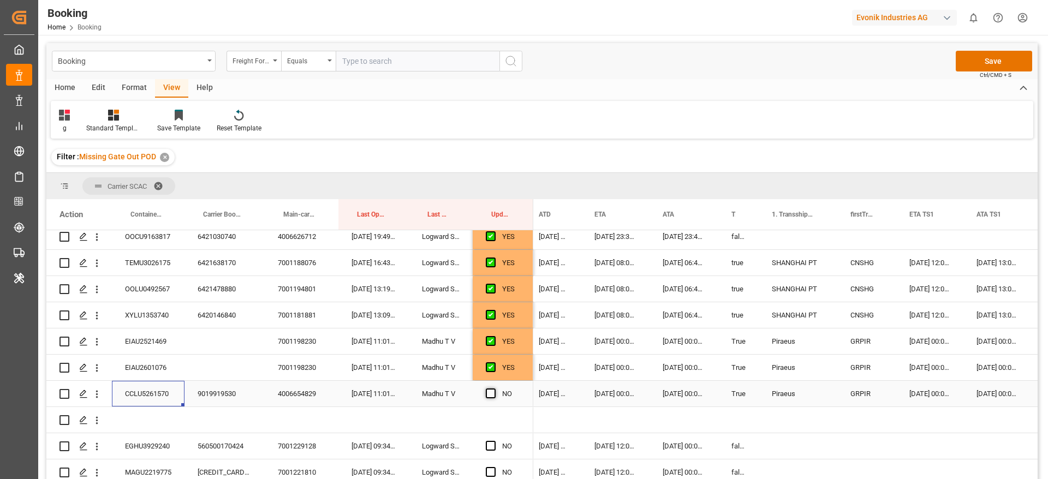
click at [494, 389] on input "Press SPACE to select this row." at bounding box center [494, 389] width 0 height 0
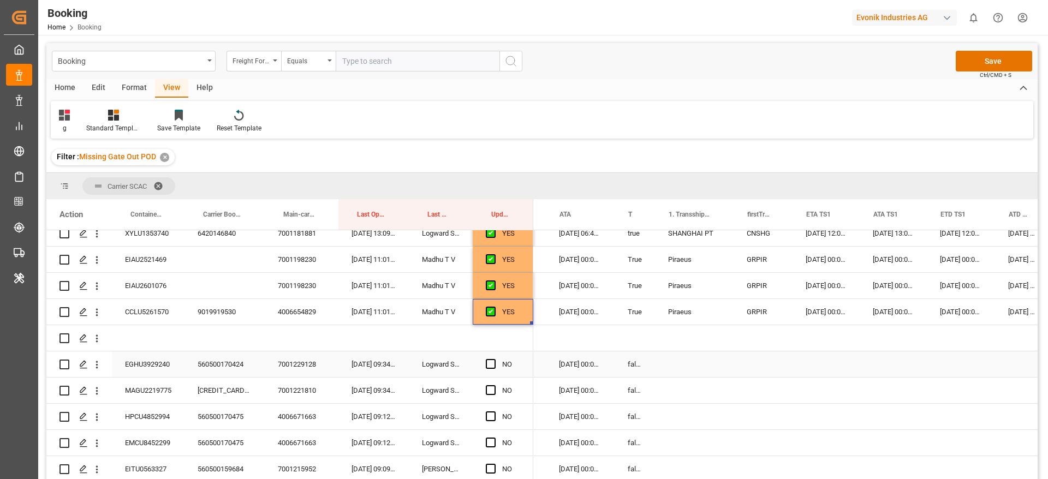
scroll to position [0, 977]
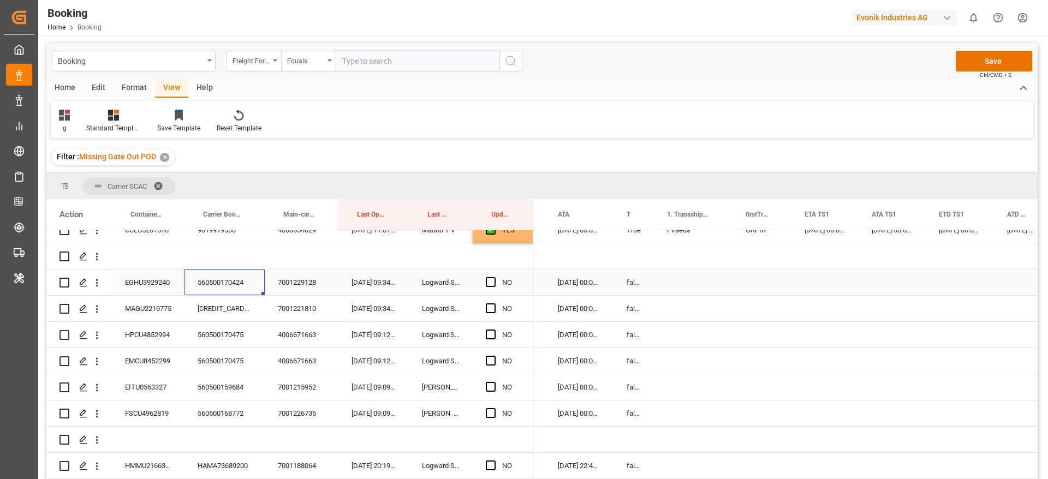
click at [242, 286] on div "560500170424" at bounding box center [225, 283] width 80 height 26
click at [490, 282] on span "Press SPACE to select this row." at bounding box center [491, 282] width 10 height 10
click at [494, 277] on input "Press SPACE to select this row." at bounding box center [494, 277] width 0 height 0
click at [240, 311] on div "[CREDIT_CARD_NUMBER]" at bounding box center [225, 309] width 80 height 26
click at [153, 307] on div "MAGU2219775" at bounding box center [148, 309] width 73 height 26
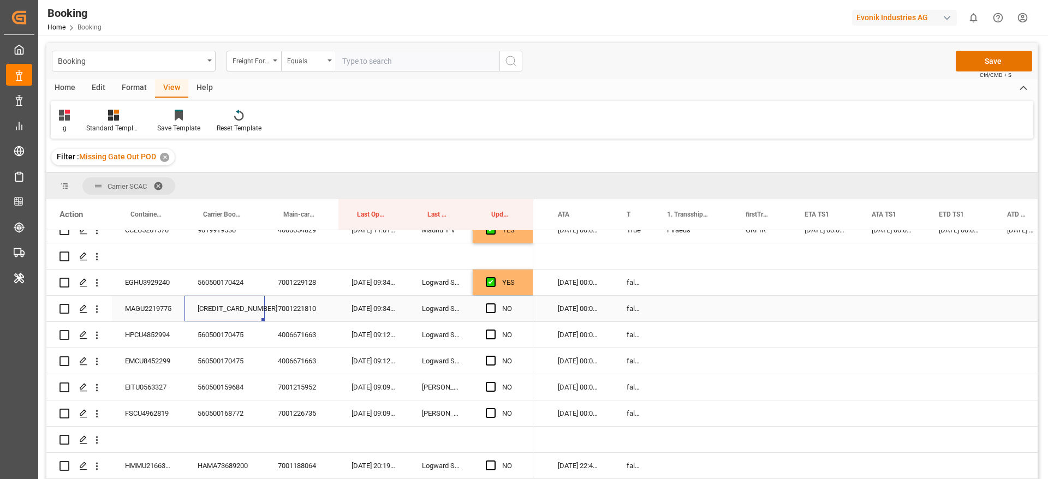
click at [229, 304] on div "[CREDIT_CARD_NUMBER]" at bounding box center [225, 309] width 80 height 26
drag, startPoint x: 489, startPoint y: 308, endPoint x: 362, endPoint y: 324, distance: 127.7
click at [489, 307] on span "Press SPACE to select this row." at bounding box center [491, 309] width 10 height 10
click at [494, 304] on input "Press SPACE to select this row." at bounding box center [494, 304] width 0 height 0
click at [178, 328] on div "HPCU4852994" at bounding box center [148, 335] width 73 height 26
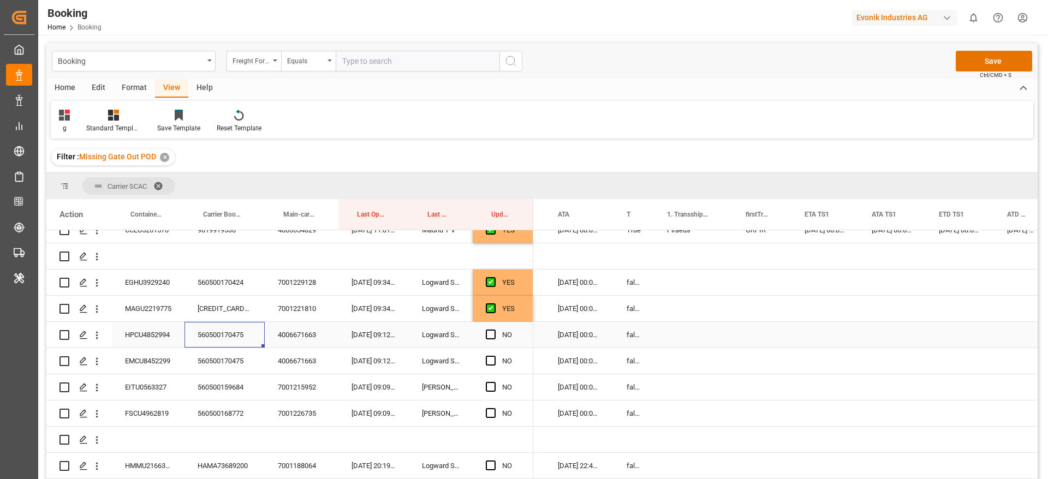
click at [219, 329] on div "560500170475" at bounding box center [225, 335] width 80 height 26
click at [148, 340] on div "HPCU4852994" at bounding box center [148, 335] width 73 height 26
click at [492, 335] on span "Press SPACE to select this row." at bounding box center [491, 335] width 10 height 10
click at [494, 330] on input "Press SPACE to select this row." at bounding box center [494, 330] width 0 height 0
click at [486, 358] on span "Press SPACE to select this row." at bounding box center [491, 361] width 10 height 10
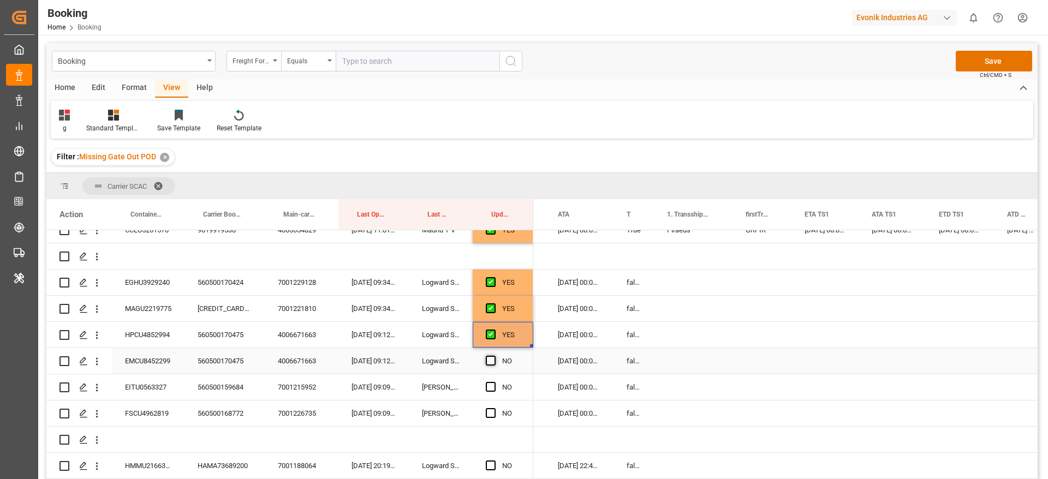
click at [494, 356] on input "Press SPACE to select this row." at bounding box center [494, 356] width 0 height 0
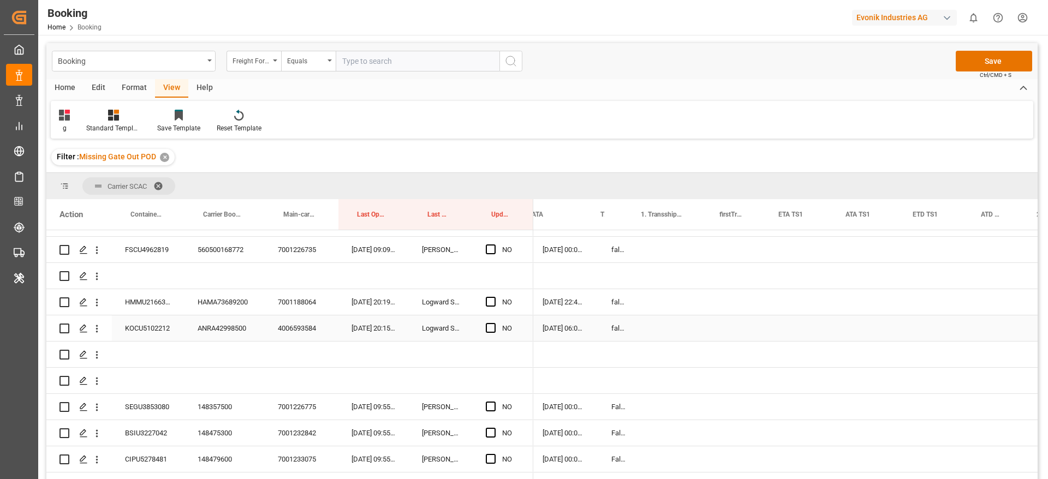
scroll to position [0, 1018]
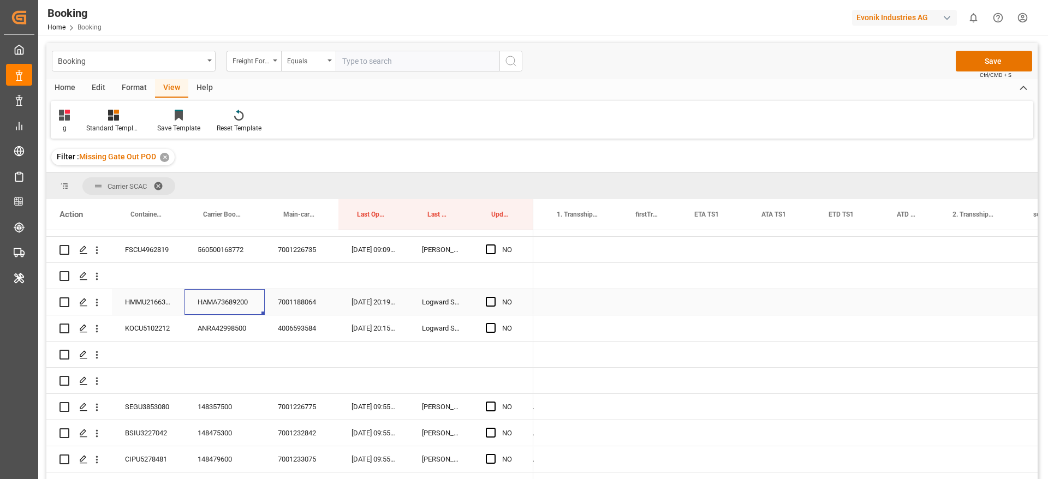
click at [210, 302] on div "HAMA73689200" at bounding box center [225, 302] width 80 height 26
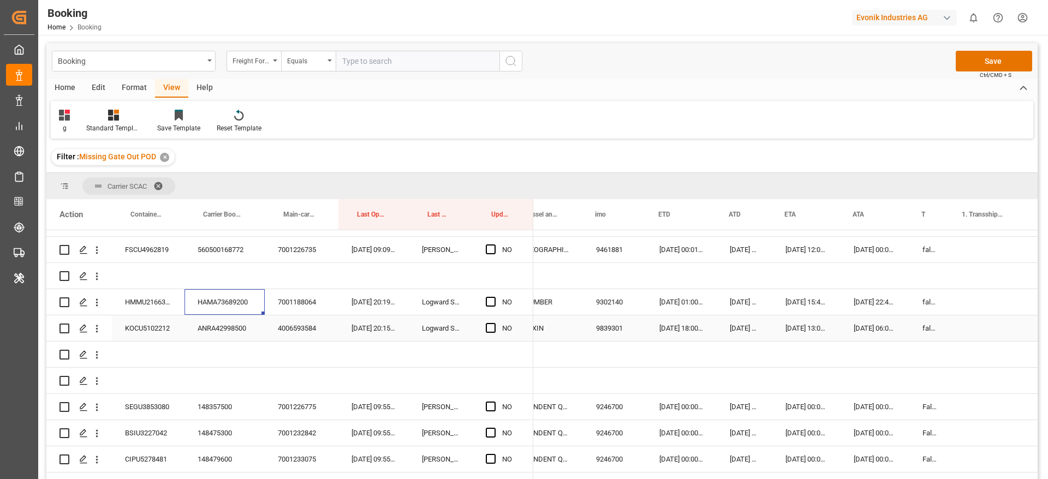
scroll to position [0, 682]
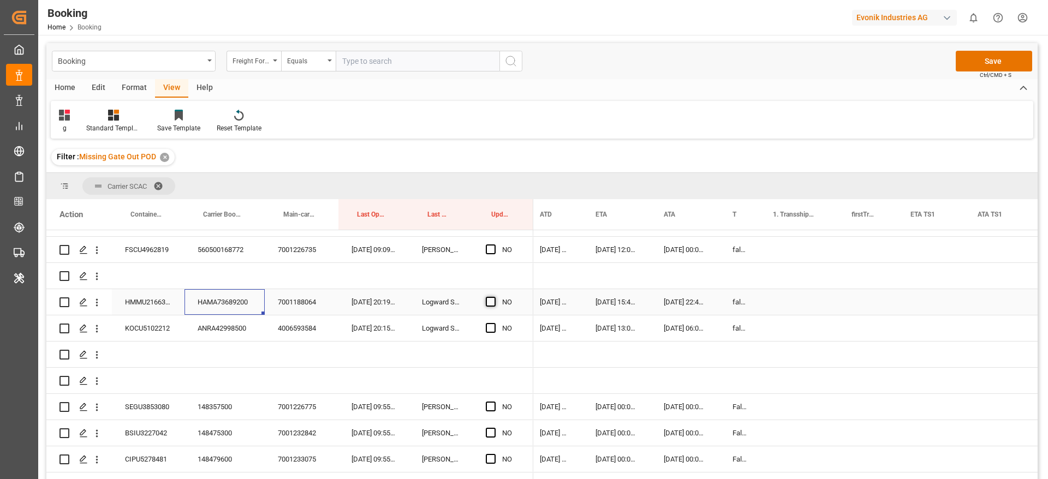
click at [488, 299] on span "Press SPACE to select this row." at bounding box center [491, 302] width 10 height 10
click at [494, 297] on input "Press SPACE to select this row." at bounding box center [494, 297] width 0 height 0
click at [225, 322] on div "ANRA42998500" at bounding box center [225, 329] width 80 height 26
click at [495, 332] on span "Press SPACE to select this row." at bounding box center [491, 328] width 10 height 10
click at [494, 323] on input "Press SPACE to select this row." at bounding box center [494, 323] width 0 height 0
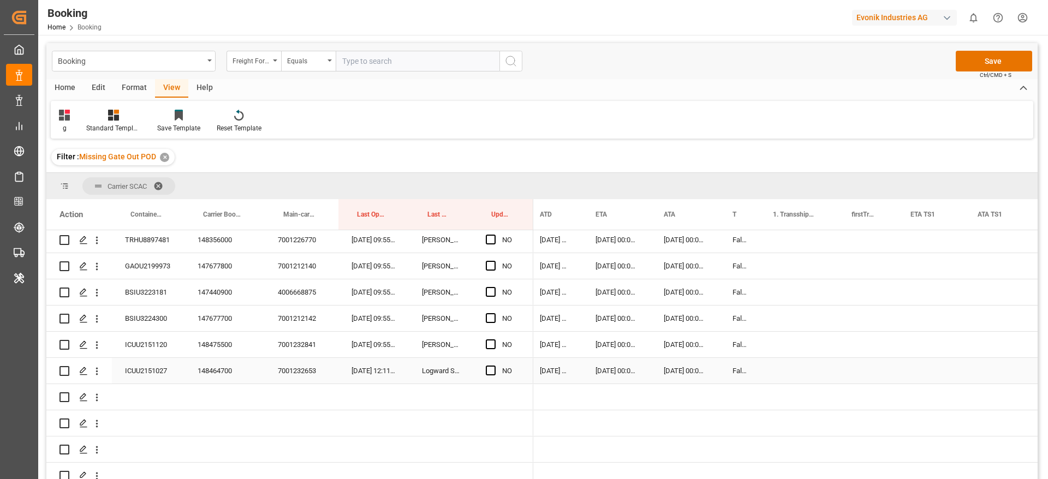
click at [218, 361] on div "148464700" at bounding box center [225, 371] width 80 height 26
click at [490, 367] on span "Press SPACE to select this row." at bounding box center [491, 371] width 10 height 10
click at [494, 366] on input "Press SPACE to select this row." at bounding box center [494, 366] width 0 height 0
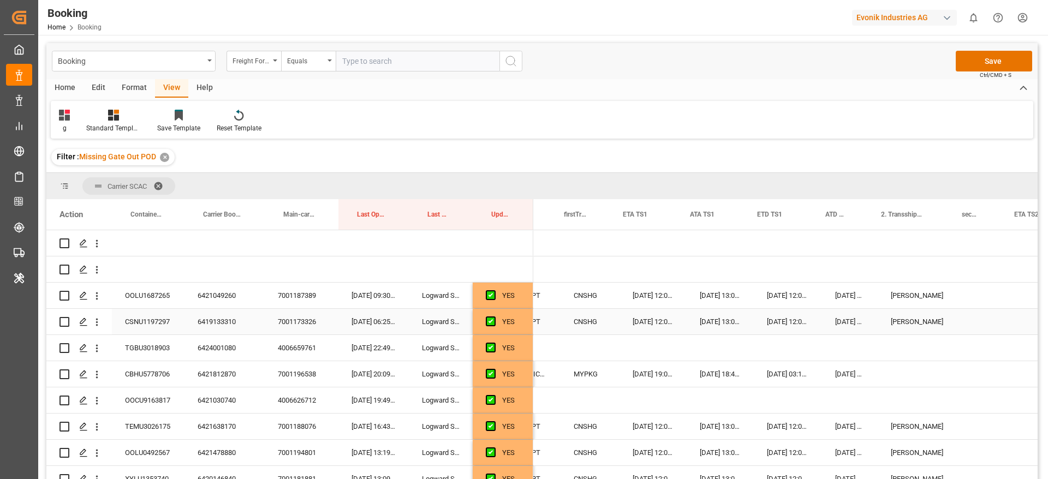
scroll to position [0, 1170]
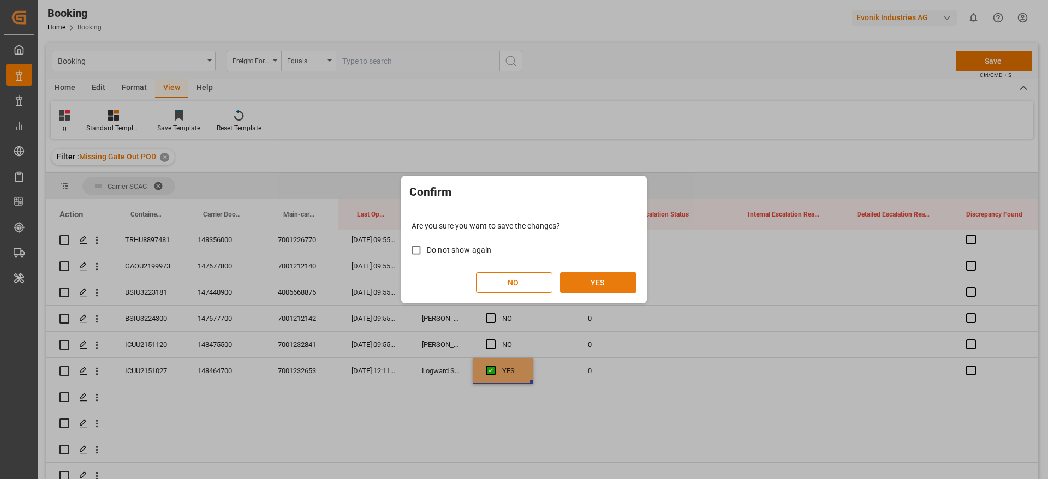
click at [614, 276] on button "YES" at bounding box center [598, 282] width 76 height 21
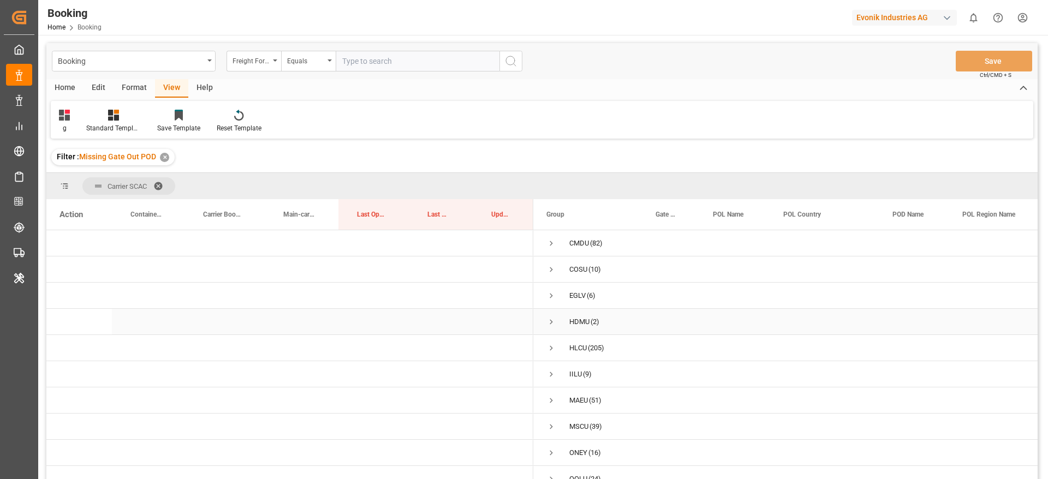
scroll to position [40, 0]
click at [552, 412] on span "Press SPACE to select this row." at bounding box center [551, 417] width 10 height 10
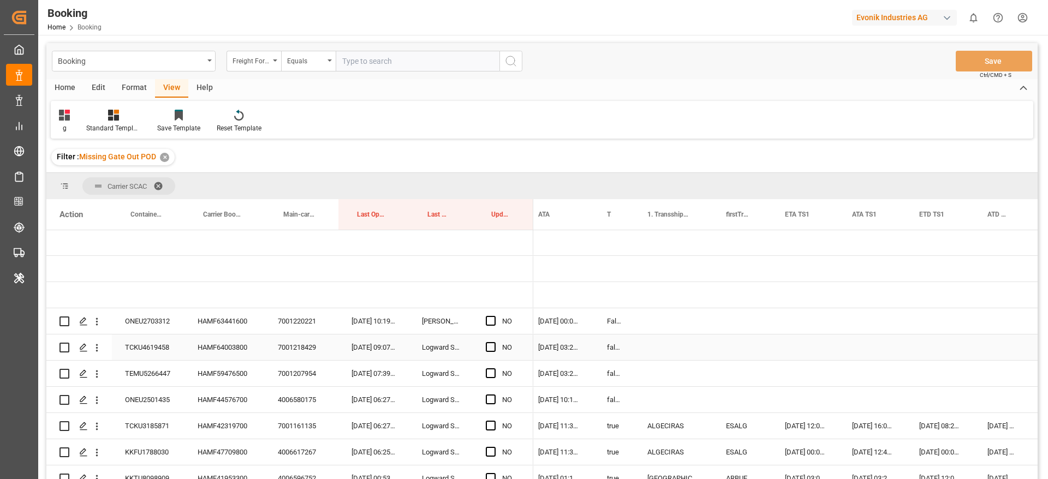
scroll to position [0, 997]
click at [214, 324] on div "HAMF63441600" at bounding box center [225, 321] width 80 height 26
click at [493, 324] on span "Press SPACE to select this row." at bounding box center [491, 321] width 10 height 10
click at [494, 316] on input "Press SPACE to select this row." at bounding box center [494, 316] width 0 height 0
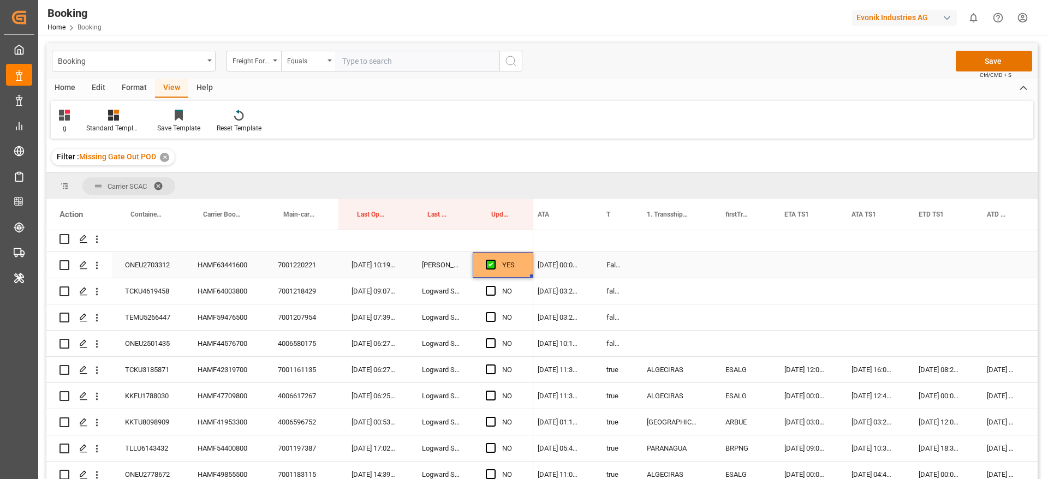
scroll to position [240, 0]
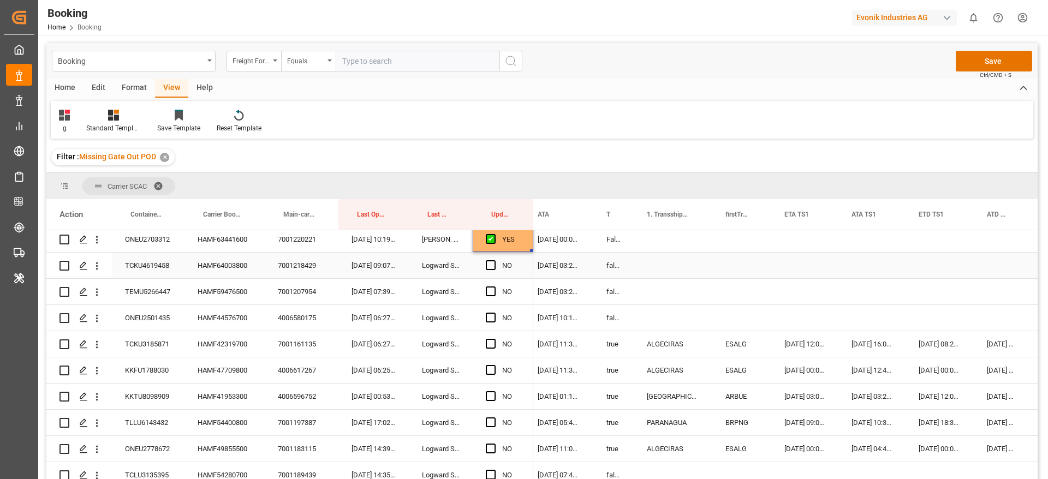
click at [222, 264] on div "HAMF64003800" at bounding box center [225, 266] width 80 height 26
click at [492, 267] on span "Press SPACE to select this row." at bounding box center [491, 265] width 10 height 10
click at [494, 260] on input "Press SPACE to select this row." at bounding box center [494, 260] width 0 height 0
click at [229, 283] on div "HAMF59476500" at bounding box center [225, 292] width 80 height 26
click at [487, 288] on span "Press SPACE to select this row." at bounding box center [491, 292] width 10 height 10
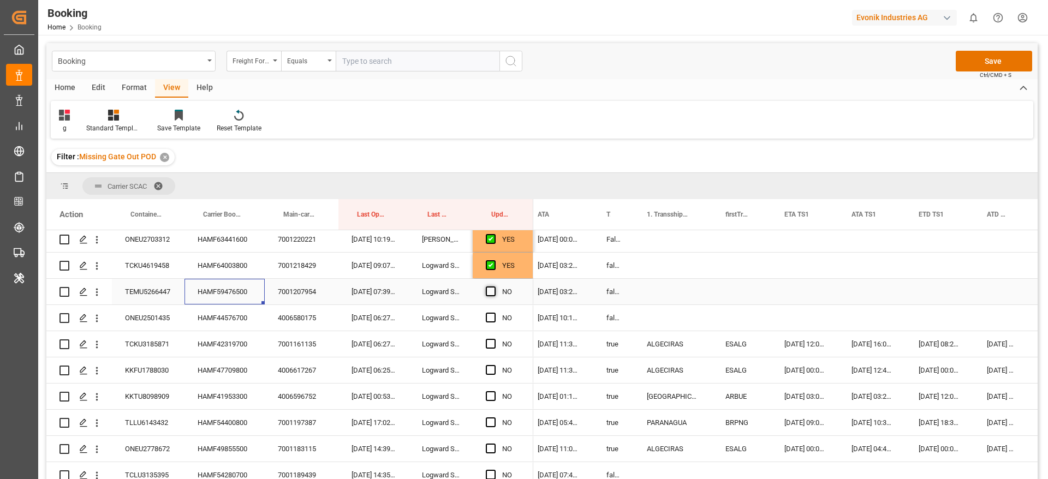
click at [494, 287] on input "Press SPACE to select this row." at bounding box center [494, 287] width 0 height 0
click at [236, 328] on div "HAMF44576700" at bounding box center [225, 318] width 80 height 26
click at [494, 317] on span "Press SPACE to select this row." at bounding box center [491, 318] width 10 height 10
click at [494, 313] on input "Press SPACE to select this row." at bounding box center [494, 313] width 0 height 0
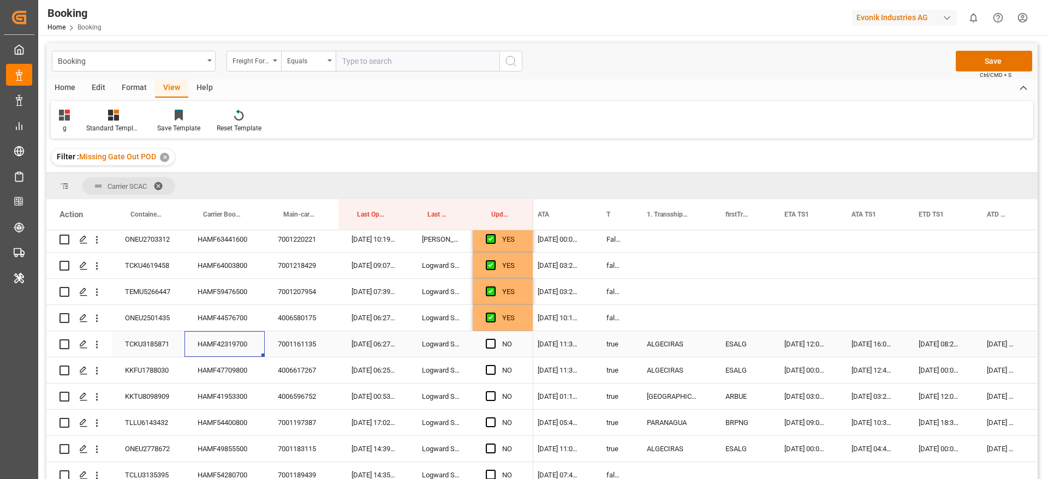
click at [244, 341] on div "HAMF42319700" at bounding box center [225, 344] width 80 height 26
click at [497, 343] on div "Press SPACE to select this row." at bounding box center [494, 344] width 16 height 25
click at [491, 343] on span "Press SPACE to select this row." at bounding box center [491, 344] width 10 height 10
click at [494, 339] on input "Press SPACE to select this row." at bounding box center [494, 339] width 0 height 0
click at [206, 348] on div "HAMF42319700" at bounding box center [225, 344] width 80 height 26
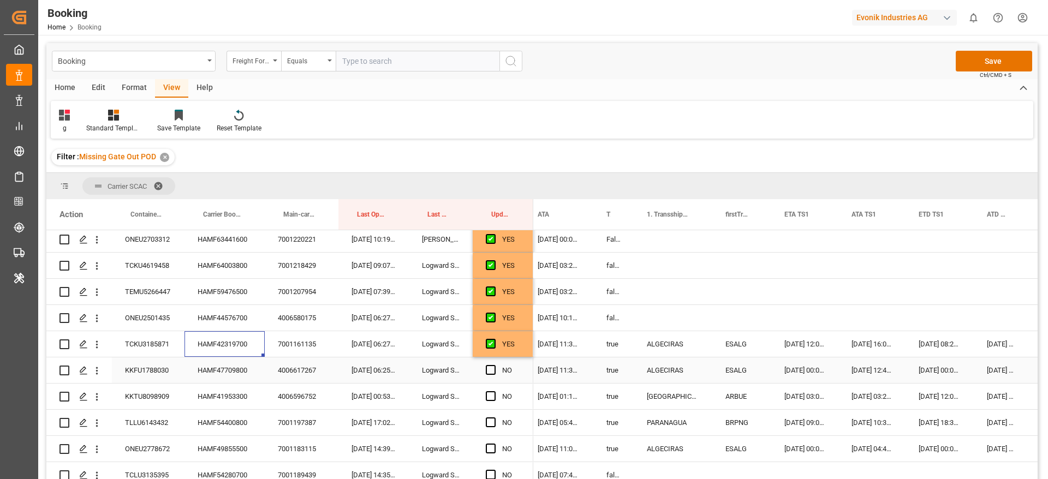
click at [227, 372] on div "HAMF47709800" at bounding box center [225, 371] width 80 height 26
click at [497, 369] on div "Press SPACE to select this row." at bounding box center [494, 370] width 16 height 25
click at [488, 370] on span "Press SPACE to select this row." at bounding box center [491, 370] width 10 height 10
click at [494, 365] on input "Press SPACE to select this row." at bounding box center [494, 365] width 0 height 0
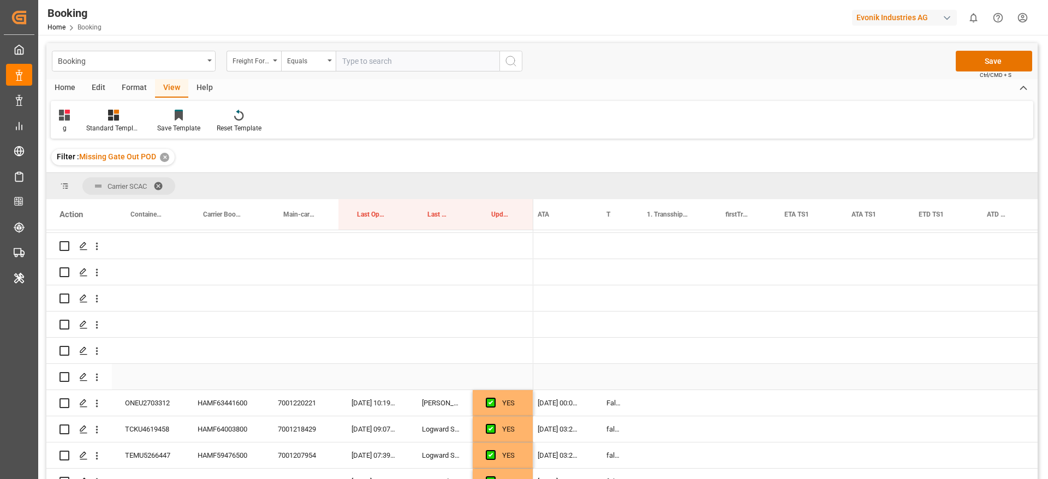
scroll to position [322, 0]
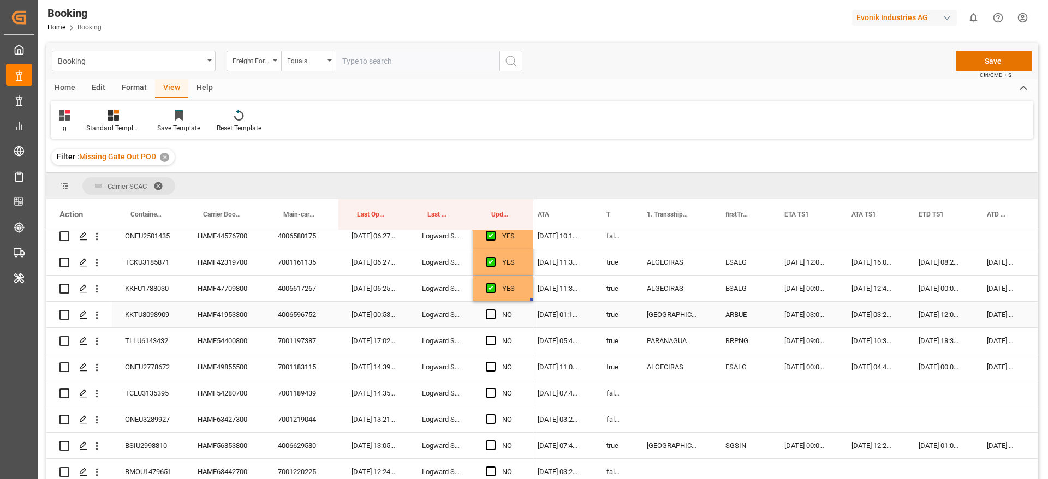
click at [232, 319] on div "HAMF41953300" at bounding box center [225, 315] width 80 height 26
click at [489, 314] on span "Press SPACE to select this row." at bounding box center [491, 315] width 10 height 10
click at [494, 310] on input "Press SPACE to select this row." at bounding box center [494, 310] width 0 height 0
click at [228, 342] on div "HAMF54400800" at bounding box center [225, 341] width 80 height 26
click at [490, 339] on span "Press SPACE to select this row." at bounding box center [491, 341] width 10 height 10
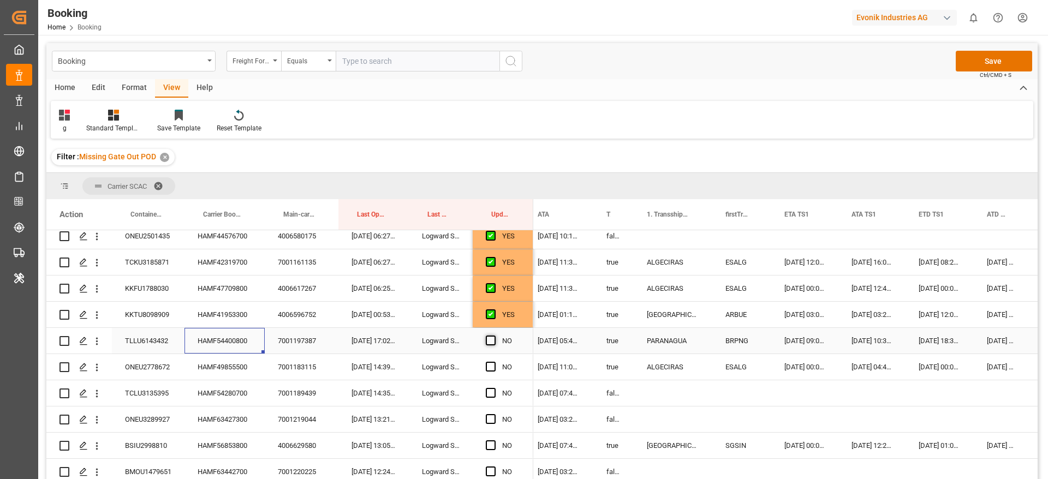
click at [494, 336] on input "Press SPACE to select this row." at bounding box center [494, 336] width 0 height 0
click at [206, 371] on div "HAMF49855500" at bounding box center [225, 367] width 80 height 26
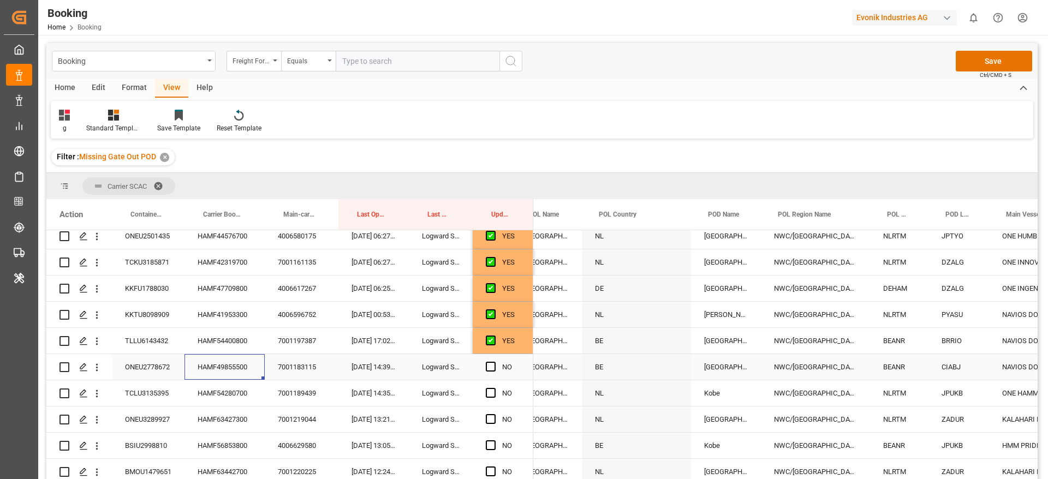
scroll to position [0, 183]
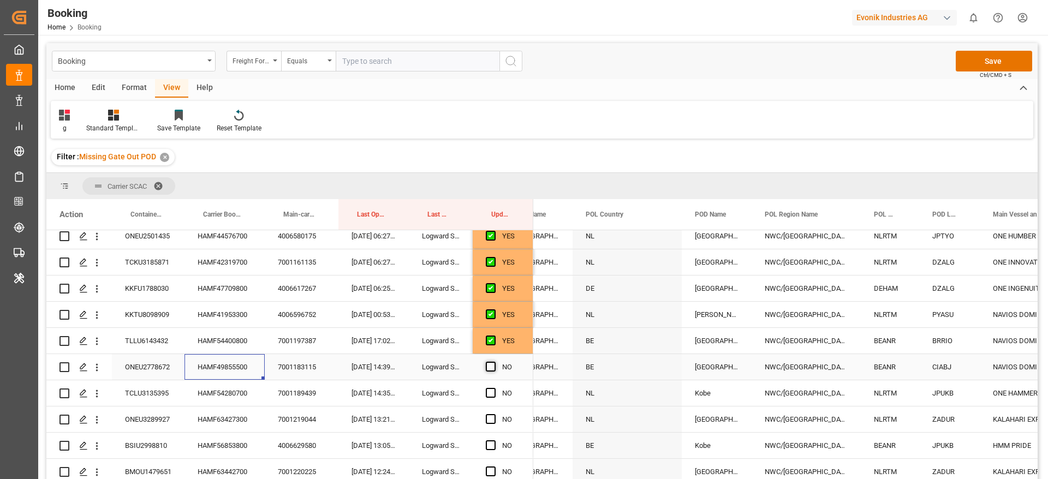
click at [490, 368] on span "Press SPACE to select this row." at bounding box center [491, 367] width 10 height 10
click at [494, 362] on input "Press SPACE to select this row." at bounding box center [494, 362] width 0 height 0
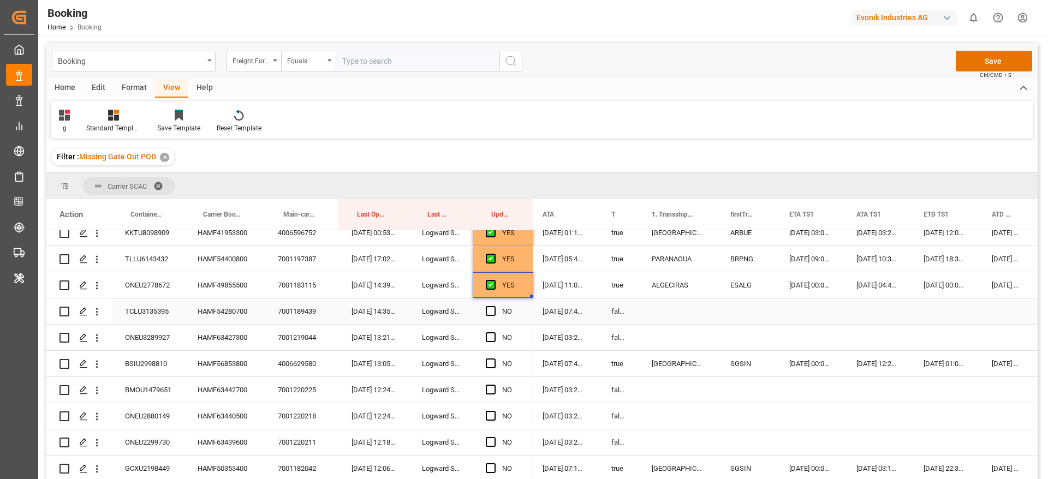
click at [213, 315] on div "HAMF54280700" at bounding box center [225, 312] width 80 height 26
drag, startPoint x: 490, startPoint y: 312, endPoint x: 453, endPoint y: 323, distance: 38.5
click at [490, 312] on span "Press SPACE to select this row." at bounding box center [491, 311] width 10 height 10
click at [494, 306] on input "Press SPACE to select this row." at bounding box center [494, 306] width 0 height 0
click at [224, 336] on div "HAMF63427300" at bounding box center [225, 338] width 80 height 26
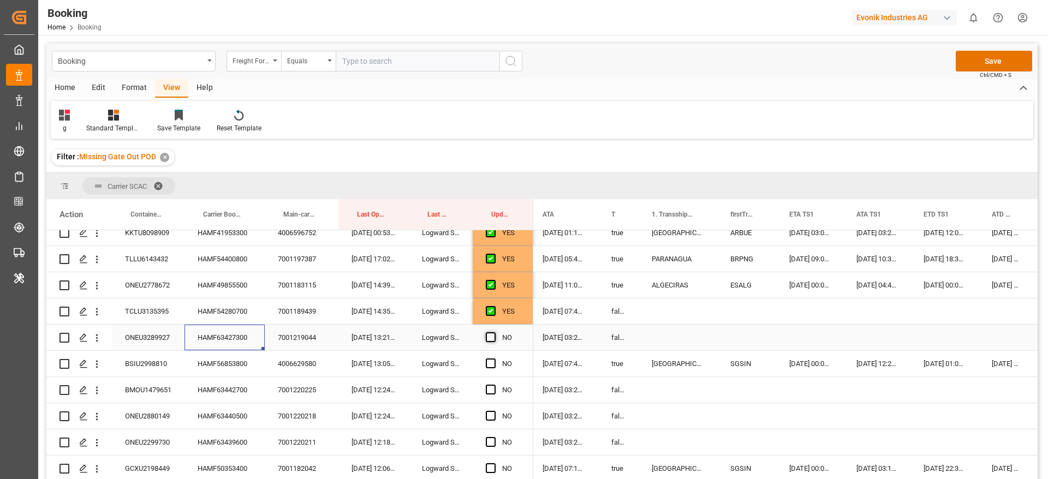
click at [486, 339] on span "Press SPACE to select this row." at bounding box center [491, 337] width 10 height 10
click at [494, 332] on input "Press SPACE to select this row." at bounding box center [494, 332] width 0 height 0
click at [235, 363] on div "HAMF56853800" at bounding box center [225, 364] width 80 height 26
click at [487, 359] on span "Press SPACE to select this row." at bounding box center [491, 364] width 10 height 10
click at [494, 359] on input "Press SPACE to select this row." at bounding box center [494, 359] width 0 height 0
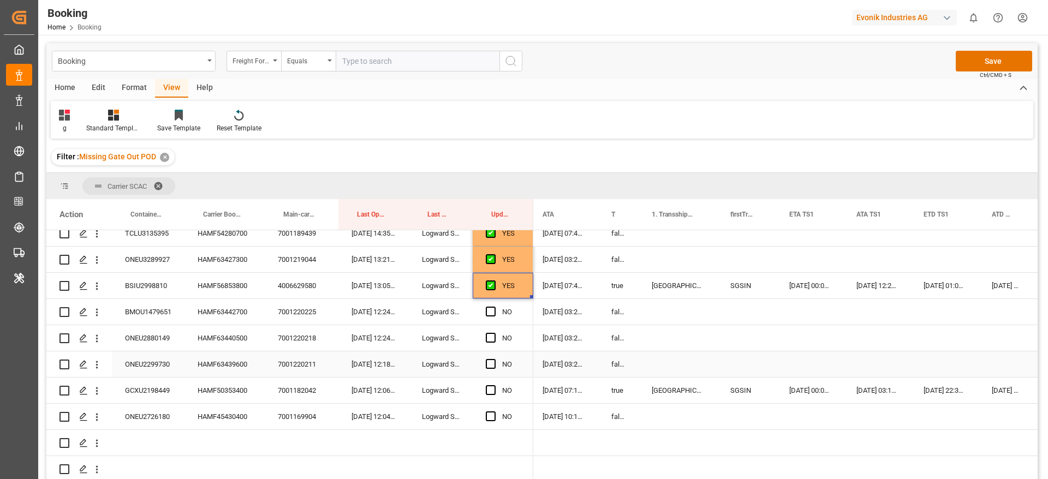
scroll to position [403, 0]
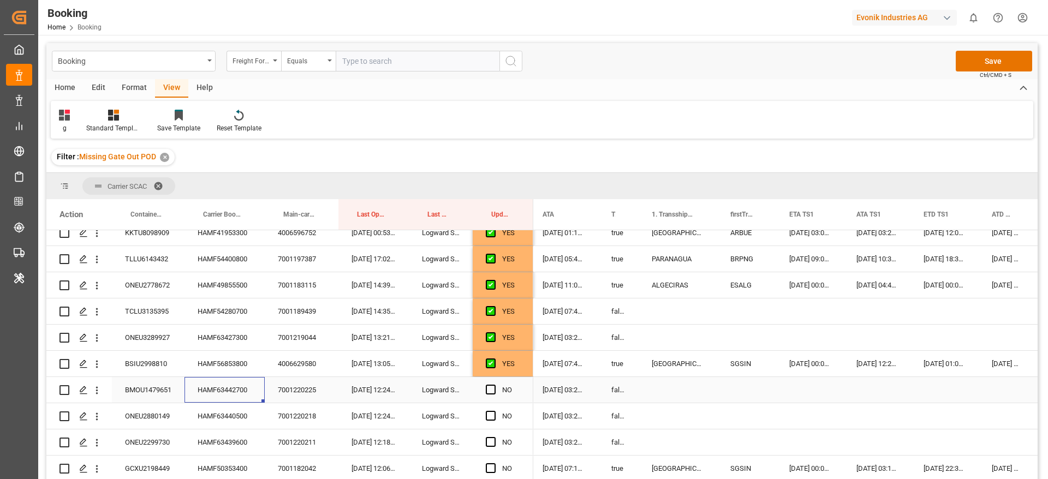
click at [217, 394] on div "HAMF63442700" at bounding box center [225, 390] width 80 height 26
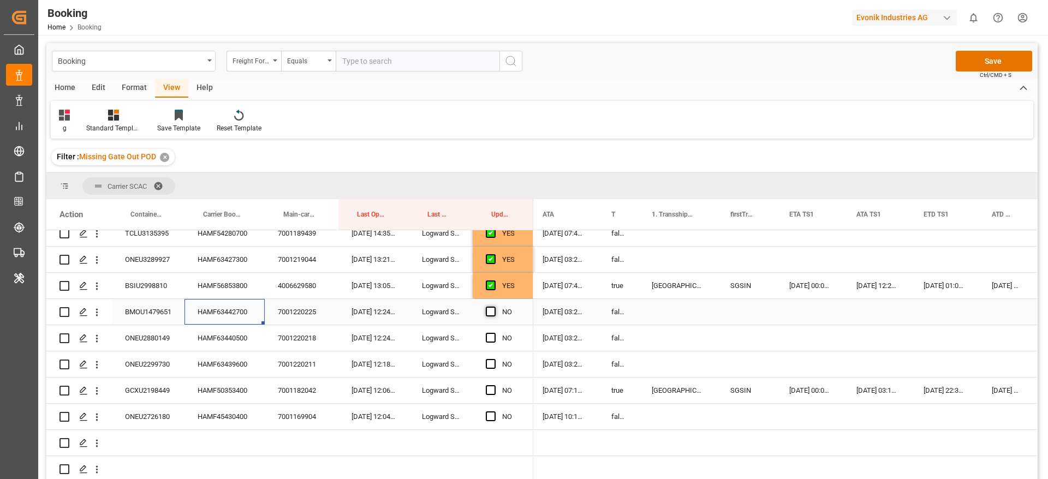
click at [487, 308] on span "Press SPACE to select this row." at bounding box center [491, 312] width 10 height 10
click at [494, 307] on input "Press SPACE to select this row." at bounding box center [494, 307] width 0 height 0
click at [233, 346] on div "HAMF63440500" at bounding box center [225, 338] width 80 height 26
click at [226, 331] on div "HAMF63440500" at bounding box center [225, 338] width 80 height 26
click at [490, 336] on span "Press SPACE to select this row." at bounding box center [491, 338] width 10 height 10
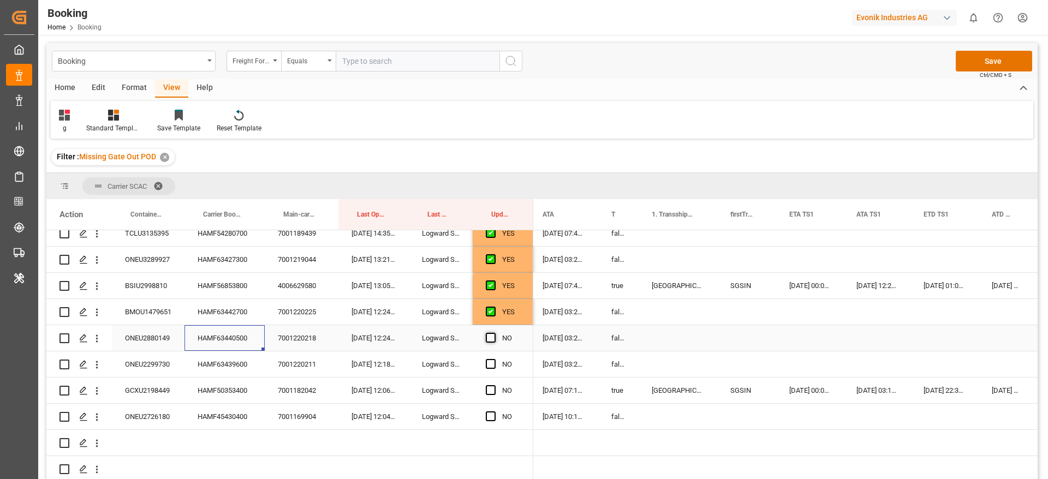
click at [494, 333] on input "Press SPACE to select this row." at bounding box center [494, 333] width 0 height 0
click at [210, 361] on div "HAMF63439600" at bounding box center [225, 365] width 80 height 26
click at [490, 363] on span "Press SPACE to select this row." at bounding box center [491, 364] width 10 height 10
click at [494, 359] on input "Press SPACE to select this row." at bounding box center [494, 359] width 0 height 0
click at [252, 395] on div "HAMF50353400" at bounding box center [225, 391] width 80 height 26
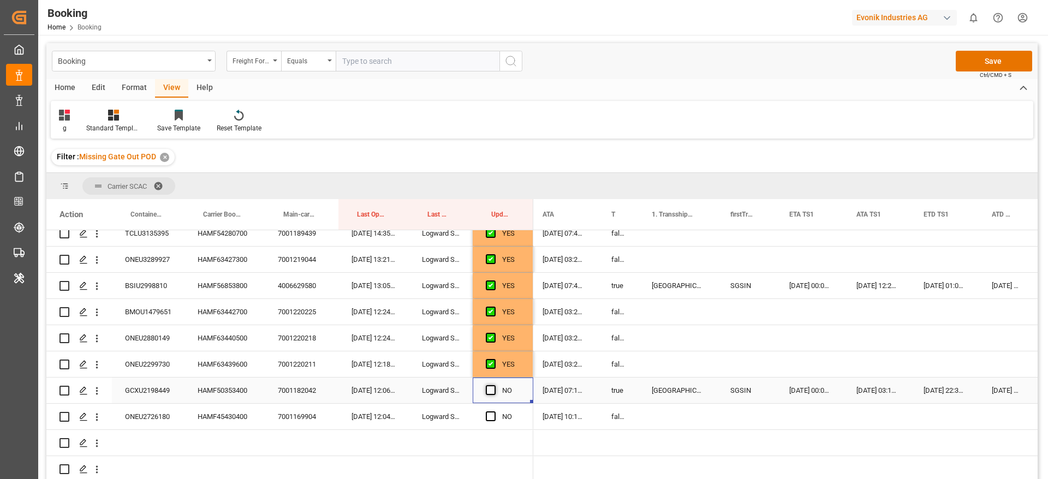
click at [489, 386] on span "Press SPACE to select this row." at bounding box center [491, 390] width 10 height 10
click at [494, 385] on input "Press SPACE to select this row." at bounding box center [494, 385] width 0 height 0
click at [215, 414] on div "HAMF45430400" at bounding box center [225, 417] width 80 height 26
click at [490, 412] on span "Press SPACE to select this row." at bounding box center [491, 417] width 10 height 10
click at [494, 412] on input "Press SPACE to select this row." at bounding box center [494, 412] width 0 height 0
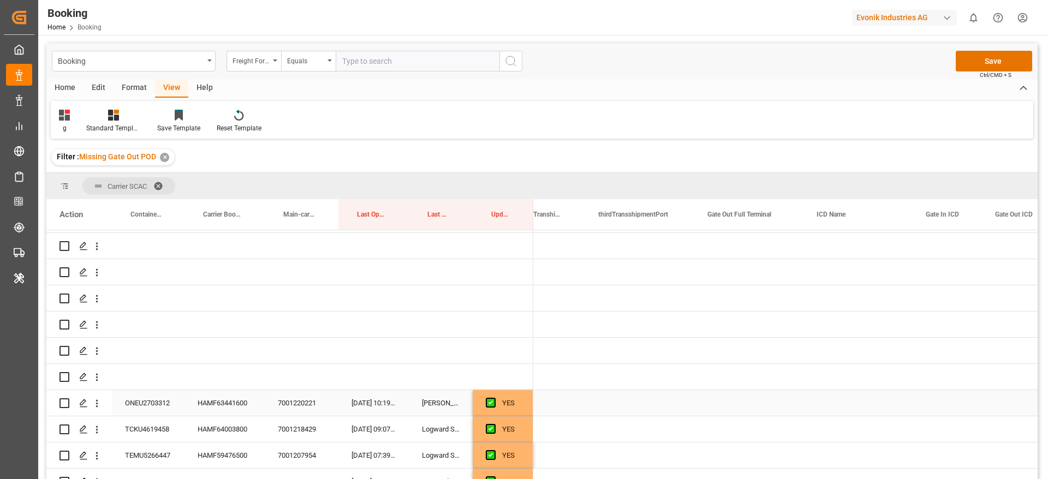
scroll to position [0, 2078]
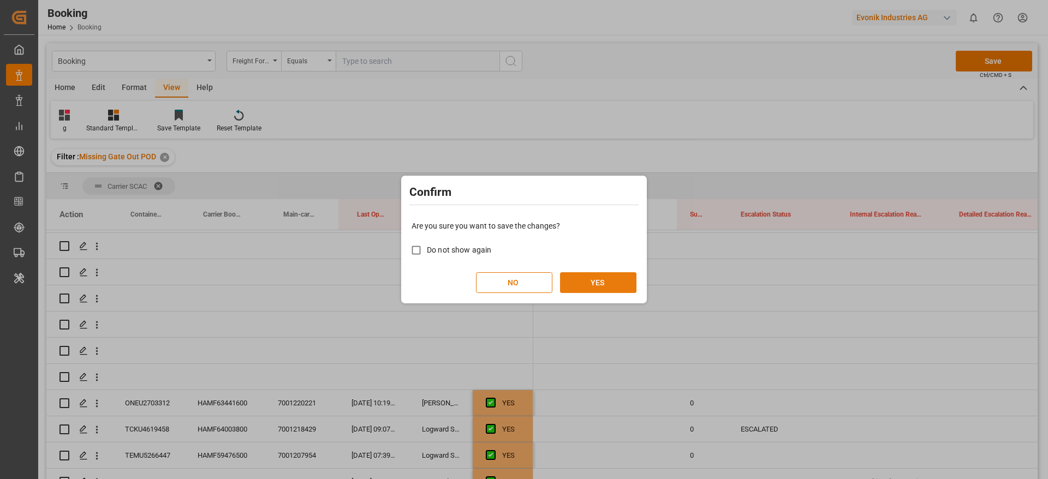
click at [614, 281] on button "YES" at bounding box center [598, 282] width 76 height 21
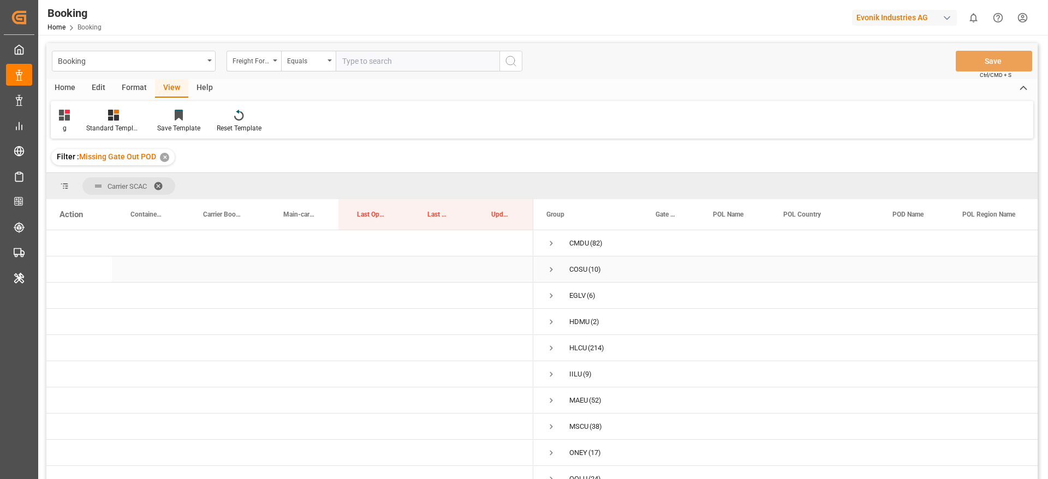
scroll to position [40, 0]
